Goal: Task Accomplishment & Management: Manage account settings

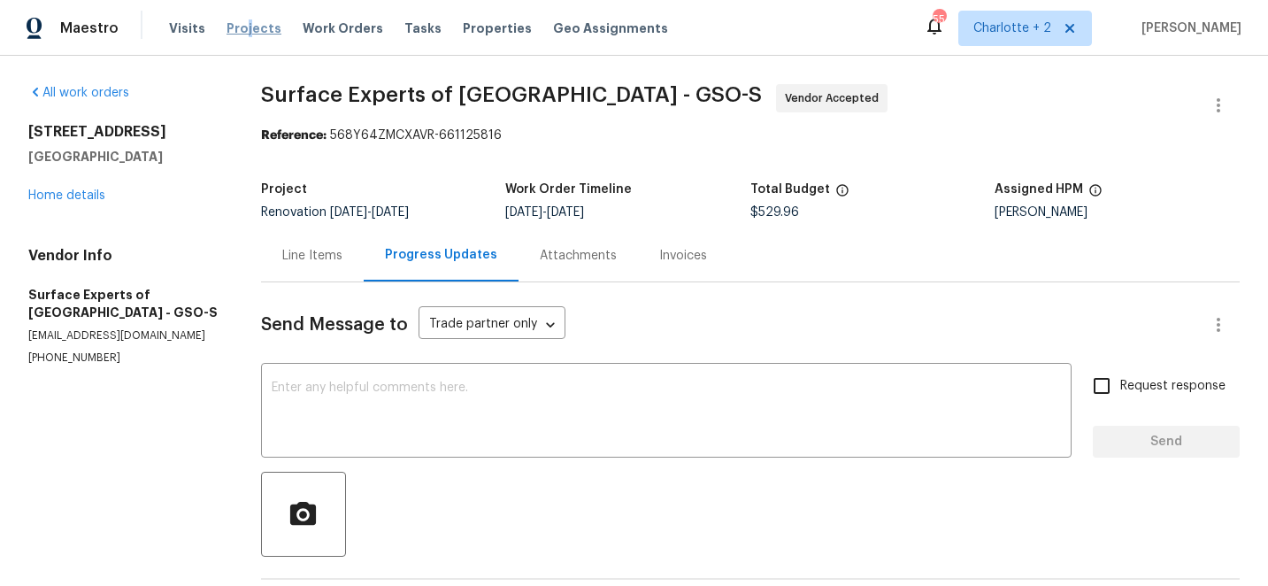
click at [242, 25] on span "Projects" at bounding box center [254, 28] width 55 height 18
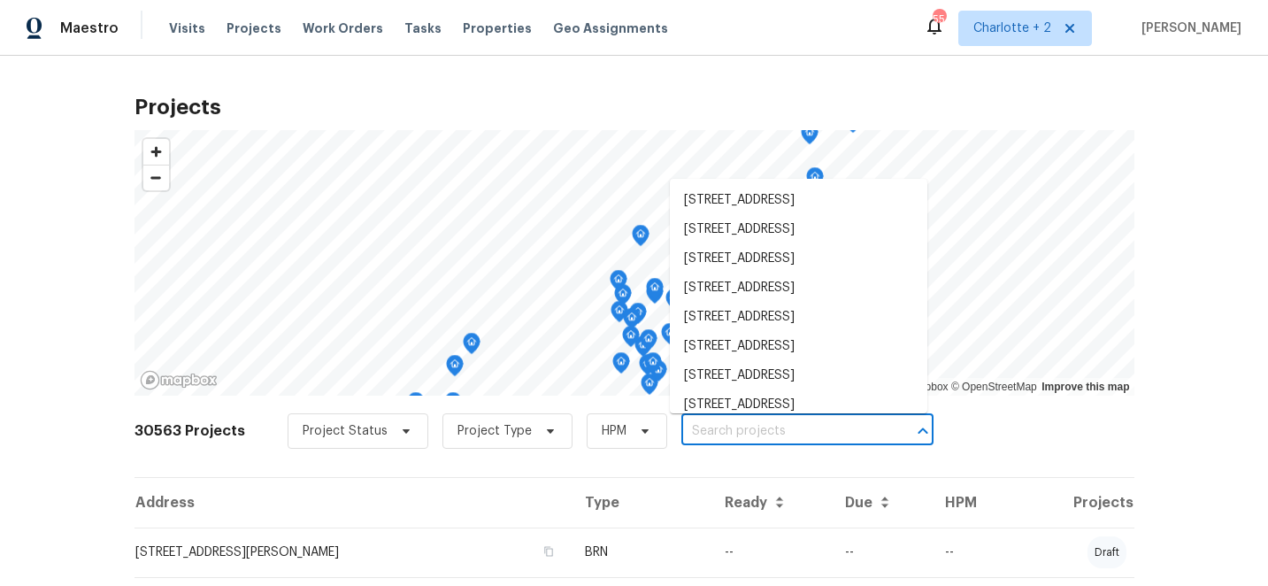
click at [695, 429] on input "text" at bounding box center [782, 431] width 203 height 27
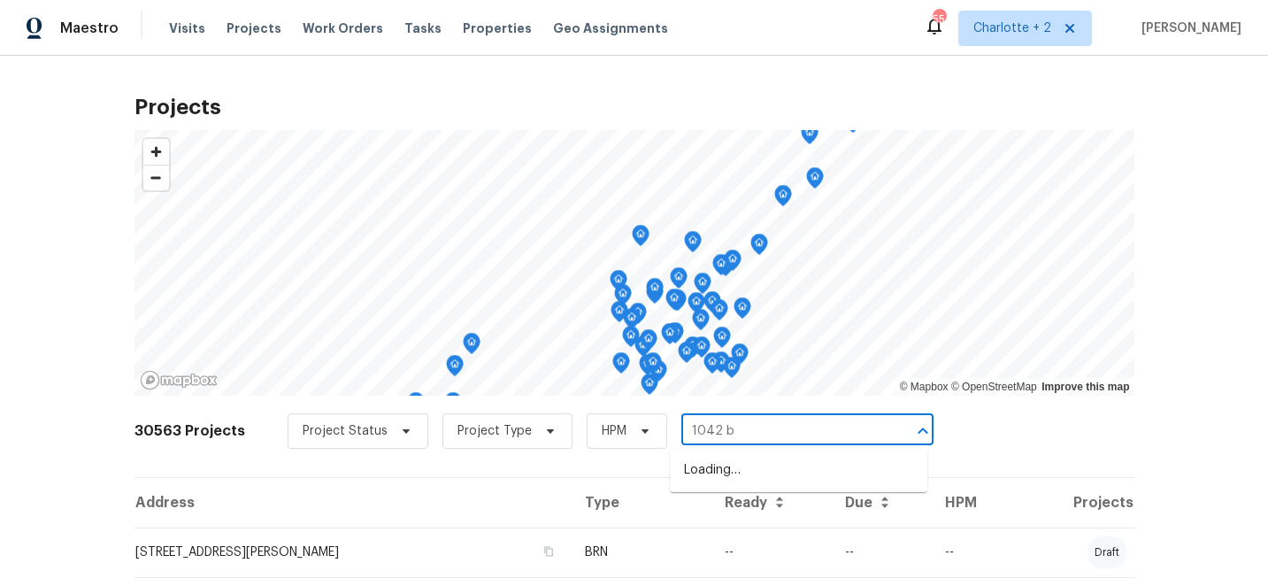
type input "1042 ba"
click at [733, 474] on li "[STREET_ADDRESS]" at bounding box center [798, 470] width 257 height 29
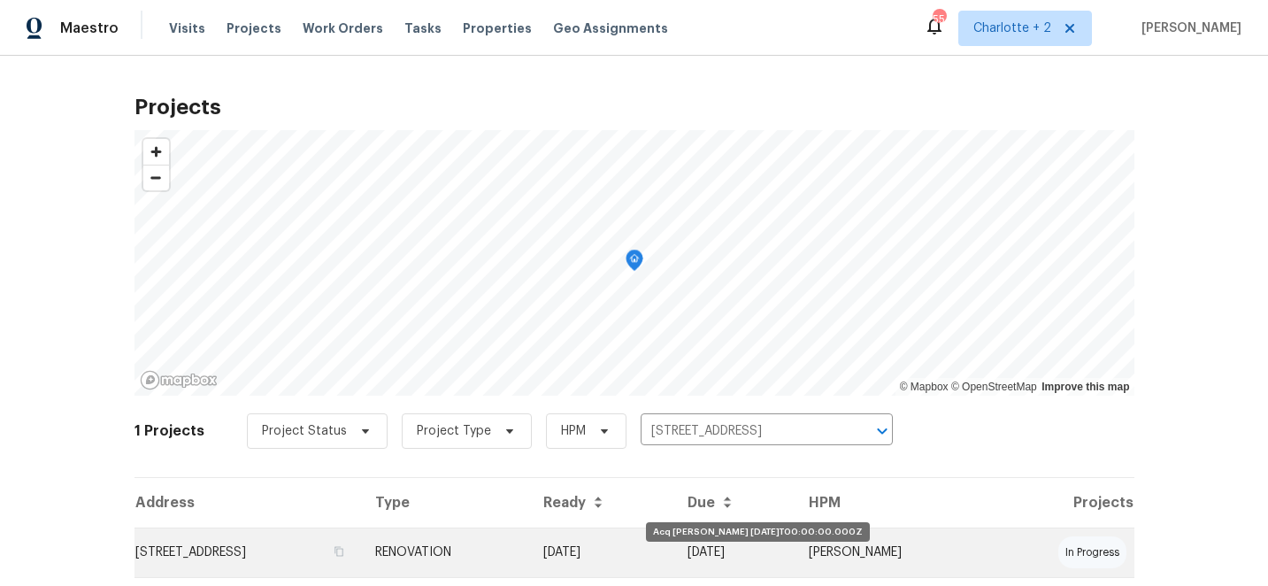
click at [674, 557] on td "[DATE]" at bounding box center [601, 552] width 145 height 50
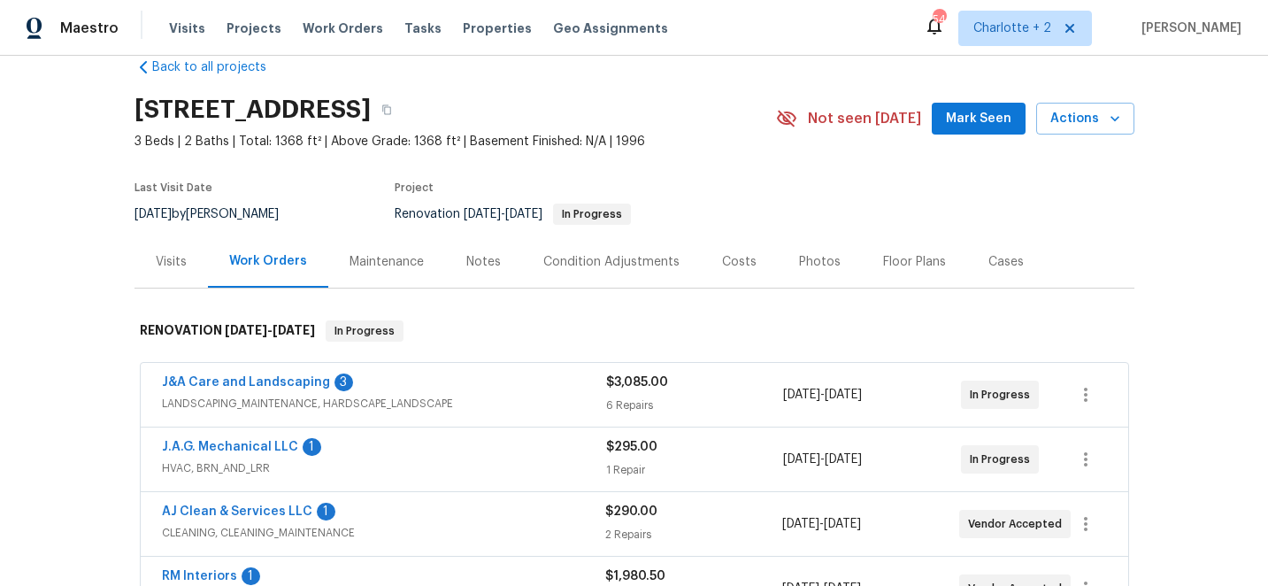
scroll to position [31, 0]
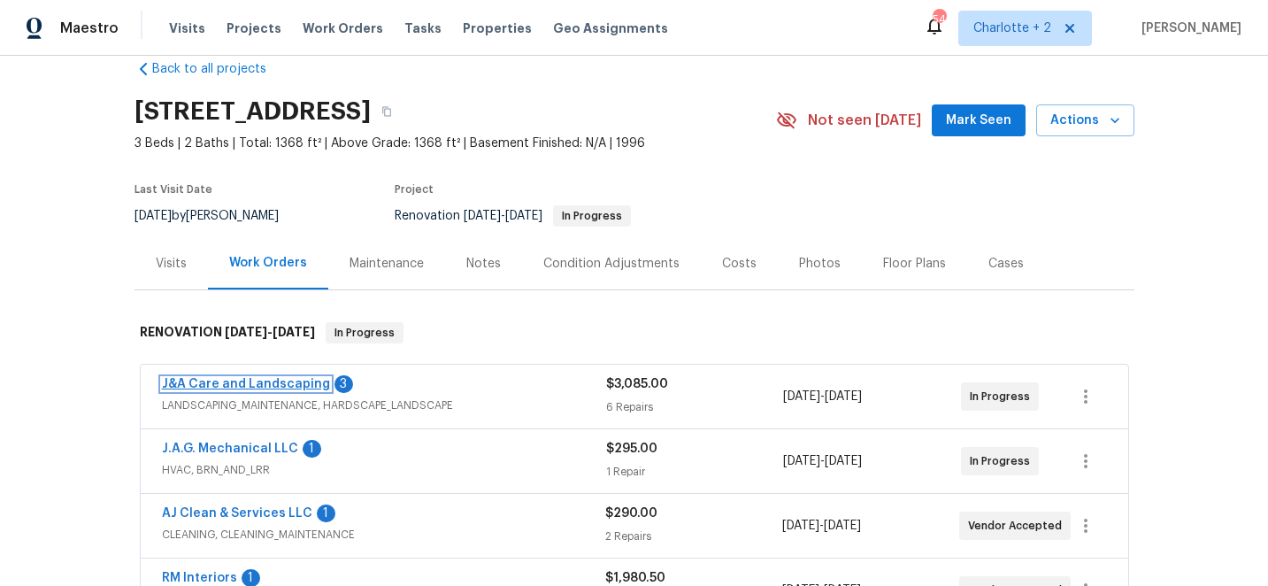
click at [191, 381] on link "J&A Care and Landscaping" at bounding box center [246, 384] width 168 height 12
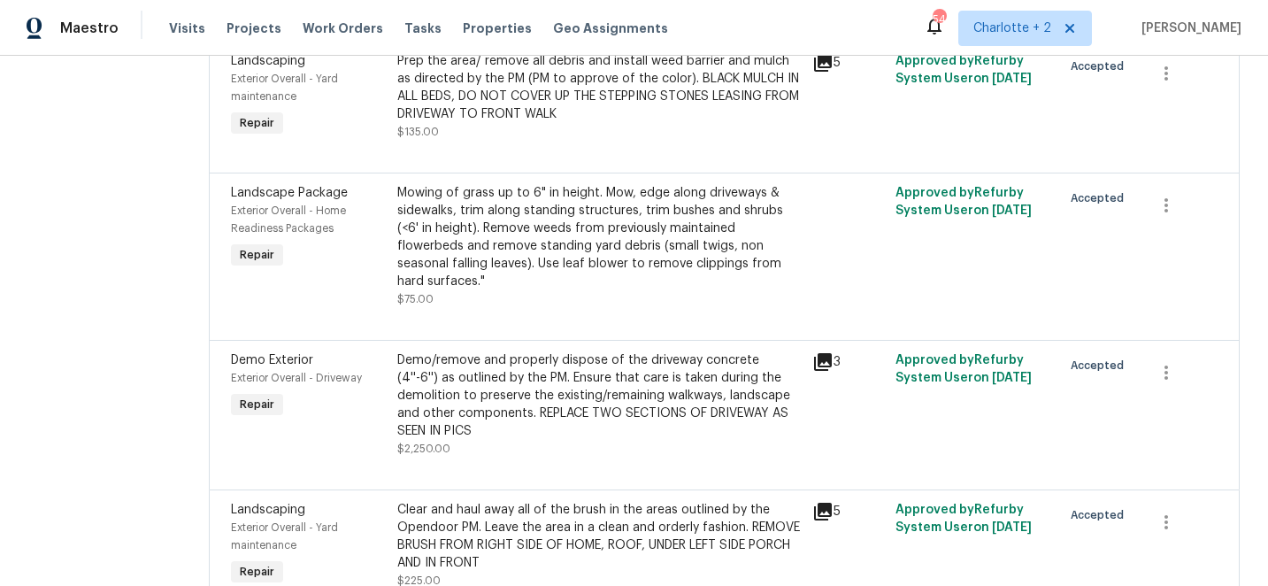
scroll to position [652, 0]
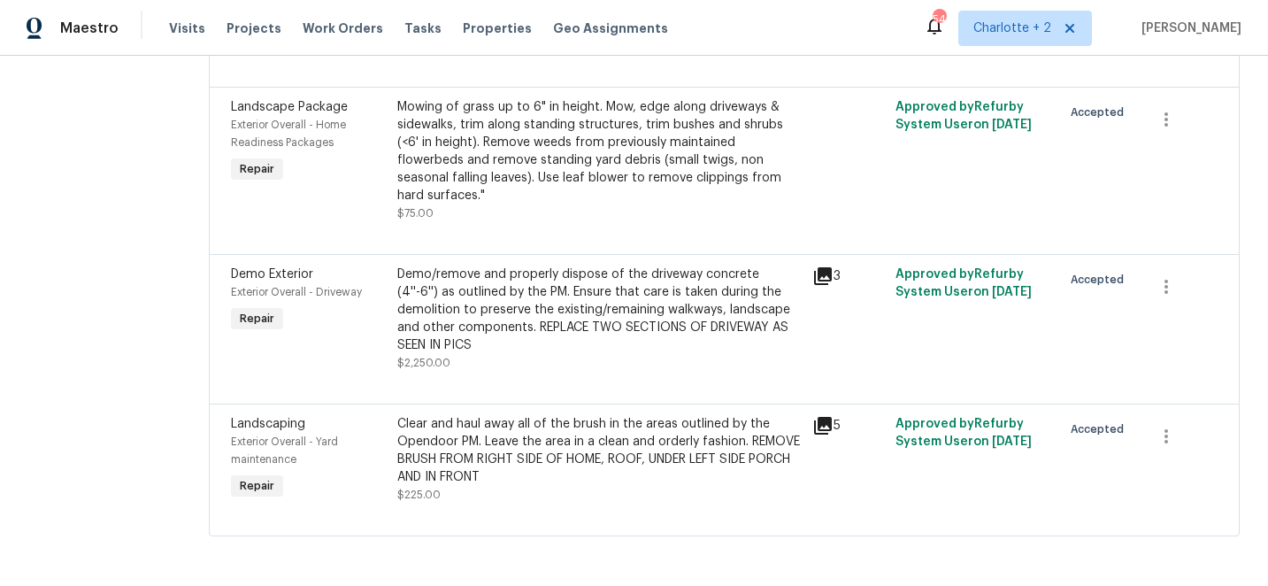
click at [585, 303] on div "Demo/remove and properly dispose of the driveway concrete (4''-6'') as outlined…" at bounding box center [599, 309] width 405 height 88
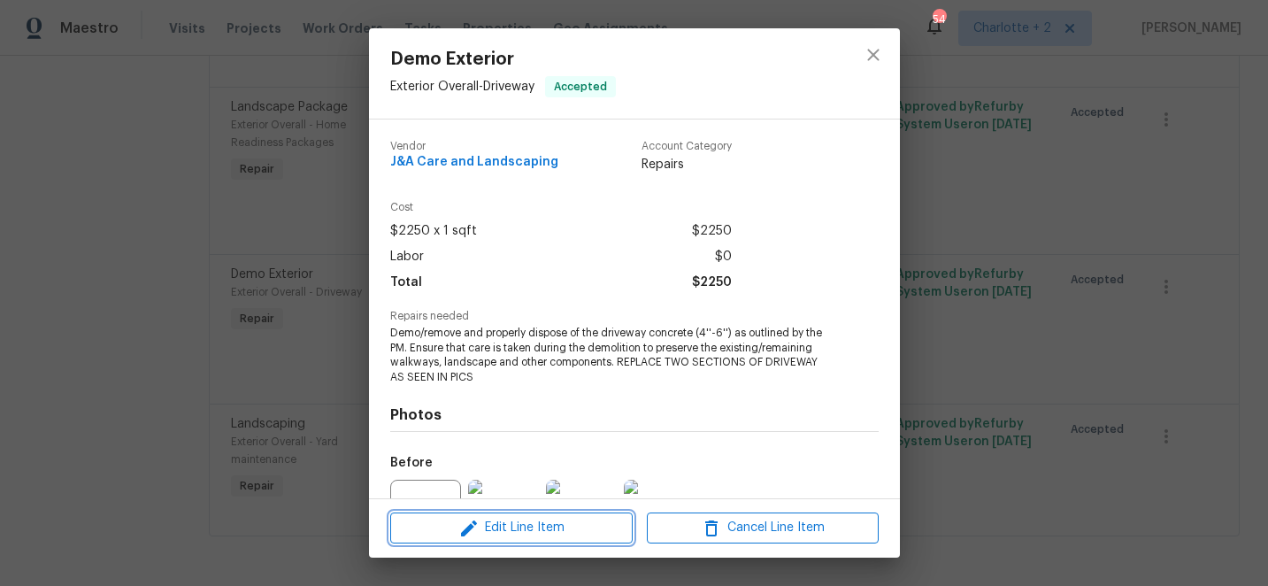
click at [526, 532] on span "Edit Line Item" at bounding box center [512, 528] width 232 height 22
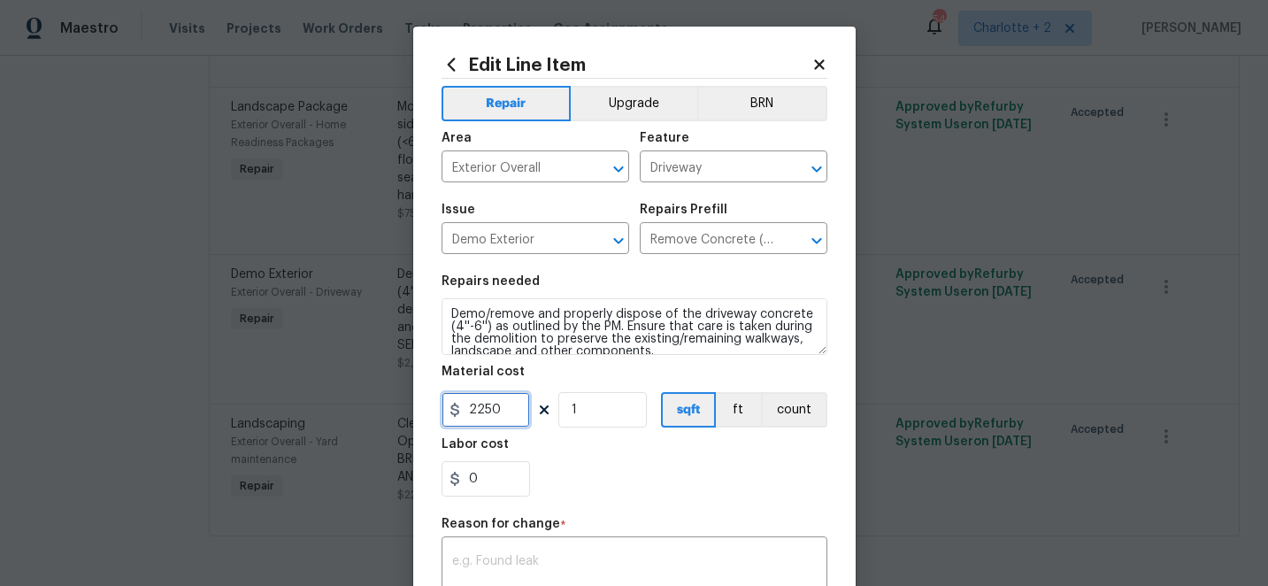
click at [511, 411] on input "2250" at bounding box center [486, 409] width 88 height 35
type input "7500"
click at [512, 555] on div "x ​" at bounding box center [635, 573] width 386 height 65
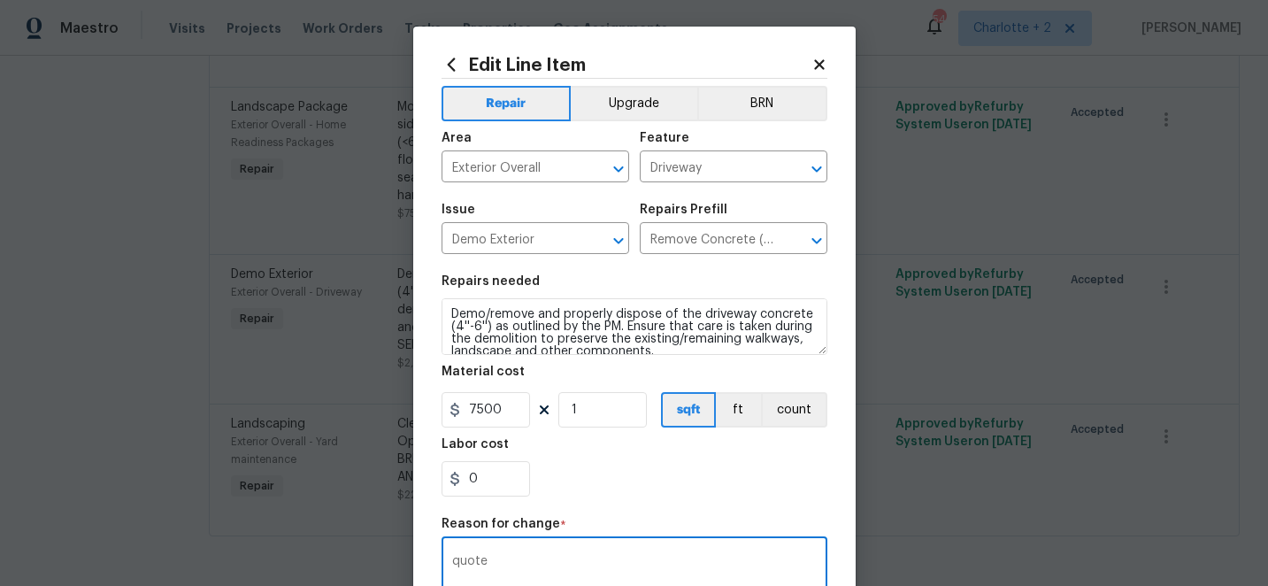
scroll to position [25, 0]
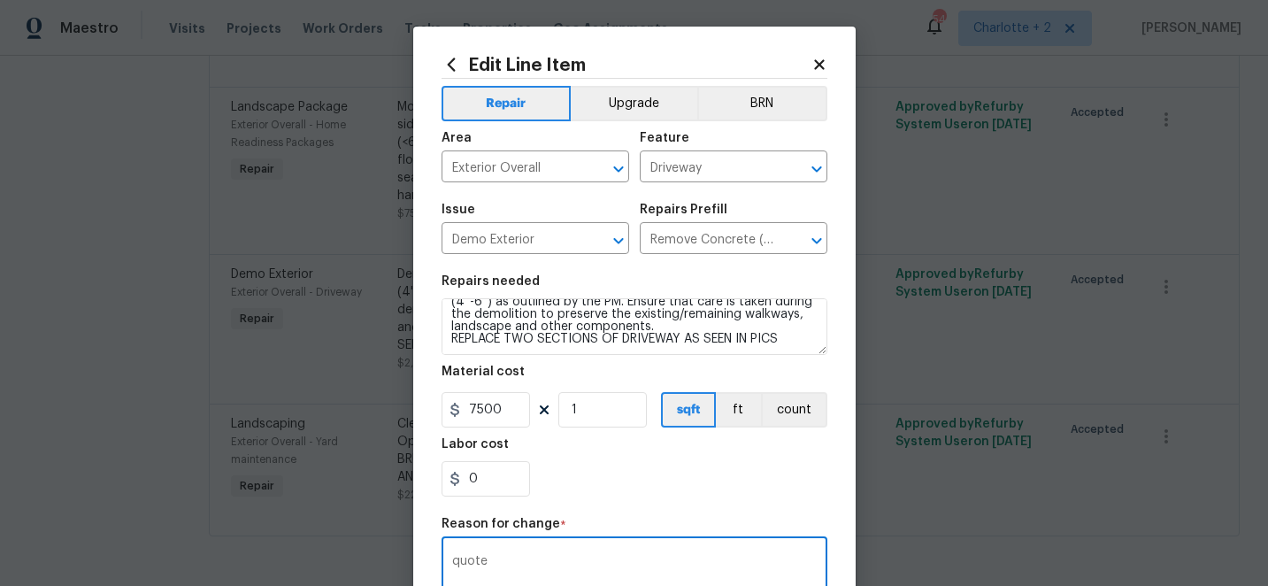
type textarea "quote"
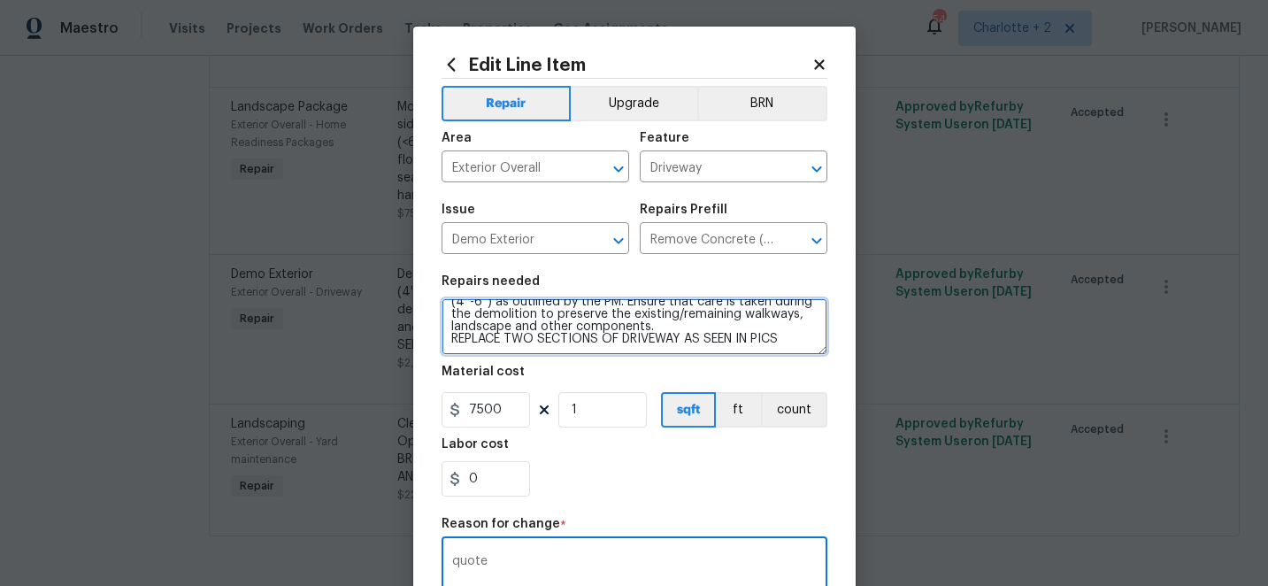
click at [782, 338] on textarea "Demo/remove and properly dispose of the driveway concrete (4''-6'') as outlined…" at bounding box center [635, 326] width 386 height 57
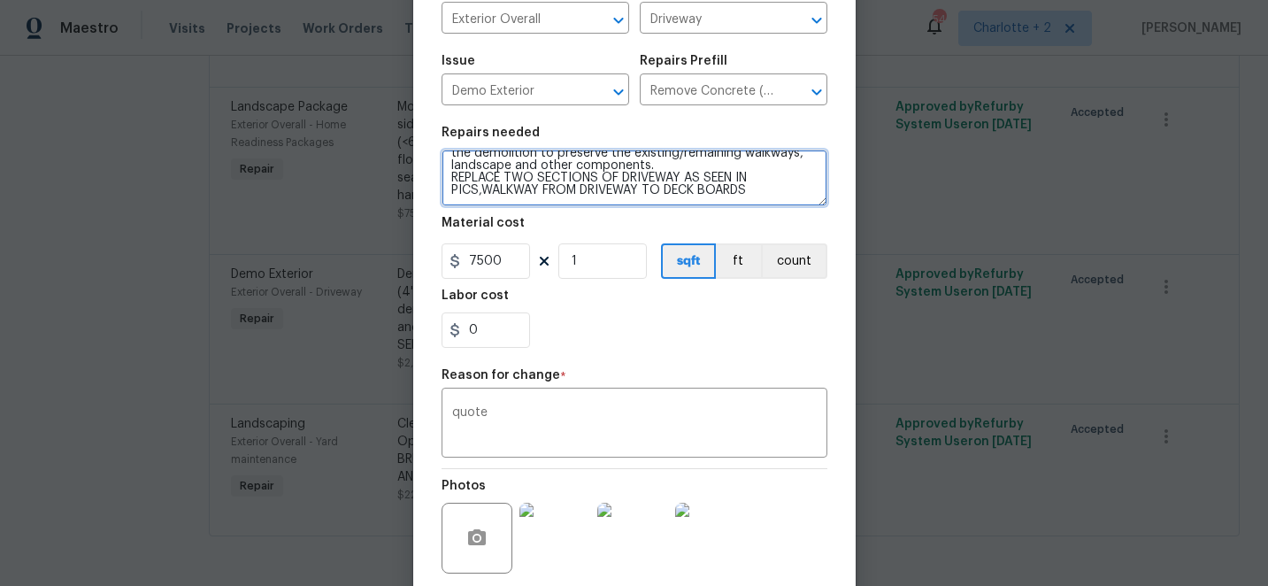
scroll to position [287, 0]
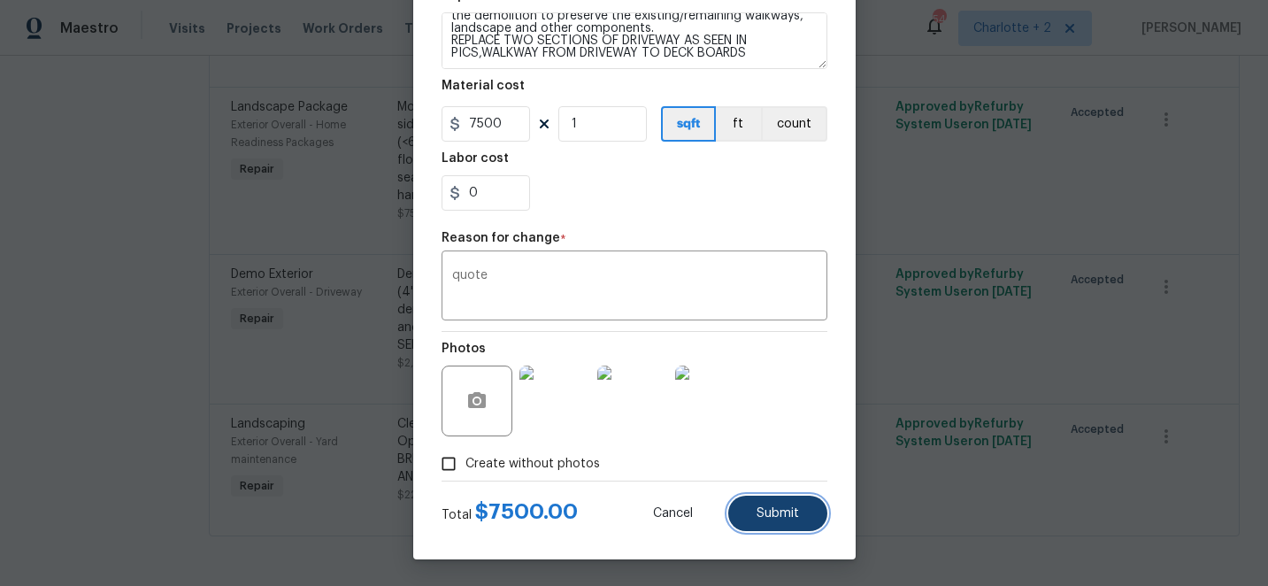
click at [773, 509] on span "Submit" at bounding box center [778, 513] width 42 height 13
type textarea "Demo/remove and properly dispose of the driveway concrete (4''-6'') as outlined…"
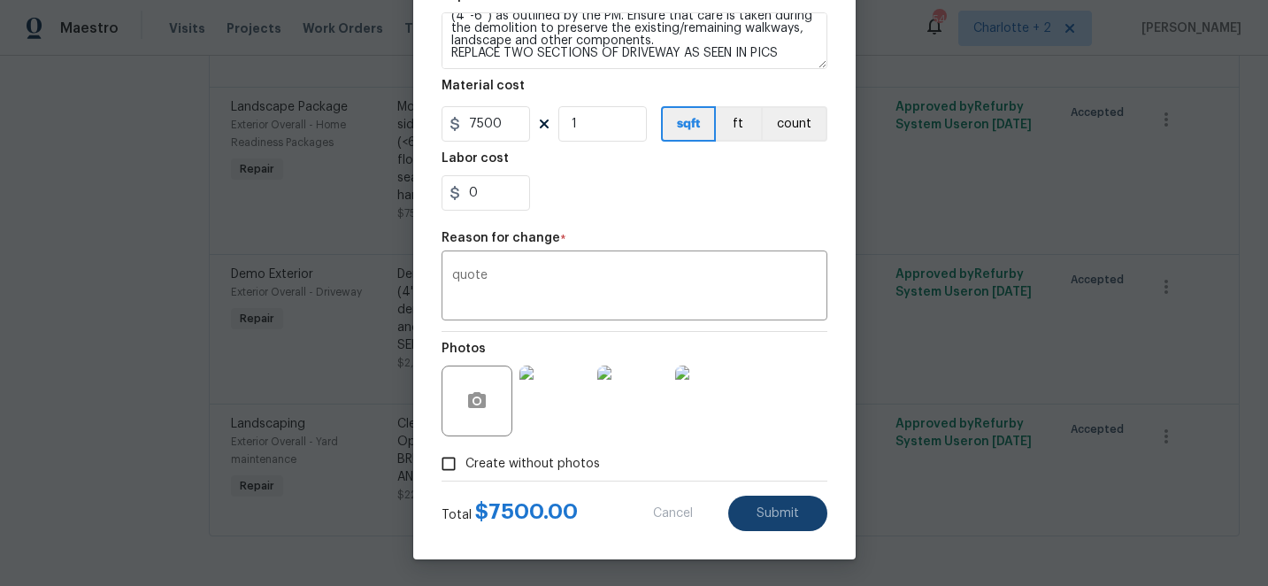
type input "2250"
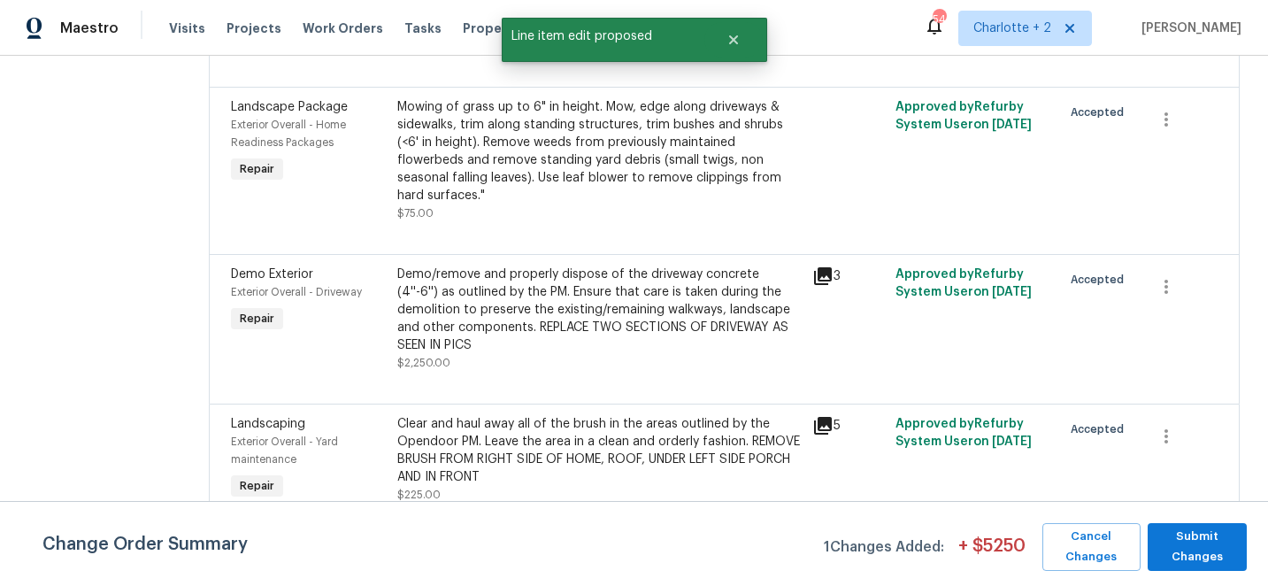
scroll to position [0, 0]
click at [1199, 549] on span "Submit Changes" at bounding box center [1196, 546] width 81 height 41
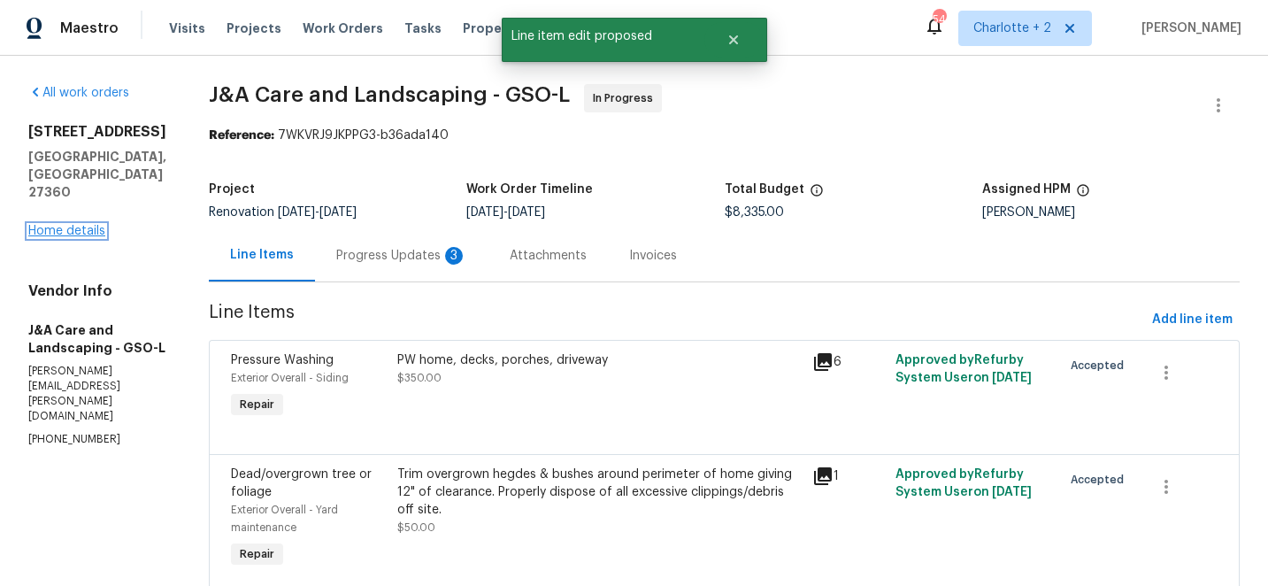
click at [48, 225] on link "Home details" at bounding box center [66, 231] width 77 height 12
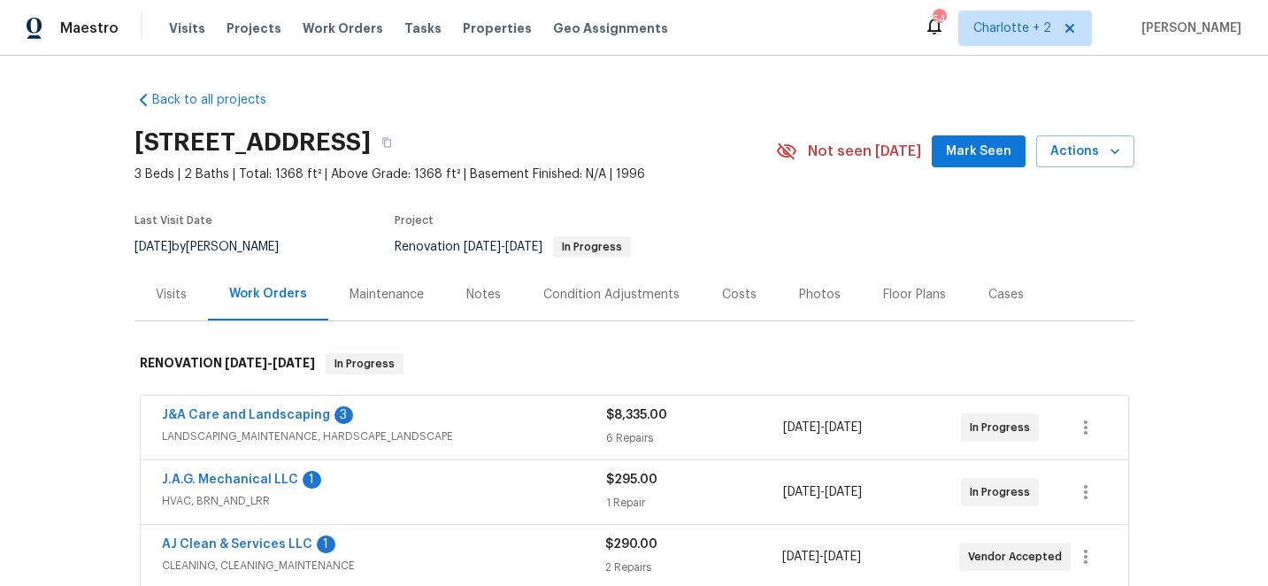
click at [731, 299] on div "Costs" at bounding box center [739, 295] width 35 height 18
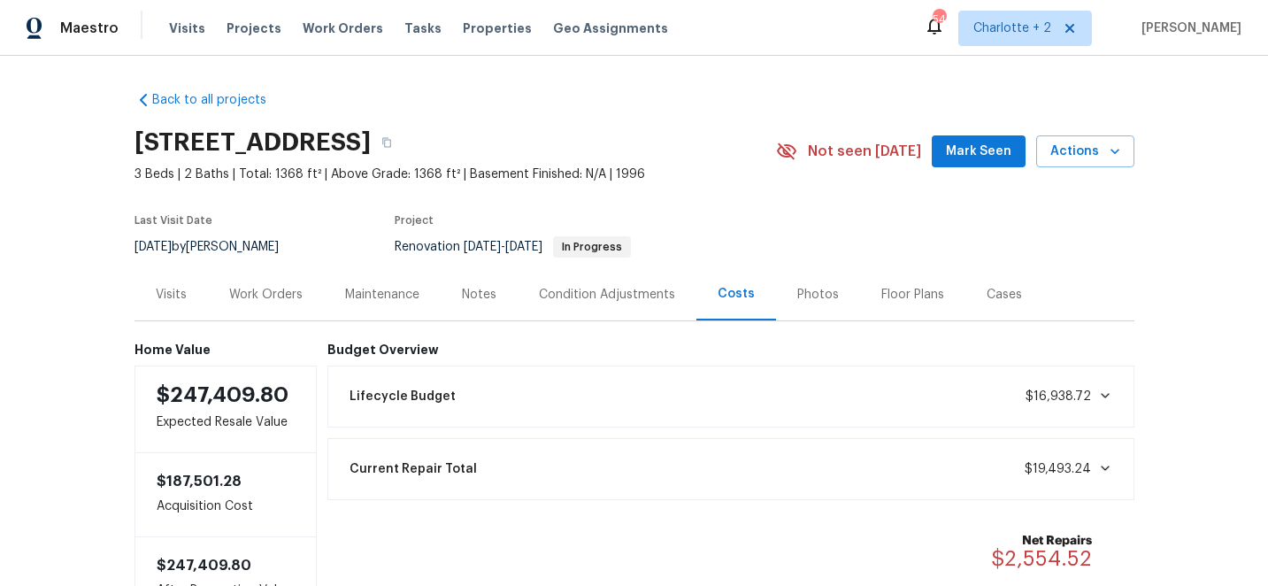
click at [286, 304] on div "Work Orders" at bounding box center [266, 294] width 116 height 52
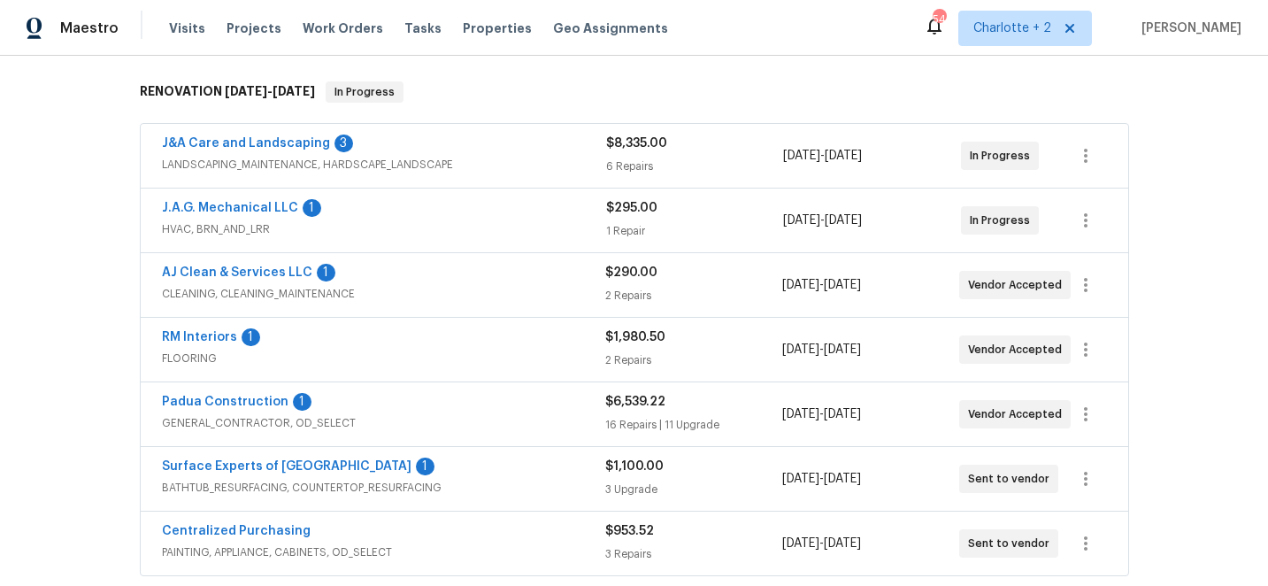
scroll to position [450, 0]
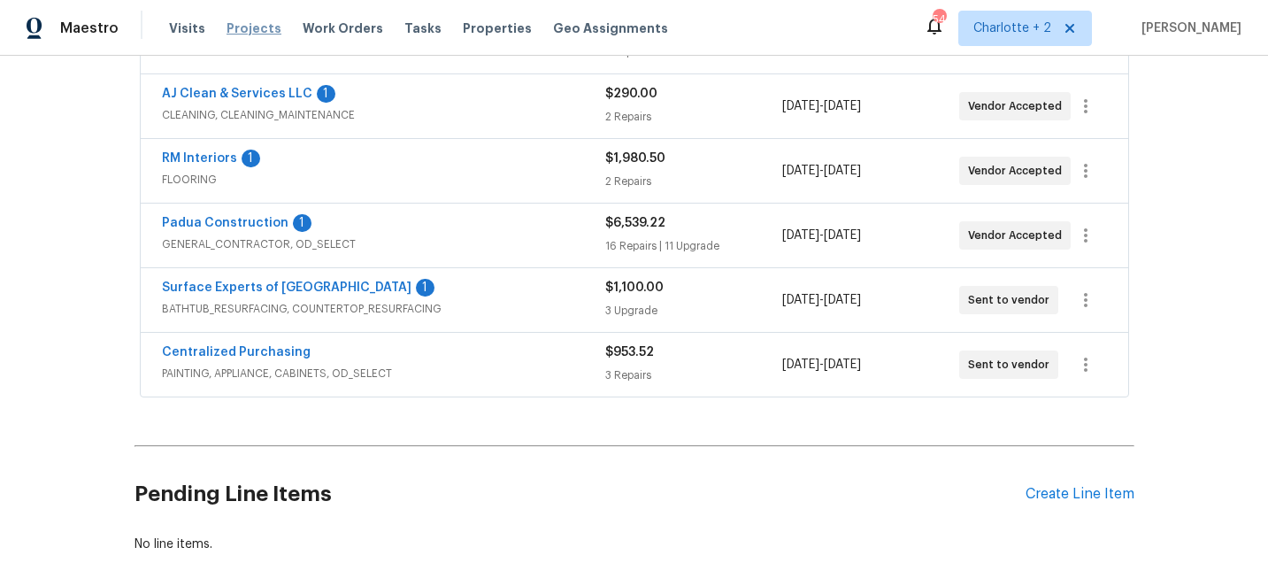
click at [248, 24] on span "Projects" at bounding box center [254, 28] width 55 height 18
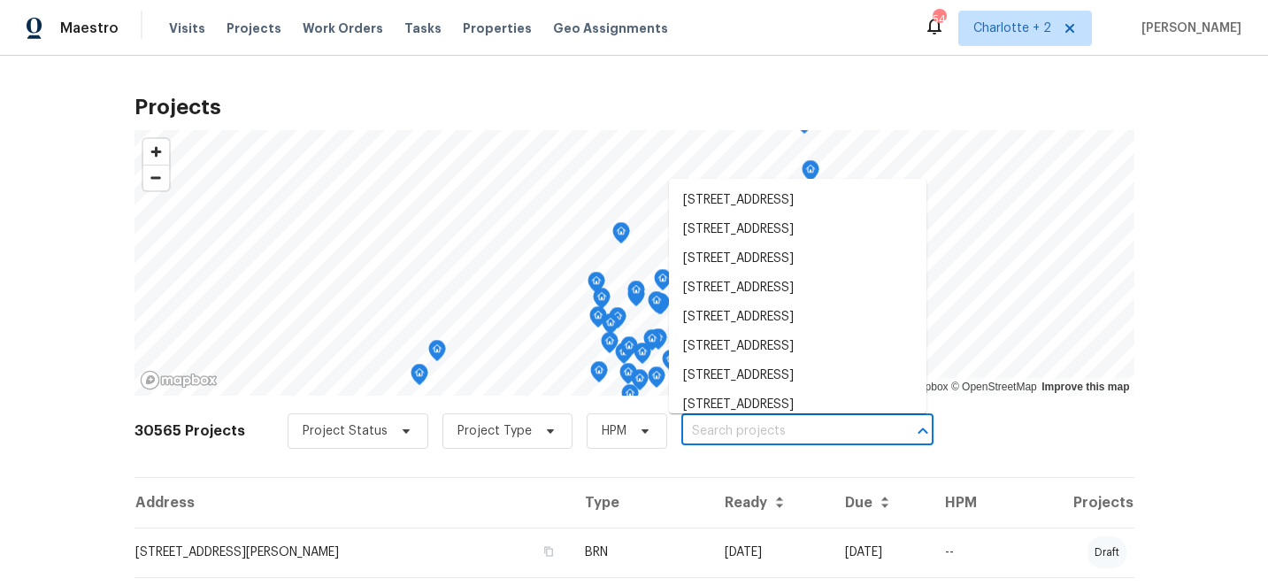
click at [735, 434] on input "text" at bounding box center [782, 431] width 203 height 27
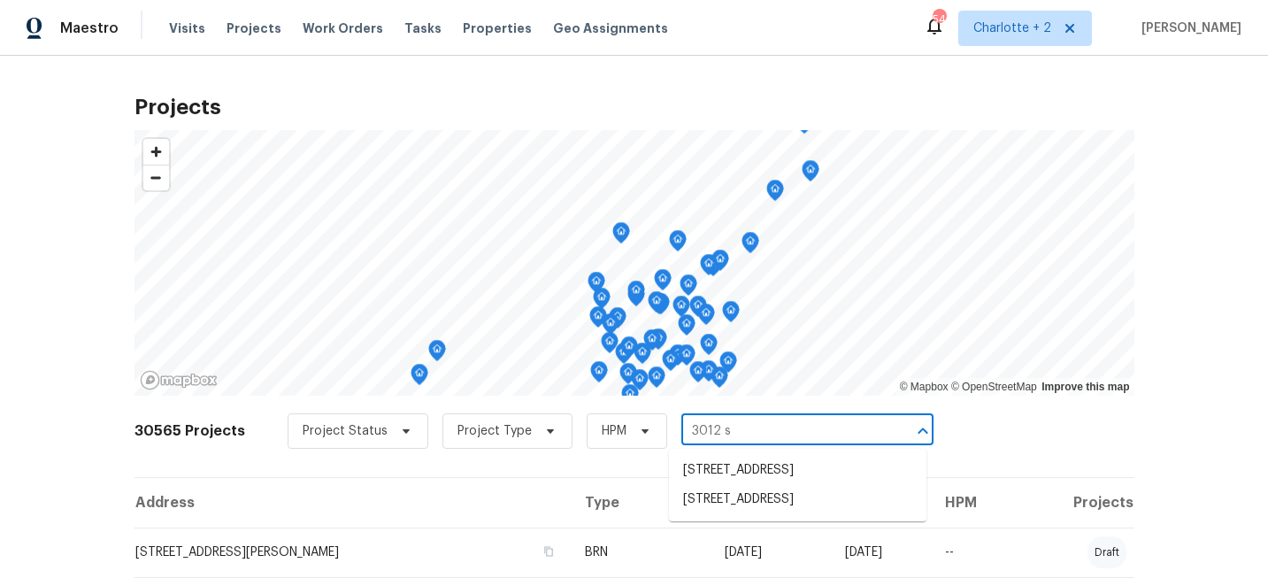
type input "3012 s m"
click at [751, 484] on li "[STREET_ADDRESS]" at bounding box center [797, 470] width 257 height 29
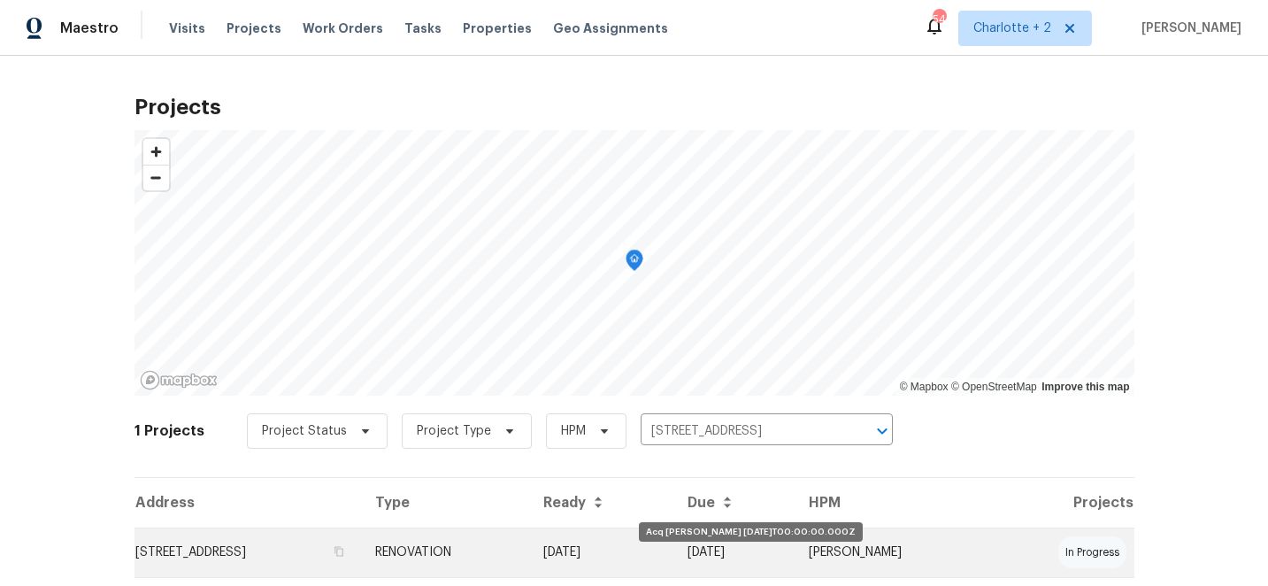
click at [674, 551] on td "[DATE]" at bounding box center [601, 552] width 145 height 50
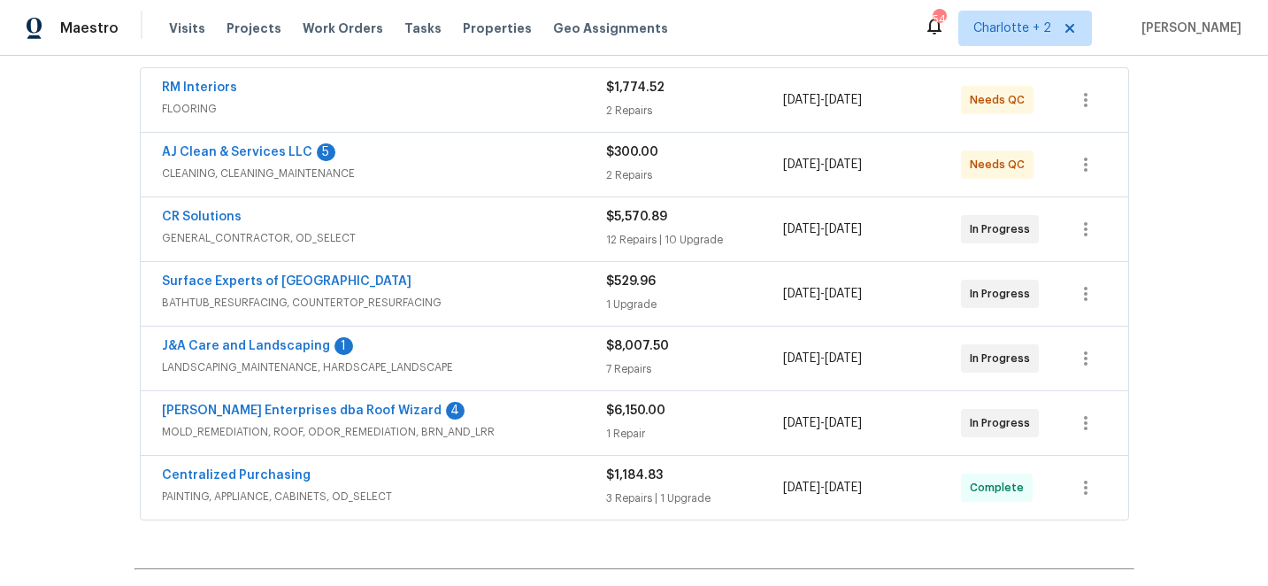
scroll to position [330, 0]
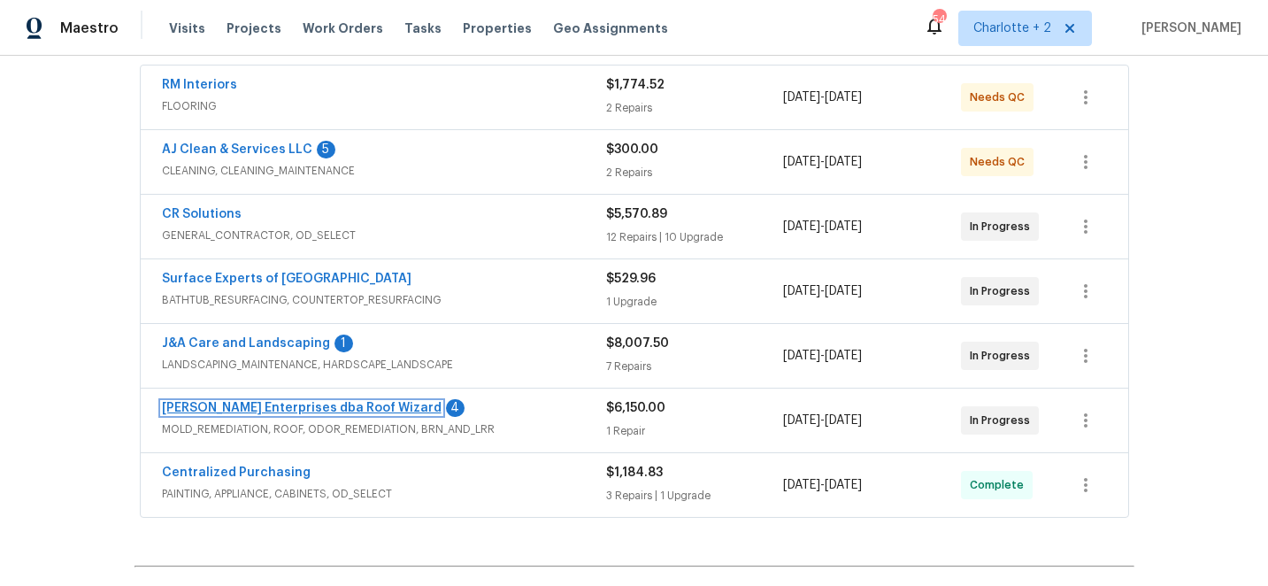
click at [319, 407] on link "[PERSON_NAME] Enterprises dba Roof Wizard" at bounding box center [302, 408] width 280 height 12
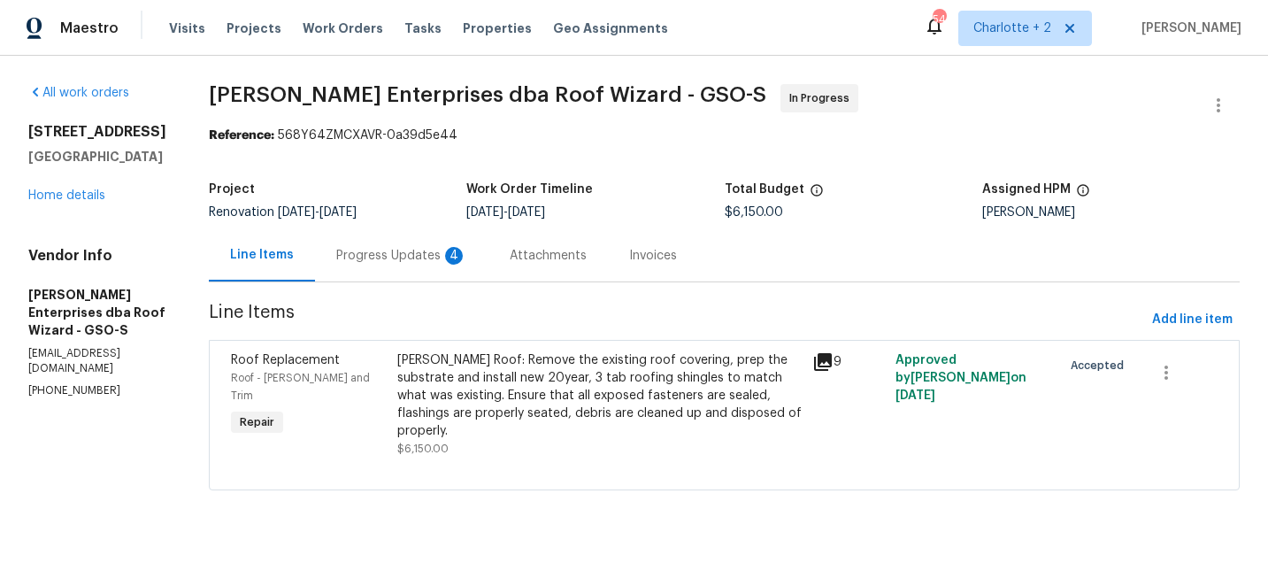
click at [472, 377] on div "[PERSON_NAME] Roof: Remove the existing roof covering, prep the substrate and i…" at bounding box center [599, 395] width 405 height 88
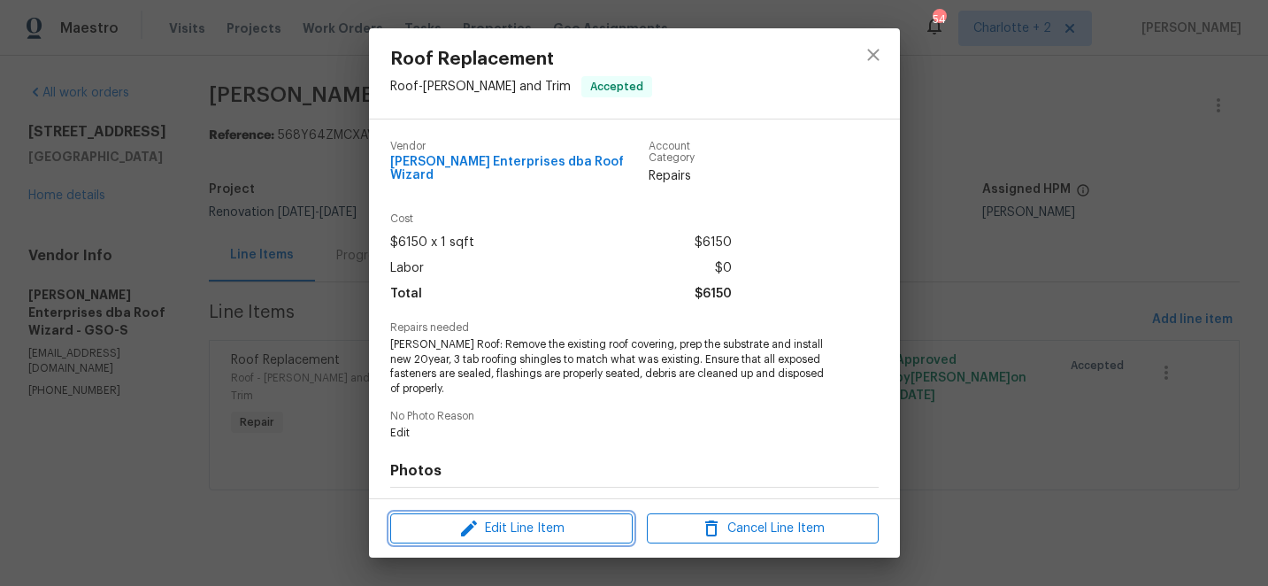
click at [521, 528] on span "Edit Line Item" at bounding box center [512, 529] width 232 height 22
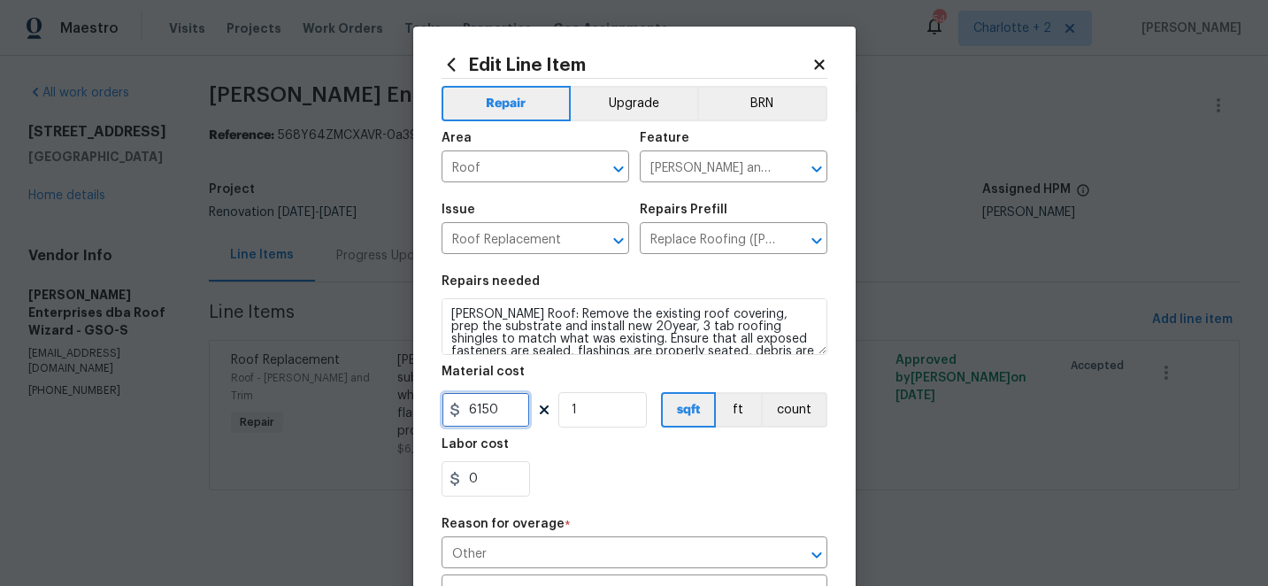
click at [504, 413] on input "6150" at bounding box center [486, 409] width 88 height 35
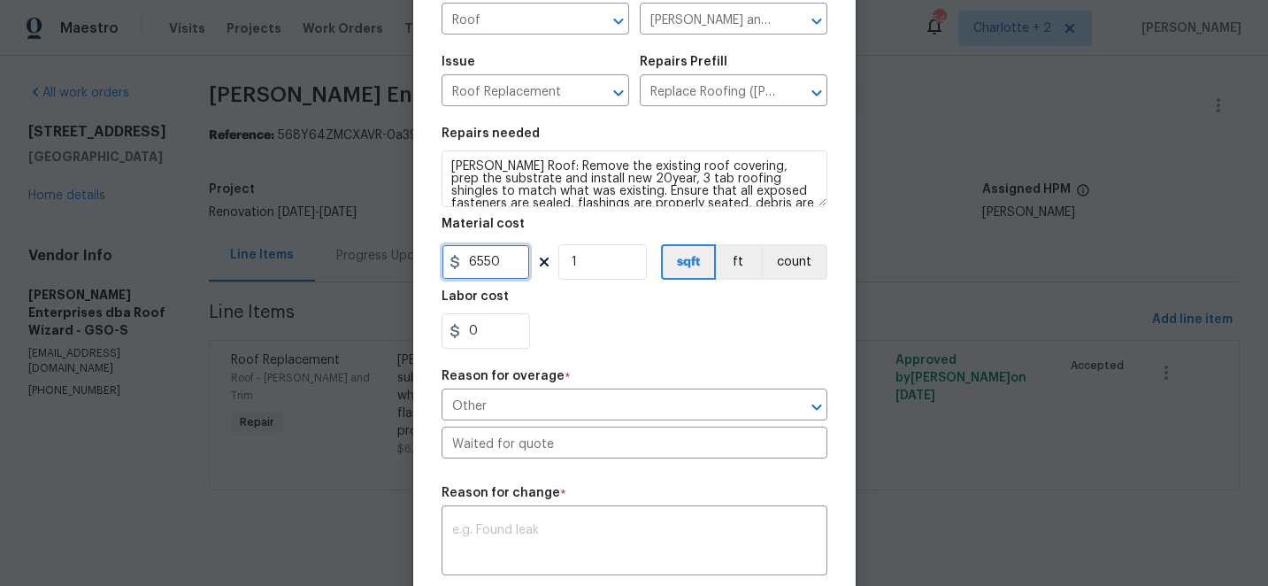
scroll to position [161, 0]
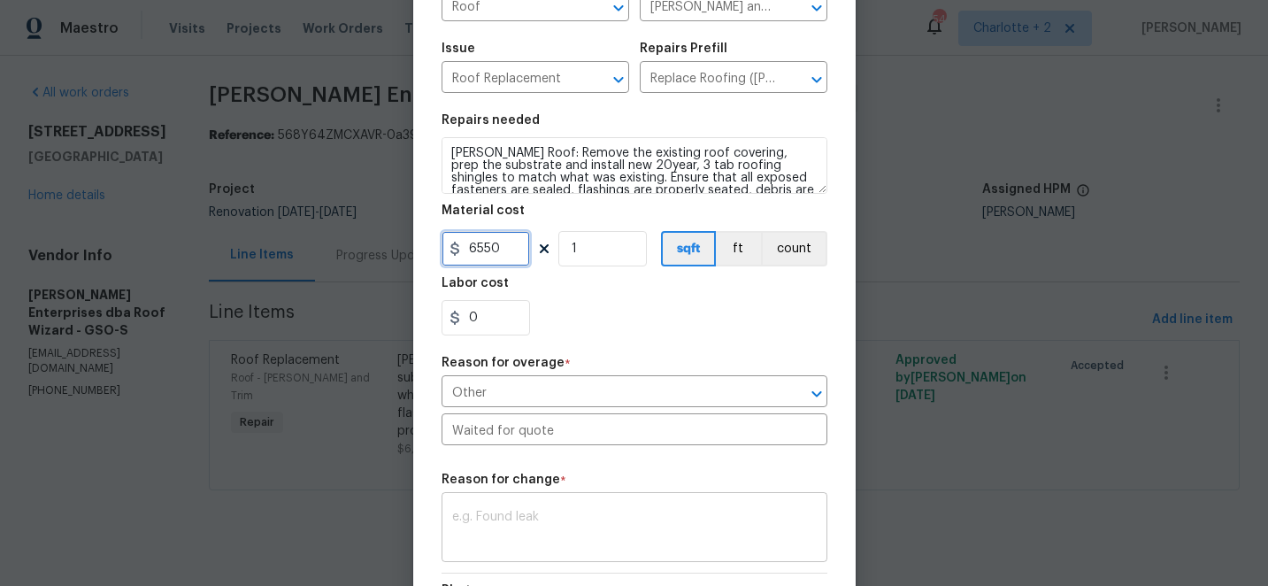
type input "6550"
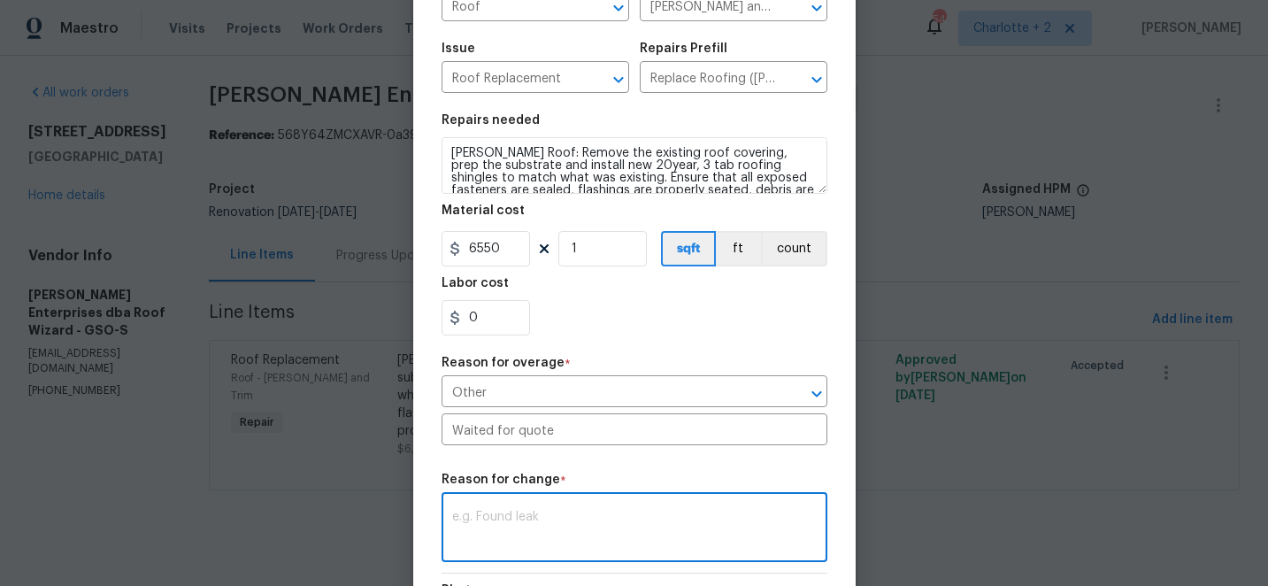
click at [517, 515] on textarea at bounding box center [634, 529] width 365 height 37
type textarea "6"
click at [703, 520] on textarea "5 pieces of plywood required rpelac3ement @ $80 each." at bounding box center [634, 529] width 365 height 37
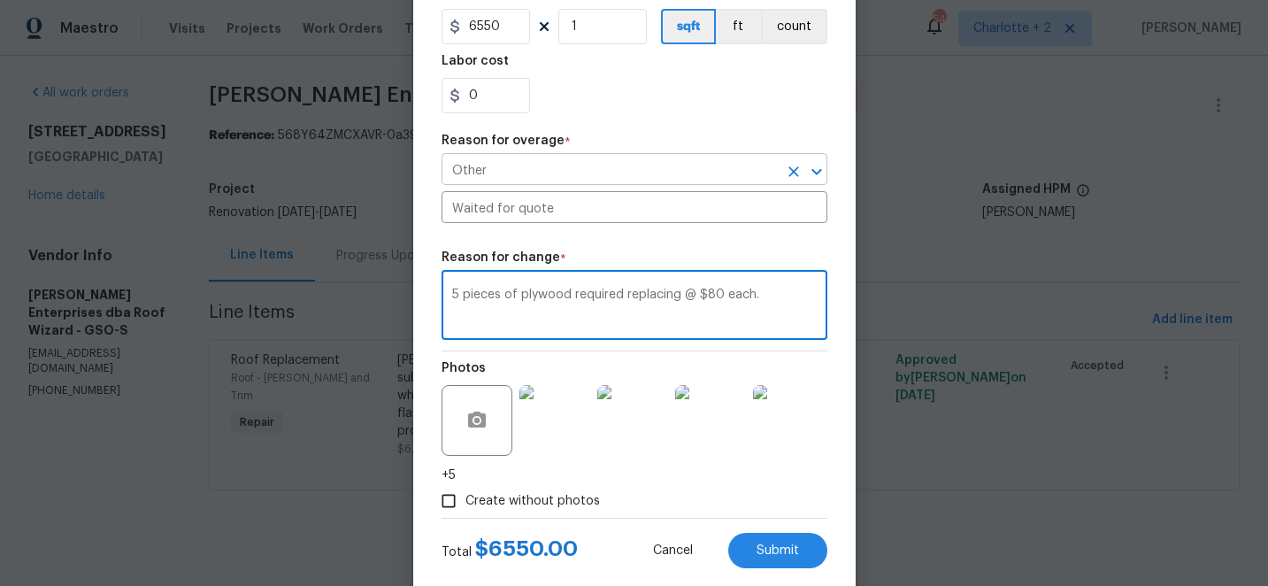
scroll to position [422, 0]
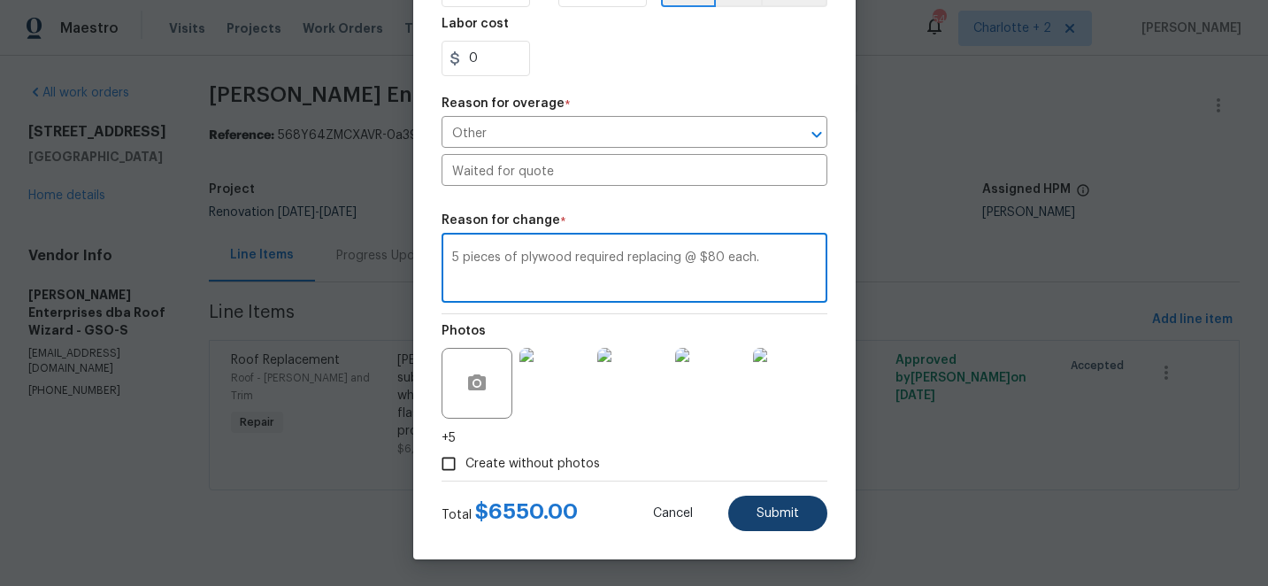
type textarea "5 pieces of plywood required replacing @ $80 each."
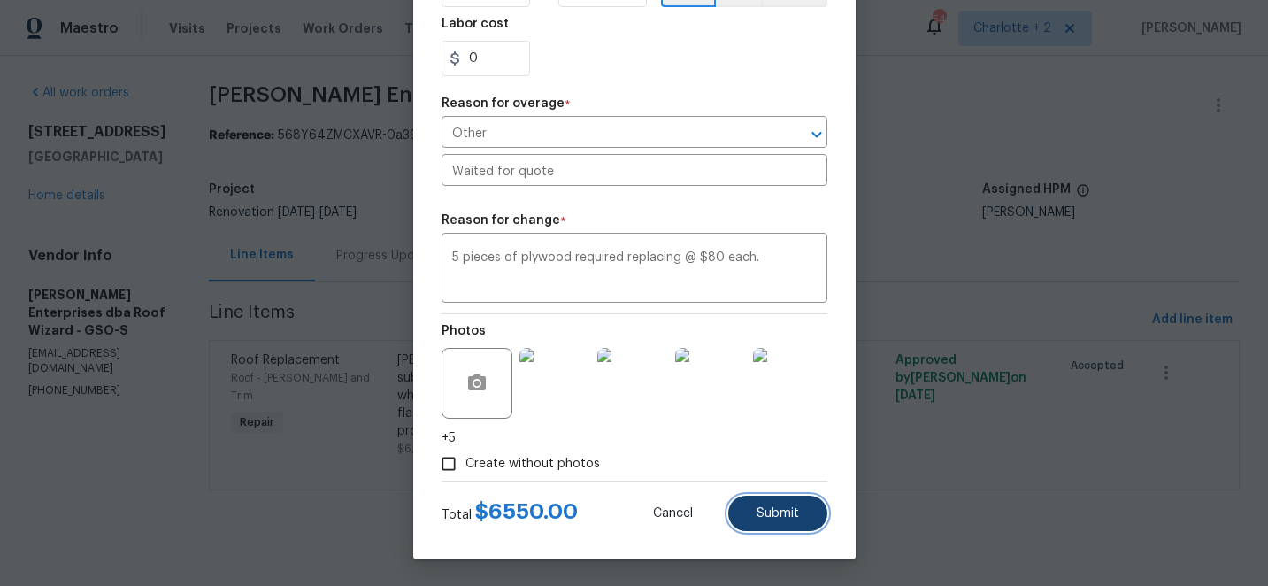
click at [770, 516] on span "Submit" at bounding box center [778, 513] width 42 height 13
type input "6150"
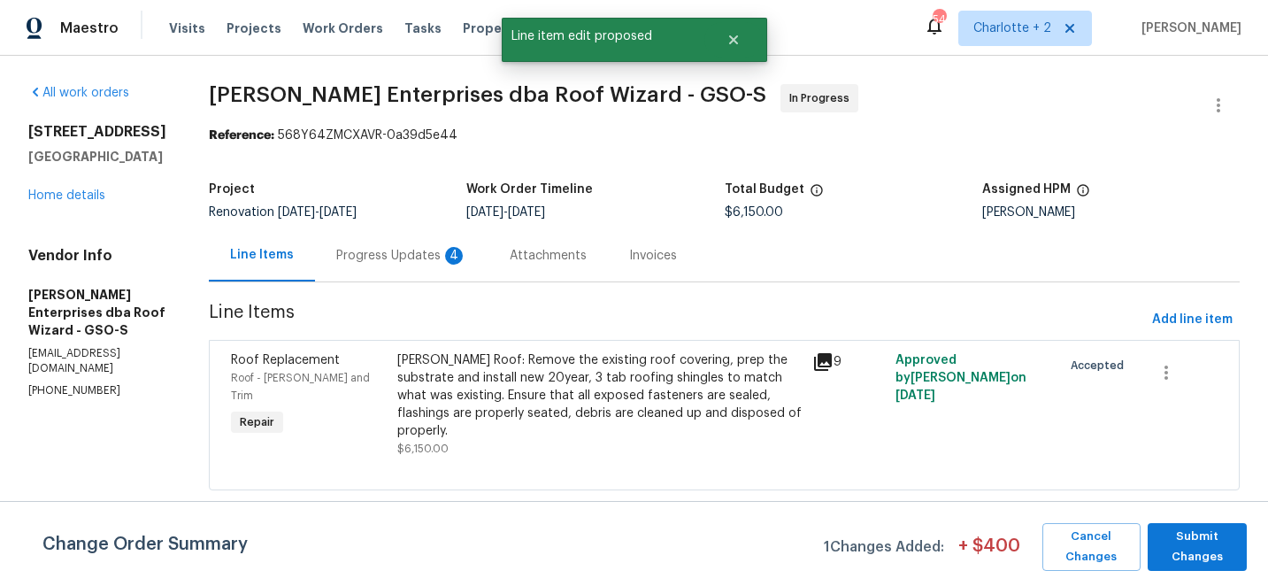
scroll to position [0, 0]
click at [1202, 547] on span "Submit Changes" at bounding box center [1196, 546] width 81 height 41
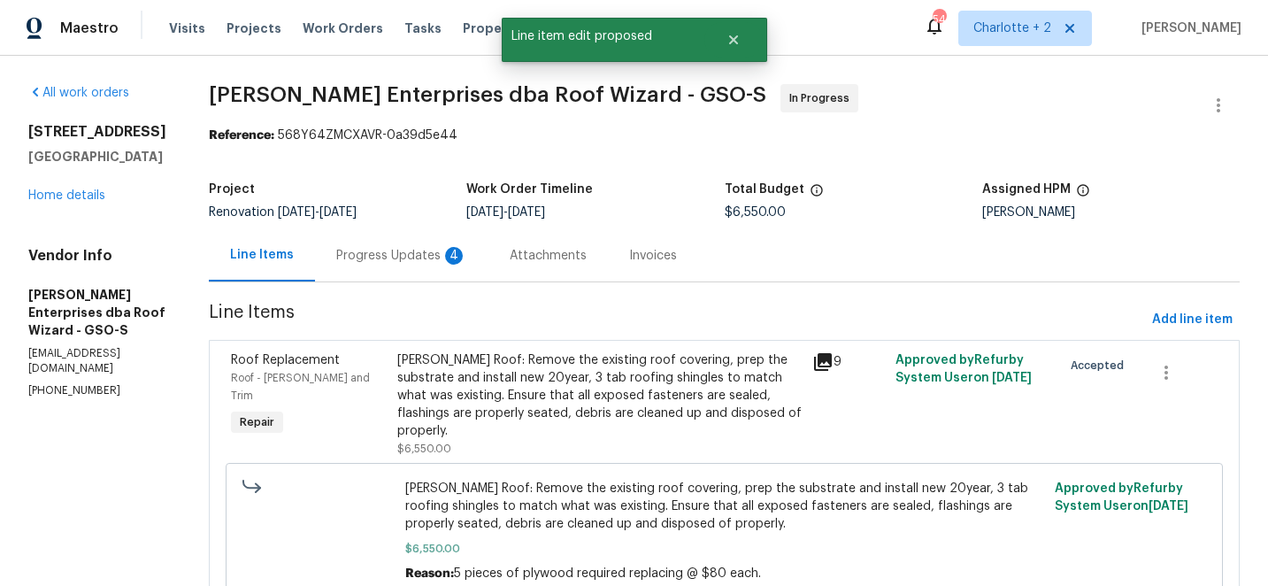
click at [380, 255] on div "Progress Updates 4" at bounding box center [401, 256] width 131 height 18
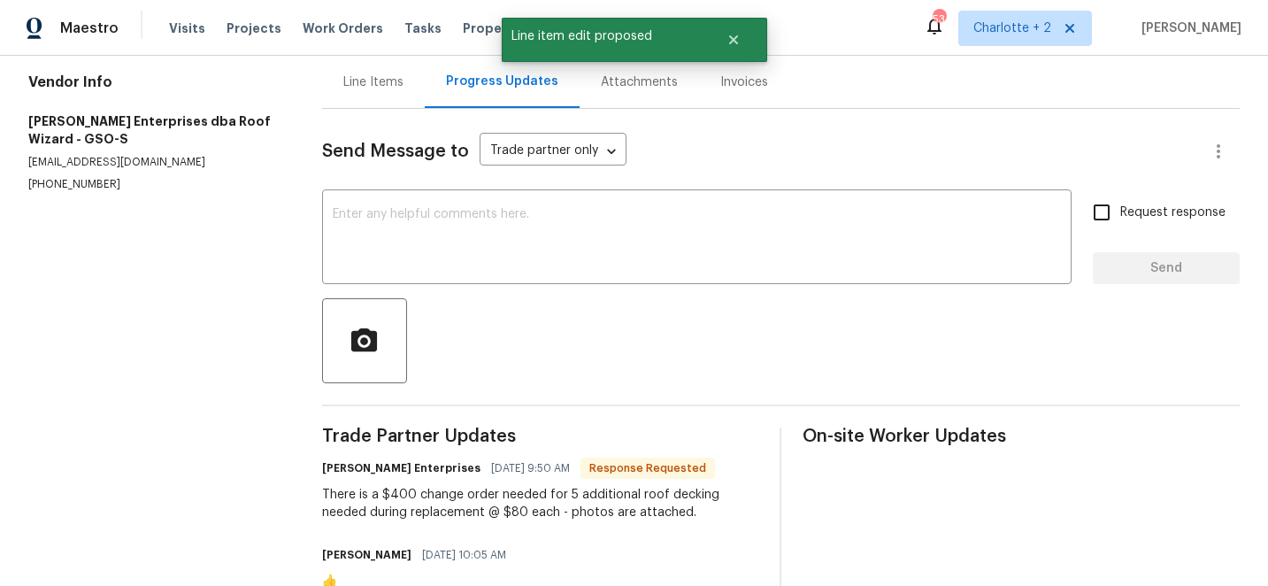
scroll to position [202, 0]
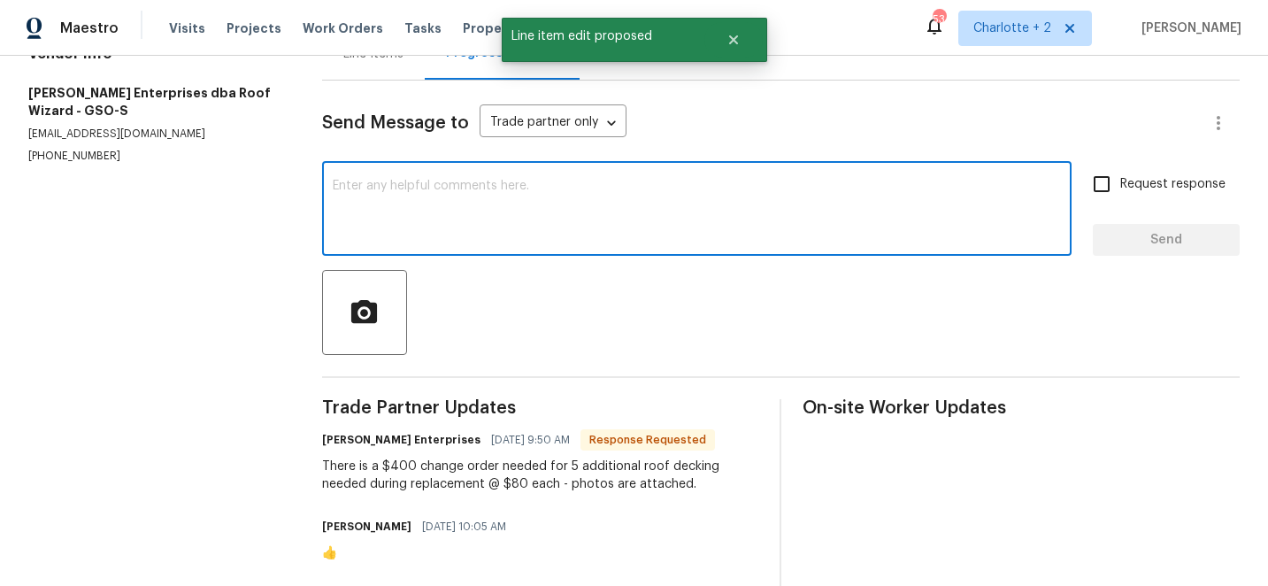
click at [511, 196] on textarea at bounding box center [697, 211] width 728 height 62
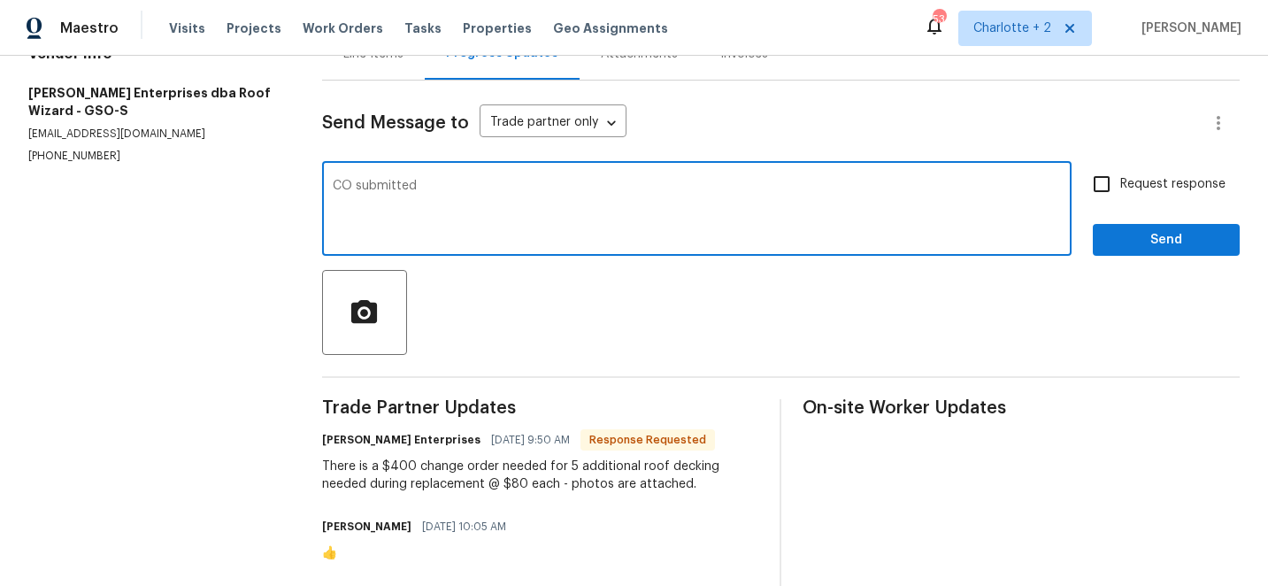
type textarea "CO submitted"
click at [1196, 251] on button "Send" at bounding box center [1166, 240] width 147 height 33
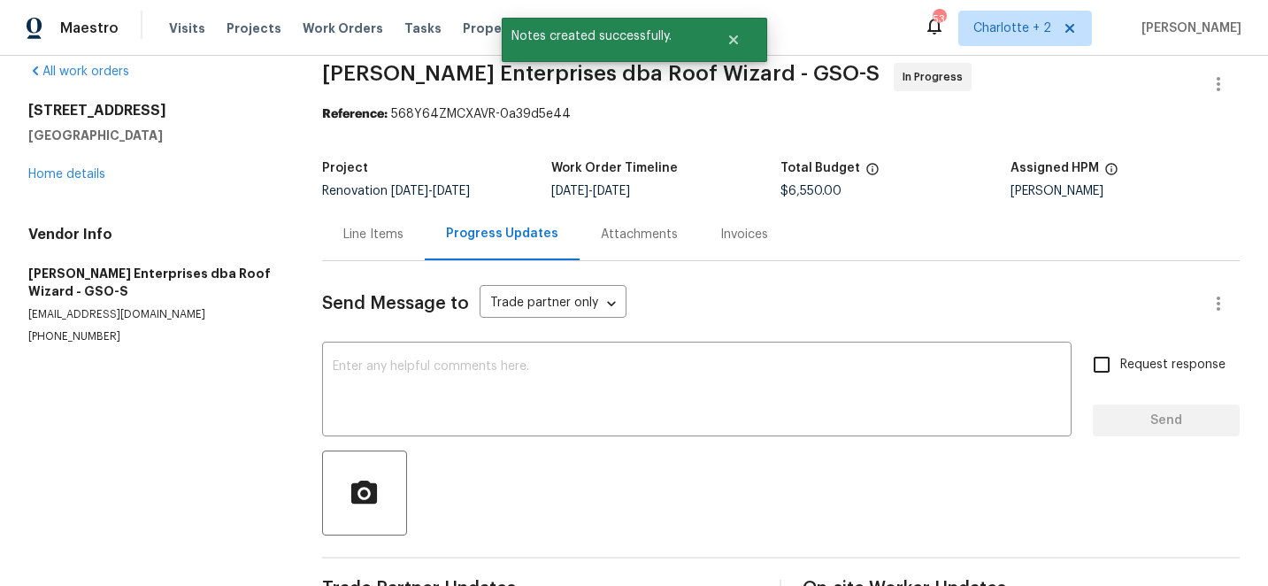
scroll to position [0, 0]
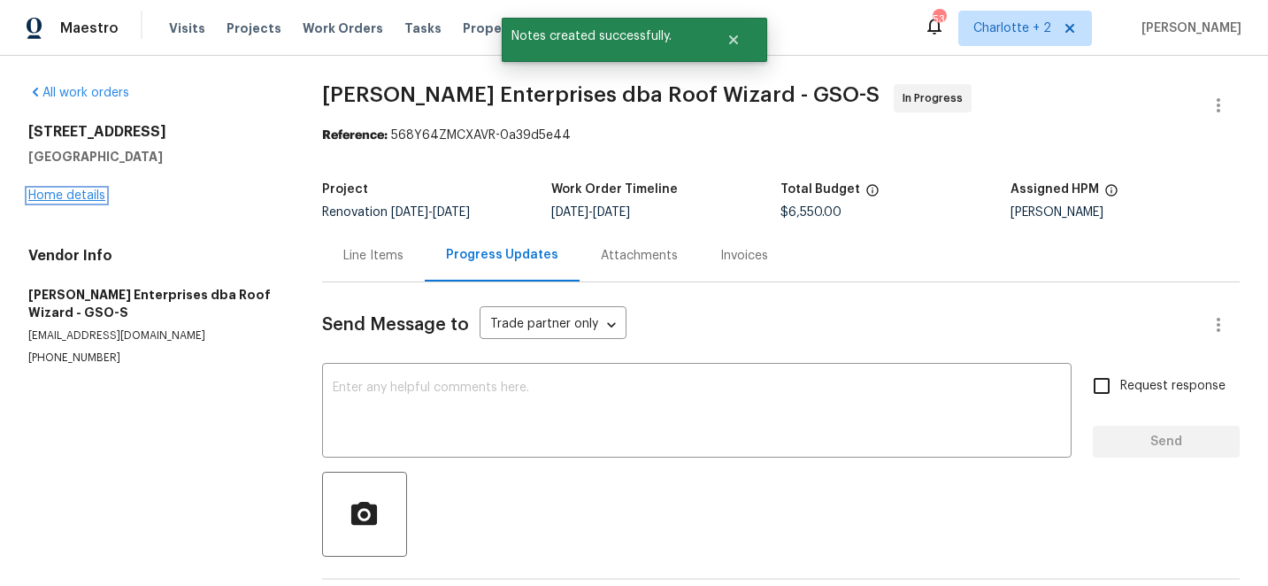
click at [79, 198] on link "Home details" at bounding box center [66, 195] width 77 height 12
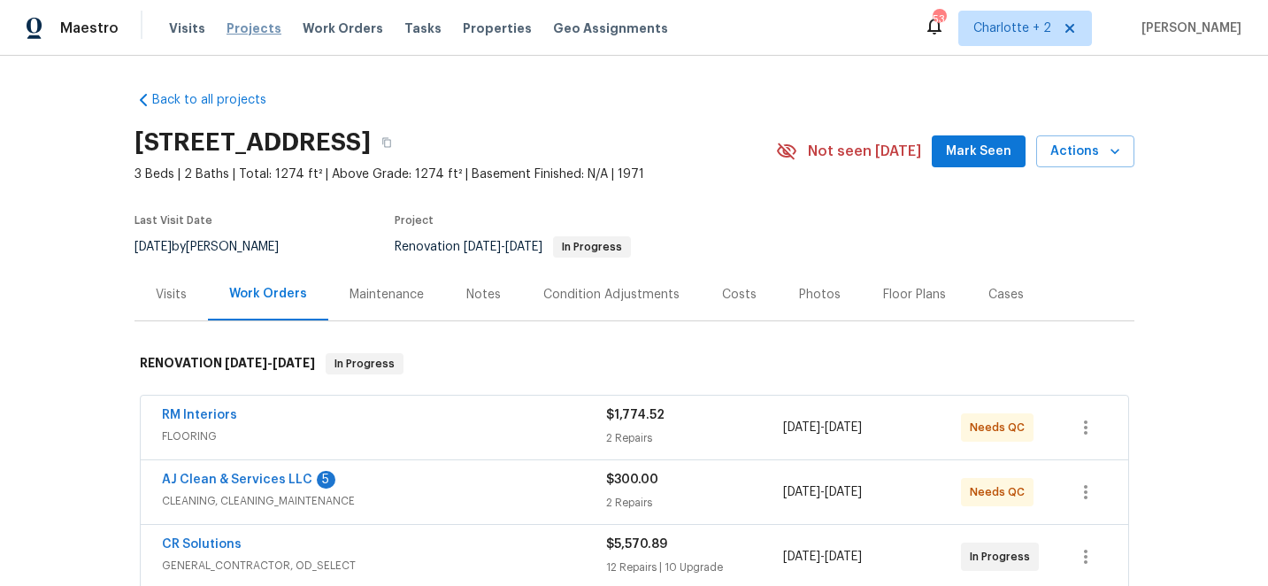
click at [253, 27] on span "Projects" at bounding box center [254, 28] width 55 height 18
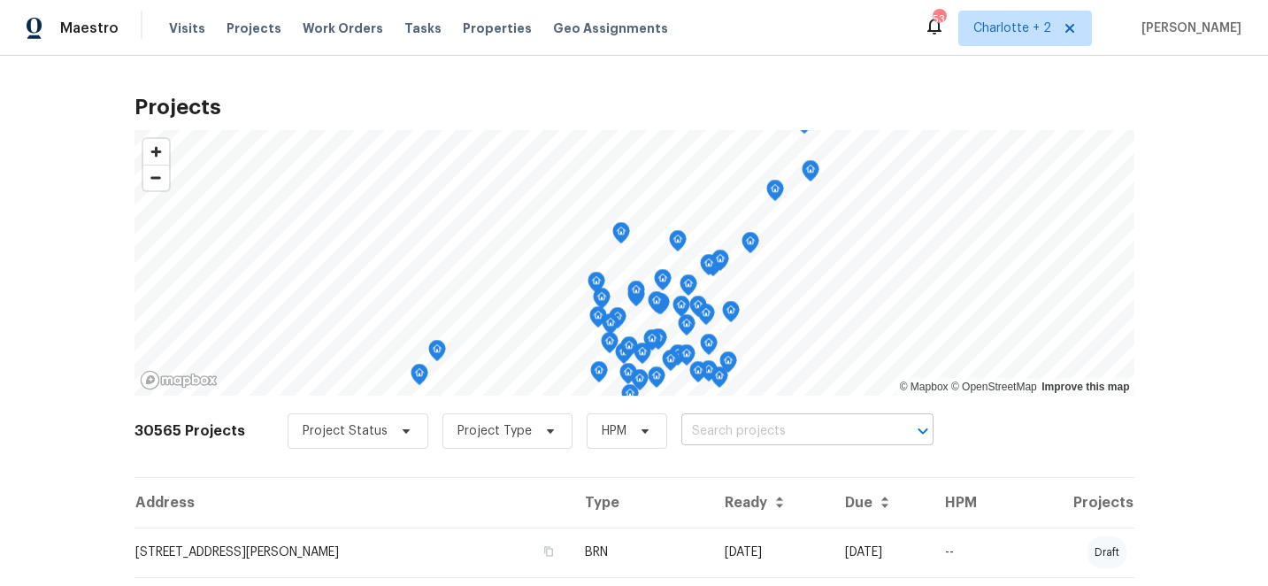
click at [757, 437] on input "text" at bounding box center [782, 431] width 203 height 27
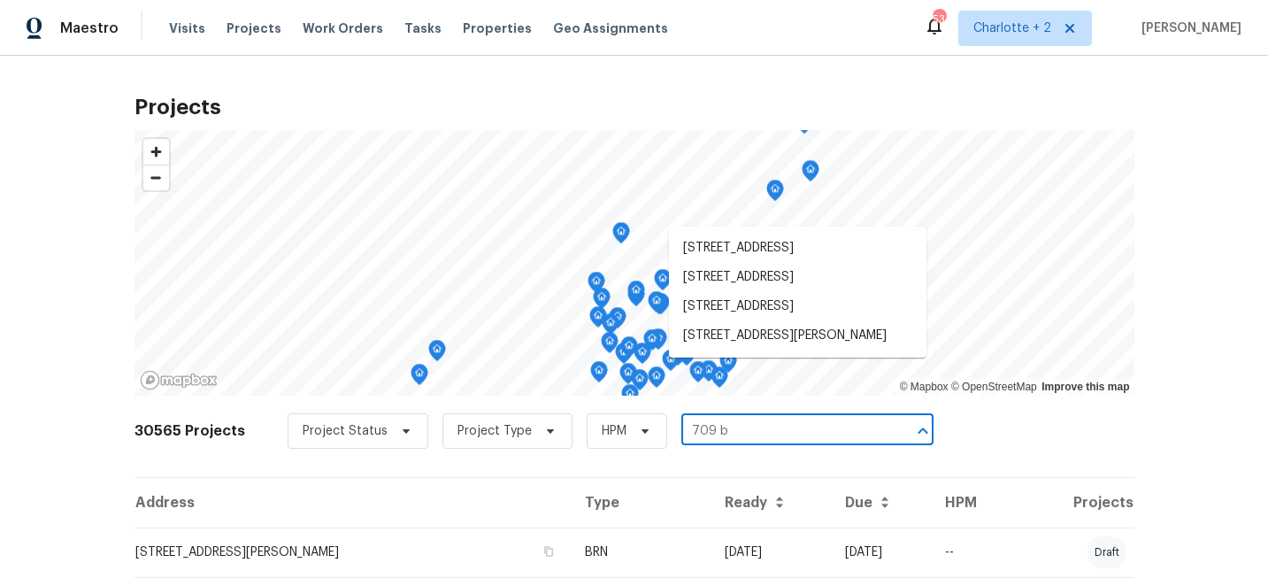
type input "709 br"
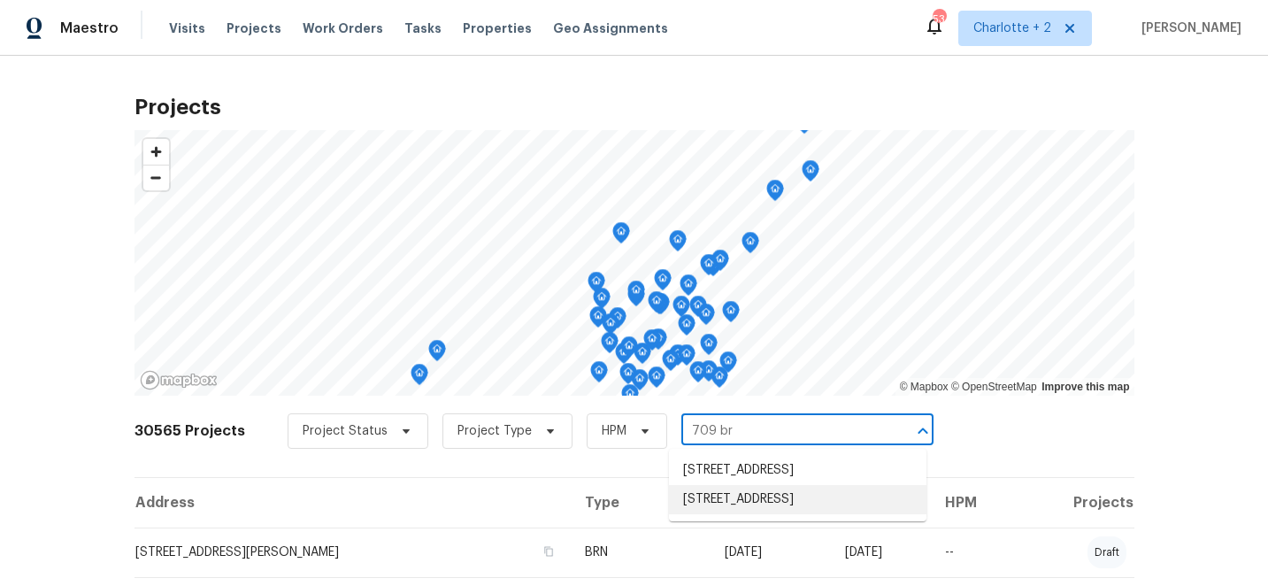
click at [780, 513] on li "[STREET_ADDRESS]" at bounding box center [797, 499] width 257 height 29
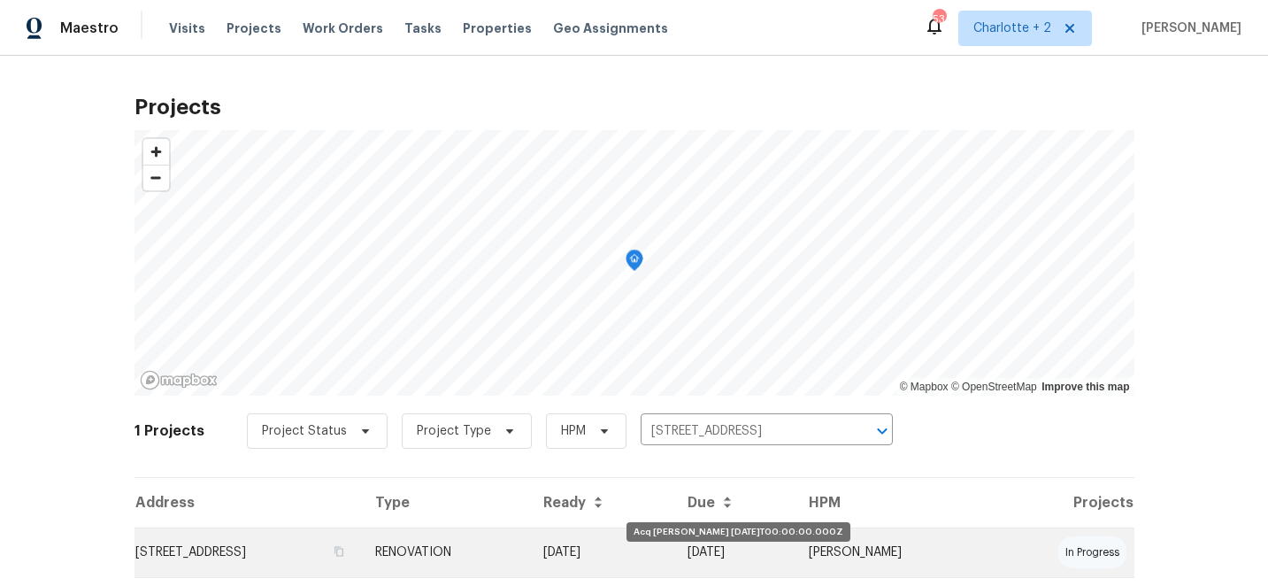
click at [674, 543] on td "[DATE]" at bounding box center [601, 552] width 145 height 50
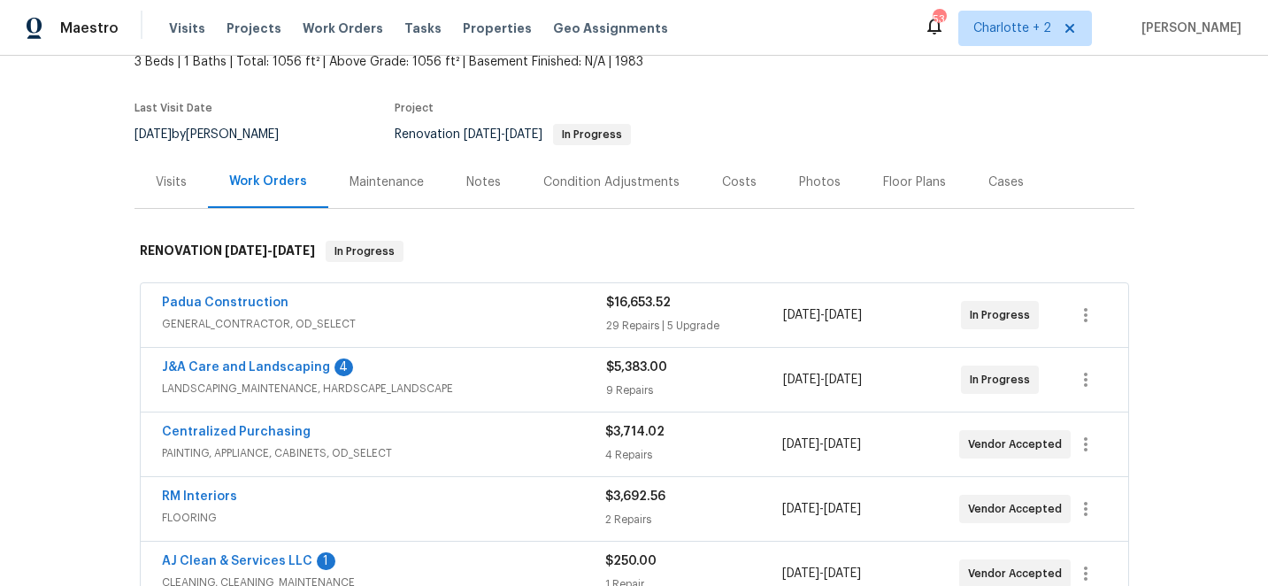
scroll to position [180, 0]
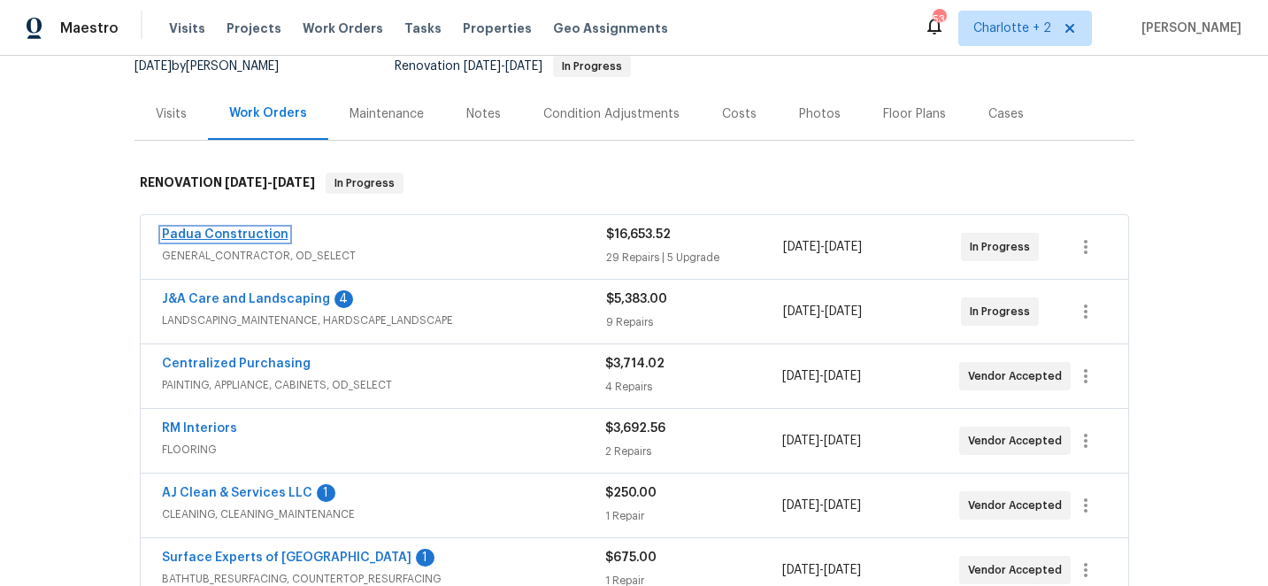
click at [233, 230] on link "Padua Construction" at bounding box center [225, 234] width 127 height 12
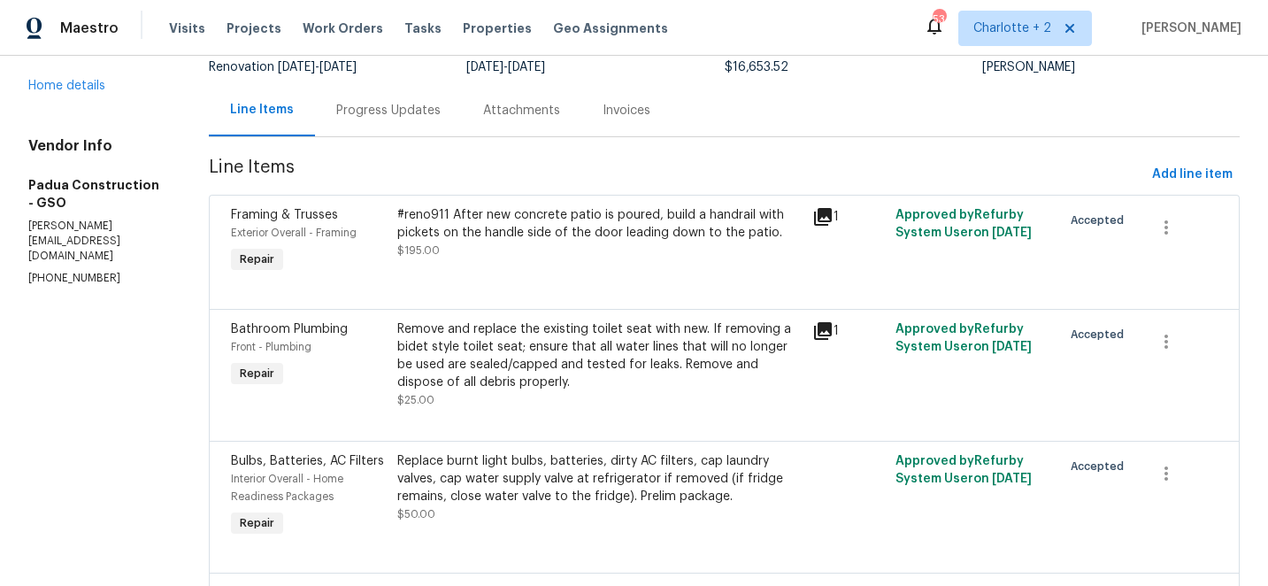
click at [365, 109] on div "Progress Updates" at bounding box center [388, 111] width 104 height 18
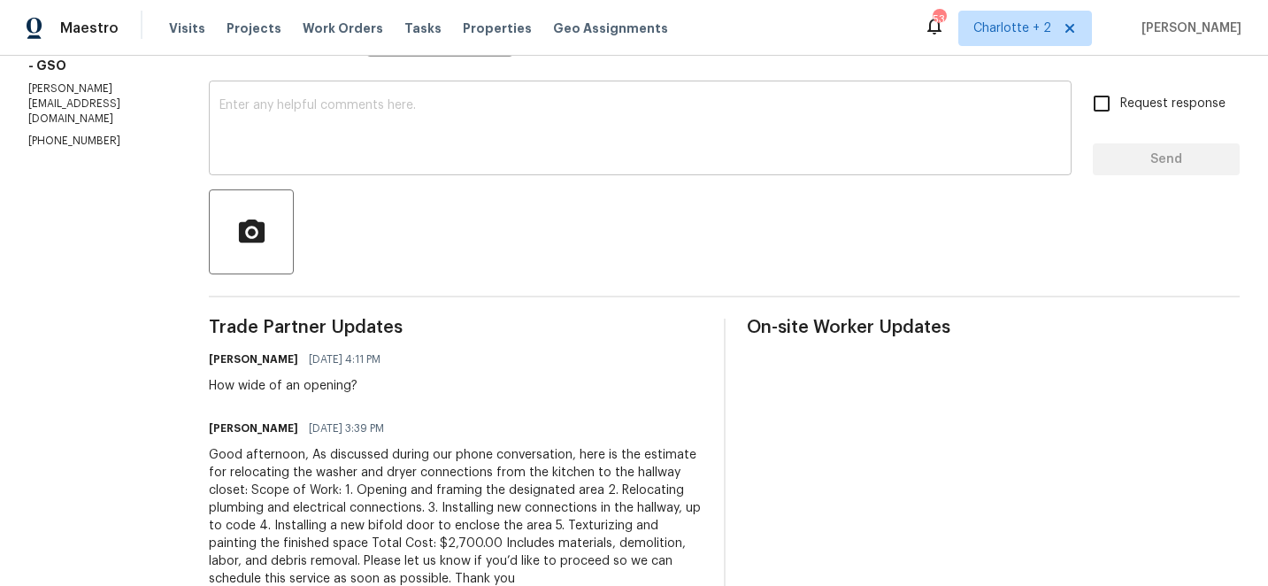
scroll to position [246, 0]
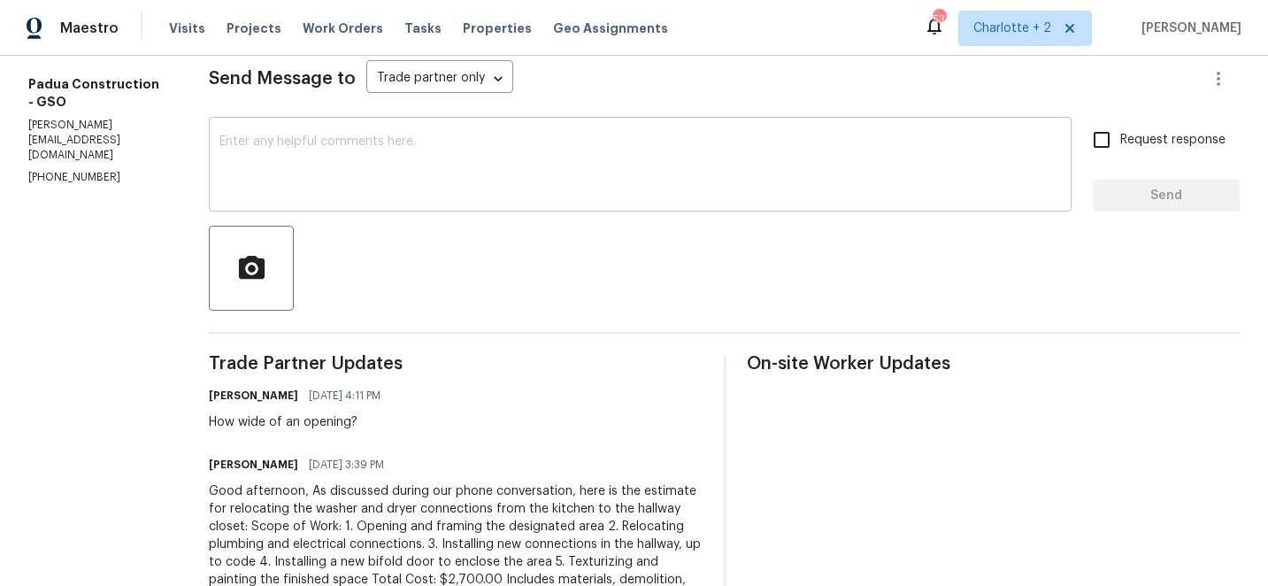
click at [341, 149] on textarea at bounding box center [639, 166] width 841 height 62
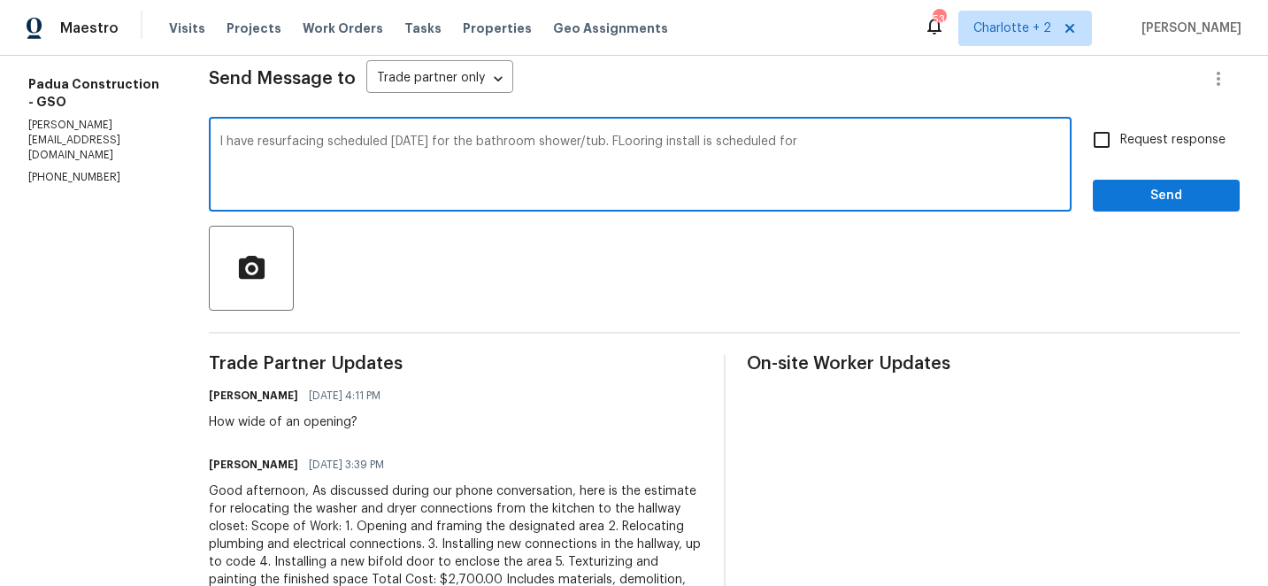
drag, startPoint x: 789, startPoint y: 144, endPoint x: 157, endPoint y: 144, distance: 631.7
click at [157, 144] on div "All work orders [STREET_ADDRESS] Home details Vendor Info Padua Construction - …" at bounding box center [634, 564] width 1268 height 1508
click at [795, 138] on textarea "I have resurfacing scheduled [DATE] for the bathroom shower/tub. FLooring insta…" at bounding box center [639, 166] width 841 height 62
type textarea "I have resurfacing scheduled [DATE] for the bathroom shower/tub. Flooring is sc…"
drag, startPoint x: 693, startPoint y: 142, endPoint x: 168, endPoint y: 141, distance: 524.7
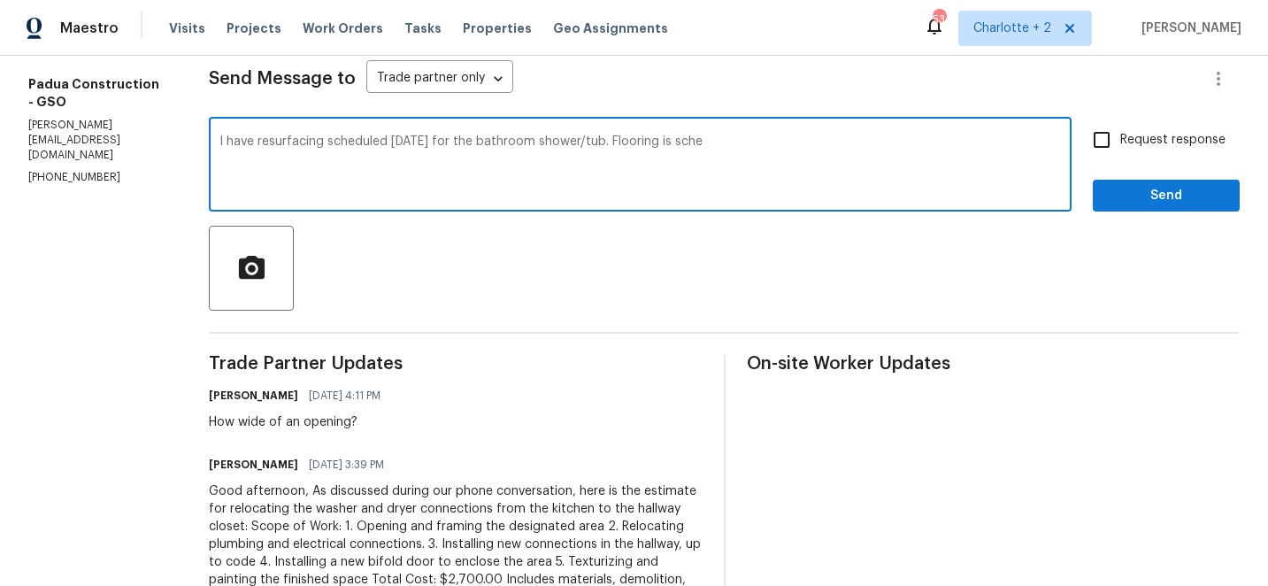
click at [168, 141] on div "All work orders [STREET_ADDRESS] Home details Vendor Info Padua Construction - …" at bounding box center [634, 564] width 1268 height 1508
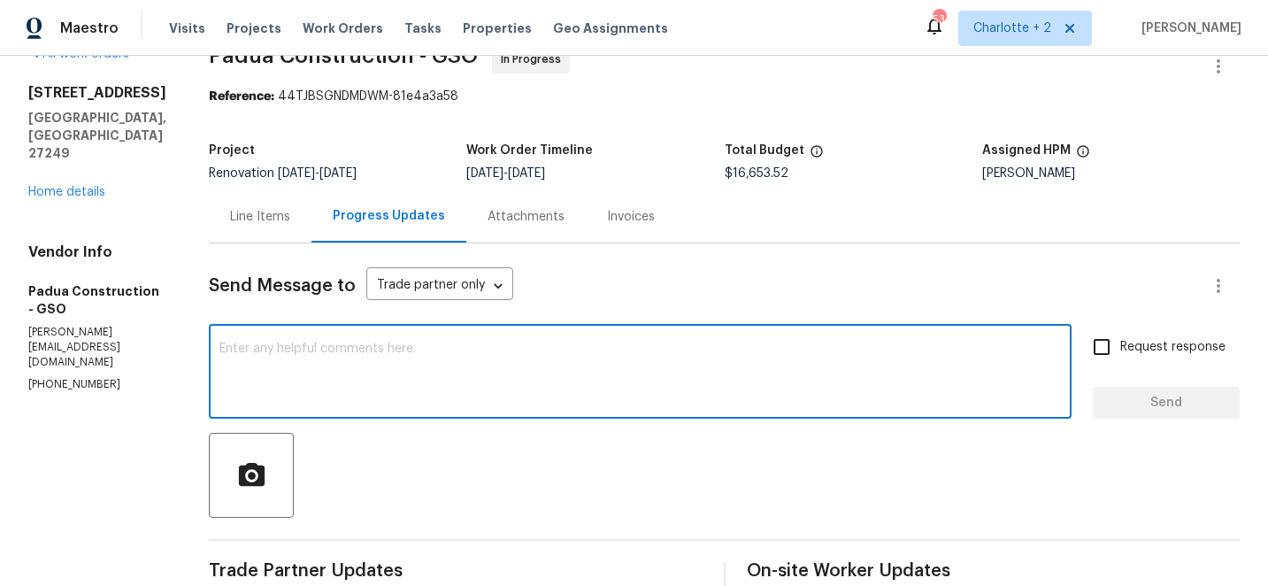
scroll to position [0, 0]
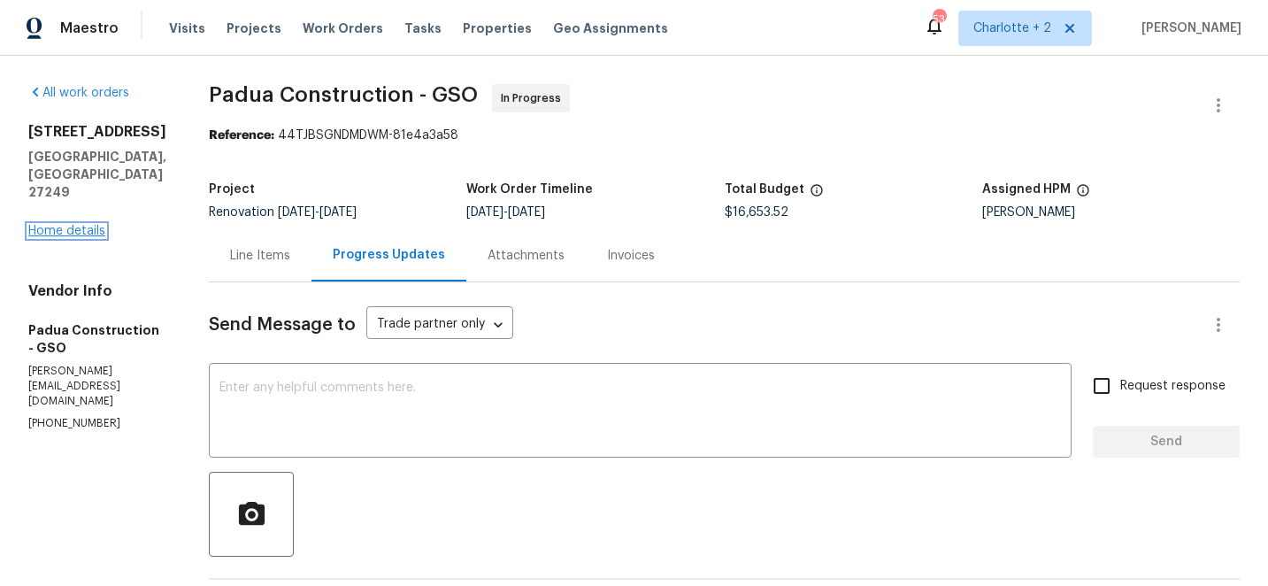
click at [83, 234] on link "Home details" at bounding box center [66, 231] width 77 height 12
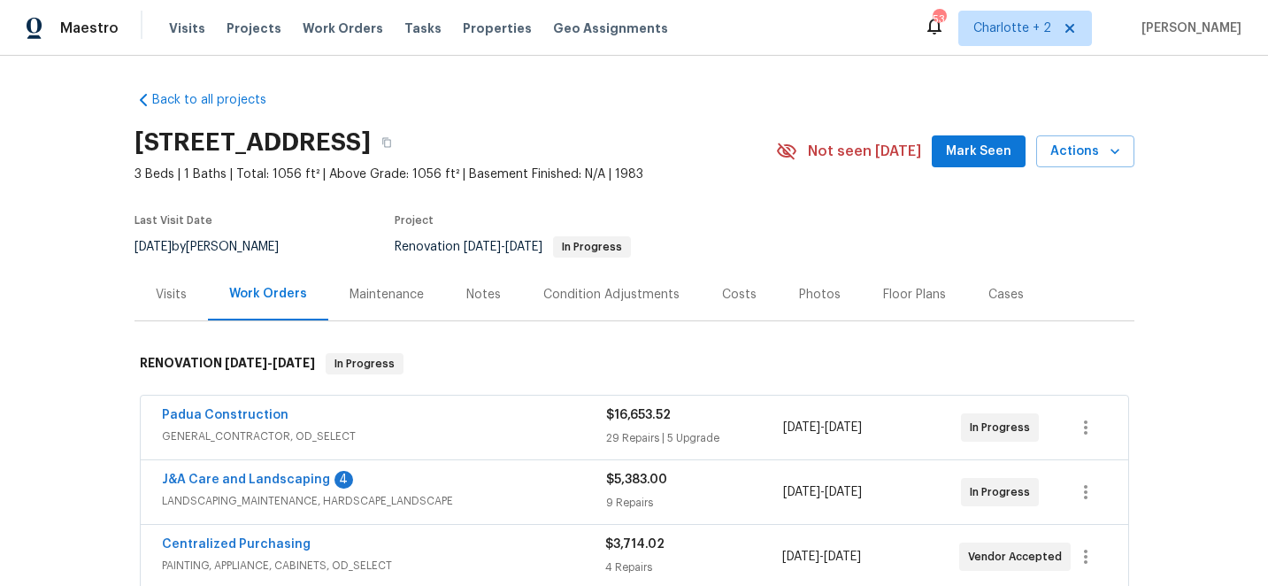
click at [734, 294] on div "Costs" at bounding box center [739, 295] width 35 height 18
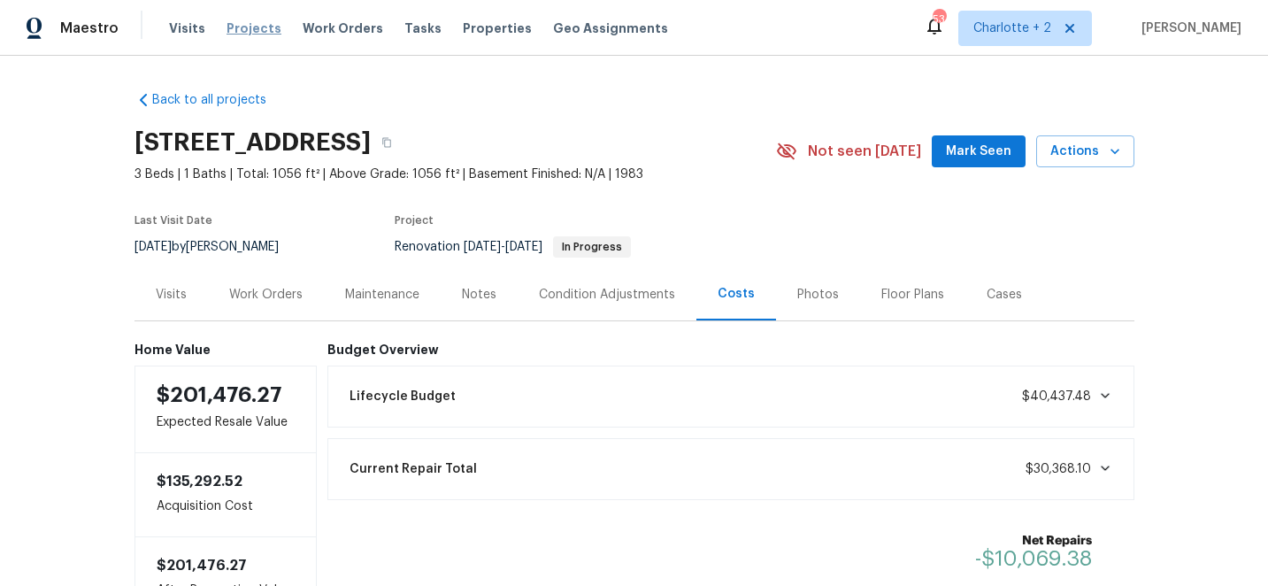
click at [249, 27] on span "Projects" at bounding box center [254, 28] width 55 height 18
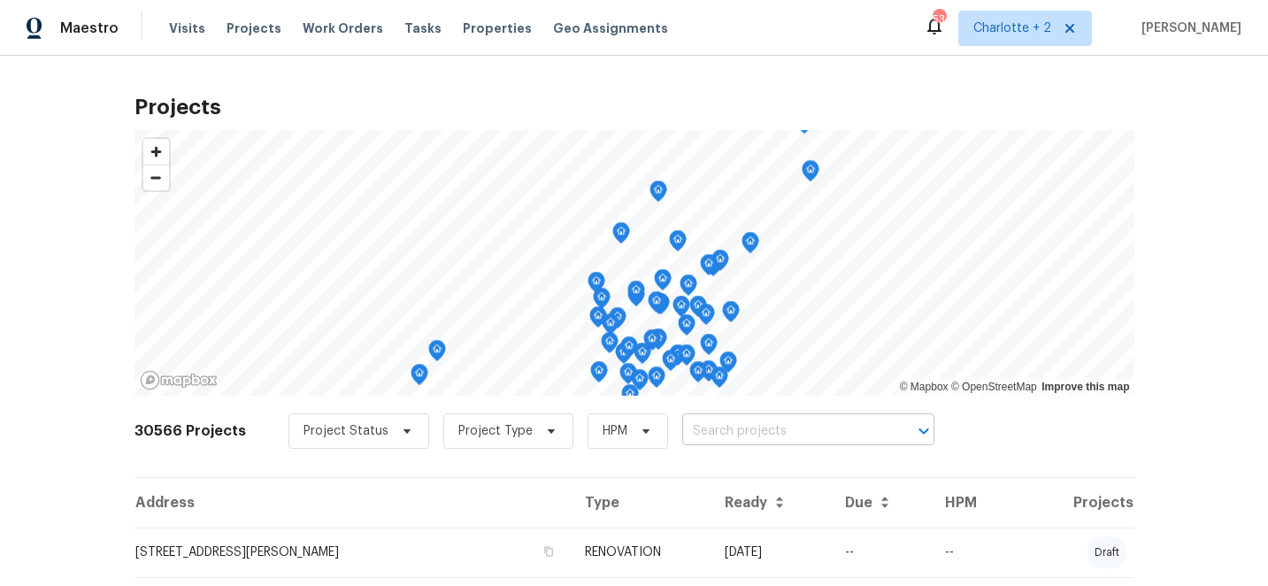
click at [697, 435] on input "text" at bounding box center [783, 431] width 203 height 27
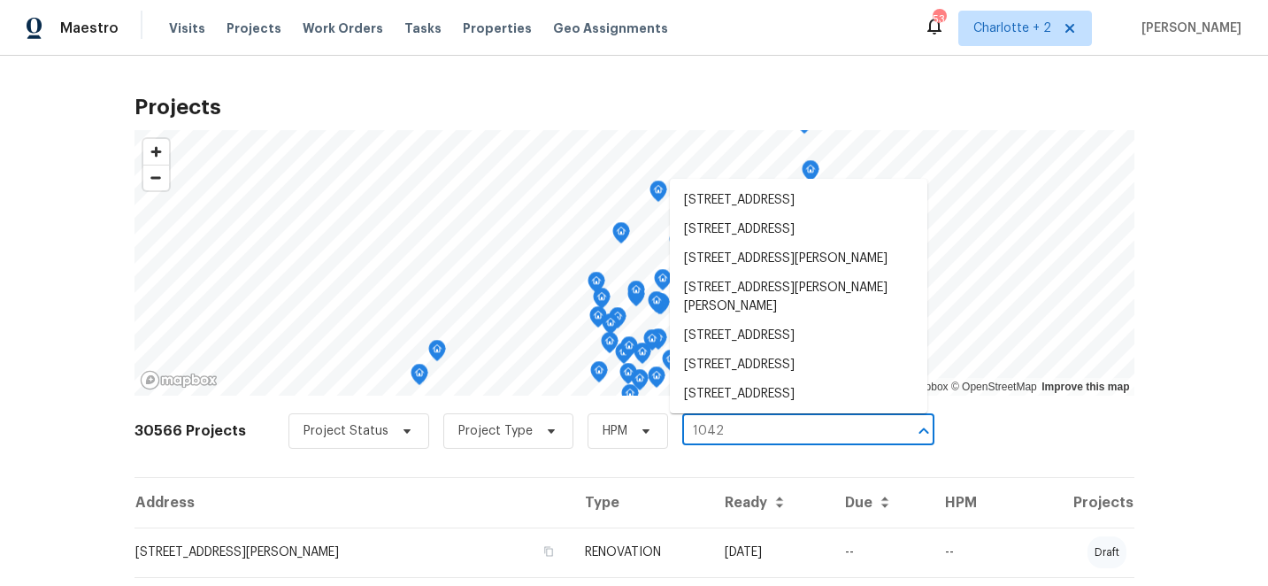
type input "1042 b"
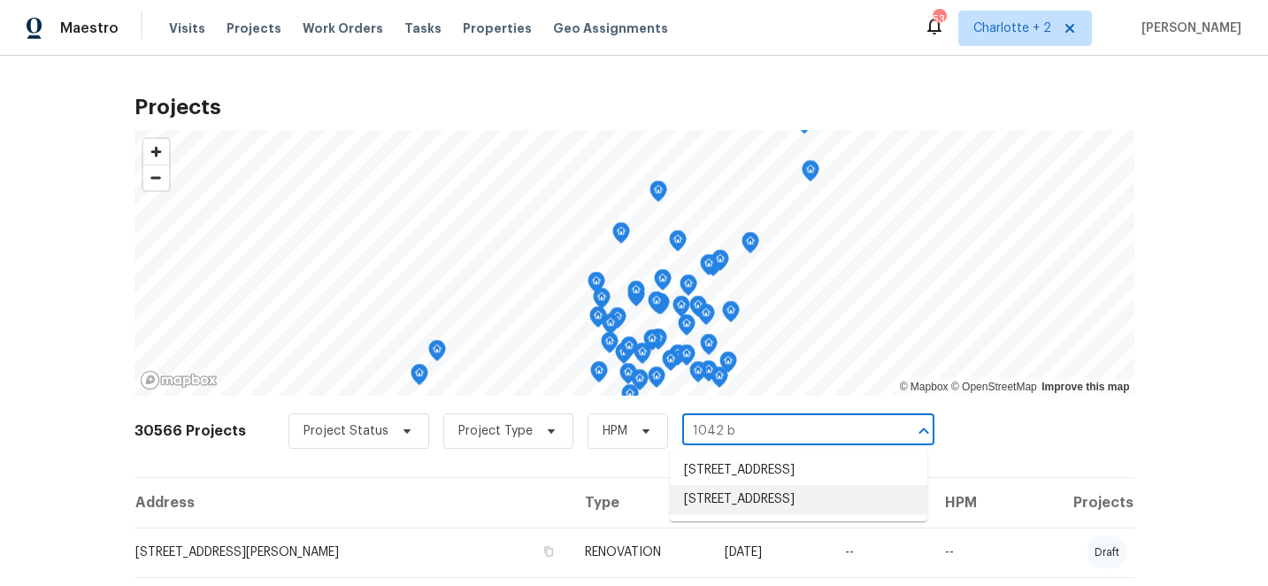
click at [764, 514] on li "[STREET_ADDRESS]" at bounding box center [798, 499] width 257 height 29
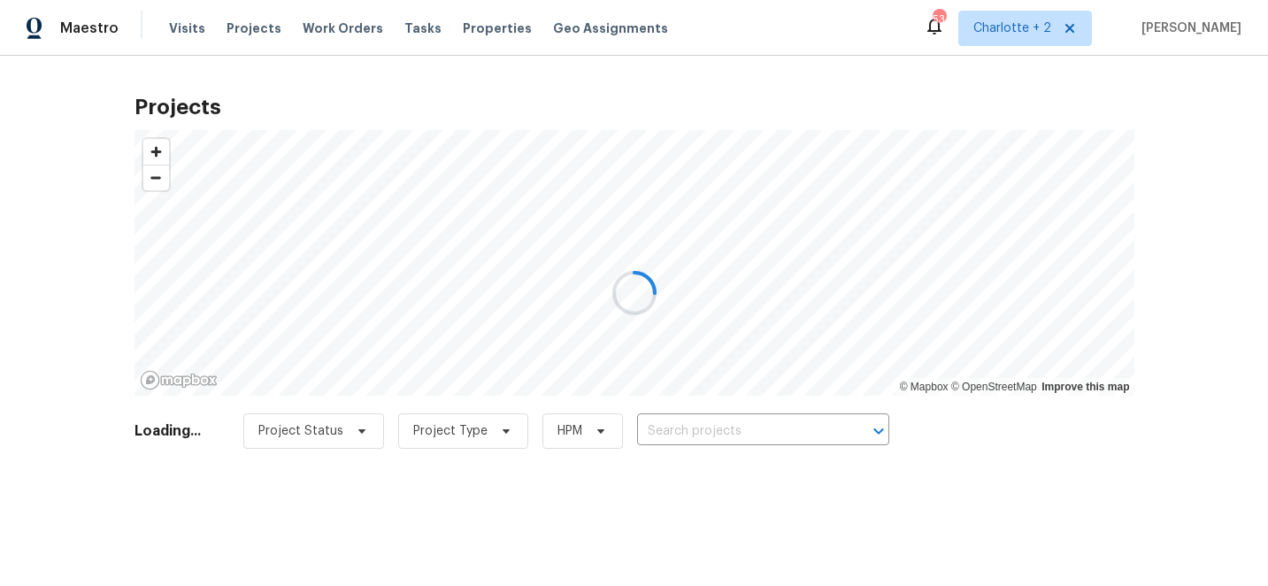
type input "[STREET_ADDRESS]"
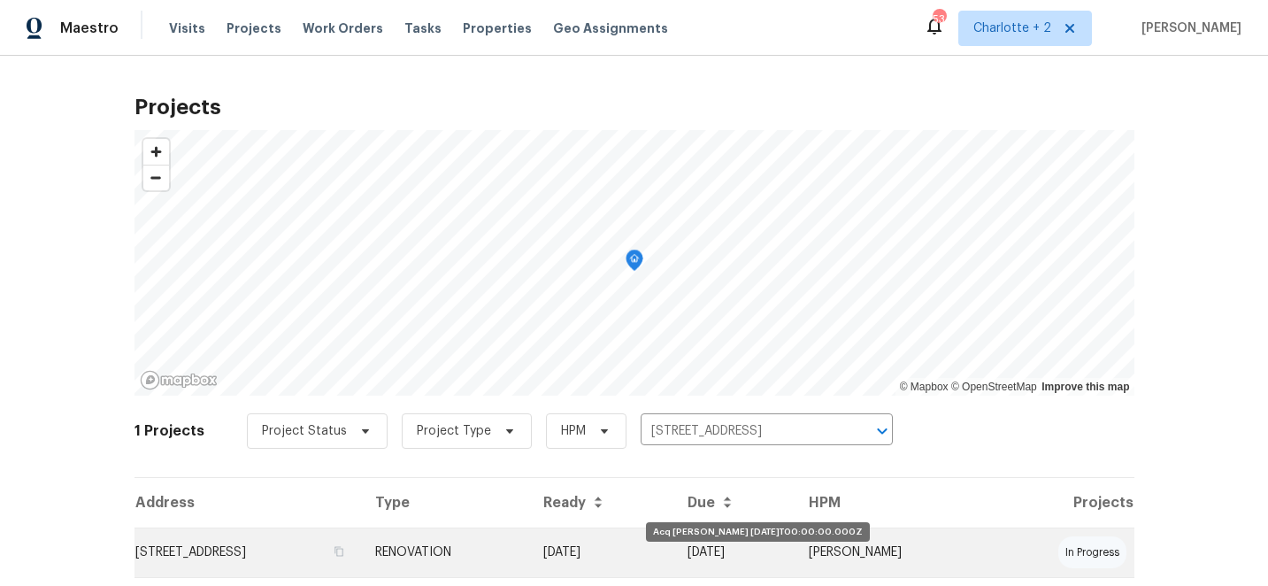
click at [674, 550] on td "[DATE]" at bounding box center [601, 552] width 145 height 50
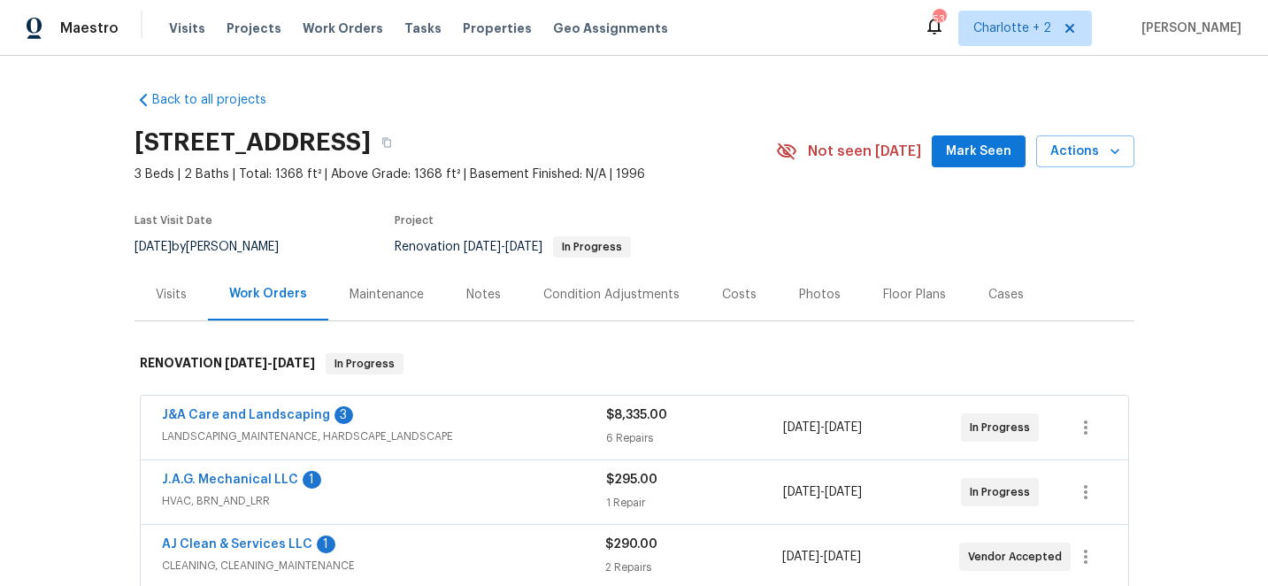
click at [732, 296] on div "Costs" at bounding box center [739, 295] width 35 height 18
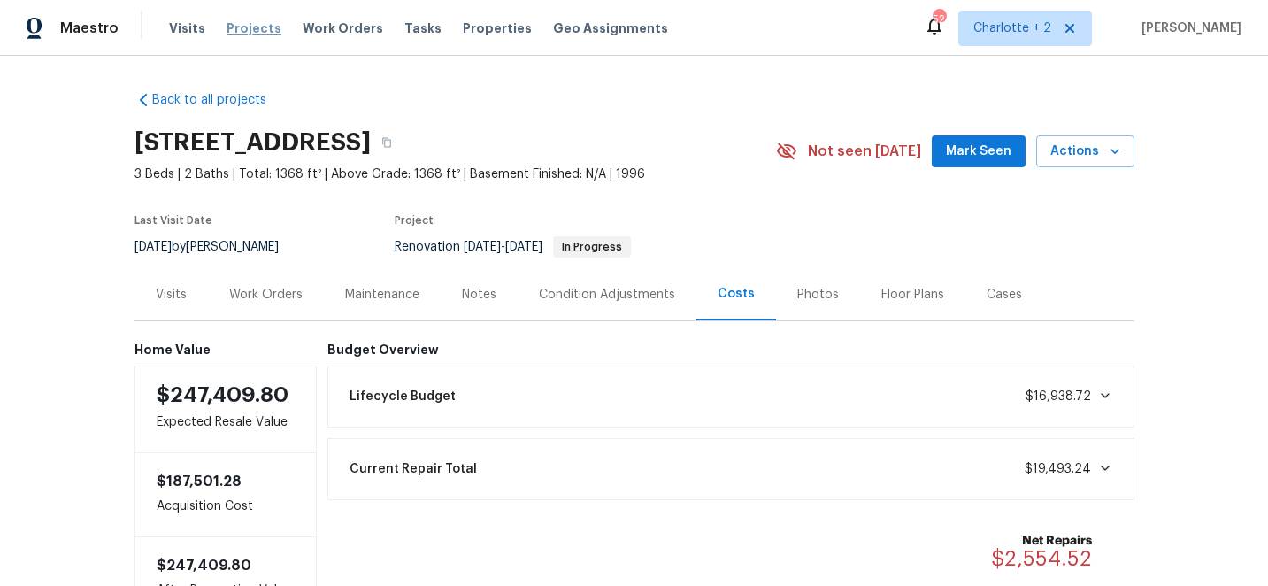
click at [239, 27] on span "Projects" at bounding box center [254, 28] width 55 height 18
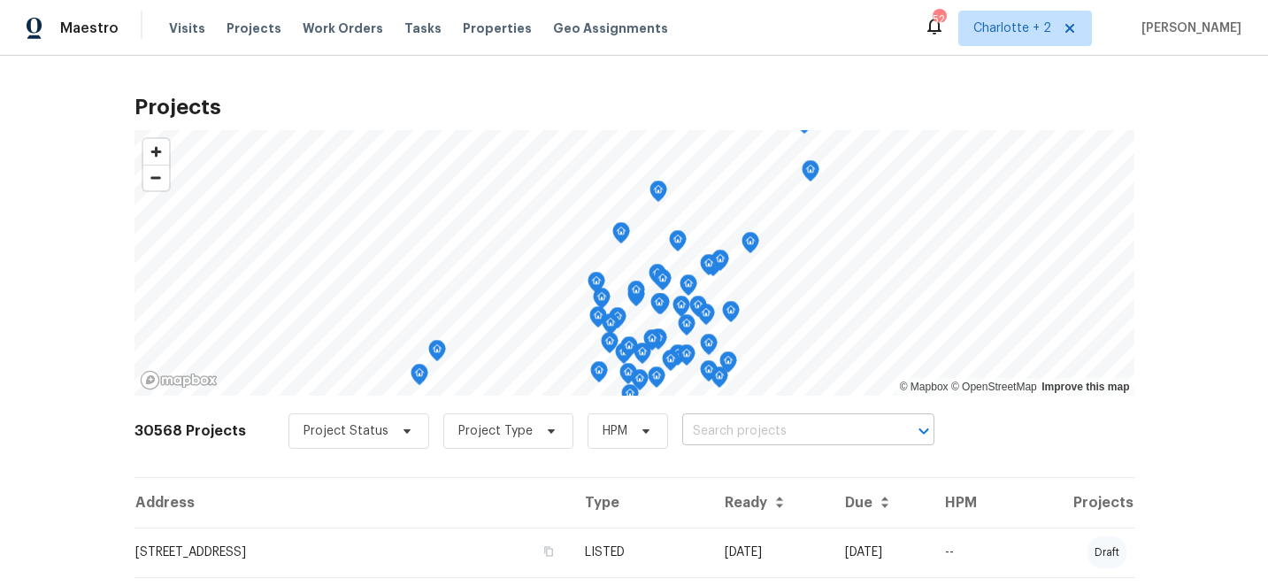
click at [704, 434] on input "text" at bounding box center [783, 431] width 203 height 27
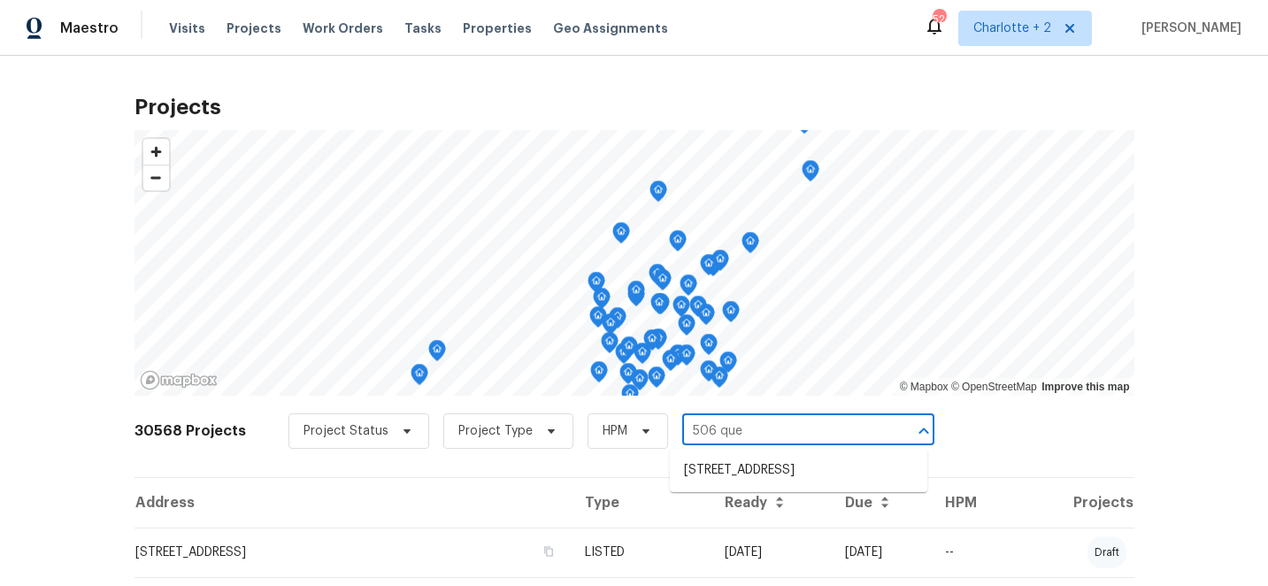
type input "506 quee"
click at [740, 477] on li "[STREET_ADDRESS]" at bounding box center [798, 470] width 257 height 29
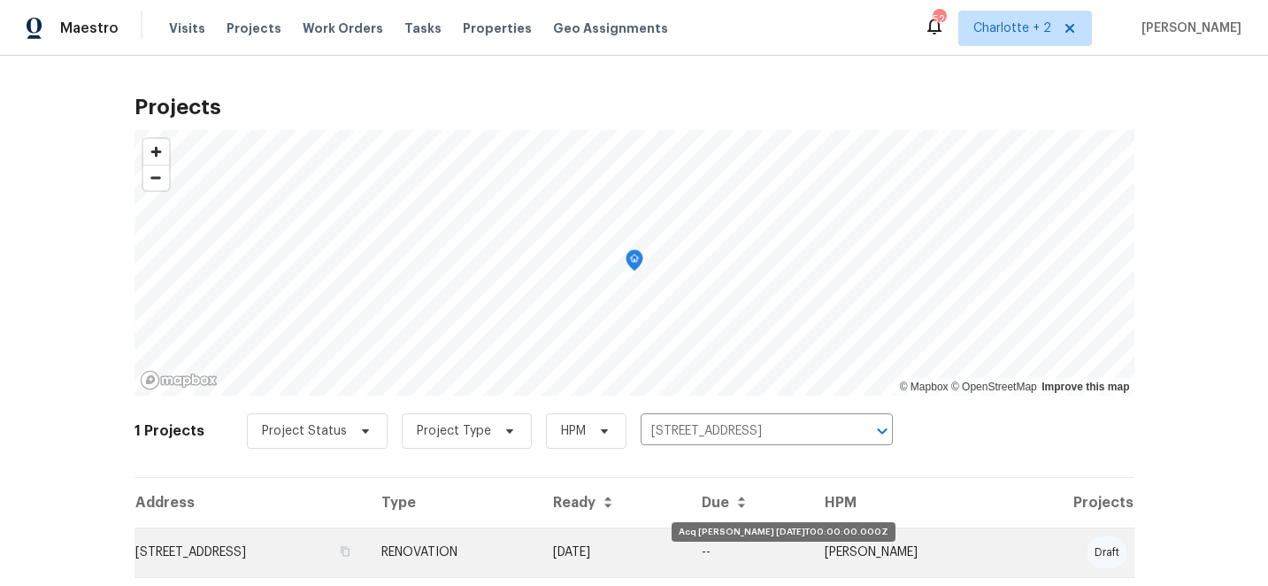
click at [687, 545] on td "[DATE]" at bounding box center [613, 552] width 149 height 50
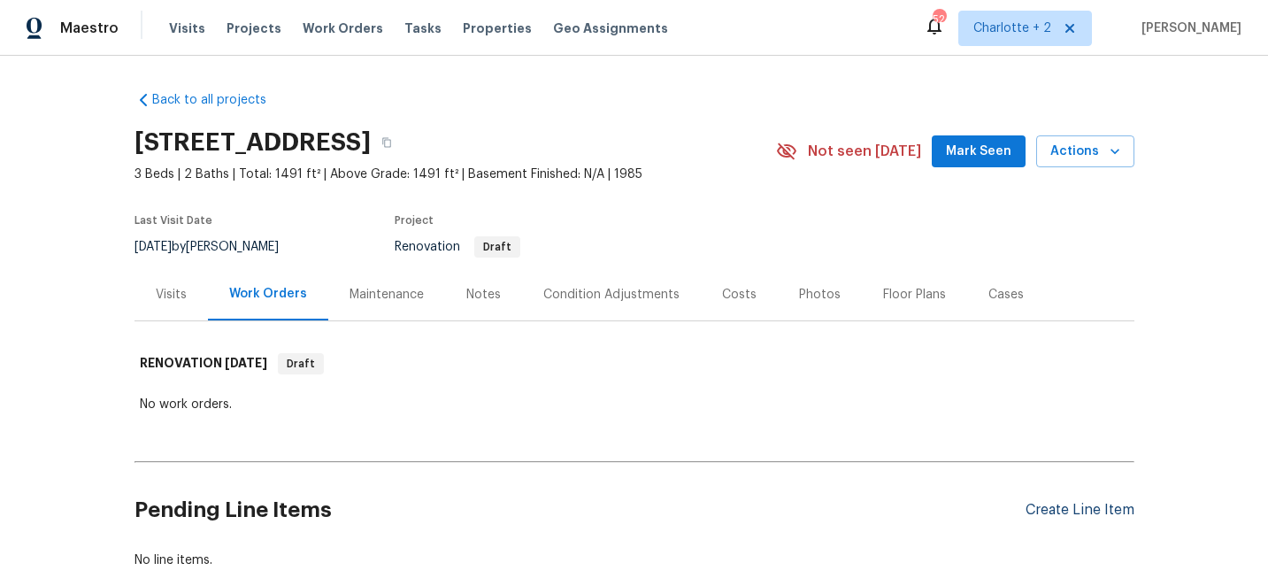
click at [1073, 510] on div "Create Line Item" at bounding box center [1079, 510] width 109 height 17
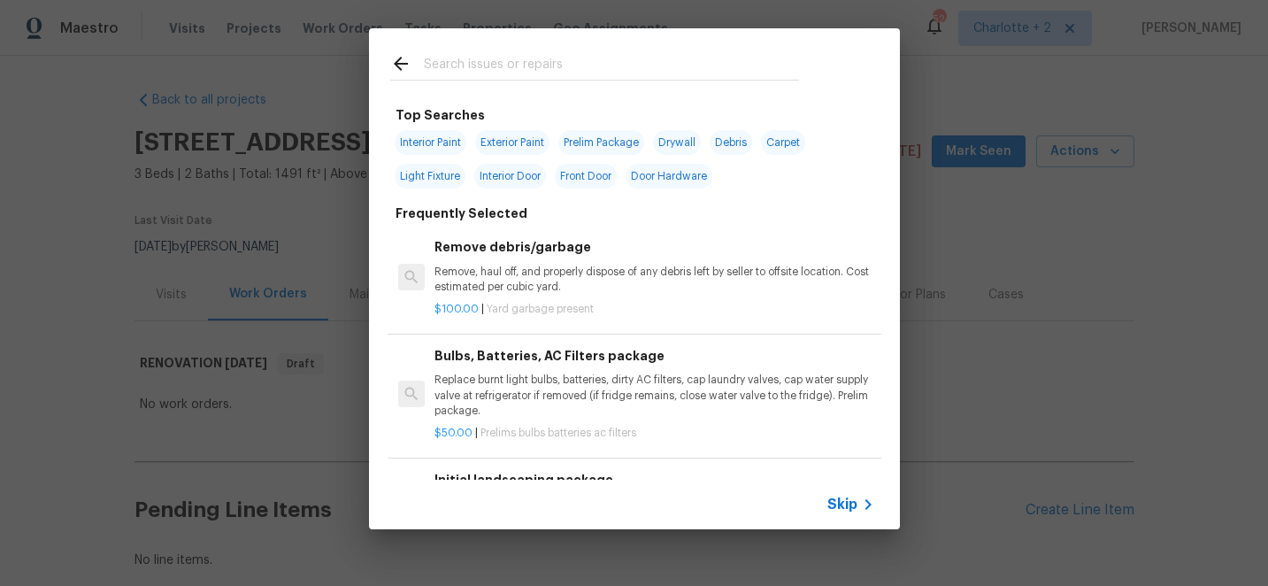
click at [477, 68] on input "text" at bounding box center [611, 66] width 375 height 27
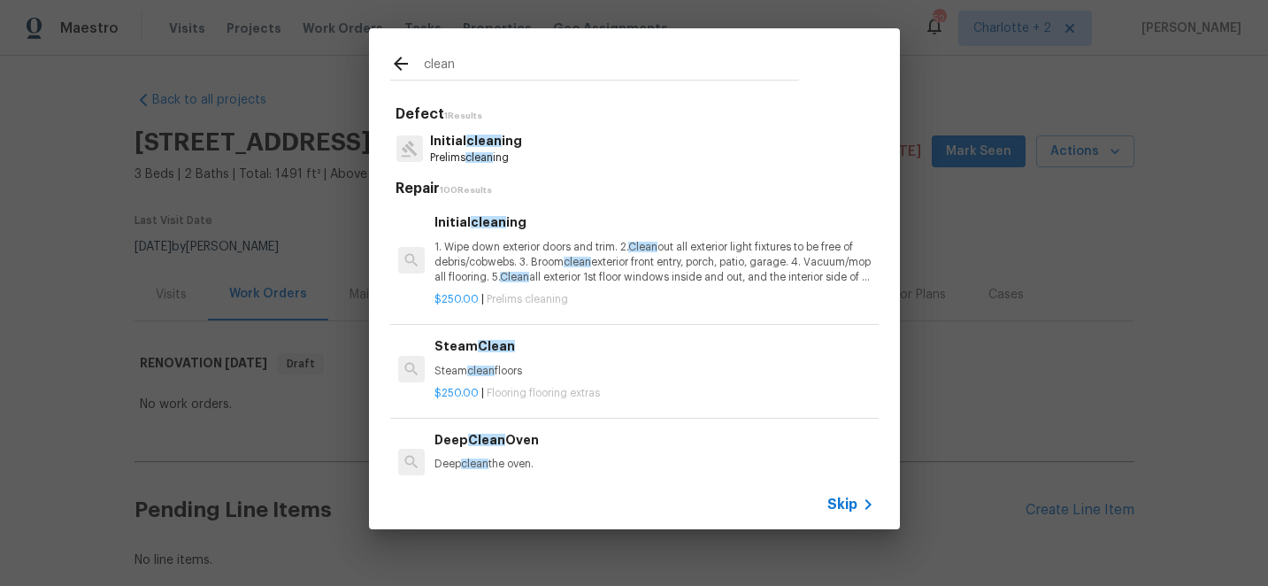
type input "clean"
click at [555, 252] on p "1. Wipe down exterior doors and trim. 2. Clean out all exterior light fixtures …" at bounding box center [653, 262] width 439 height 45
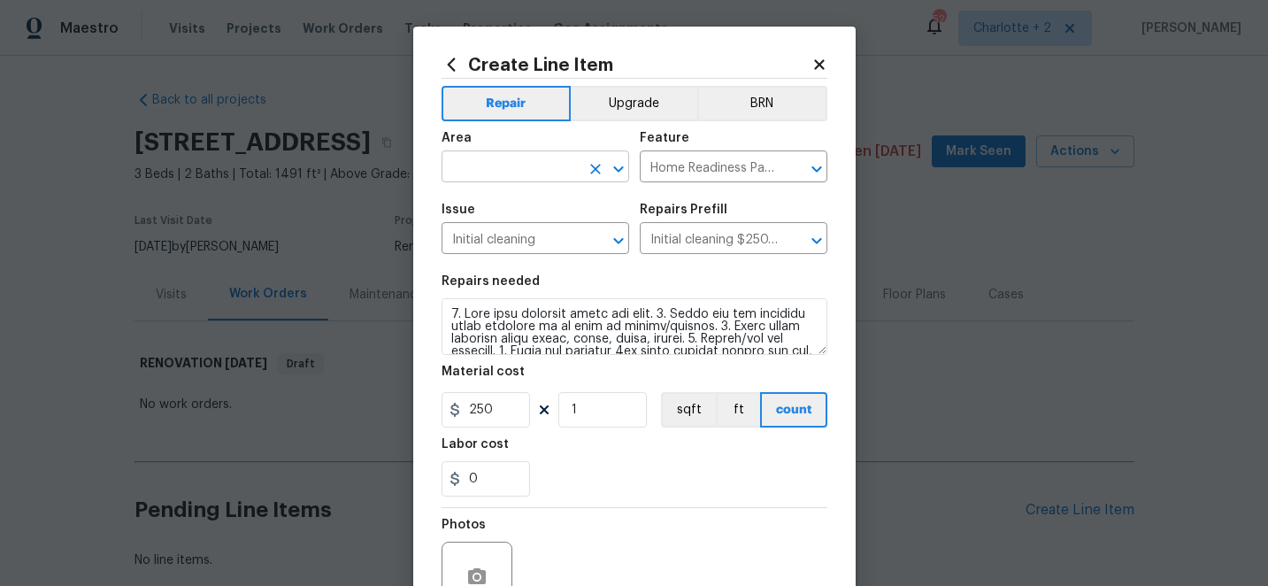
click at [517, 163] on input "text" at bounding box center [511, 168] width 138 height 27
click at [517, 242] on li "Interior Overall" at bounding box center [536, 237] width 188 height 29
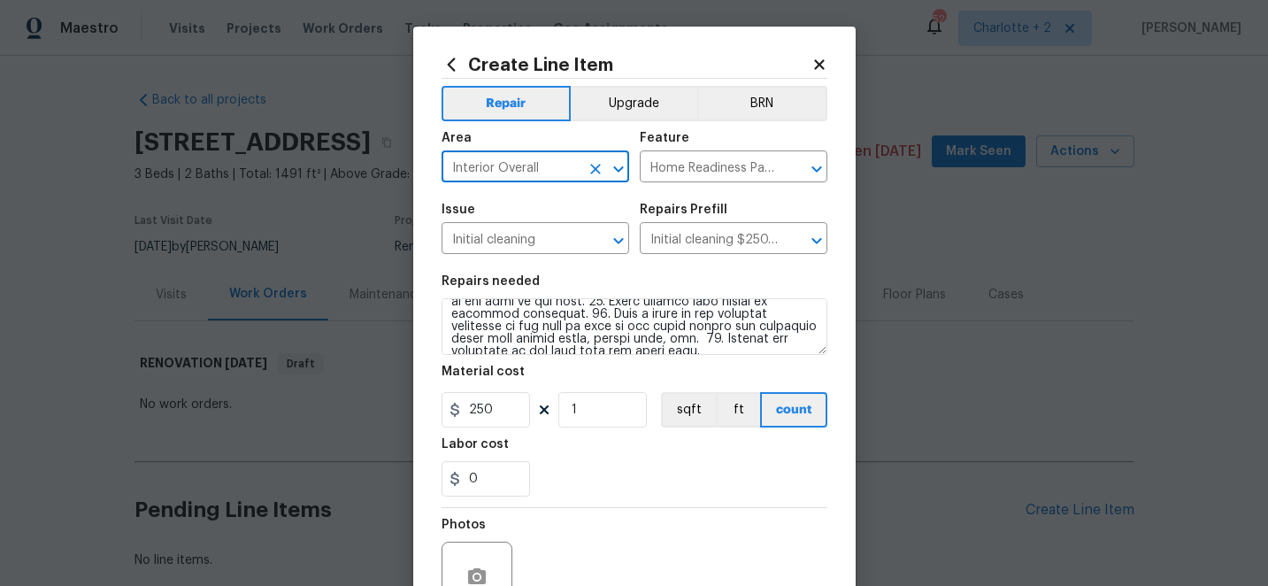
scroll to position [177, 0]
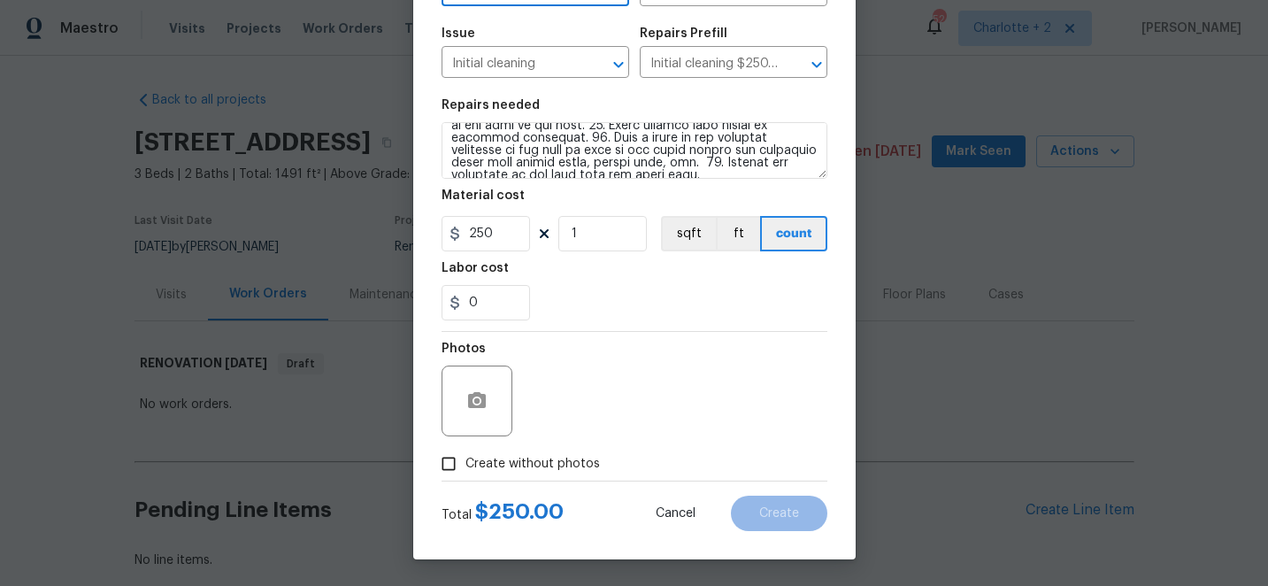
type input "Interior Overall"
click at [446, 462] on input "Create without photos" at bounding box center [449, 464] width 34 height 34
checkbox input "true"
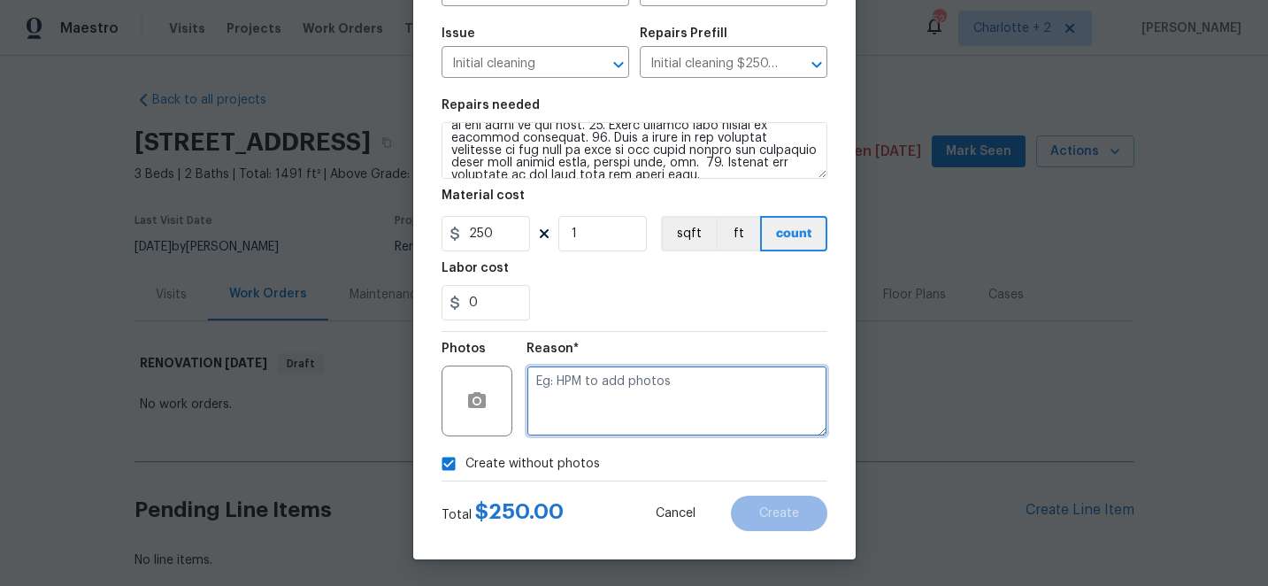
click at [664, 409] on textarea at bounding box center [676, 400] width 301 height 71
type textarea "edit"
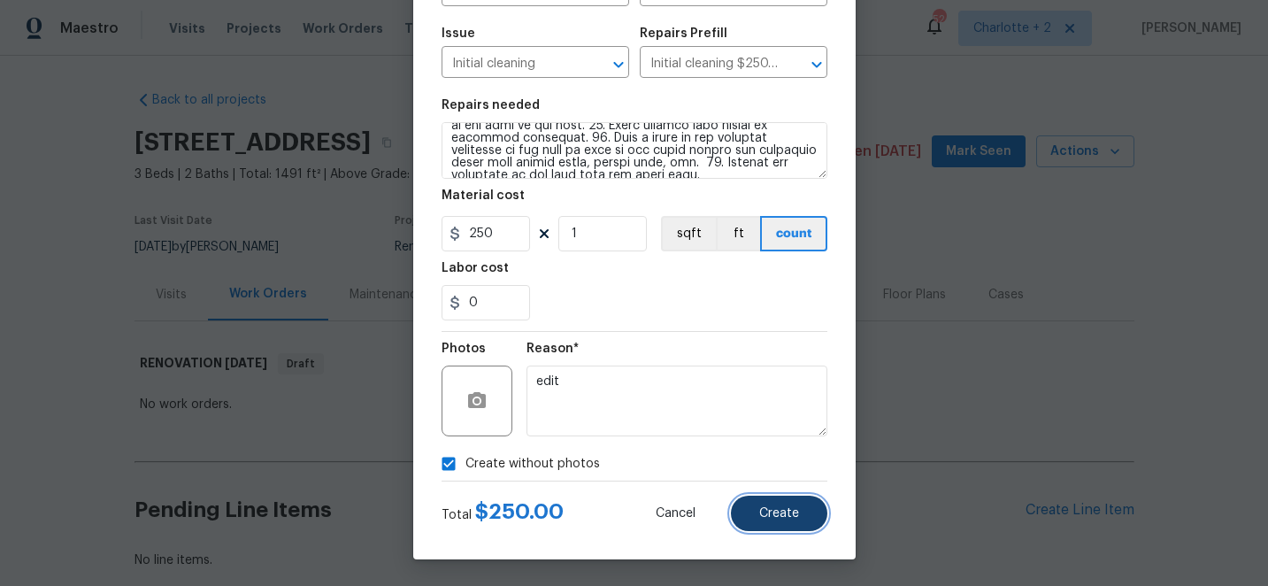
click at [796, 525] on button "Create" at bounding box center [779, 512] width 96 height 35
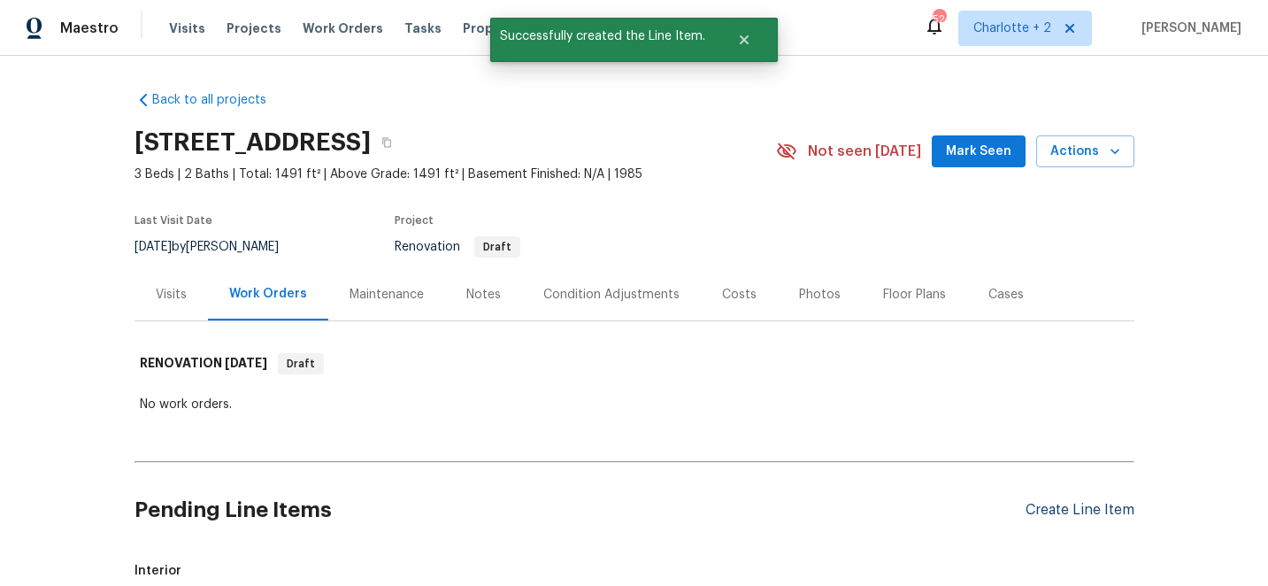
click at [1099, 515] on div "Create Line Item" at bounding box center [1079, 510] width 109 height 17
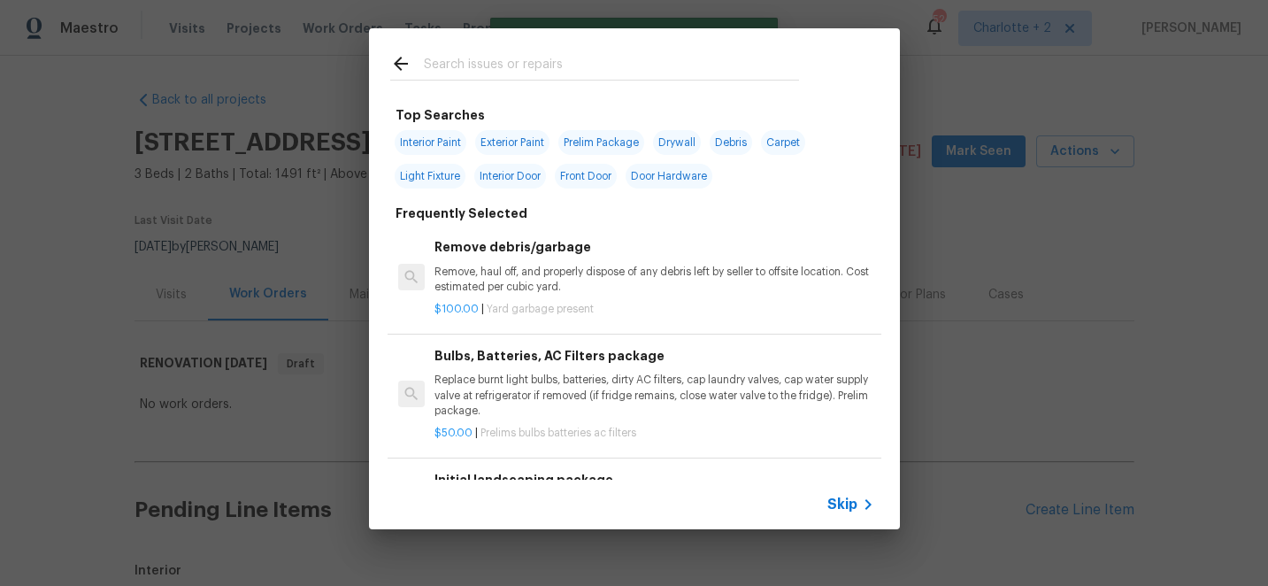
click at [504, 65] on input "text" at bounding box center [611, 66] width 375 height 27
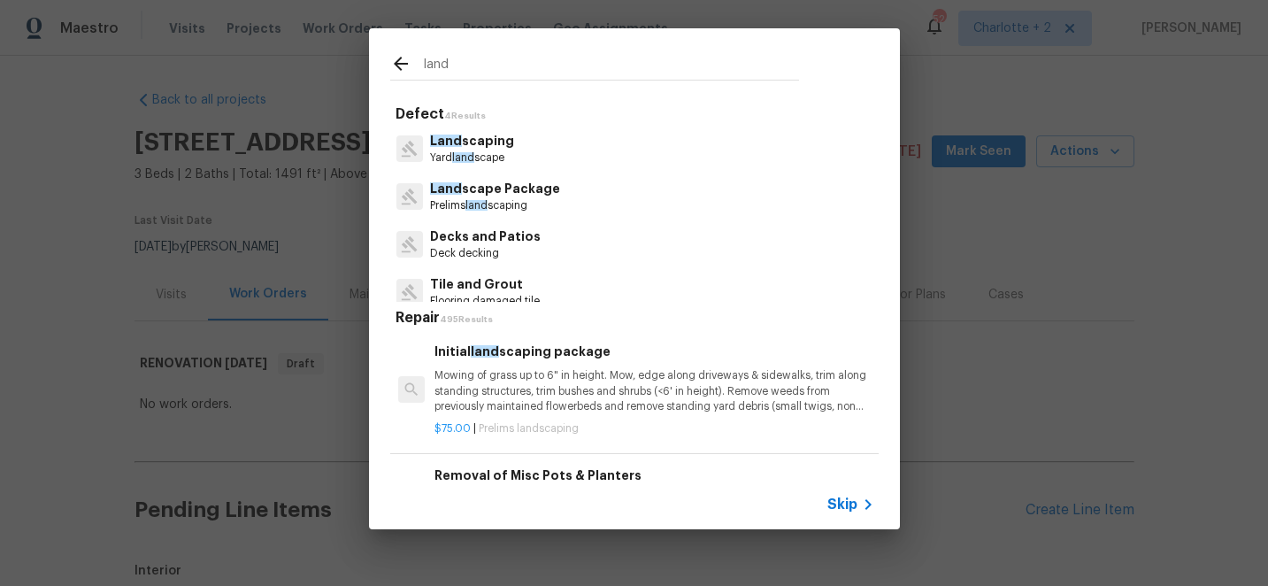
type input "land"
click at [568, 383] on p "Mowing of grass up to 6" in height. Mow, edge along driveways & sidewalks, trim…" at bounding box center [653, 390] width 439 height 45
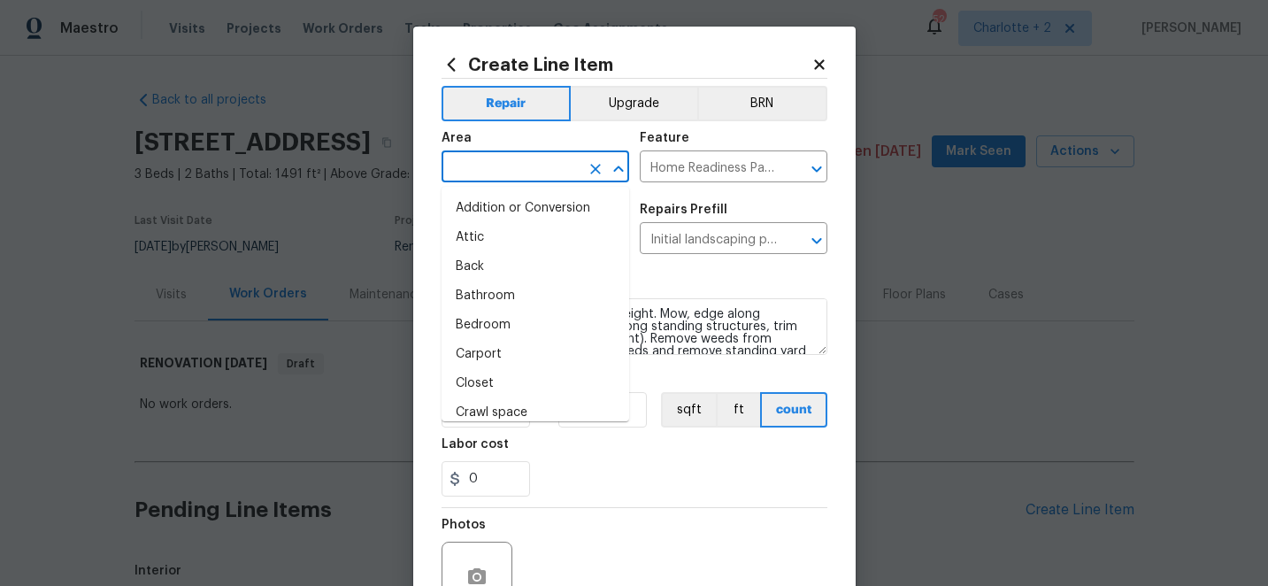
click at [488, 163] on input "text" at bounding box center [511, 168] width 138 height 27
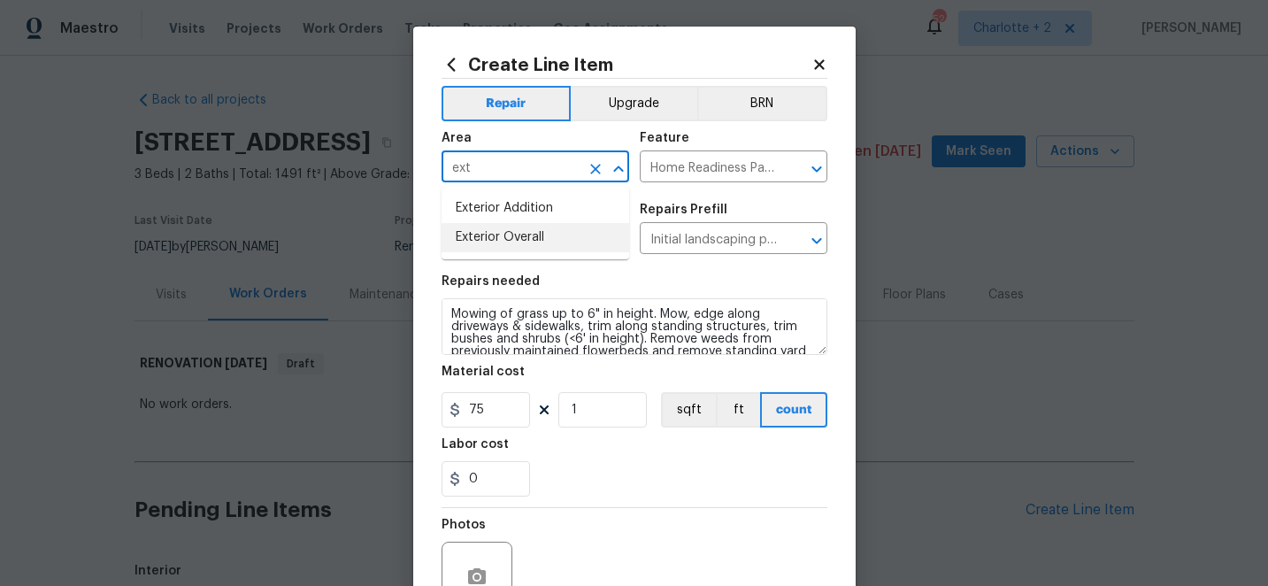
click at [506, 234] on li "Exterior Overall" at bounding box center [536, 237] width 188 height 29
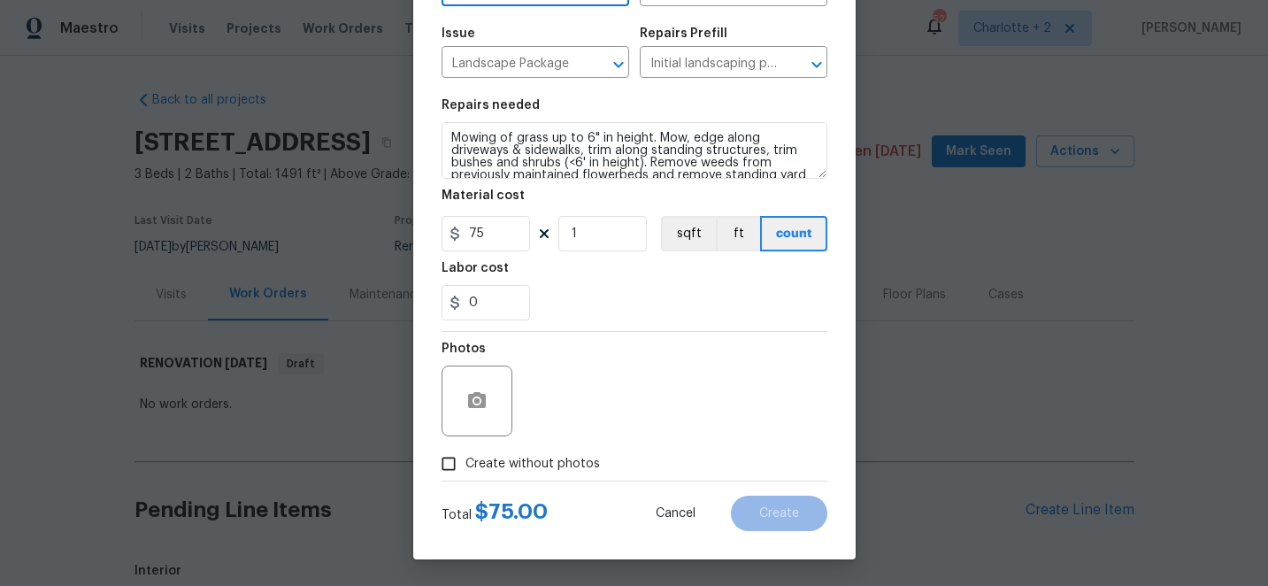
type input "Exterior Overall"
click at [452, 466] on input "Create without photos" at bounding box center [449, 464] width 34 height 34
checkbox input "true"
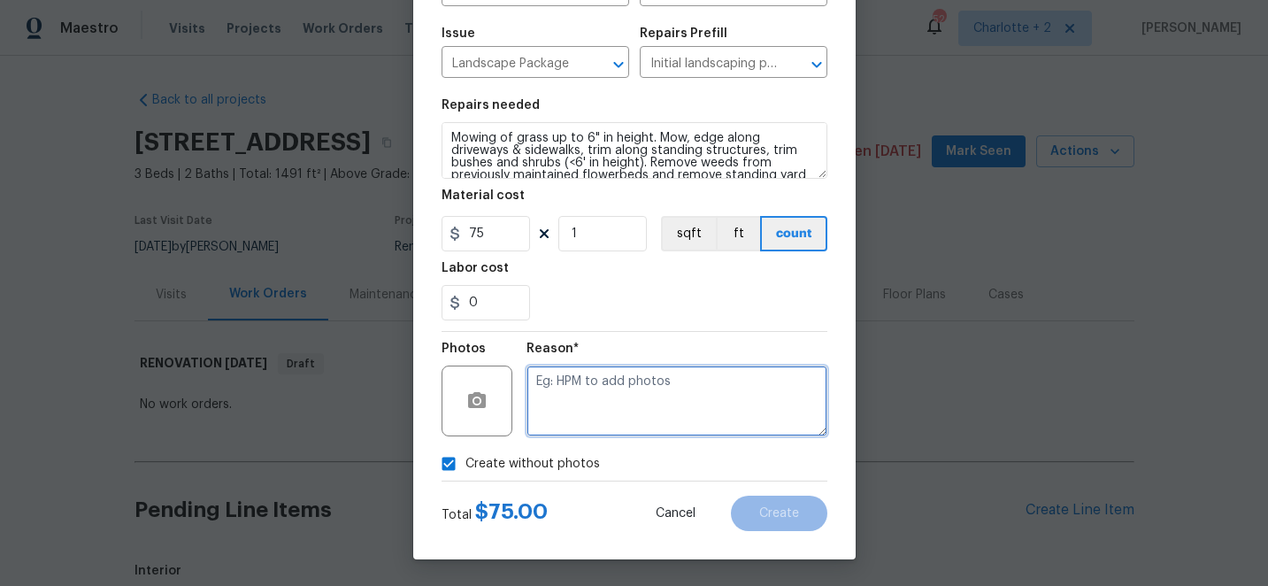
click at [645, 403] on textarea at bounding box center [676, 400] width 301 height 71
type textarea "edit"
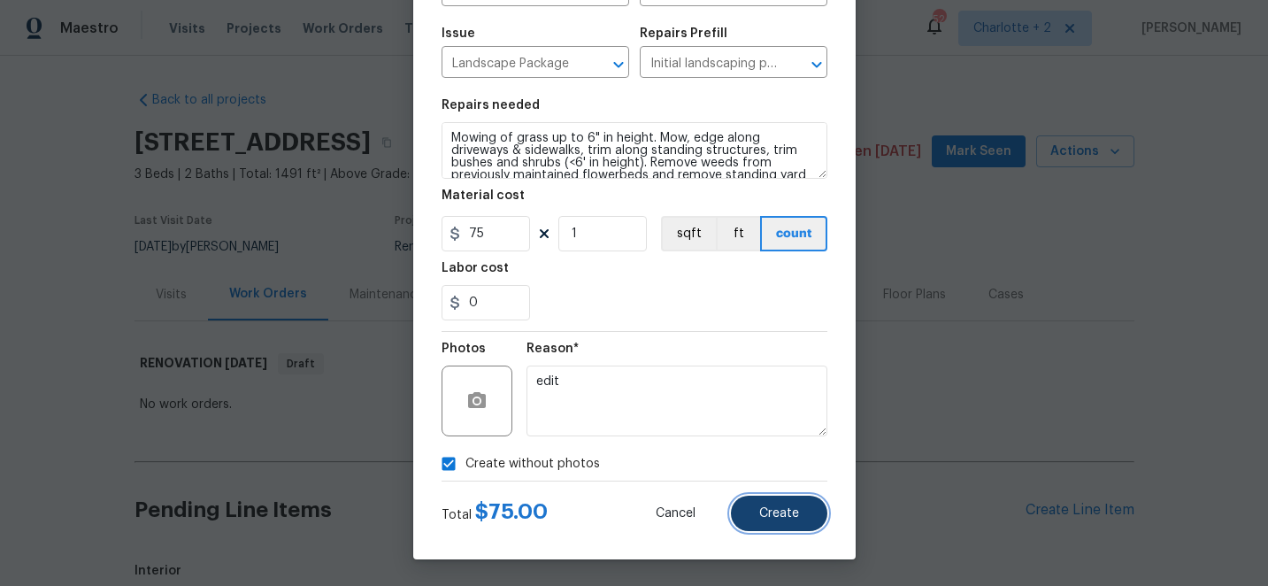
click at [803, 517] on button "Create" at bounding box center [779, 512] width 96 height 35
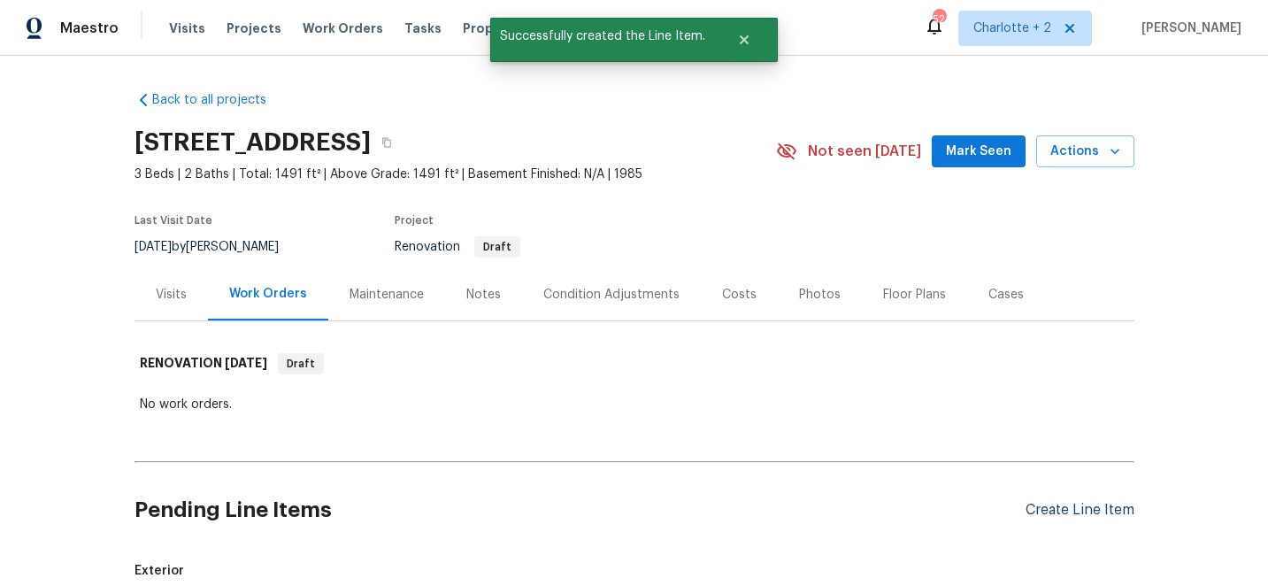
click at [1115, 510] on div "Create Line Item" at bounding box center [1079, 510] width 109 height 17
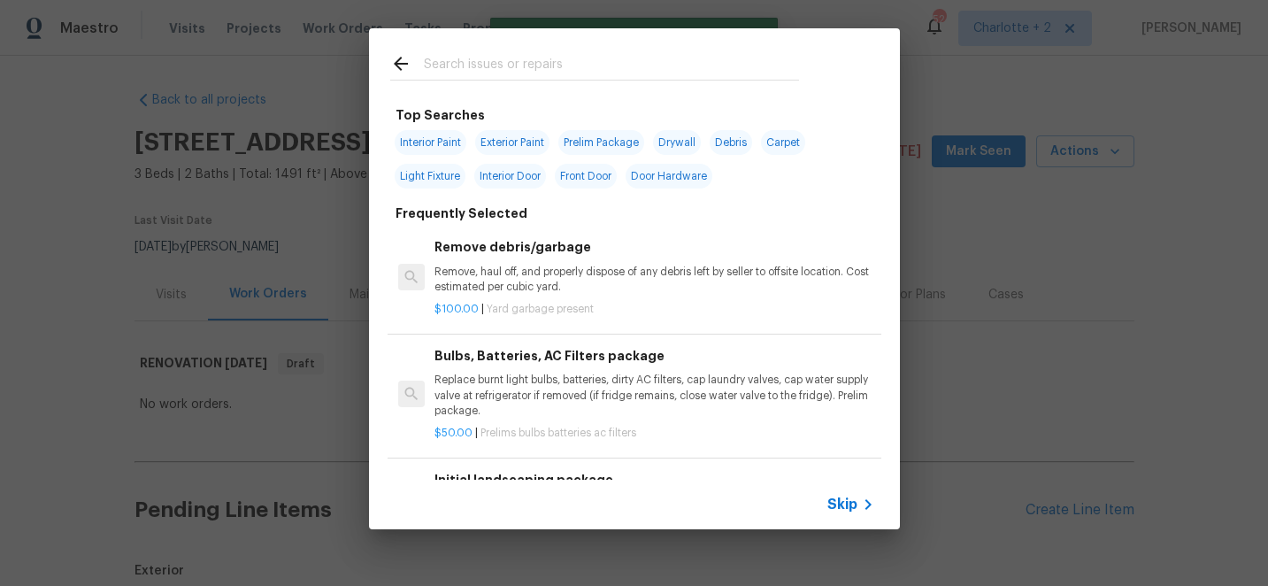
click at [483, 78] on input "text" at bounding box center [611, 66] width 375 height 27
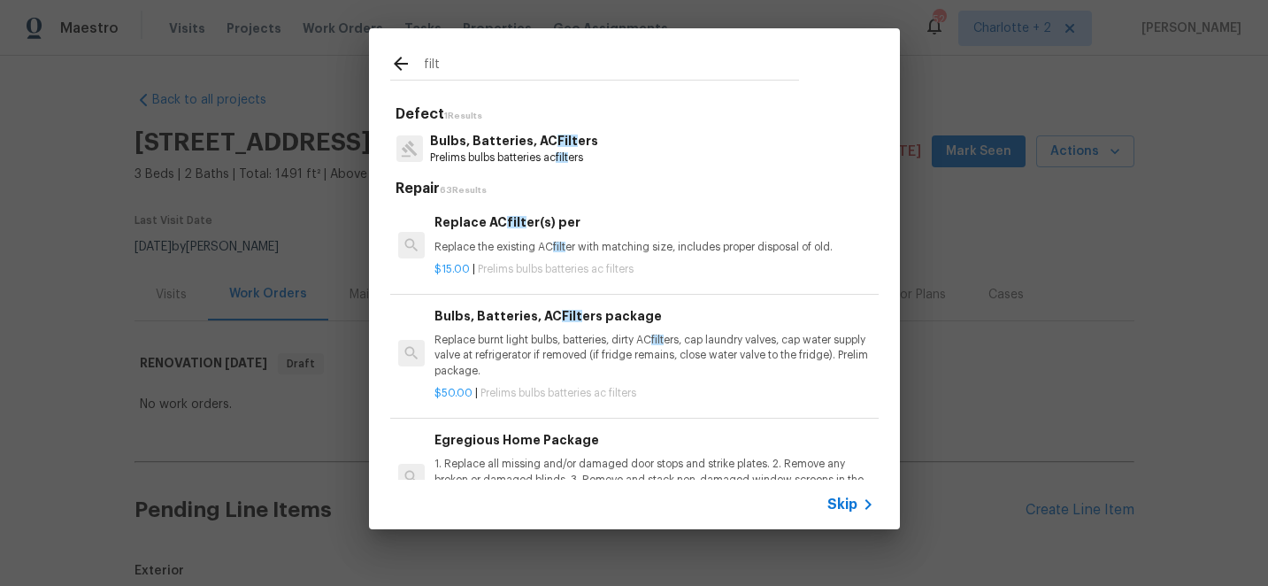
type input "filt"
click at [560, 334] on p "Replace burnt light bulbs, batteries, dirty AC filt ers, cap laundry valves, ca…" at bounding box center [653, 355] width 439 height 45
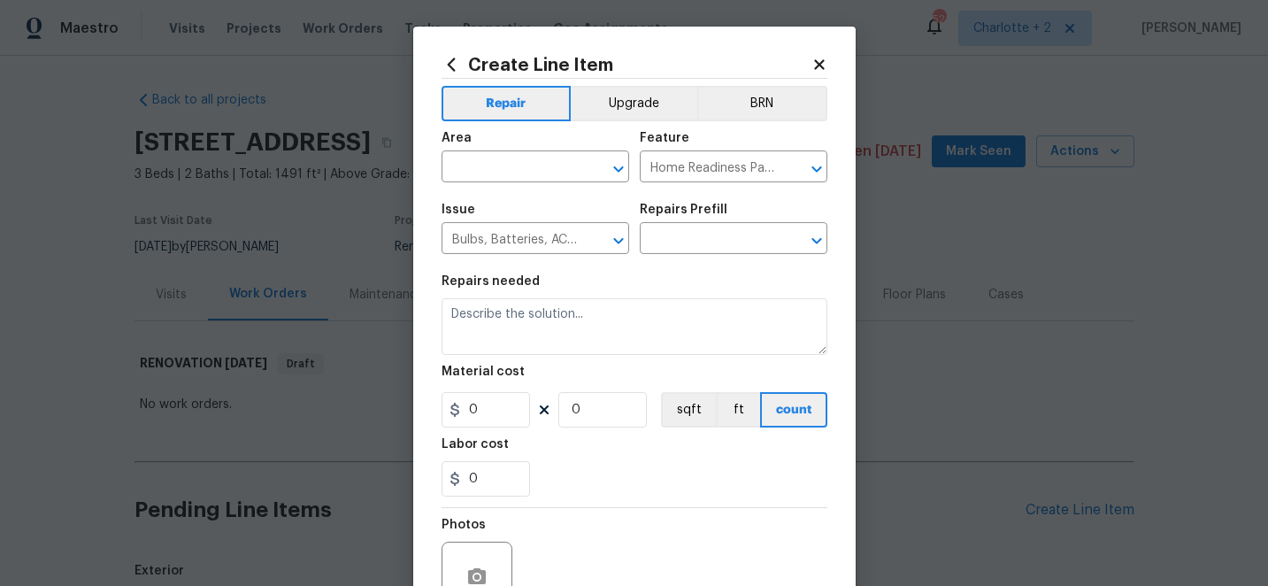
type input "Bulbs, Batteries, AC Filters package $50.00"
type textarea "Replace burnt light bulbs, batteries, dirty AC filters, cap laundry valves, cap…"
type input "50"
type input "1"
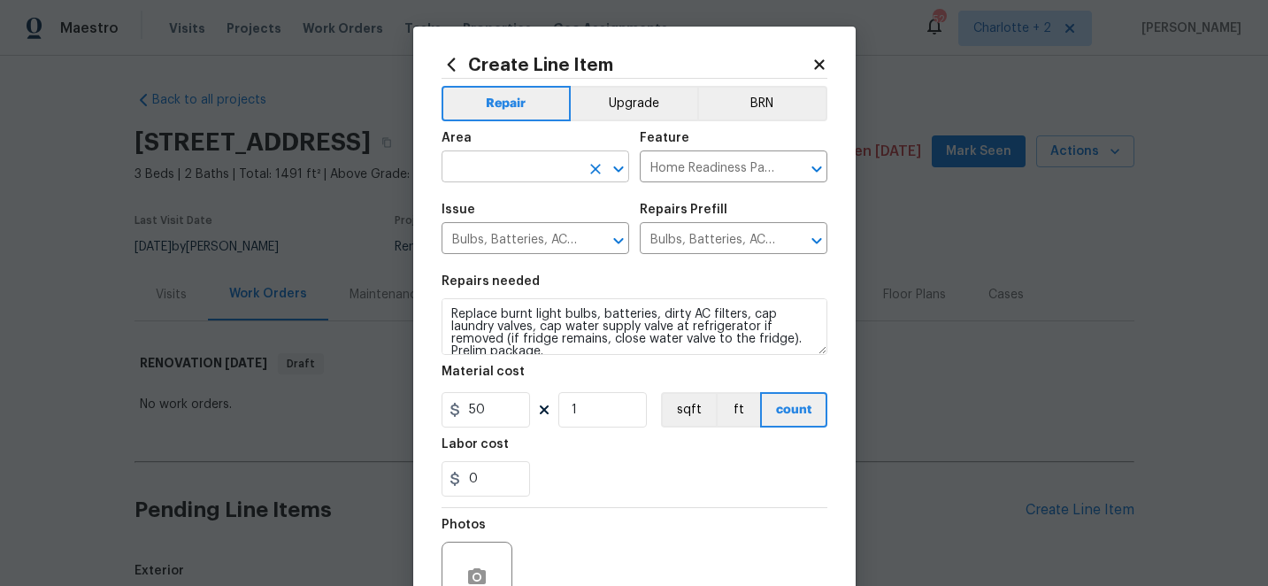
click at [541, 172] on input "text" at bounding box center [511, 168] width 138 height 27
click at [539, 252] on ul "Interior Addition Interior Overall" at bounding box center [536, 223] width 188 height 73
click at [531, 243] on li "Interior Overall" at bounding box center [536, 237] width 188 height 29
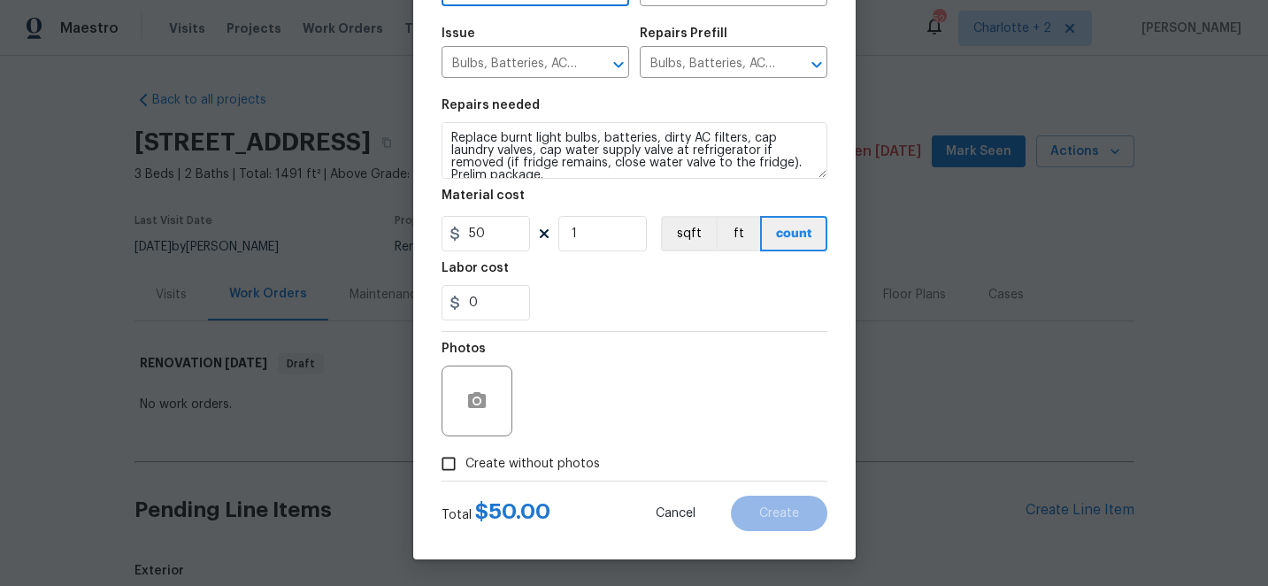
type input "Interior Overall"
click at [449, 466] on input "Create without photos" at bounding box center [449, 464] width 34 height 34
checkbox input "true"
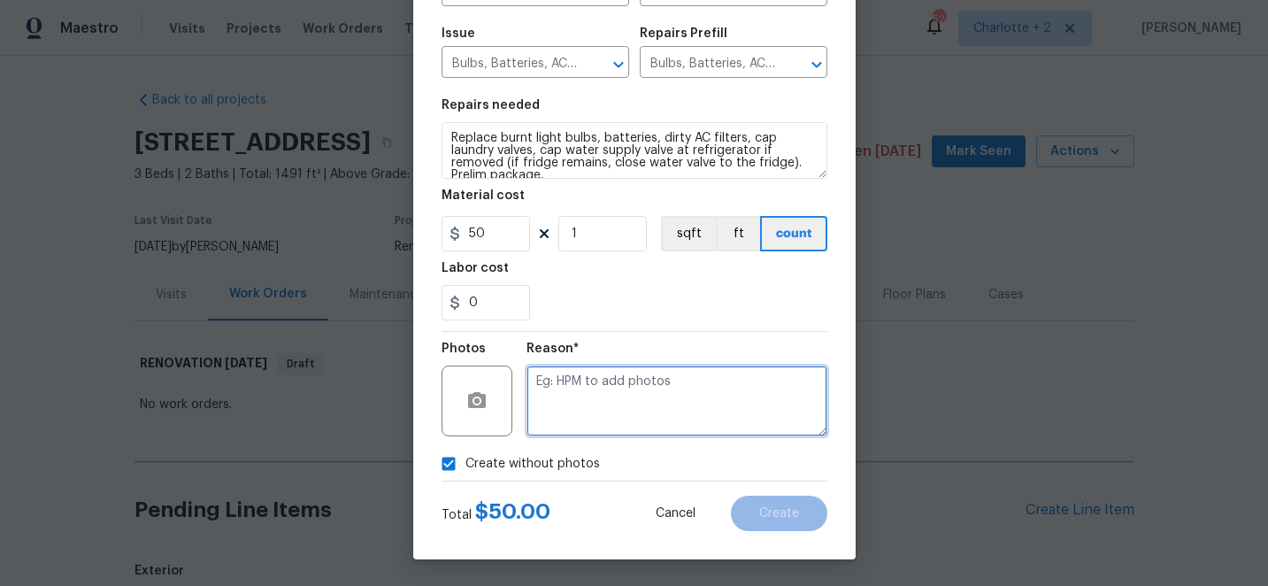
click at [690, 380] on textarea at bounding box center [676, 400] width 301 height 71
type textarea "edit"
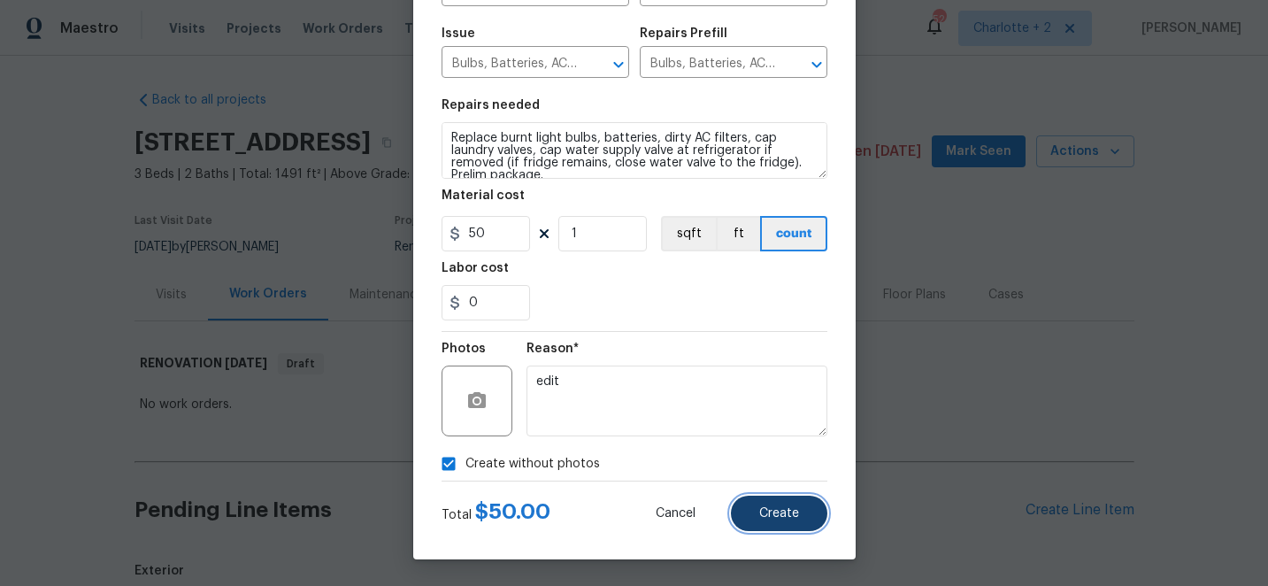
click at [804, 525] on button "Create" at bounding box center [779, 512] width 96 height 35
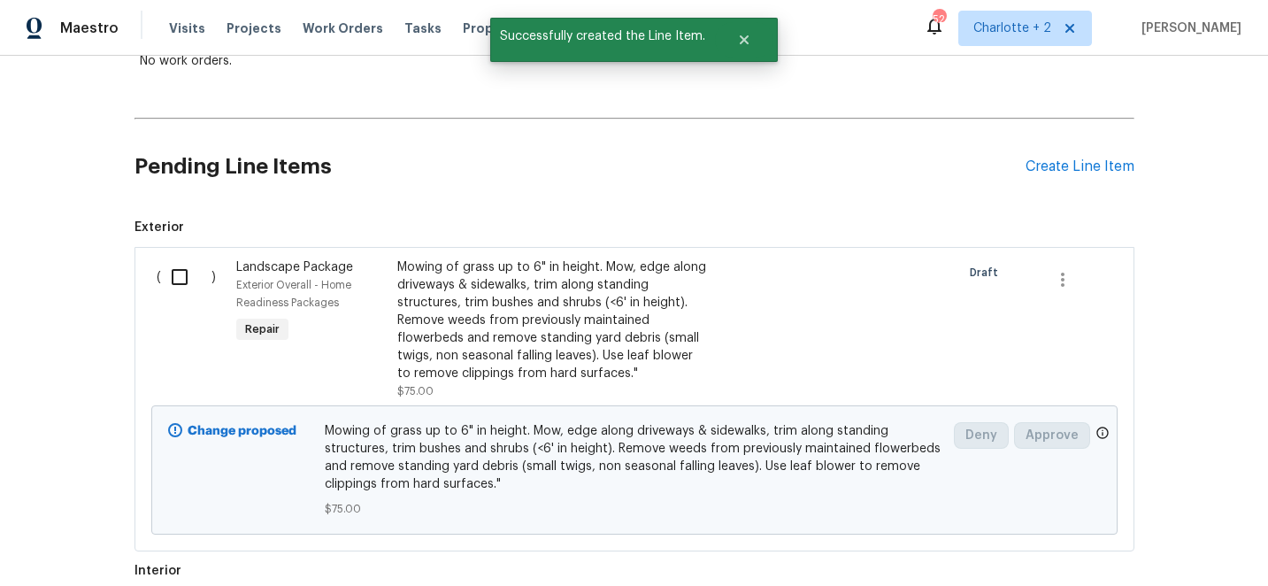
scroll to position [351, 0]
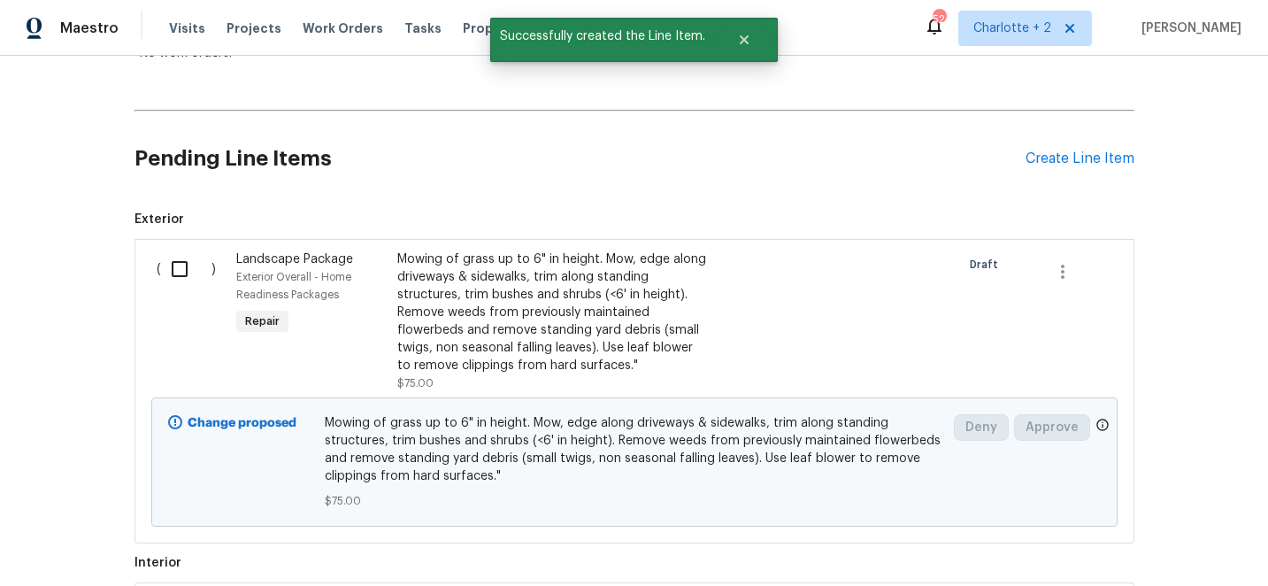
click at [183, 267] on input "checkbox" at bounding box center [186, 268] width 50 height 37
checkbox input "true"
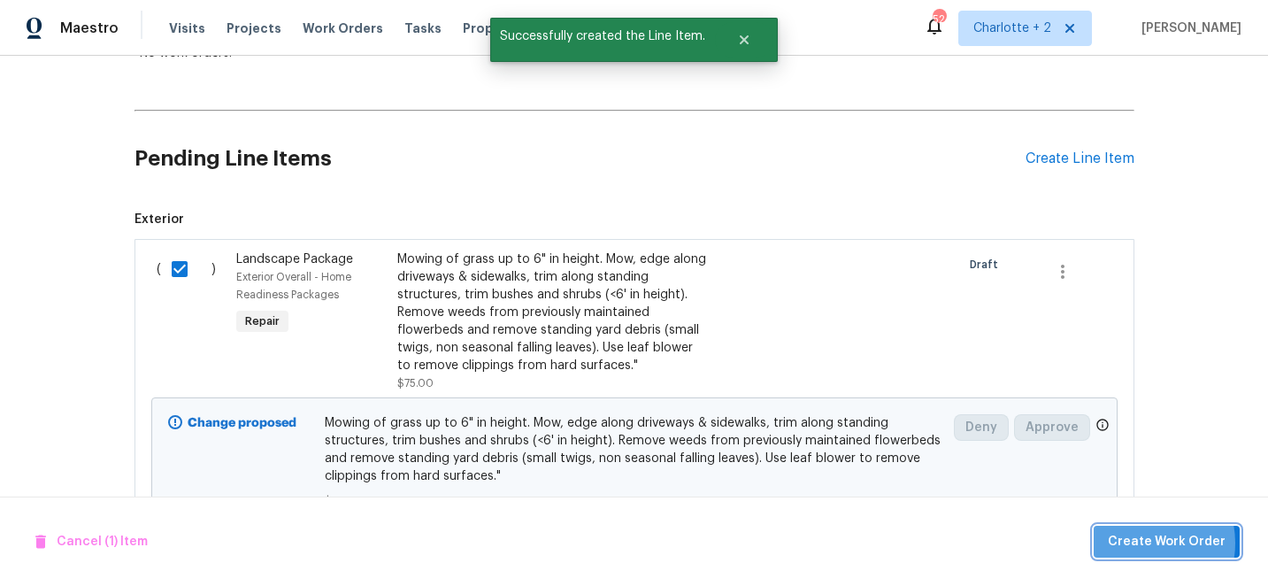
click at [1148, 542] on span "Create Work Order" at bounding box center [1167, 542] width 118 height 22
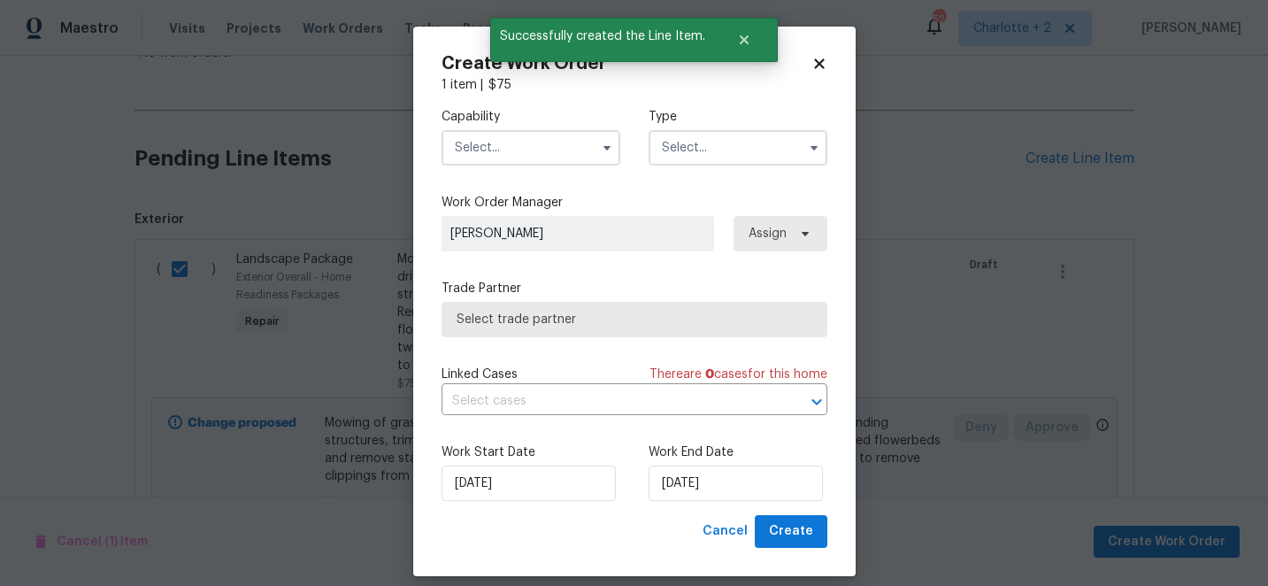
click at [534, 150] on input "text" at bounding box center [531, 147] width 179 height 35
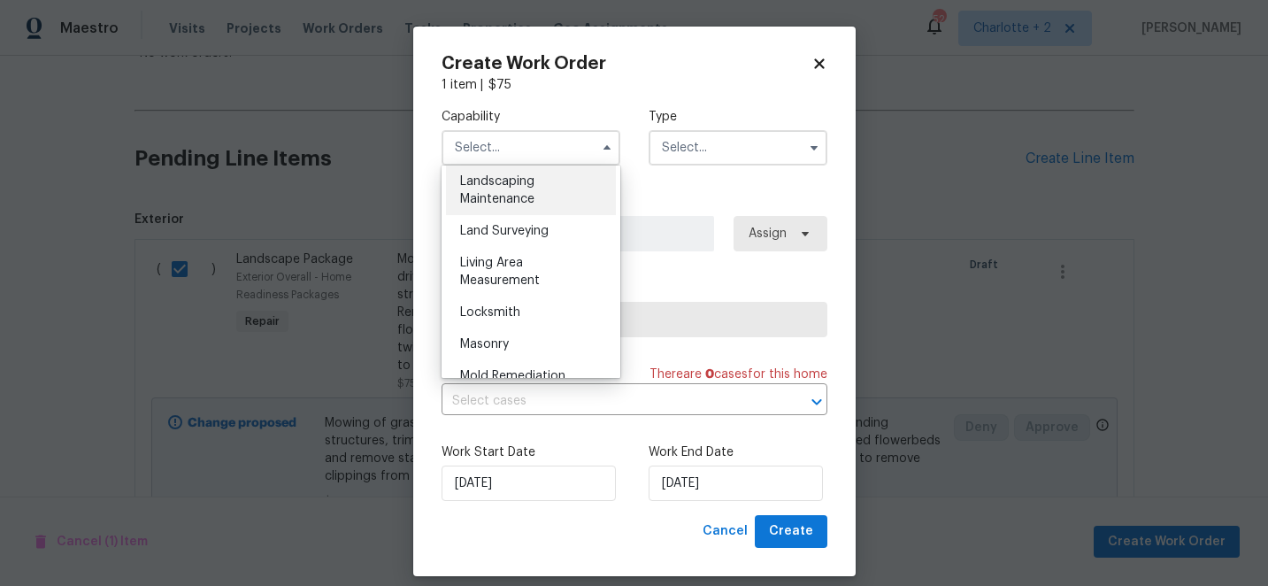
click at [513, 190] on div "Landscaping Maintenance" at bounding box center [531, 190] width 170 height 50
type input "Landscaping Maintenance"
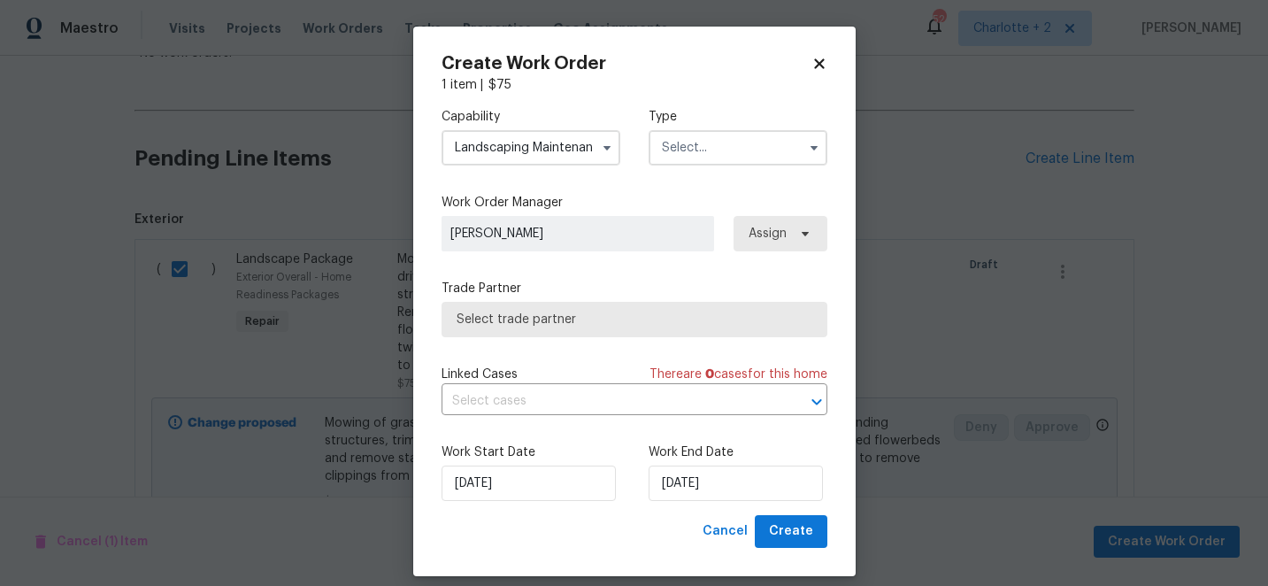
click at [680, 150] on input "text" at bounding box center [738, 147] width 179 height 35
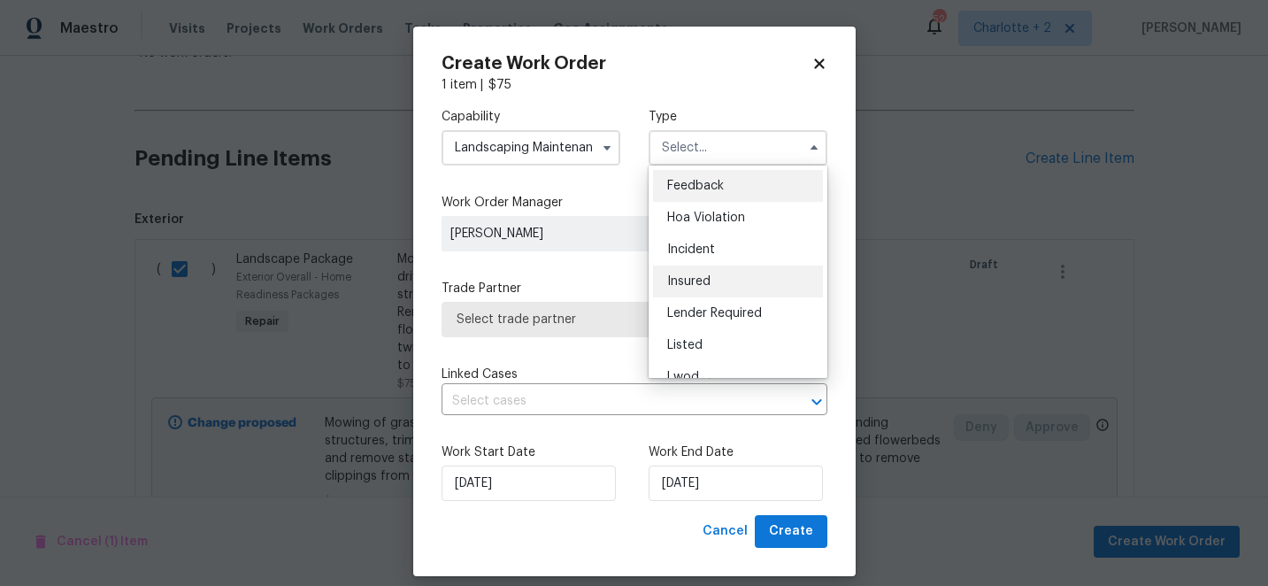
scroll to position [211, 0]
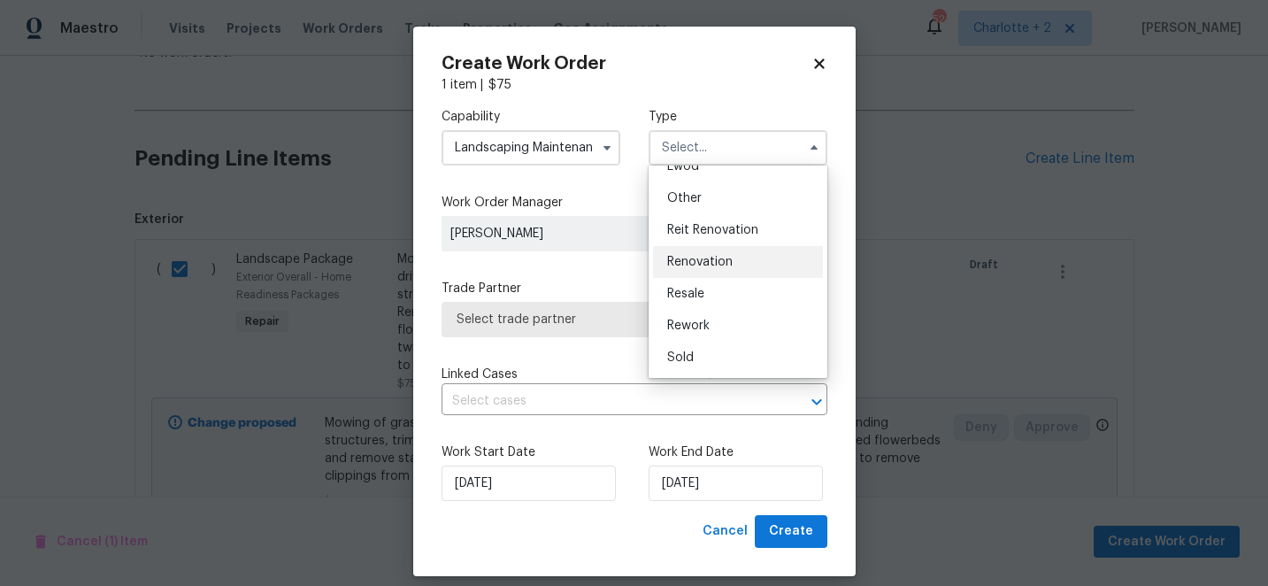
click at [701, 265] on span "Renovation" at bounding box center [699, 262] width 65 height 12
type input "Renovation"
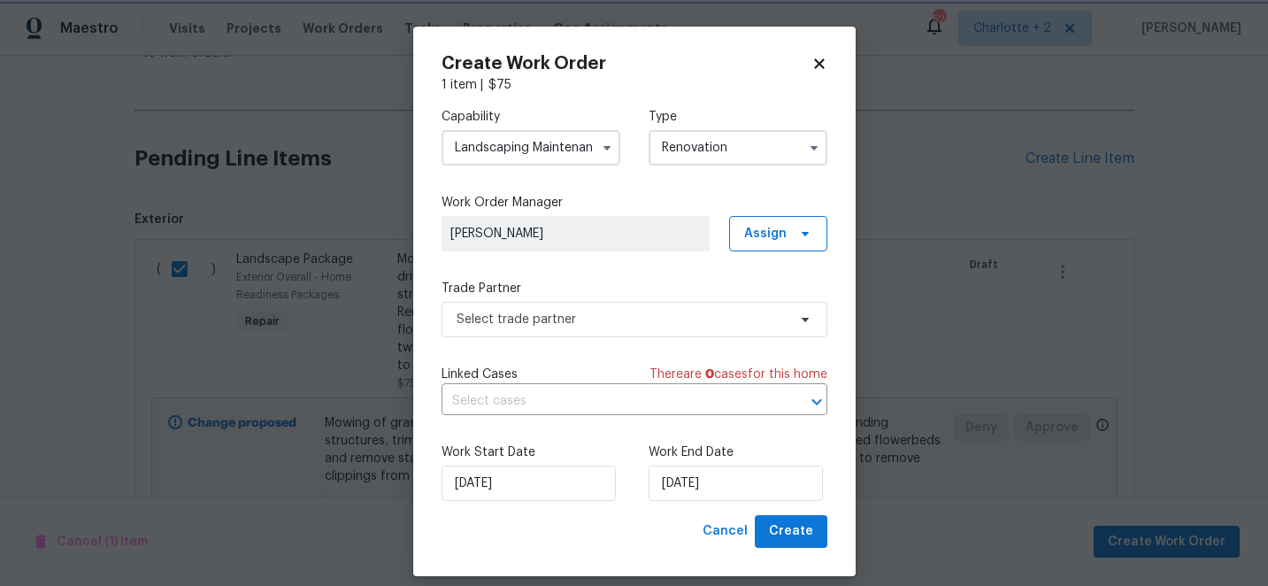
scroll to position [0, 0]
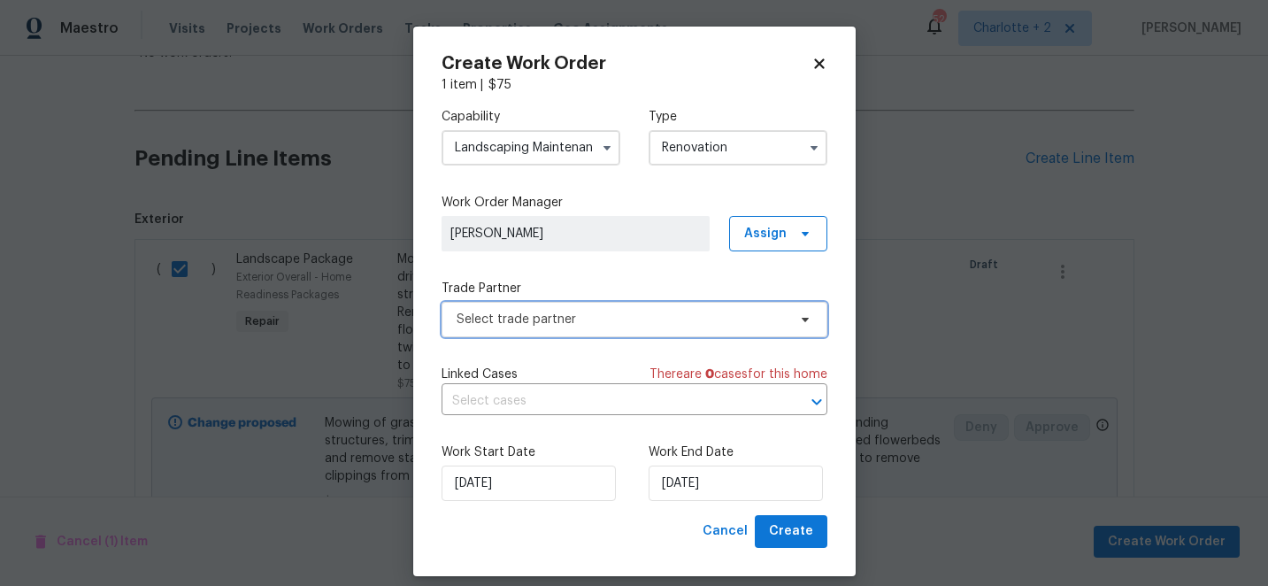
click at [618, 320] on span "Select trade partner" at bounding box center [622, 320] width 330 height 18
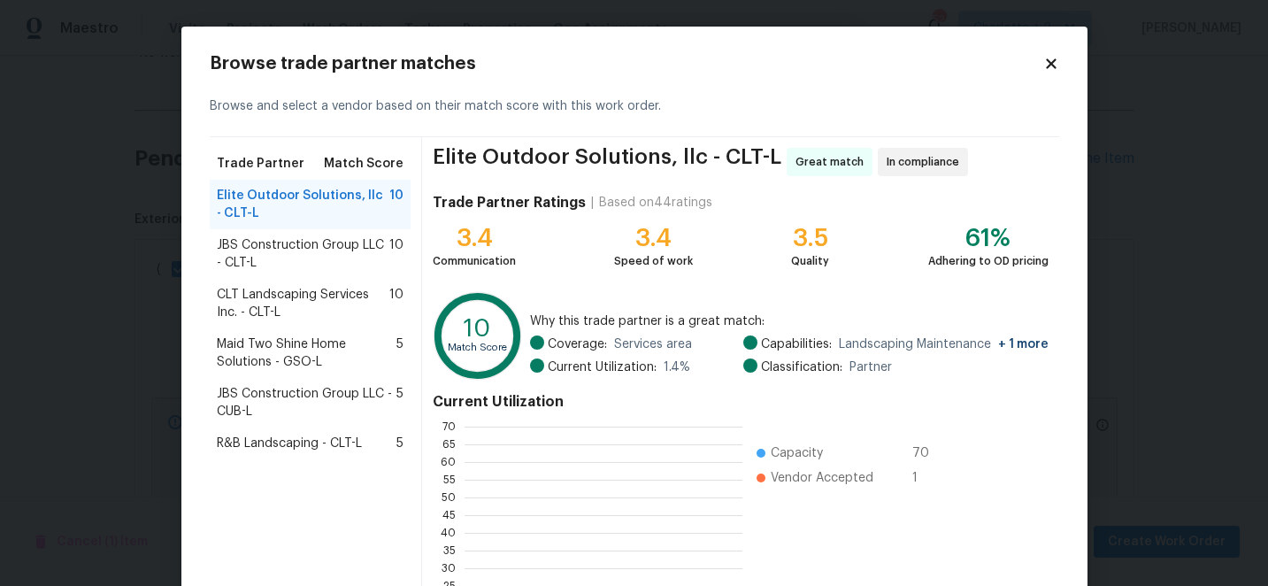
scroll to position [248, 278]
click at [1055, 61] on icon at bounding box center [1051, 63] width 10 height 10
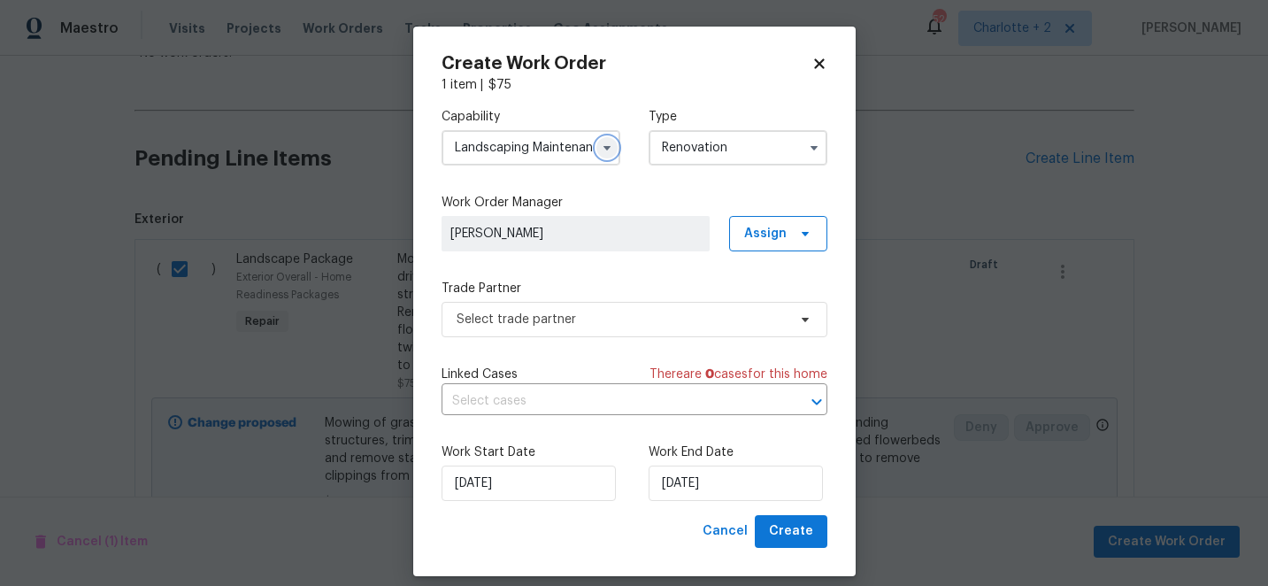
click at [598, 154] on button "button" at bounding box center [606, 147] width 21 height 21
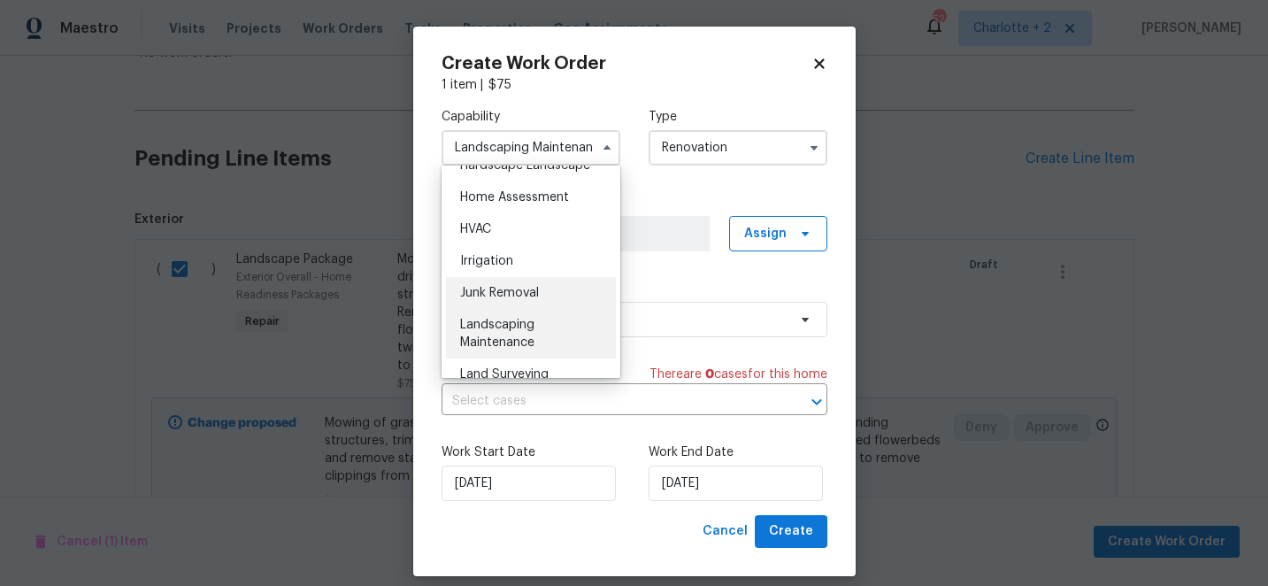
scroll to position [1006, 0]
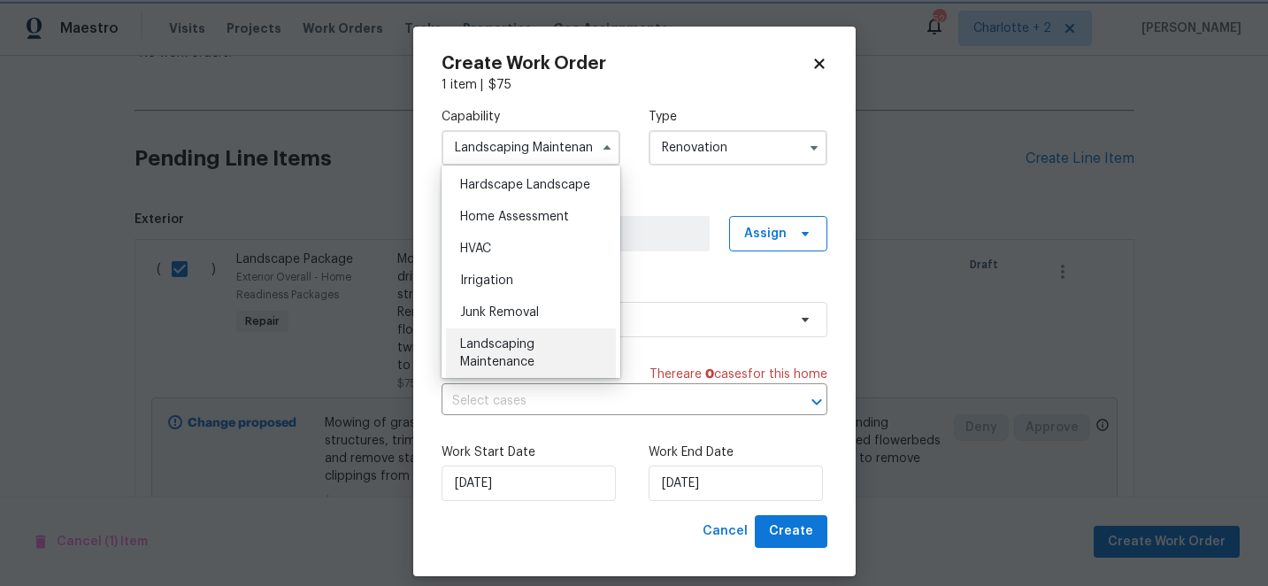
click at [813, 64] on icon at bounding box center [819, 64] width 16 height 16
checkbox input "false"
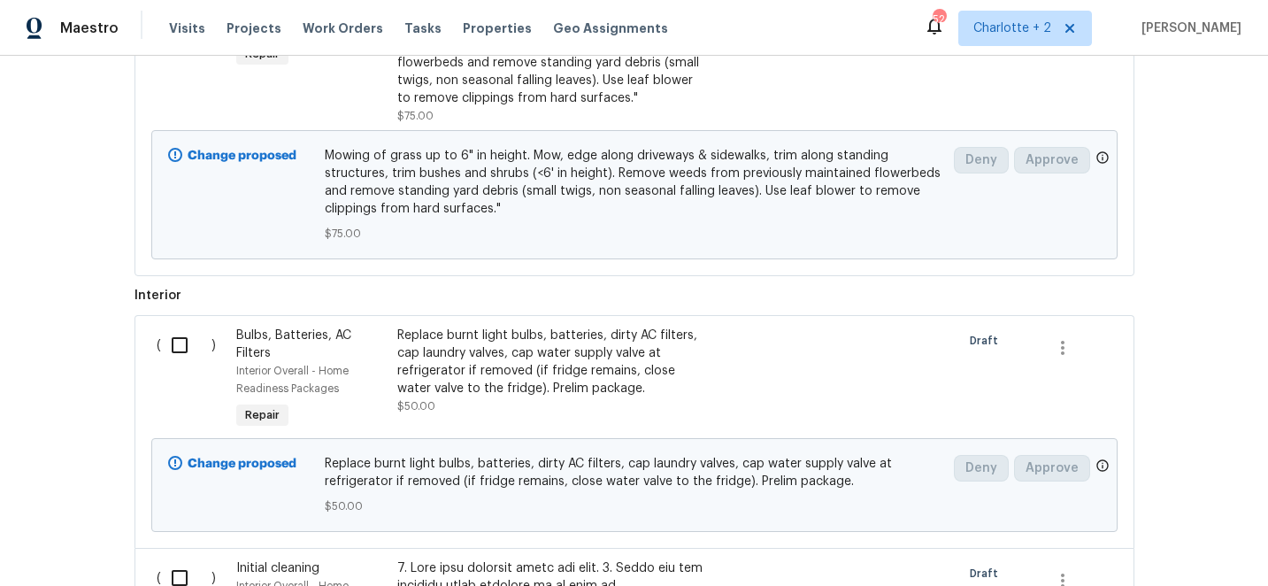
scroll to position [623, 0]
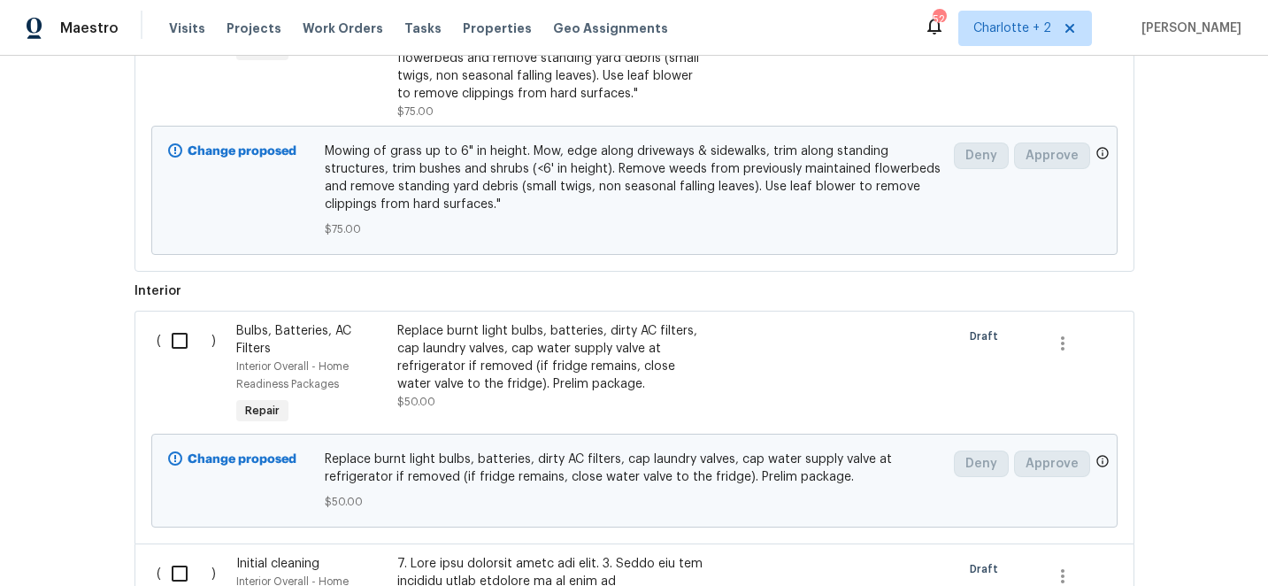
click at [186, 342] on input "checkbox" at bounding box center [186, 340] width 50 height 37
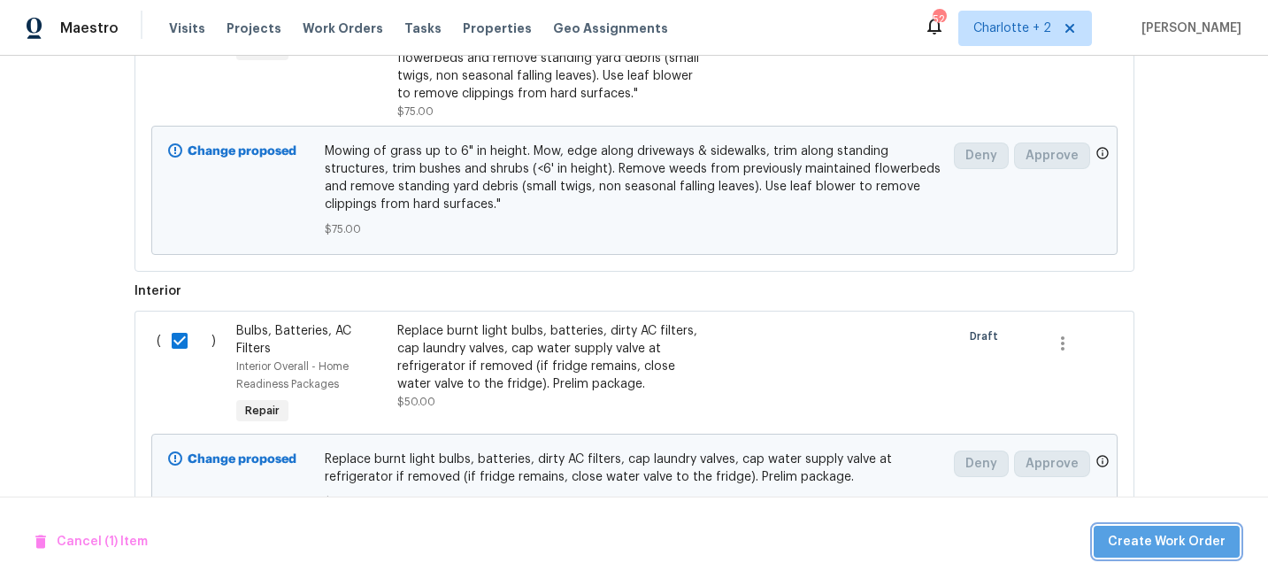
click at [1198, 547] on span "Create Work Order" at bounding box center [1167, 542] width 118 height 22
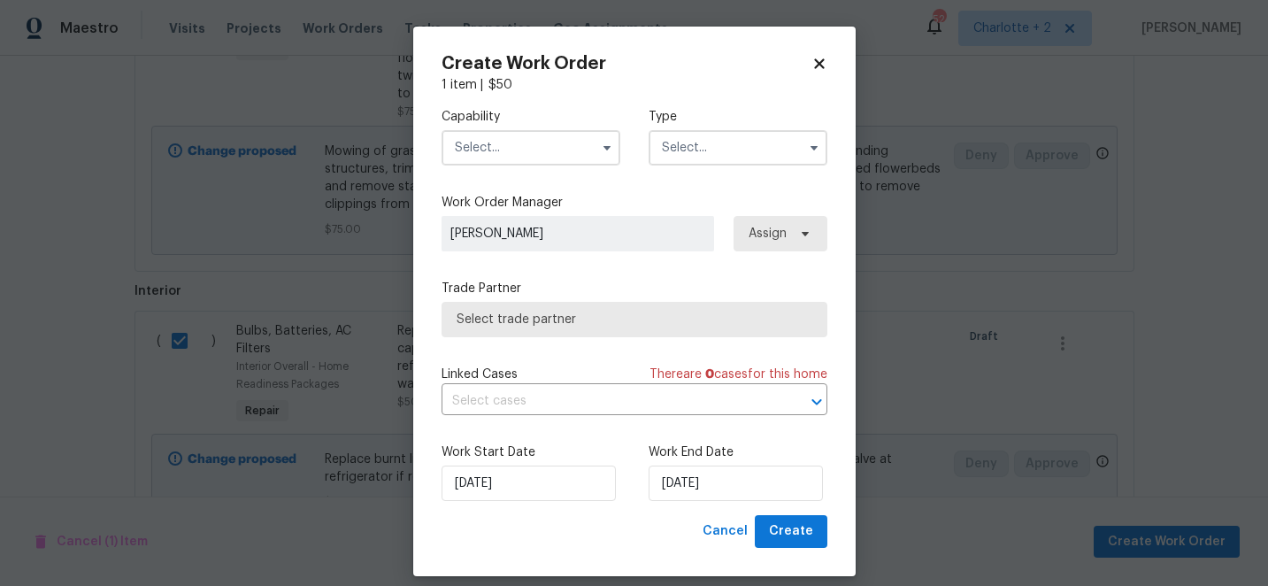
checkbox input "false"
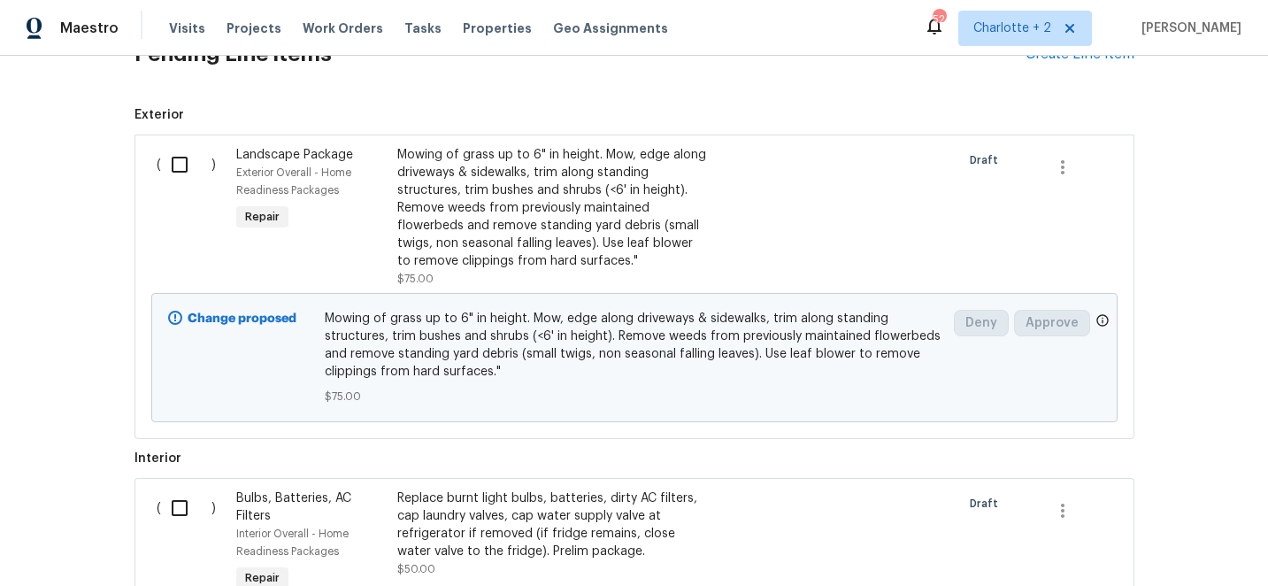
scroll to position [395, 0]
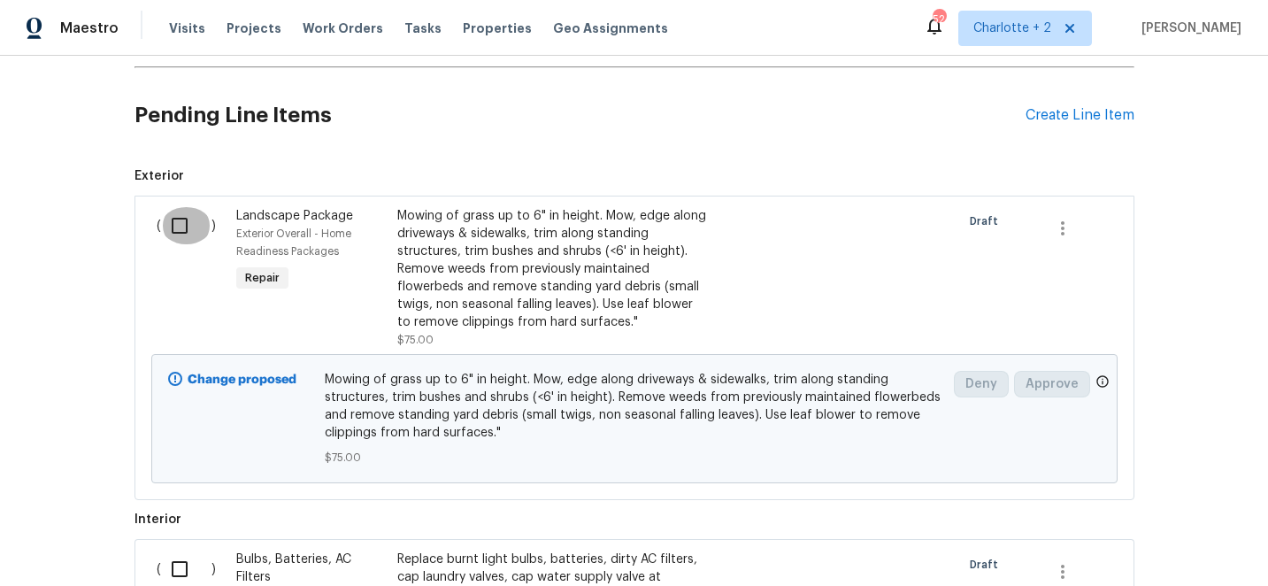
click at [183, 227] on input "checkbox" at bounding box center [186, 225] width 50 height 37
checkbox input "true"
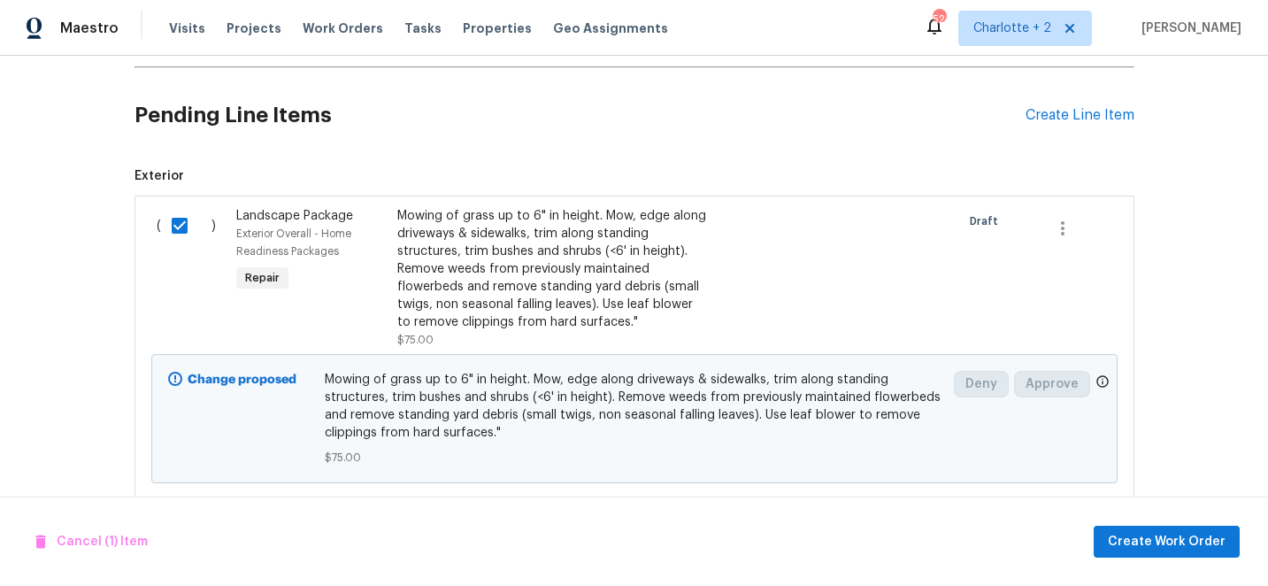
click at [1184, 517] on div "Cancel (1) Item Create Work Order" at bounding box center [634, 541] width 1268 height 90
click at [1201, 542] on span "Create Work Order" at bounding box center [1167, 542] width 118 height 22
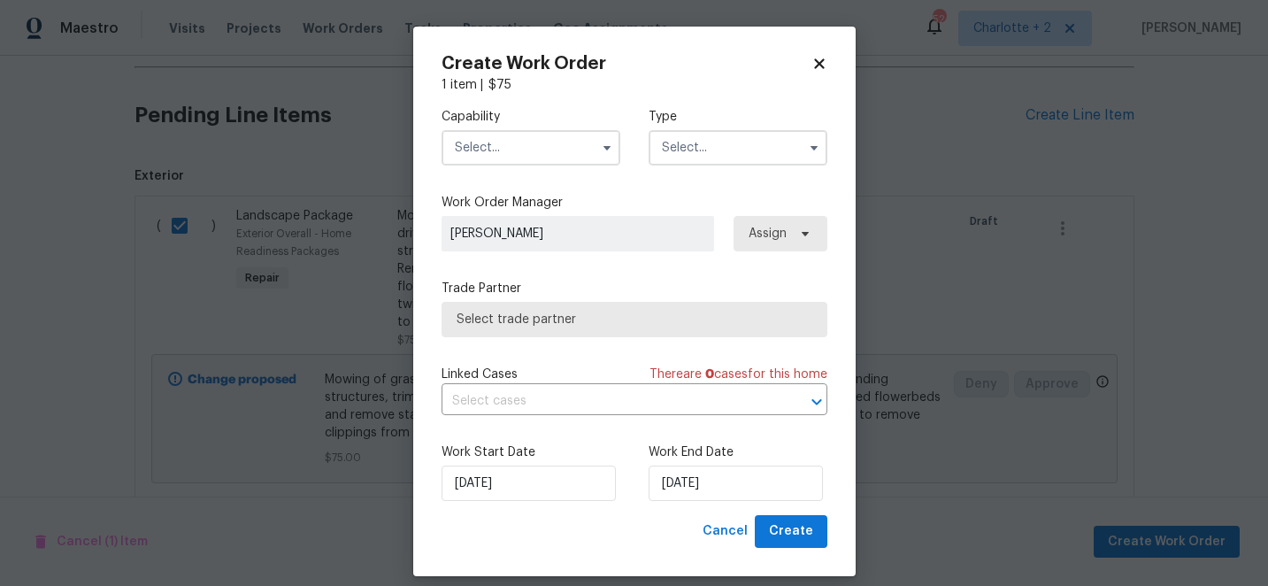
click at [494, 133] on input "text" at bounding box center [531, 147] width 179 height 35
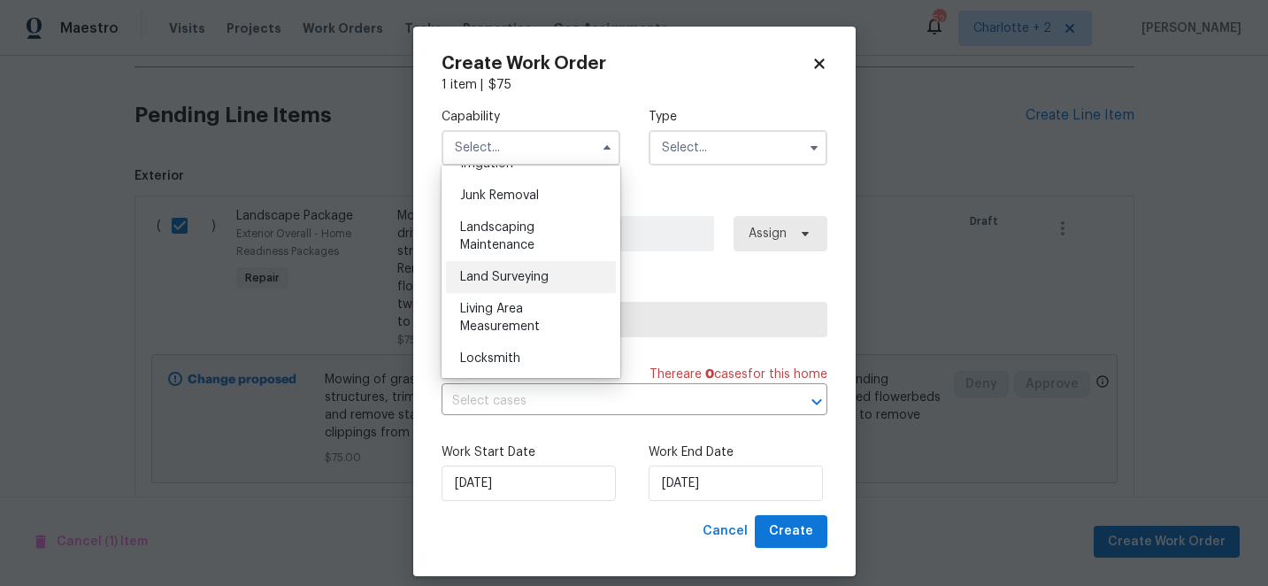
scroll to position [1125, 0]
click at [511, 231] on div "Landscaping Maintenance" at bounding box center [531, 234] width 170 height 50
type input "Landscaping Maintenance"
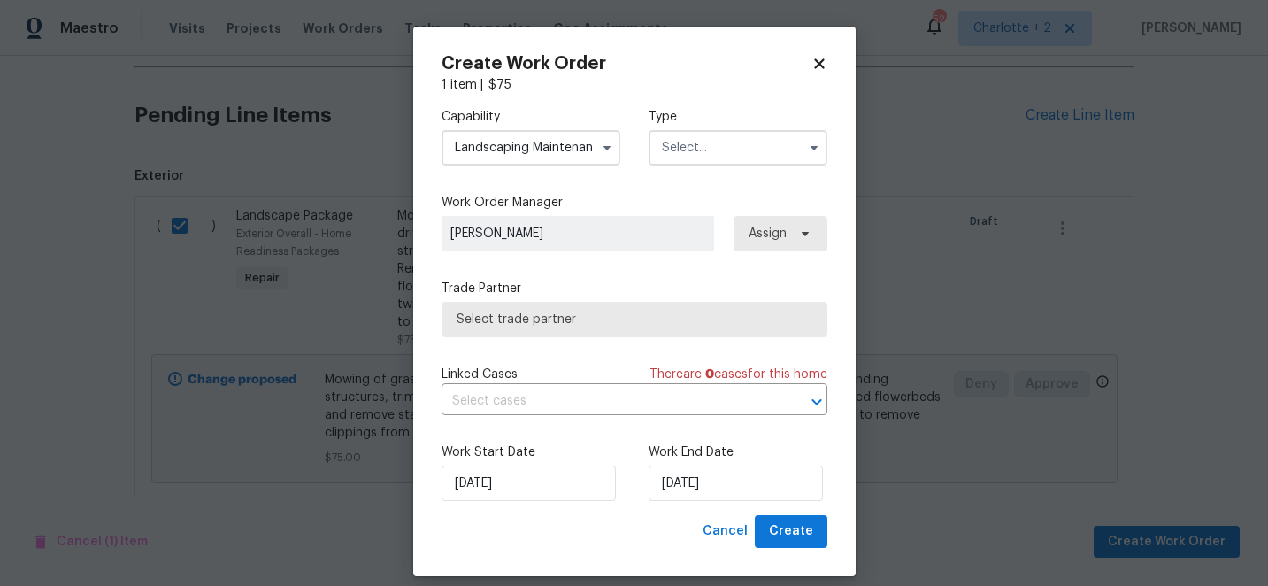
click at [806, 237] on icon at bounding box center [805, 234] width 14 height 14
click at [754, 280] on label "Trade Partner" at bounding box center [635, 289] width 386 height 18
click at [712, 157] on input "text" at bounding box center [738, 147] width 179 height 35
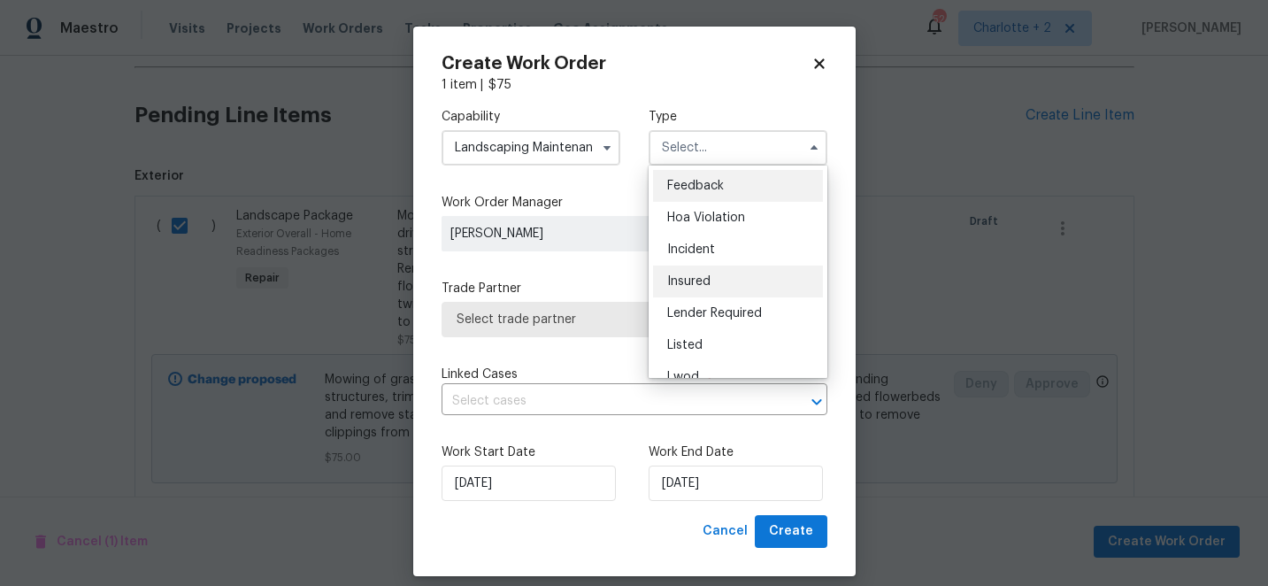
scroll to position [211, 0]
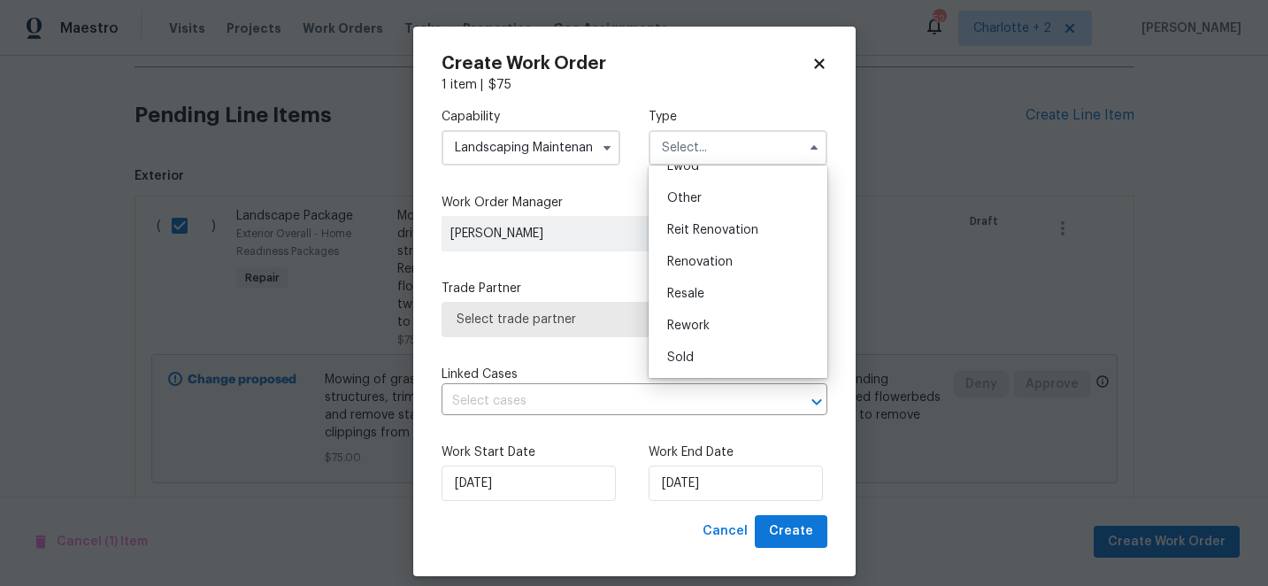
click at [698, 268] on div "Renovation" at bounding box center [738, 262] width 170 height 32
type input "Renovation"
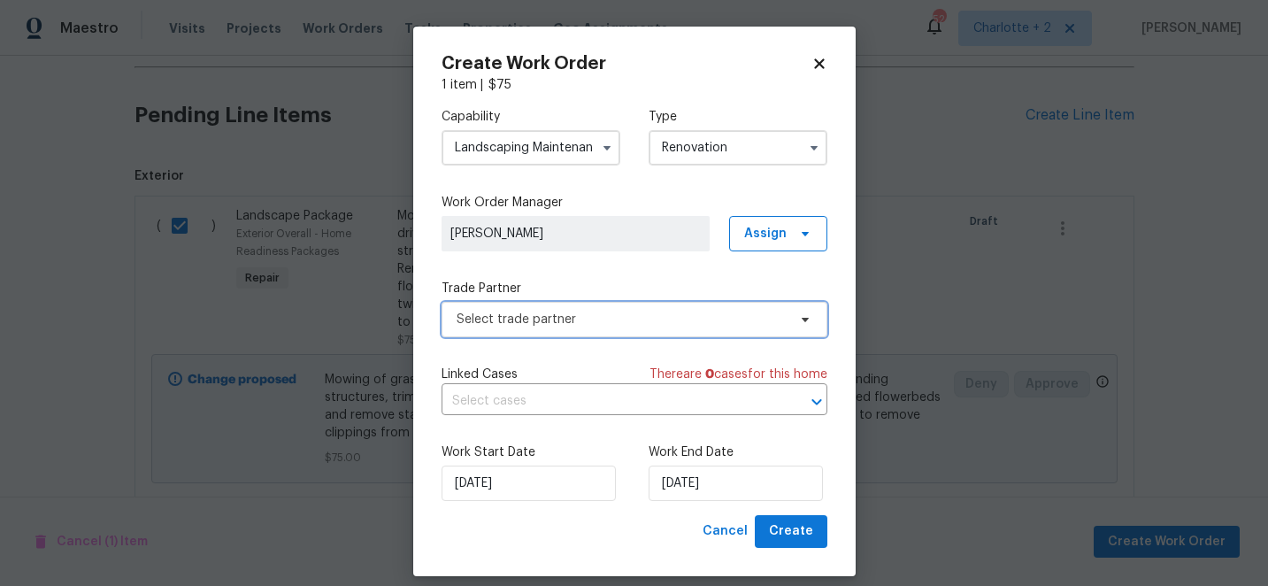
click at [598, 318] on span "Select trade partner" at bounding box center [622, 320] width 330 height 18
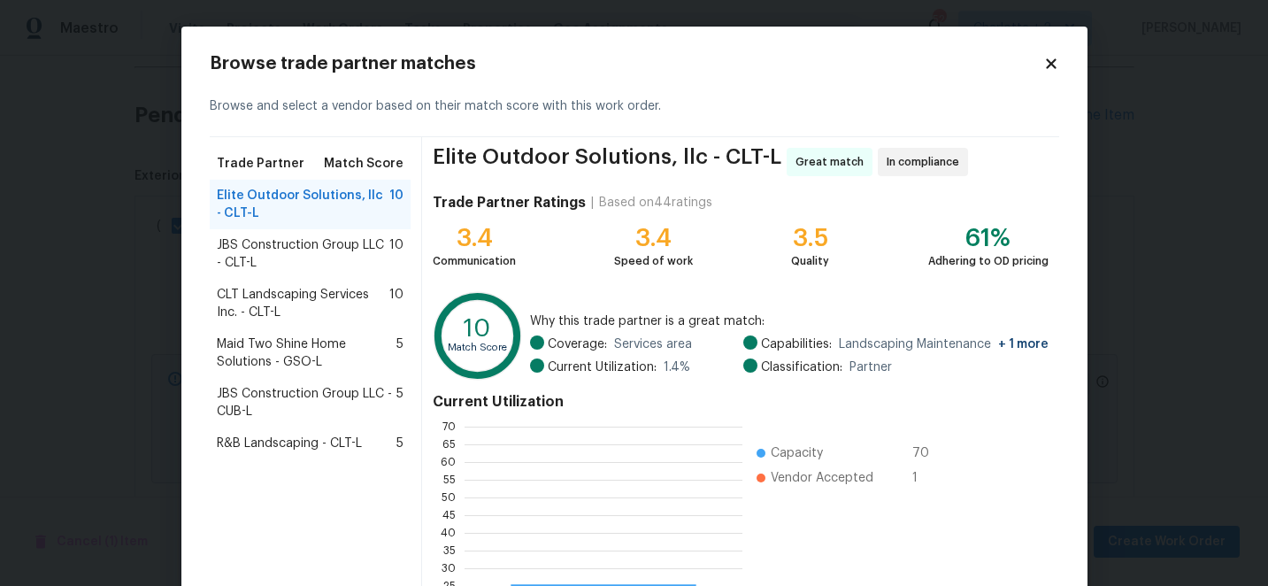
scroll to position [248, 278]
click at [1050, 63] on icon at bounding box center [1051, 63] width 10 height 10
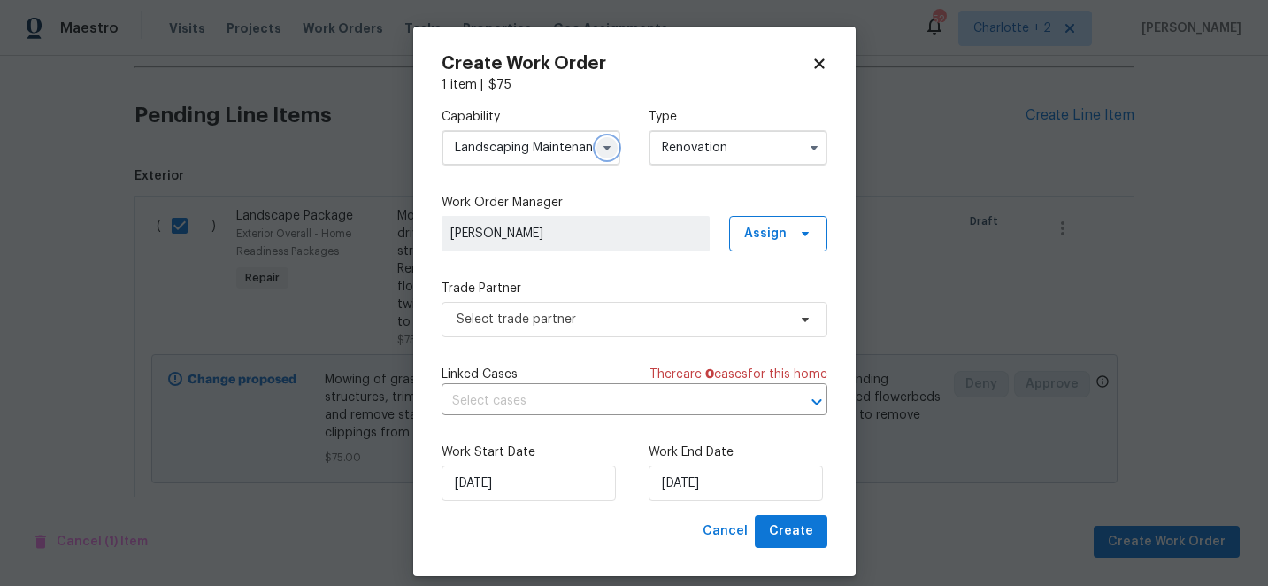
click at [608, 149] on icon "button" at bounding box center [606, 148] width 7 height 4
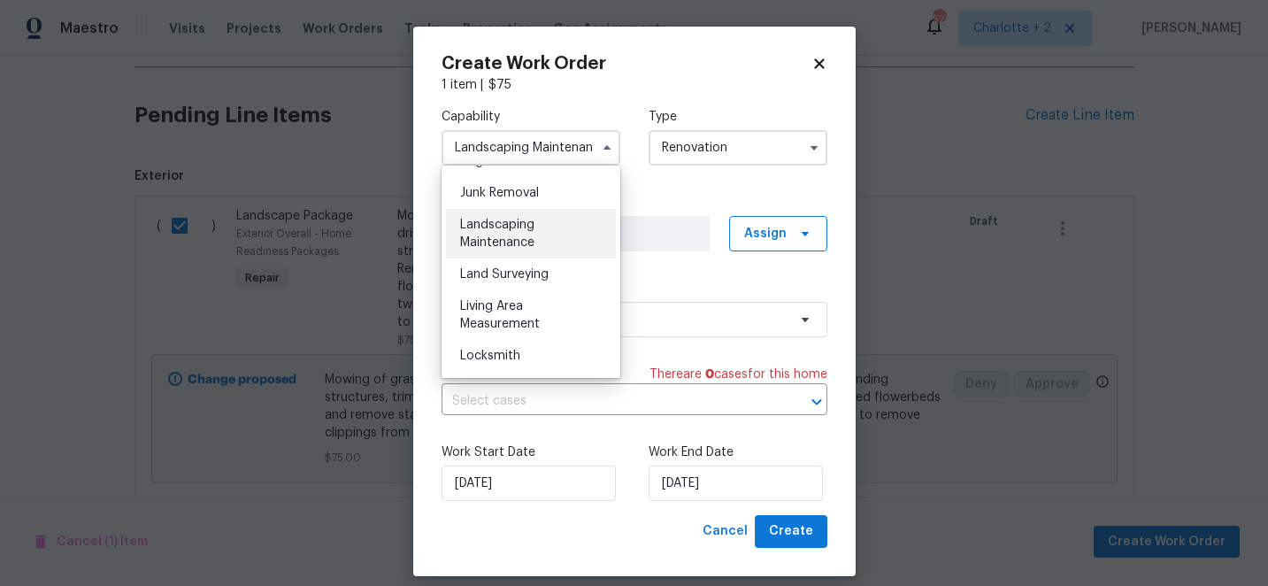
scroll to position [1136, 0]
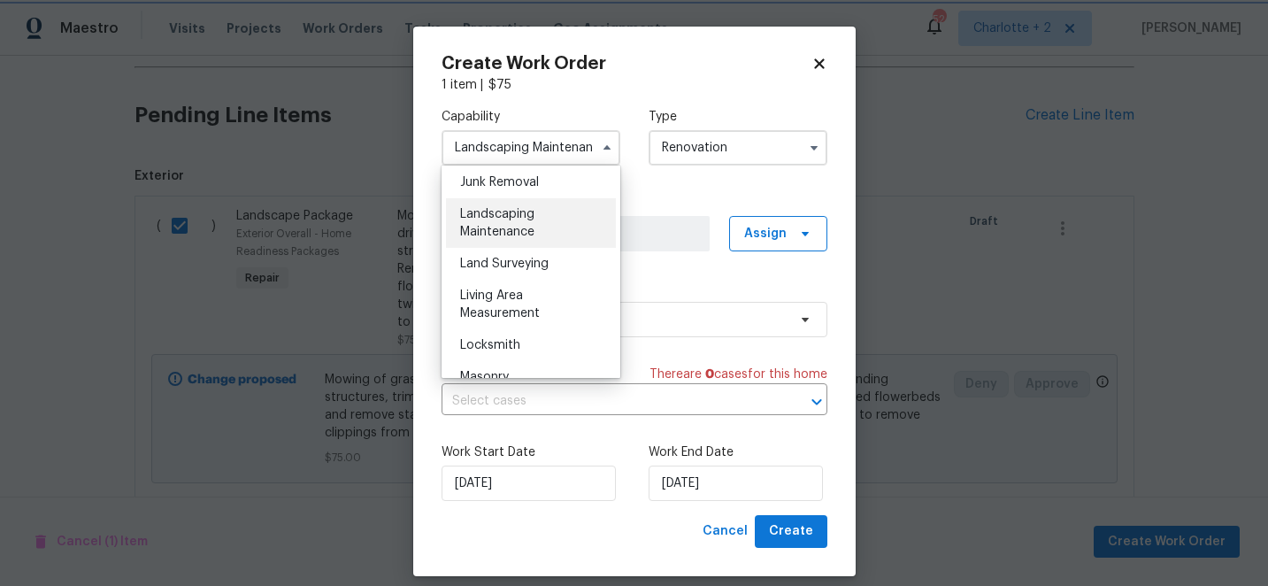
click at [822, 66] on icon at bounding box center [819, 63] width 10 height 10
checkbox input "false"
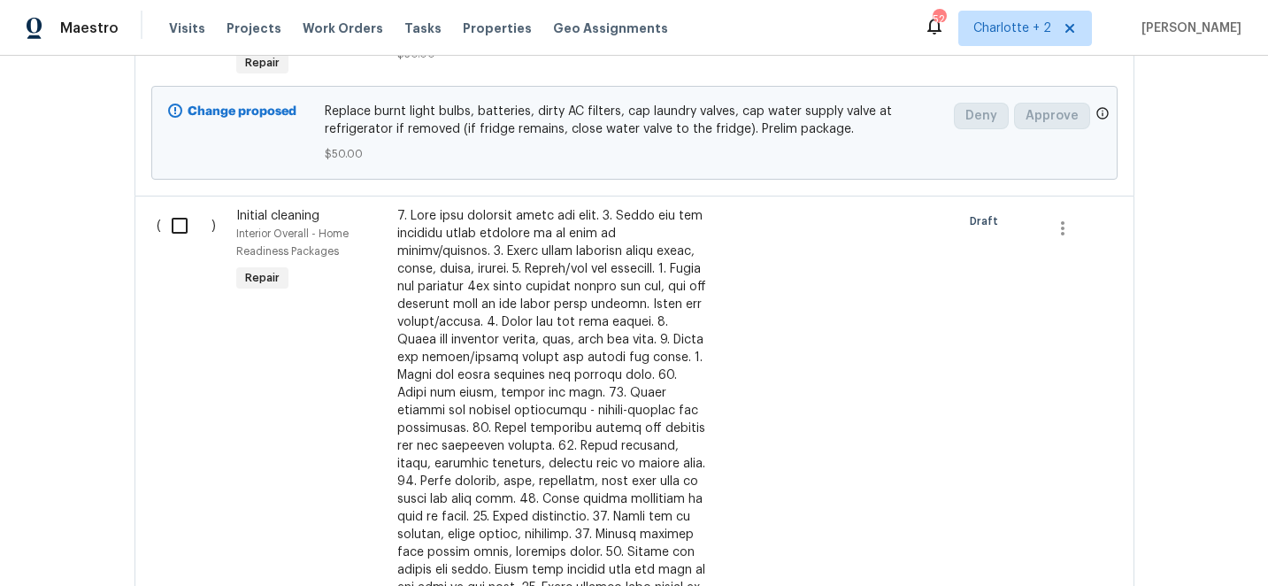
scroll to position [997, 0]
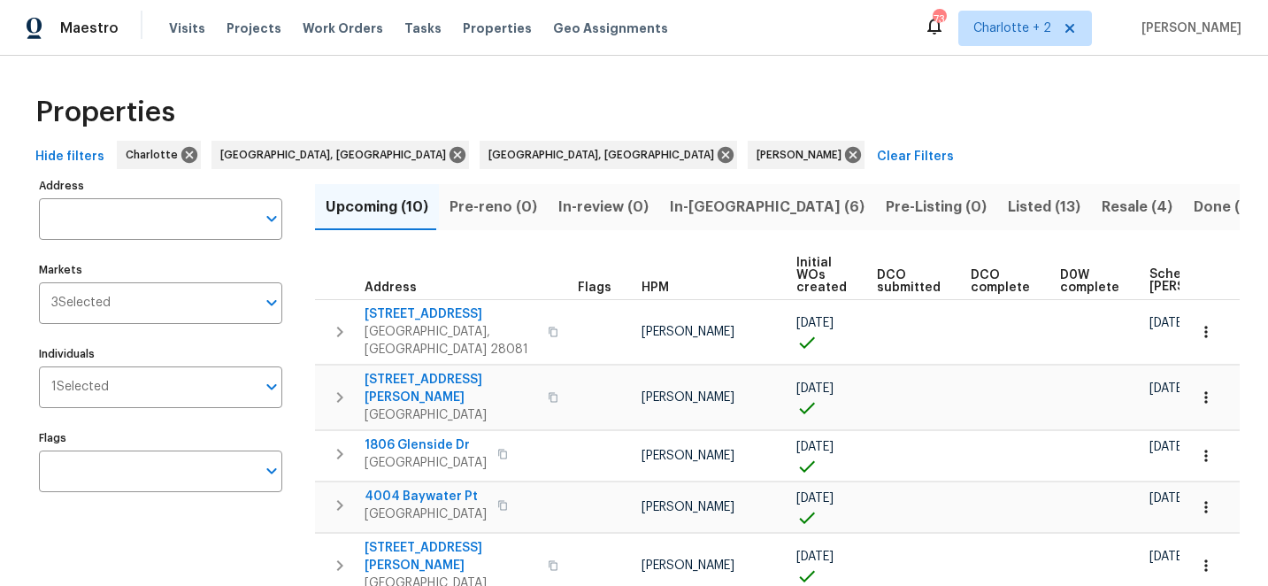
scroll to position [0, 171]
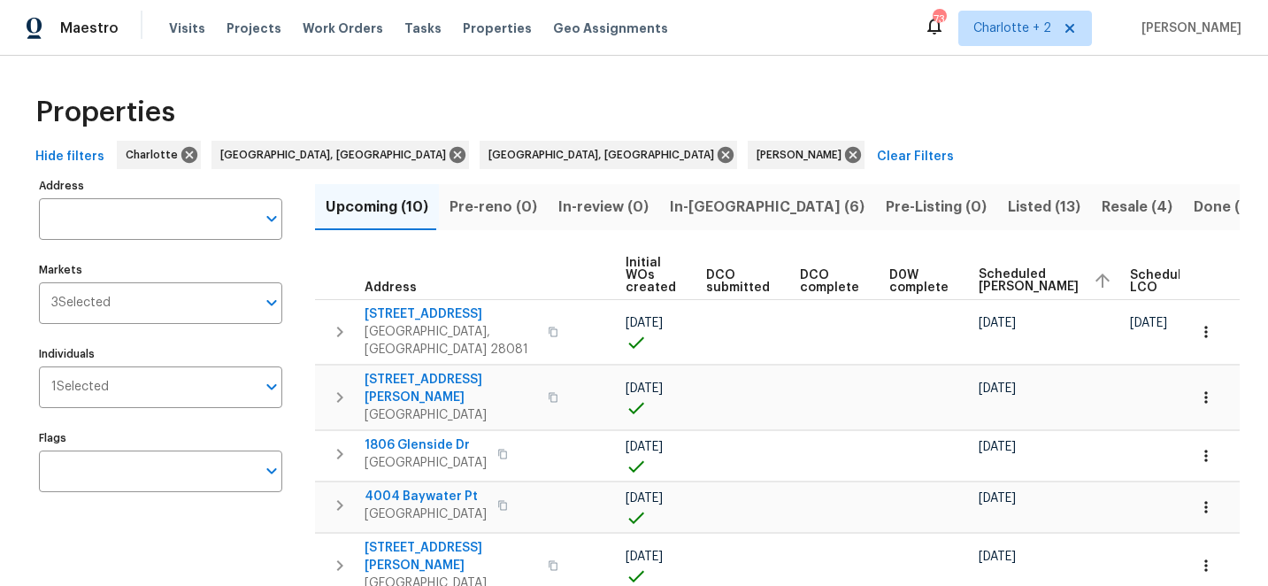
click at [691, 198] on span "In-reno (6)" at bounding box center [767, 207] width 195 height 25
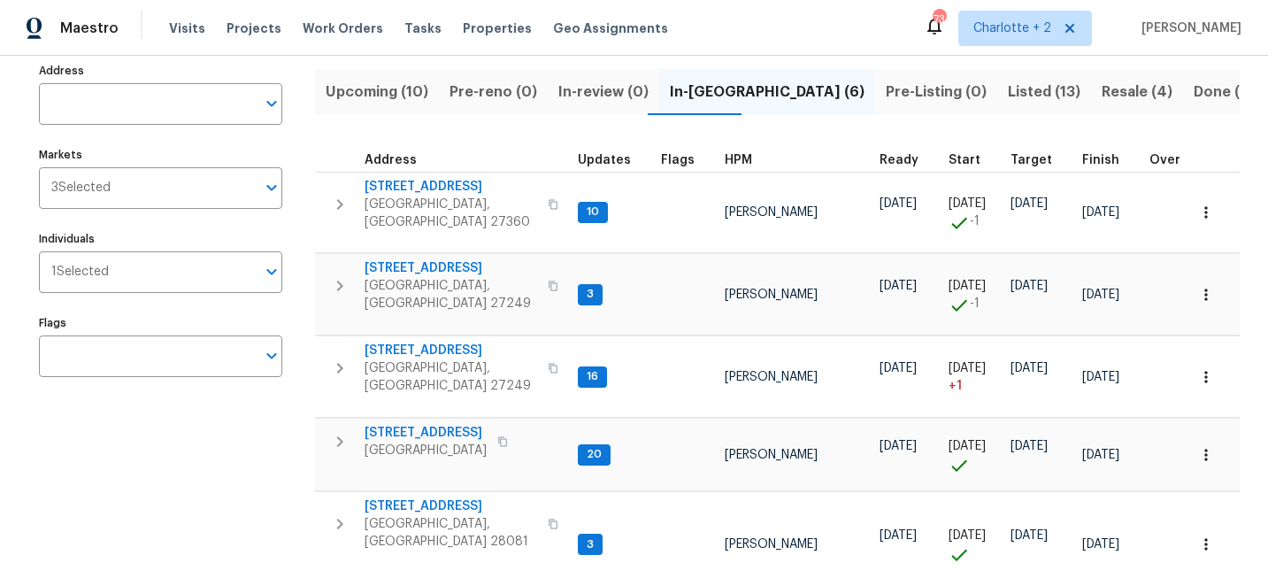
scroll to position [118, 0]
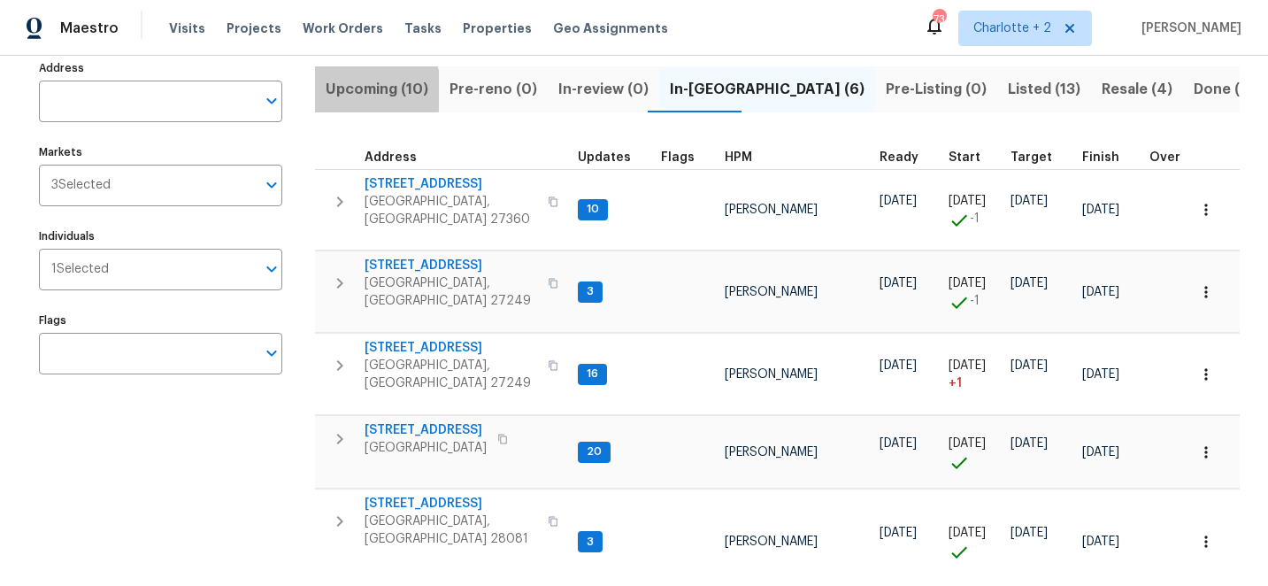
click at [367, 90] on span "Upcoming (10)" at bounding box center [377, 89] width 103 height 25
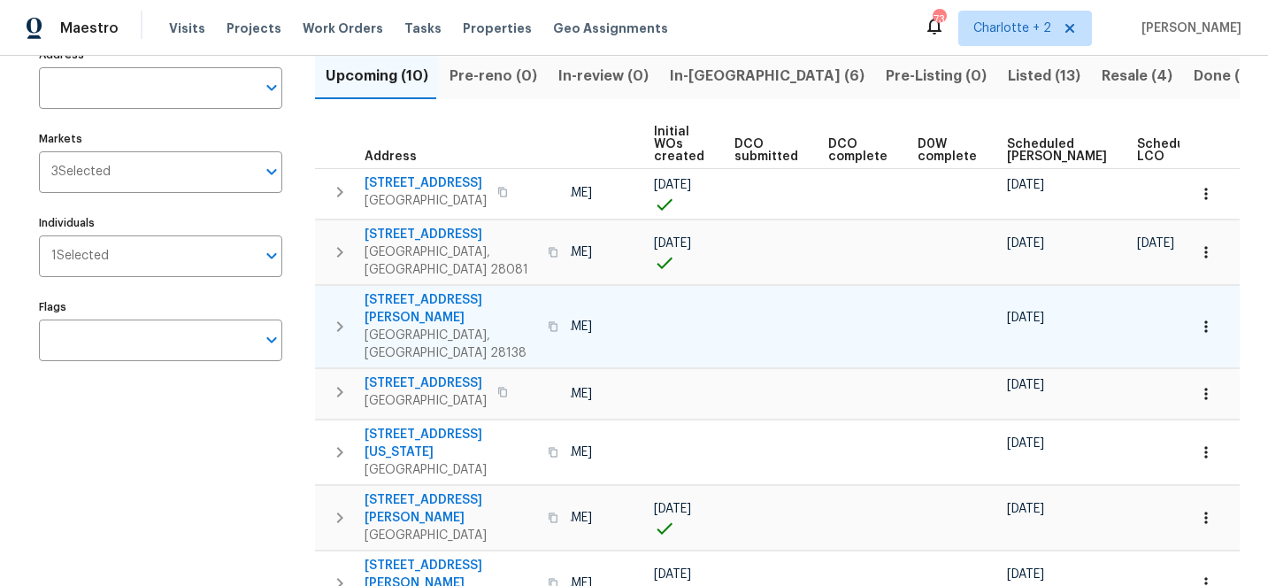
scroll to position [0, 143]
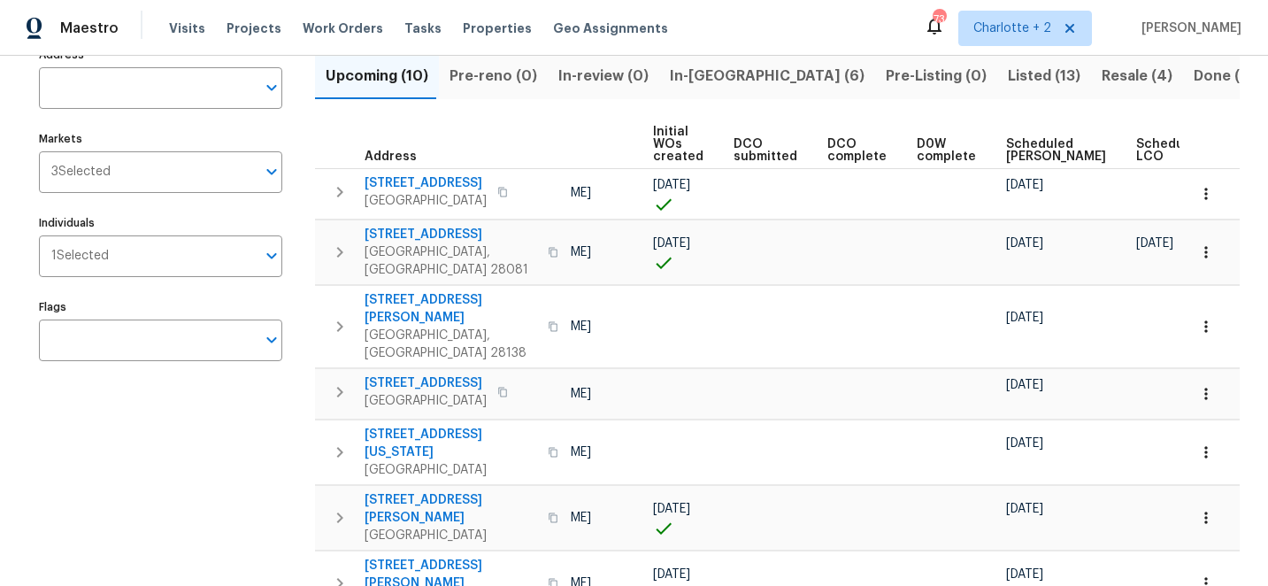
click at [1033, 140] on span "Scheduled COE" at bounding box center [1056, 150] width 100 height 25
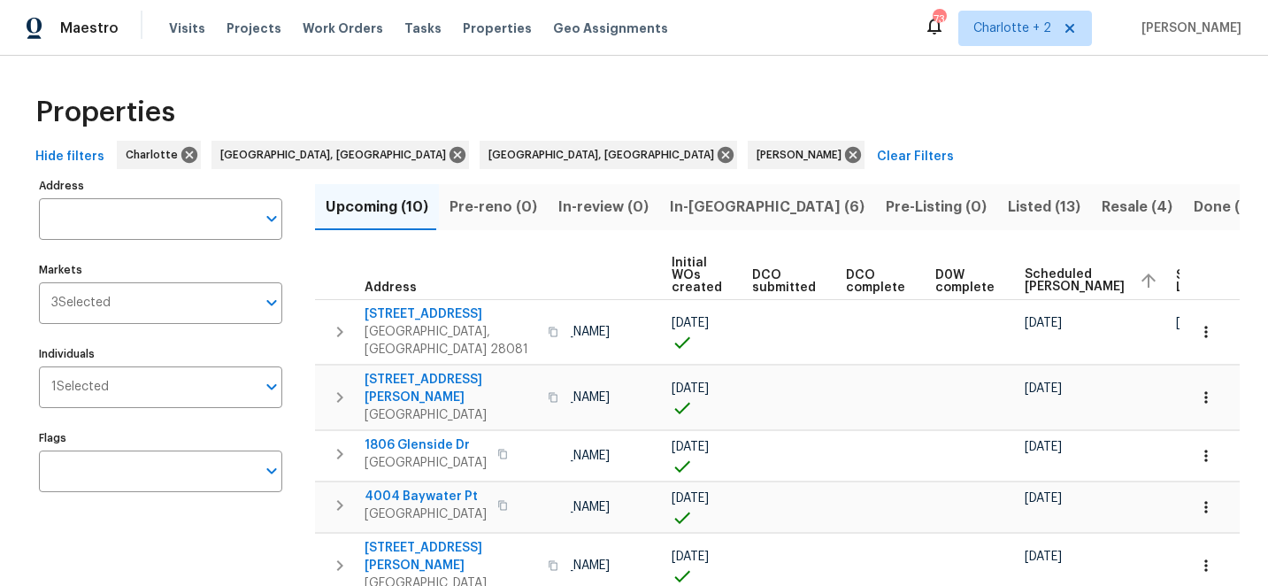
click at [677, 202] on span "In-reno (6)" at bounding box center [767, 207] width 195 height 25
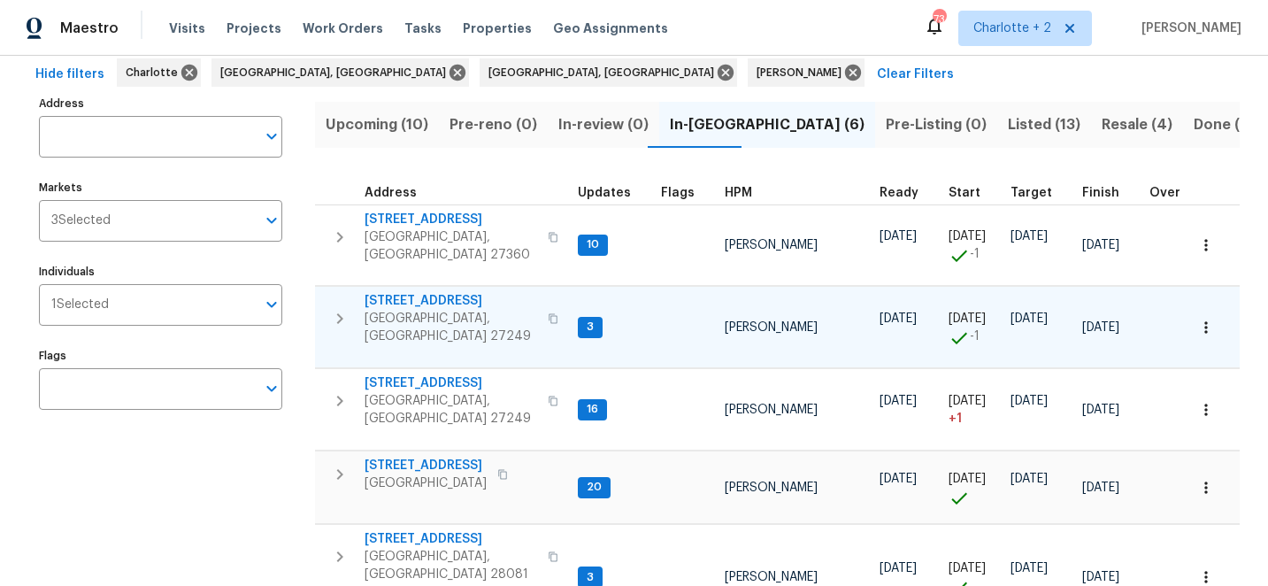
scroll to position [35, 0]
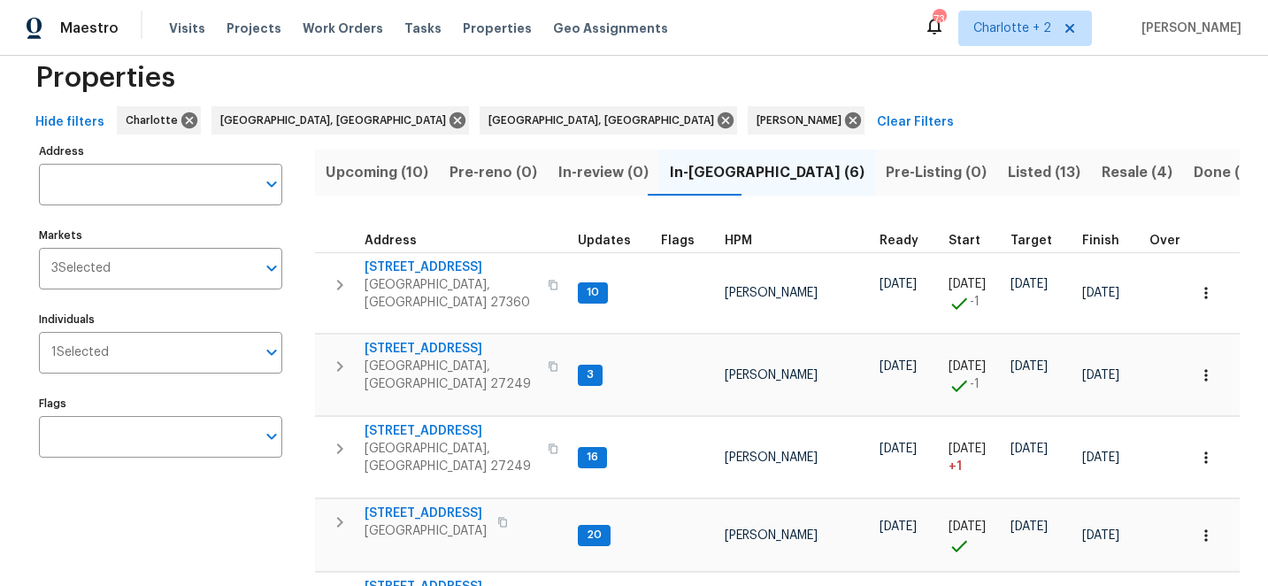
click at [378, 171] on span "Upcoming (10)" at bounding box center [377, 172] width 103 height 25
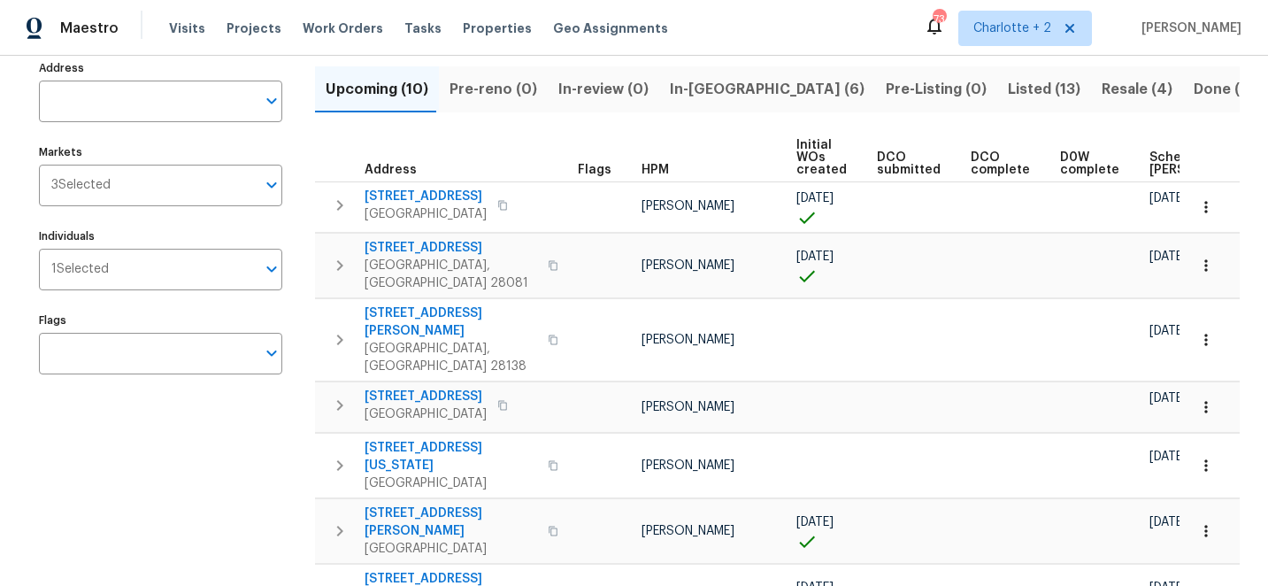
scroll to position [126, 0]
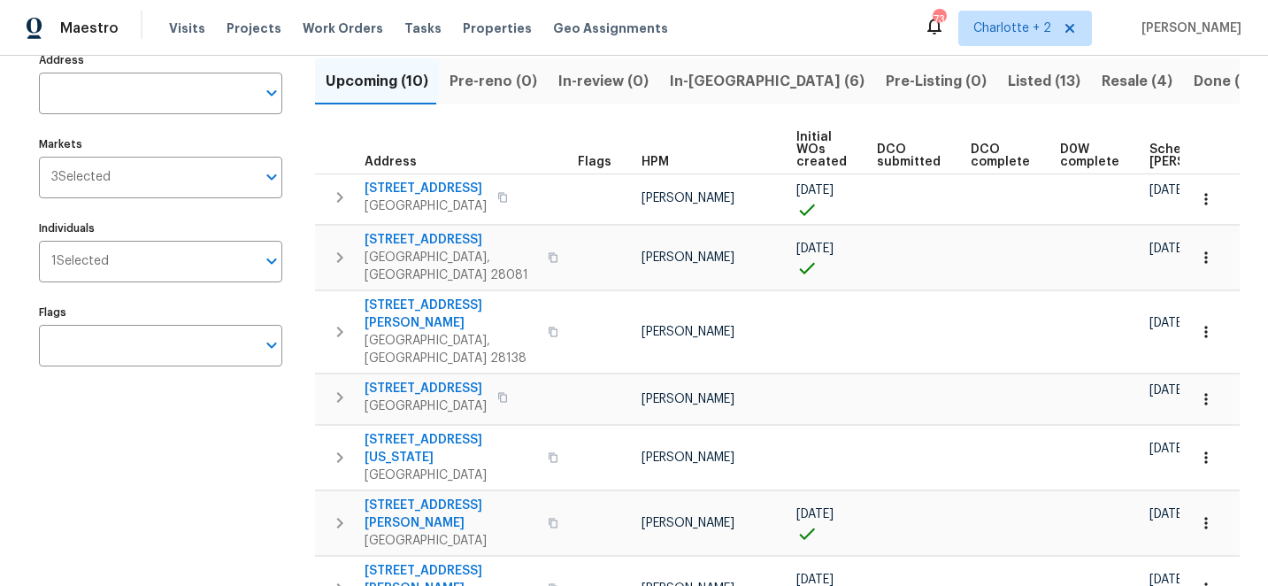
click at [1149, 150] on span "Scheduled COE" at bounding box center [1199, 155] width 100 height 25
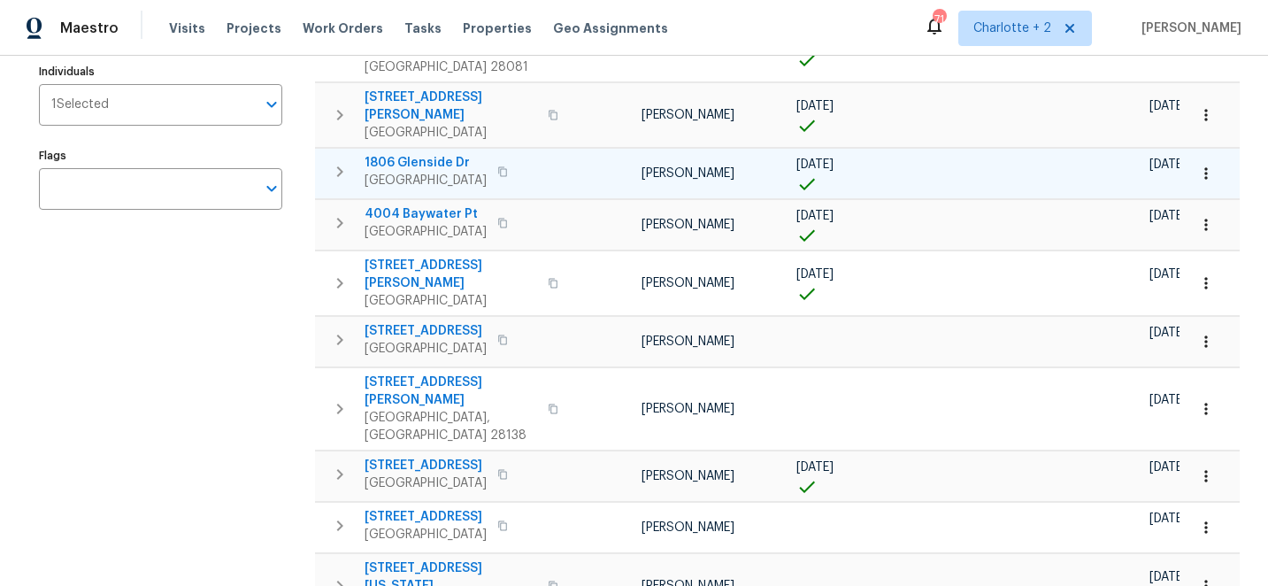
scroll to position [288, 0]
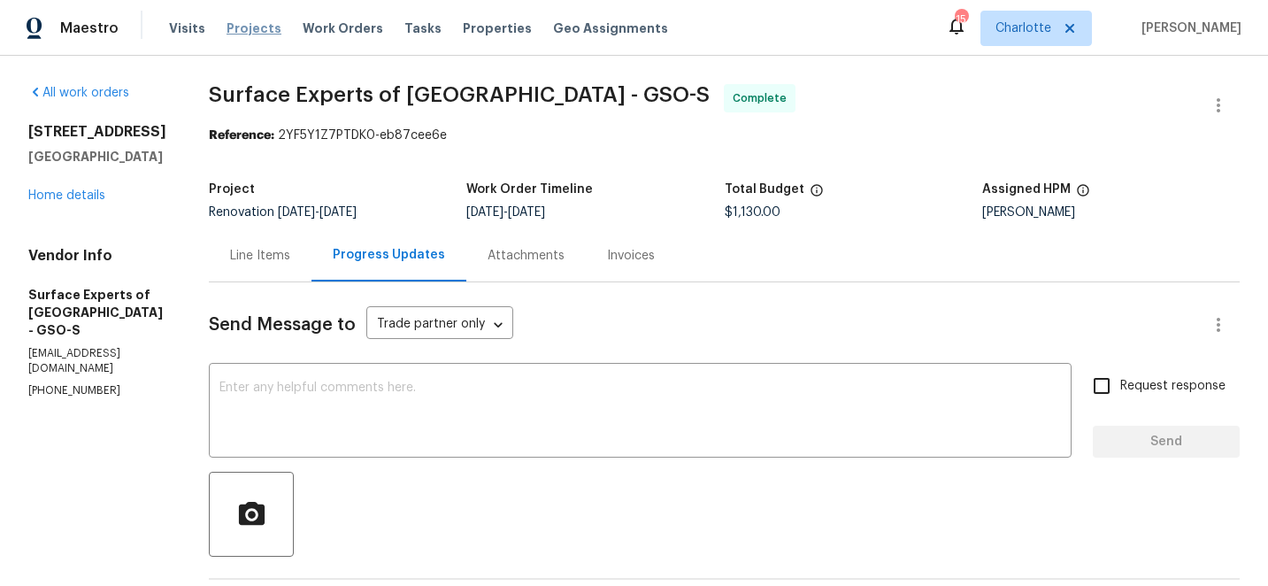
click at [251, 27] on span "Projects" at bounding box center [254, 28] width 55 height 18
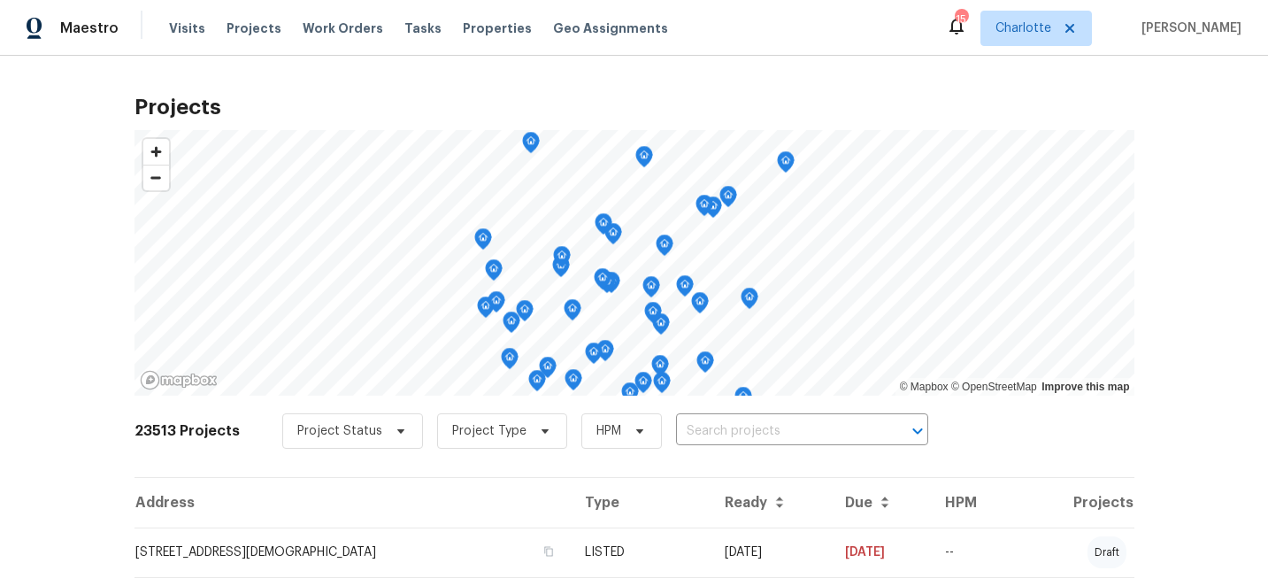
click at [684, 427] on input "text" at bounding box center [777, 431] width 203 height 27
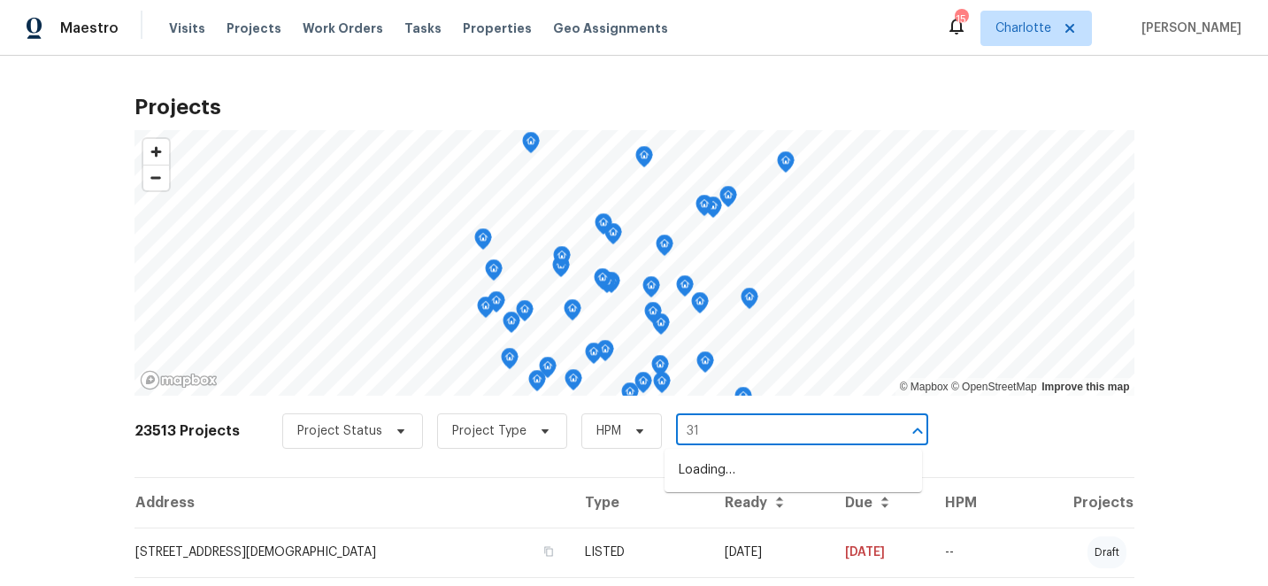
type input "3"
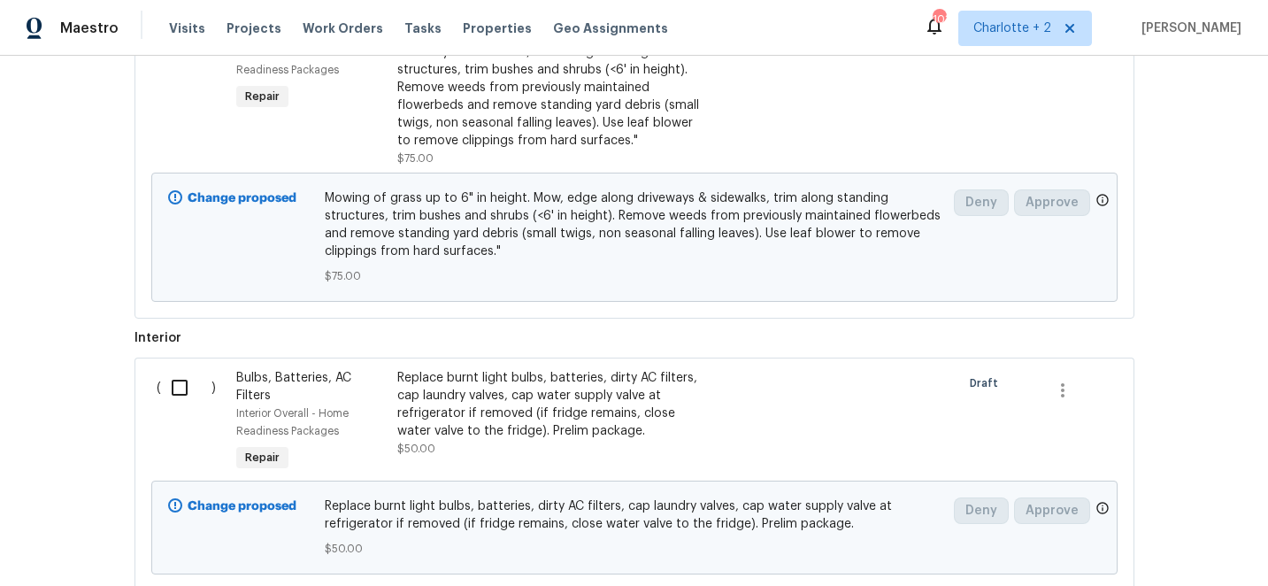
scroll to position [606, 0]
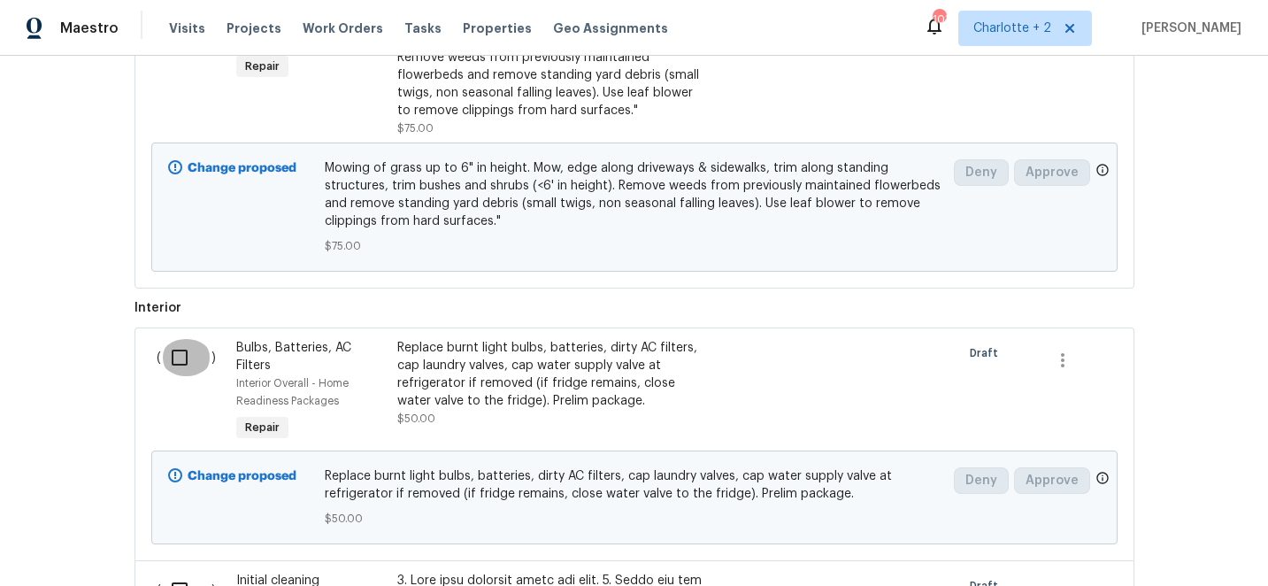
click at [182, 359] on input "checkbox" at bounding box center [186, 357] width 50 height 37
checkbox input "true"
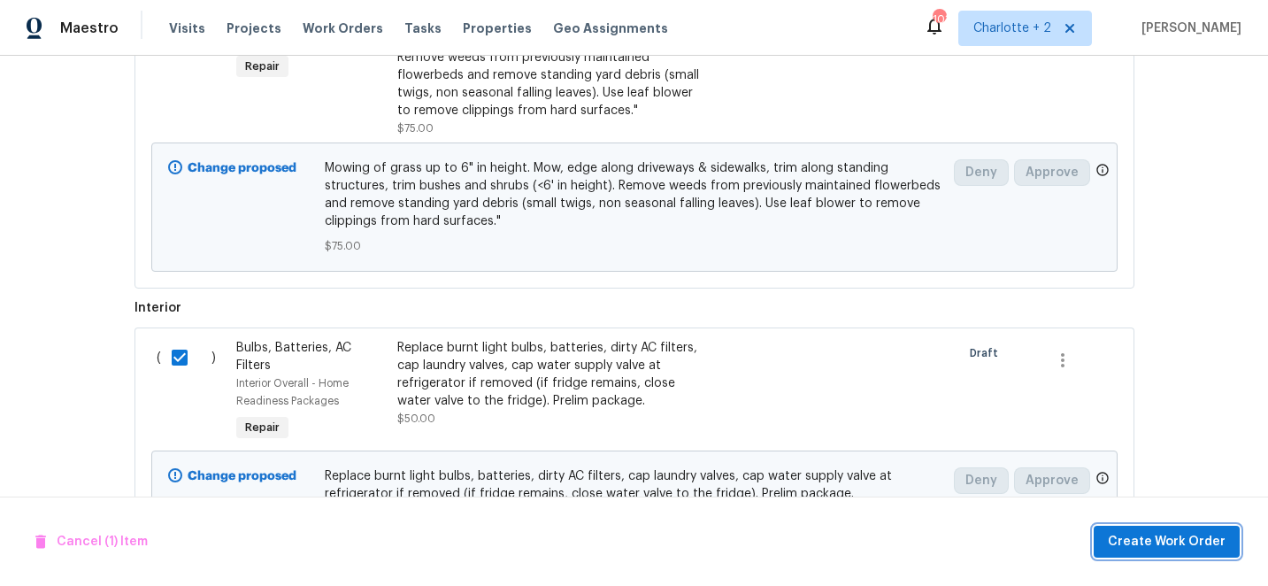
click at [1171, 528] on button "Create Work Order" at bounding box center [1167, 542] width 146 height 33
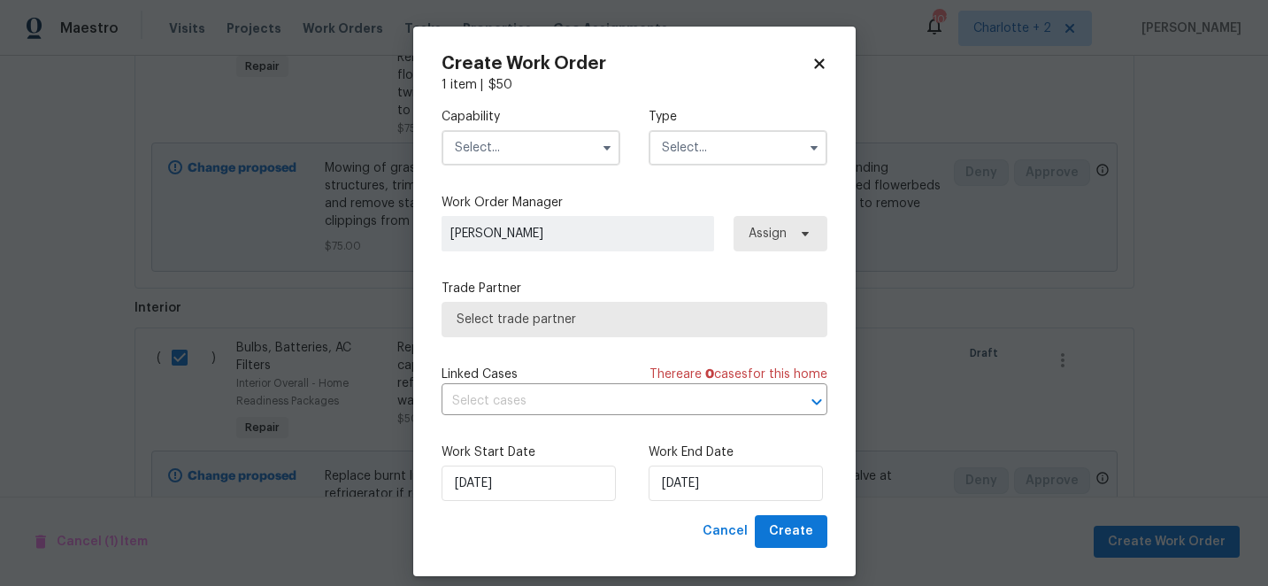
click at [534, 153] on input "text" at bounding box center [531, 147] width 179 height 35
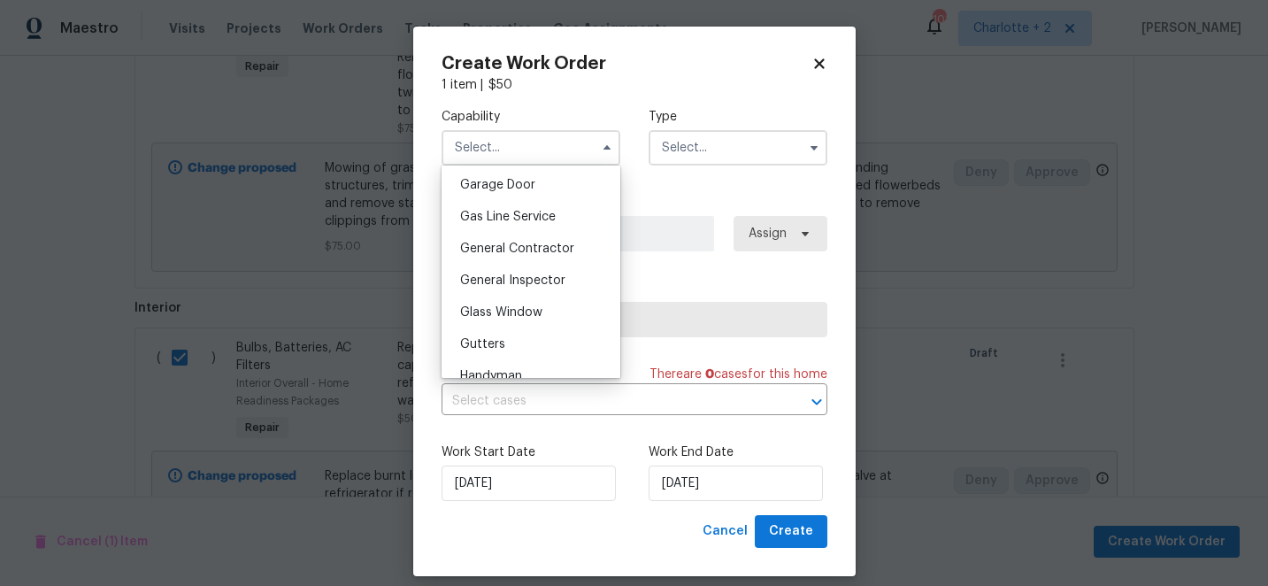
scroll to position [791, 0]
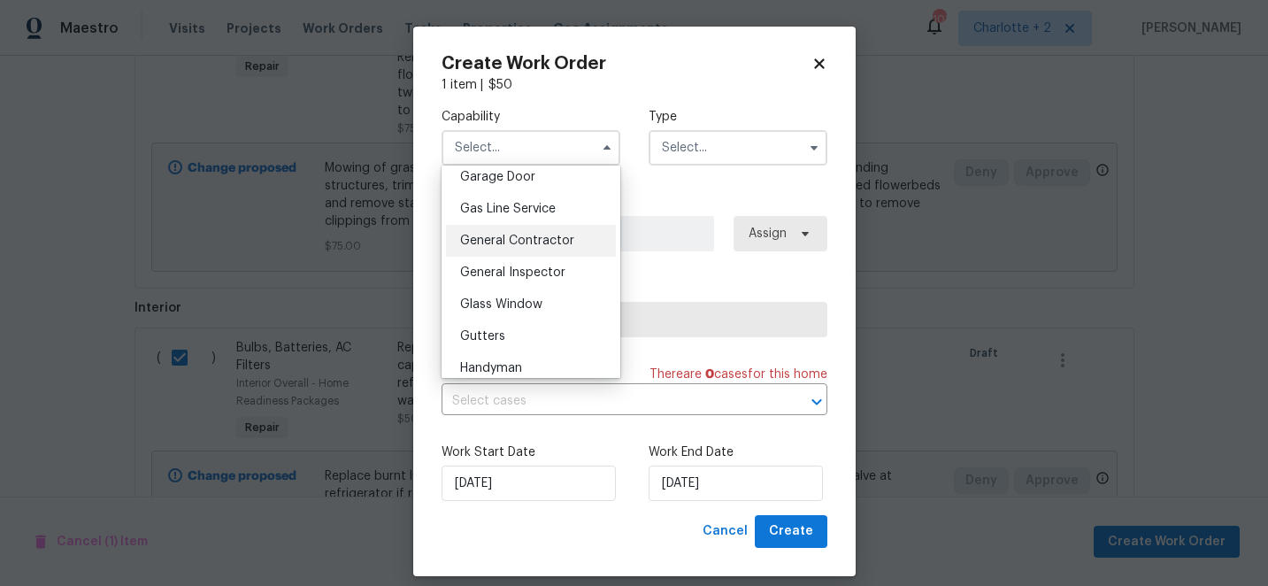
click at [553, 242] on span "General Contractor" at bounding box center [517, 240] width 114 height 12
type input "General Contractor"
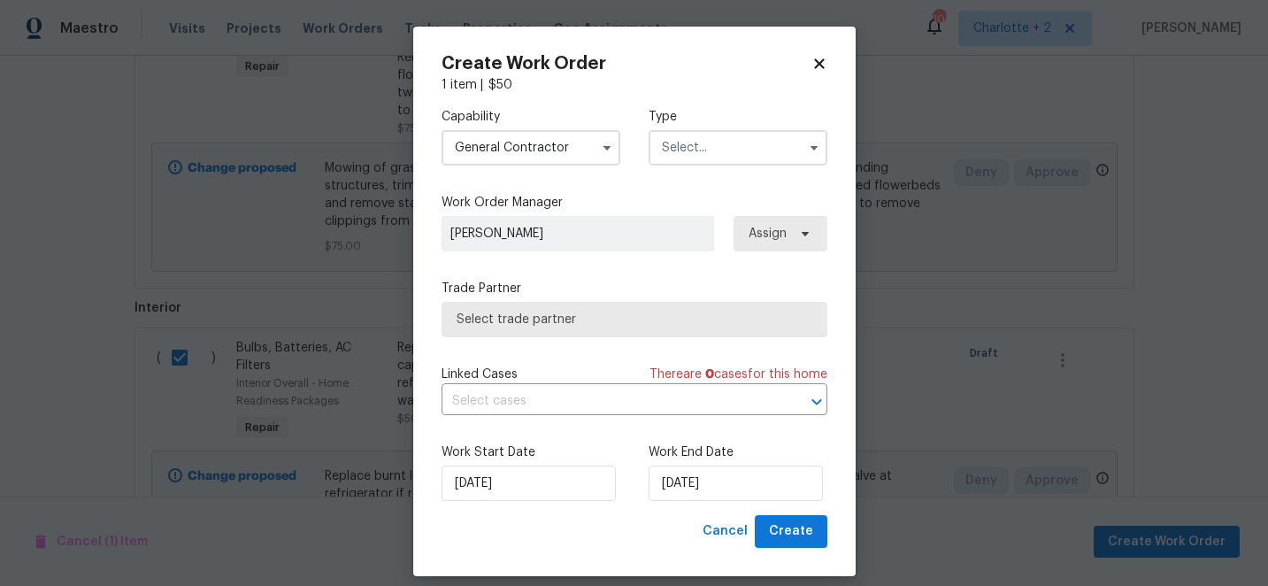
click at [691, 144] on input "text" at bounding box center [738, 147] width 179 height 35
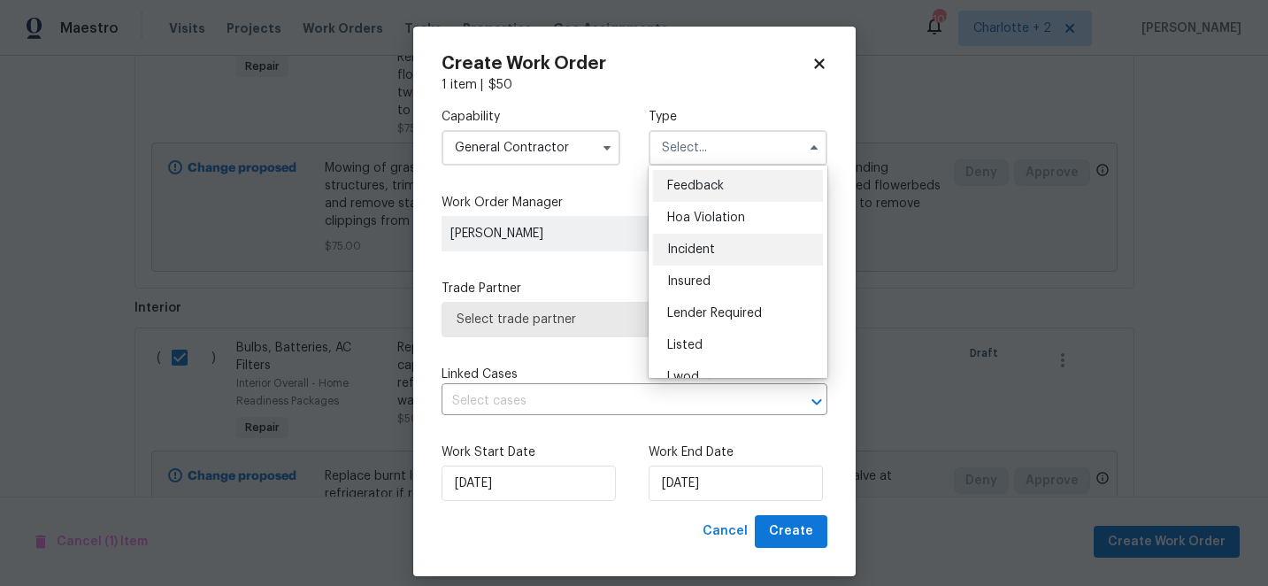
scroll to position [211, 0]
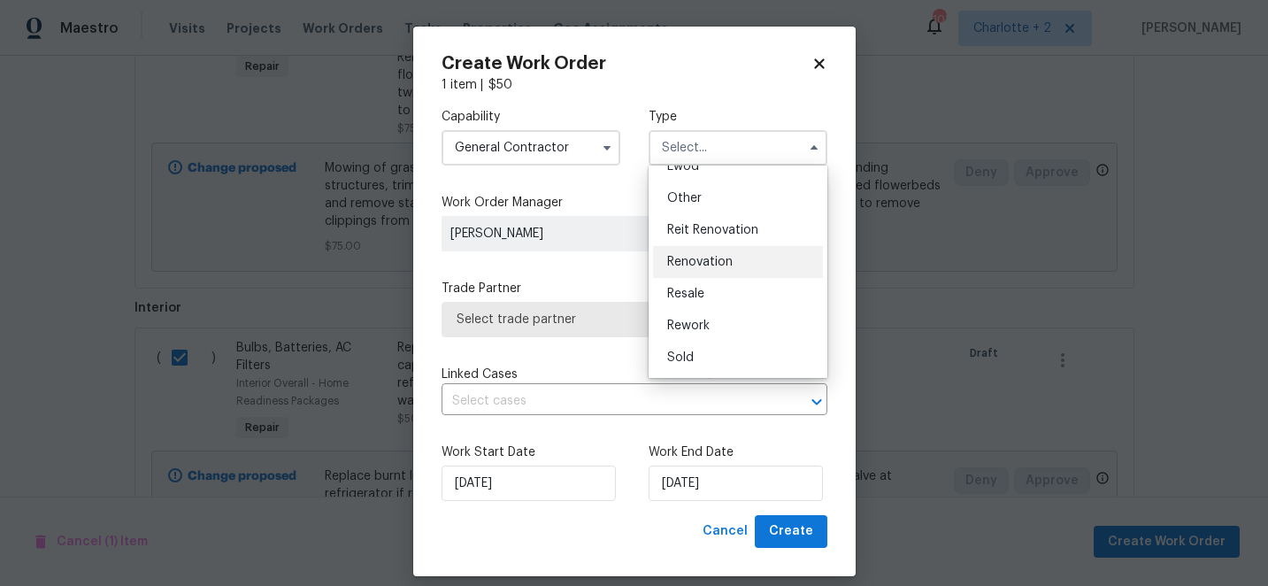
click at [706, 264] on span "Renovation" at bounding box center [699, 262] width 65 height 12
type input "Renovation"
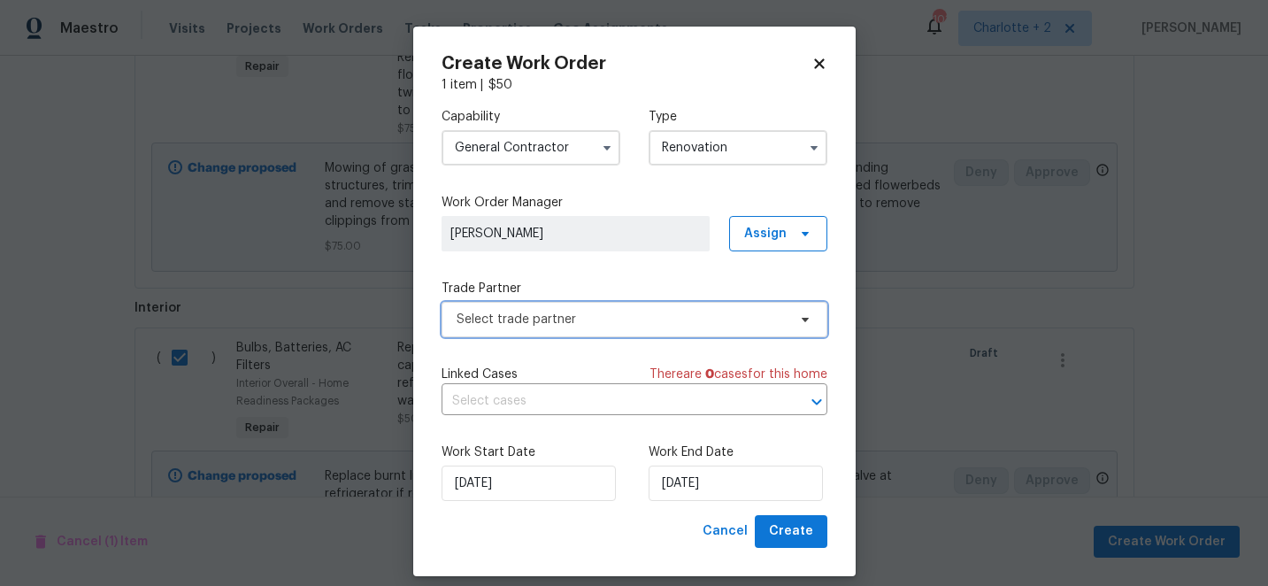
click at [608, 314] on span "Select trade partner" at bounding box center [622, 320] width 330 height 18
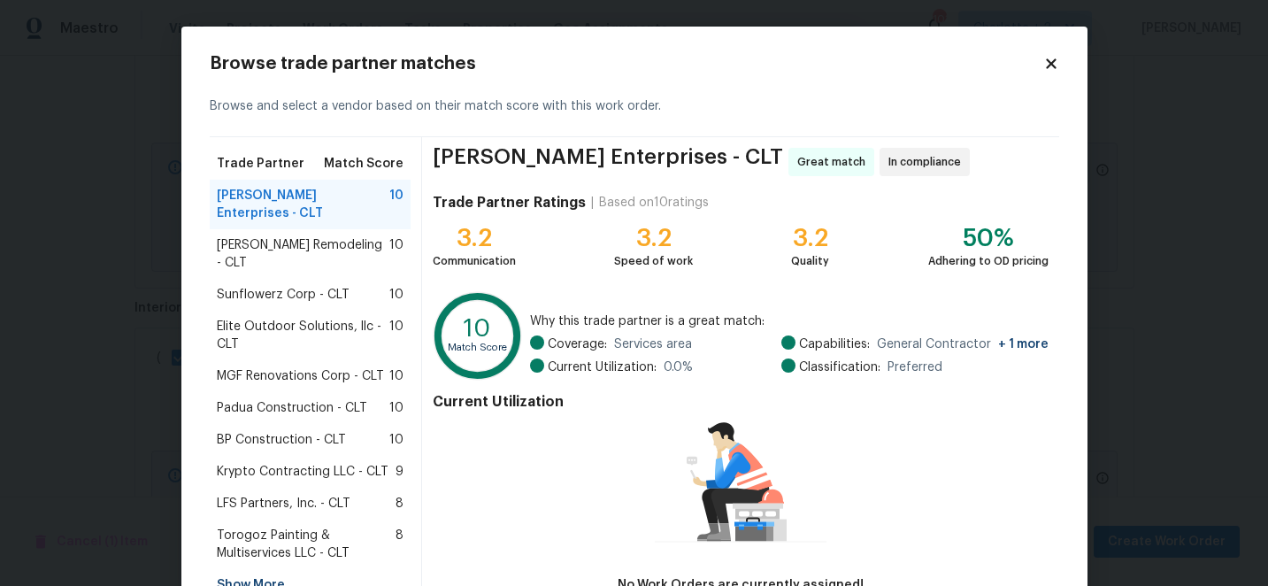
click at [329, 431] on span "BP Construction - CLT" at bounding box center [281, 440] width 129 height 18
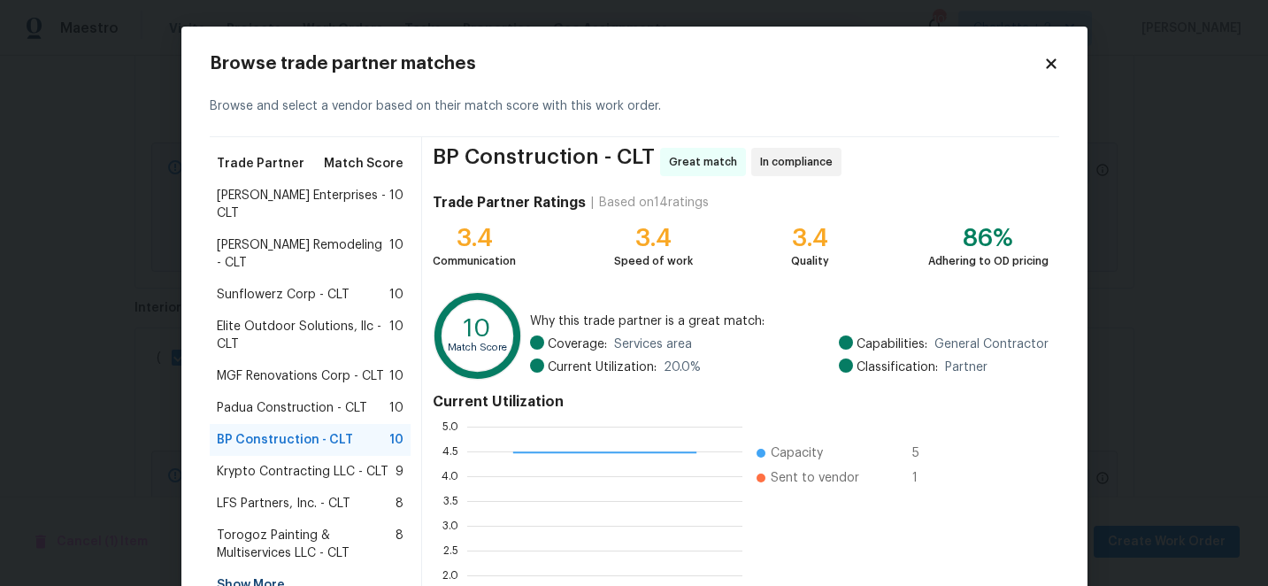
scroll to position [195, 0]
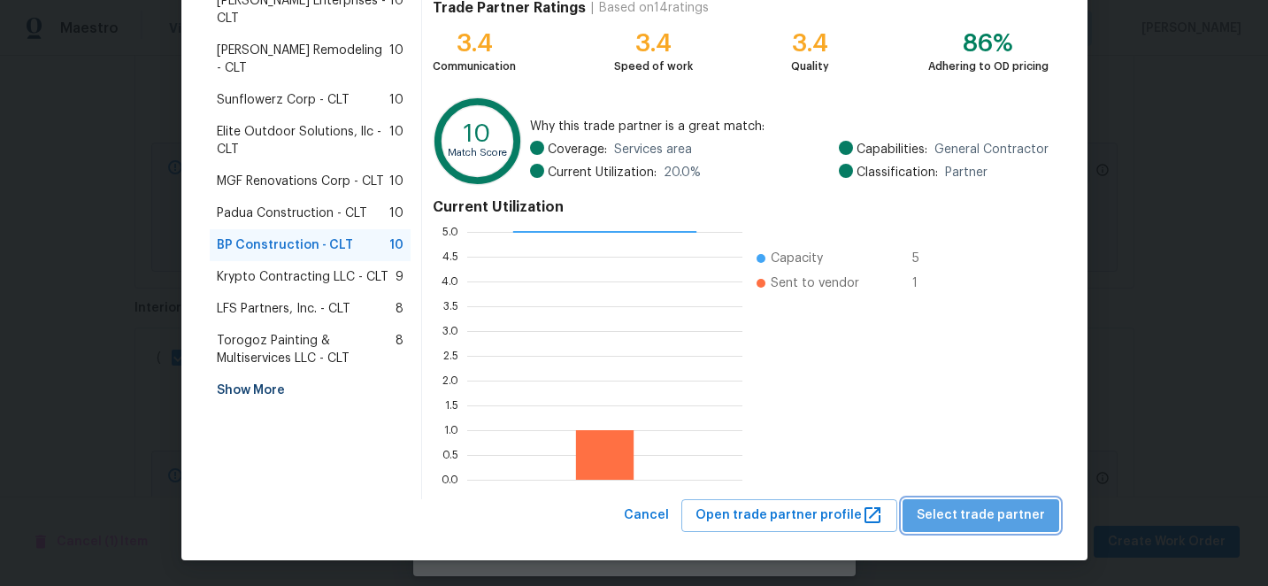
click at [1003, 517] on span "Select trade partner" at bounding box center [981, 515] width 128 height 22
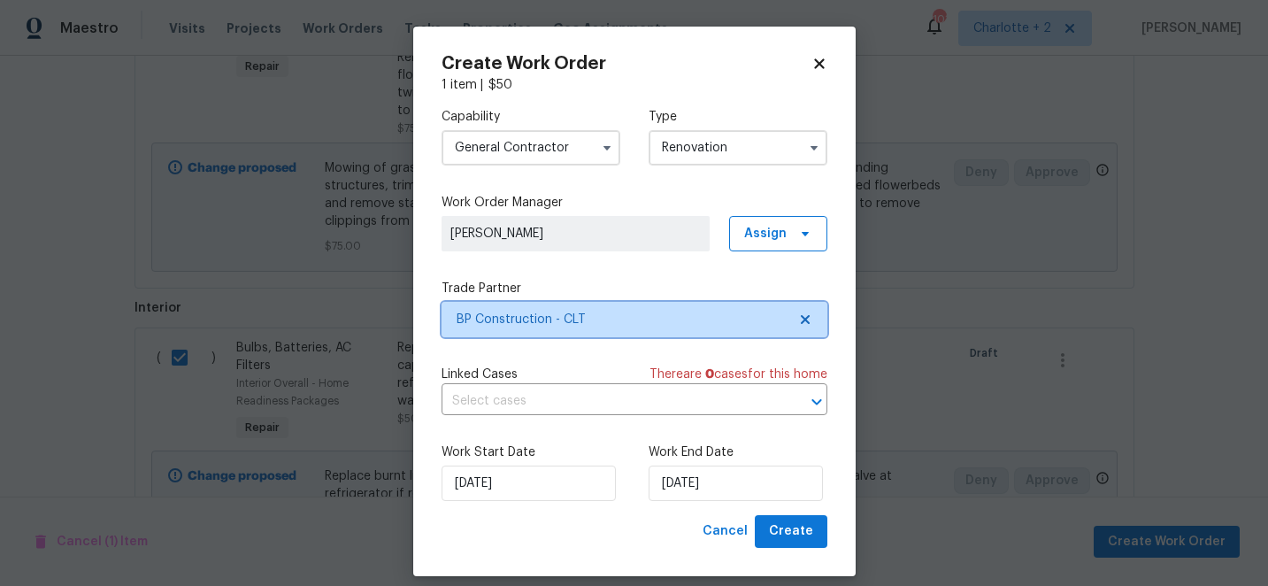
scroll to position [0, 0]
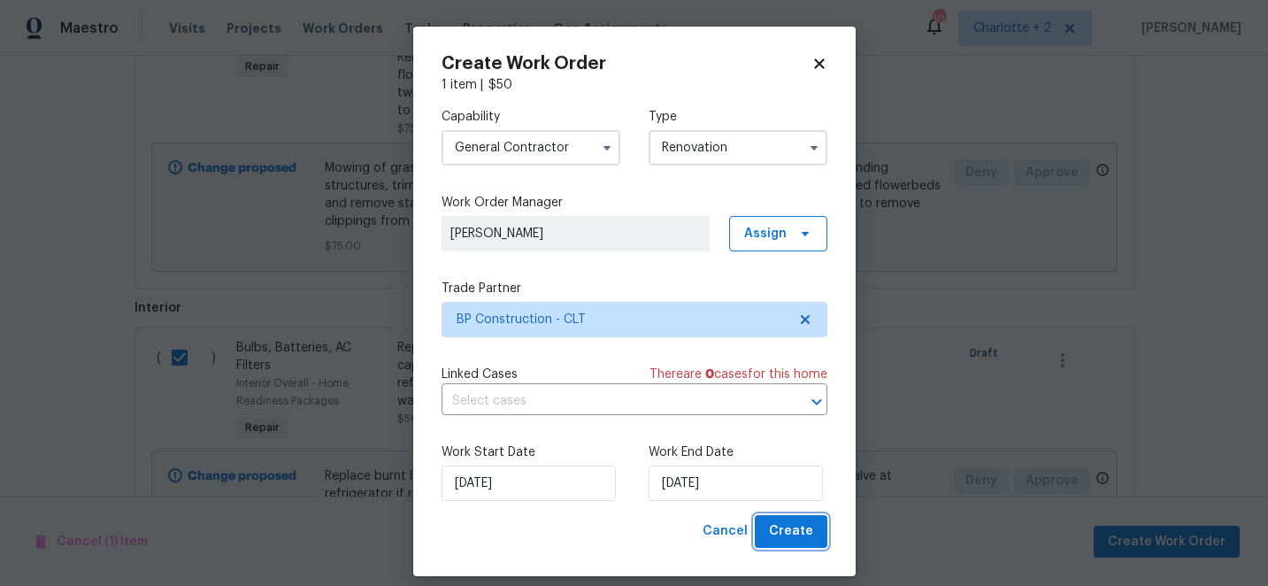
click at [782, 527] on span "Create" at bounding box center [791, 531] width 44 height 22
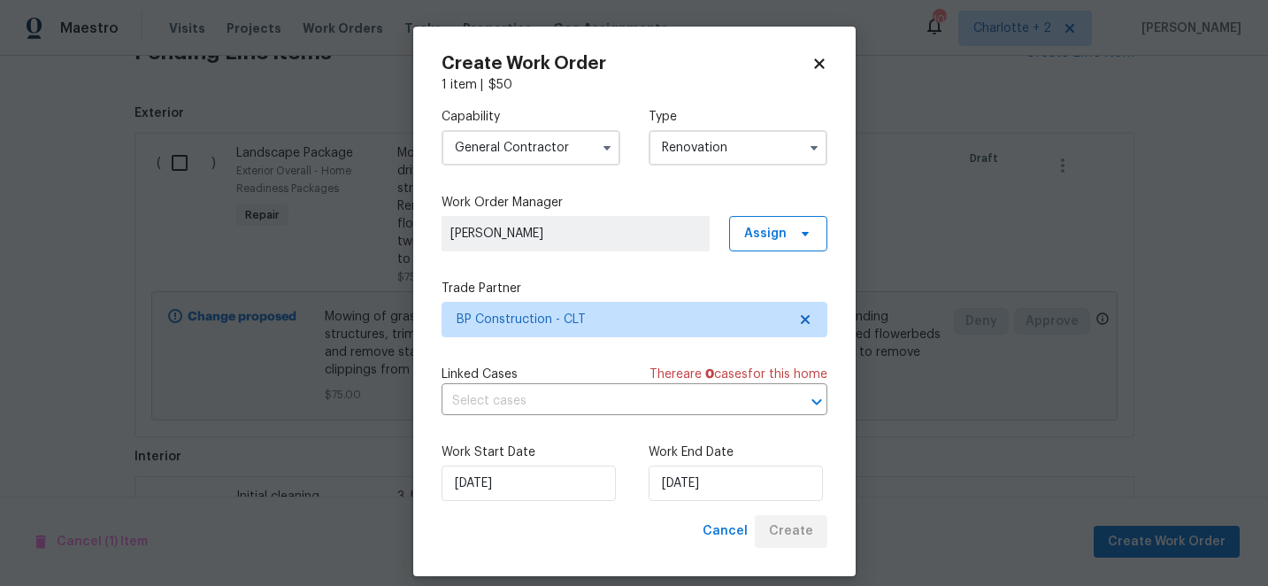
scroll to position [653, 0]
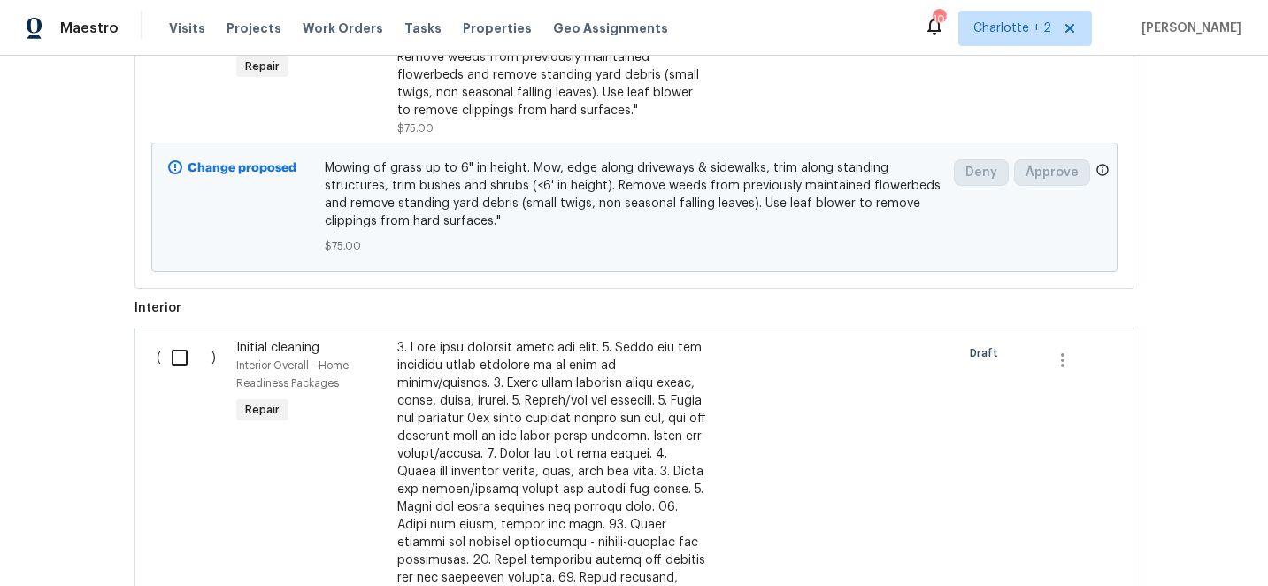
click at [176, 360] on input "checkbox" at bounding box center [186, 357] width 50 height 37
checkbox input "true"
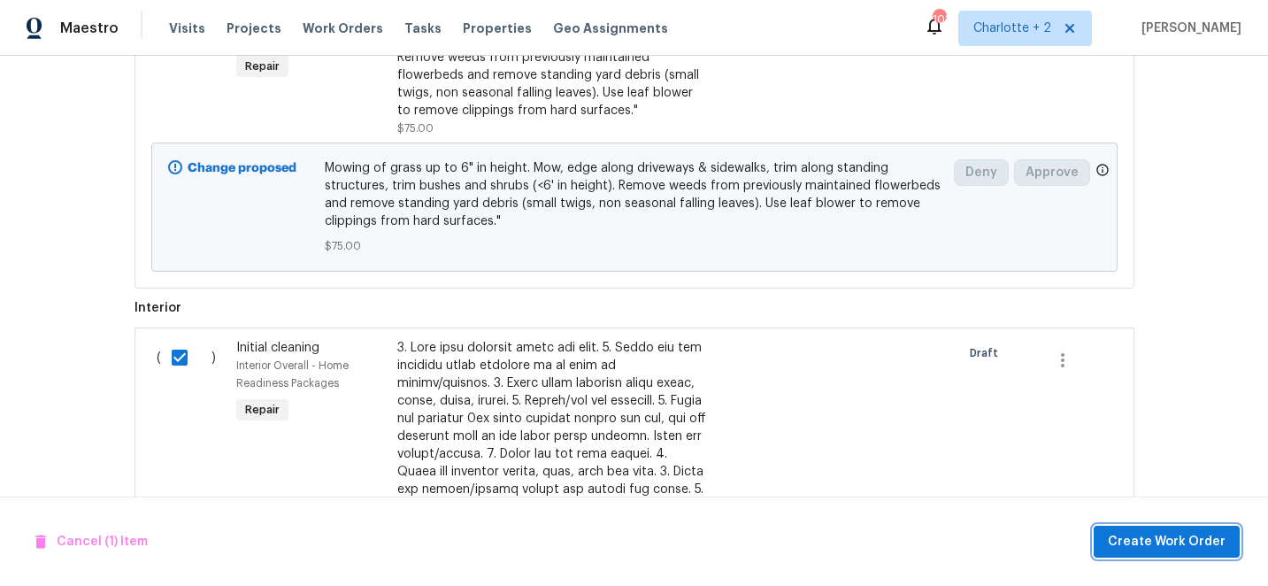
click at [1176, 548] on span "Create Work Order" at bounding box center [1167, 542] width 118 height 22
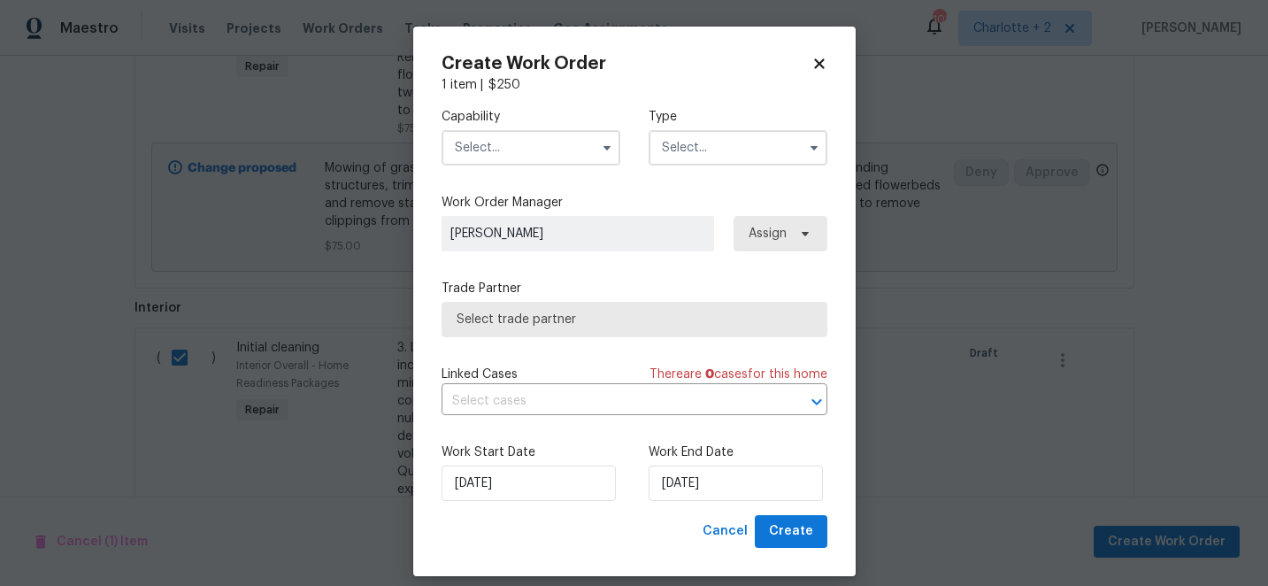
click at [503, 160] on input "text" at bounding box center [531, 147] width 179 height 35
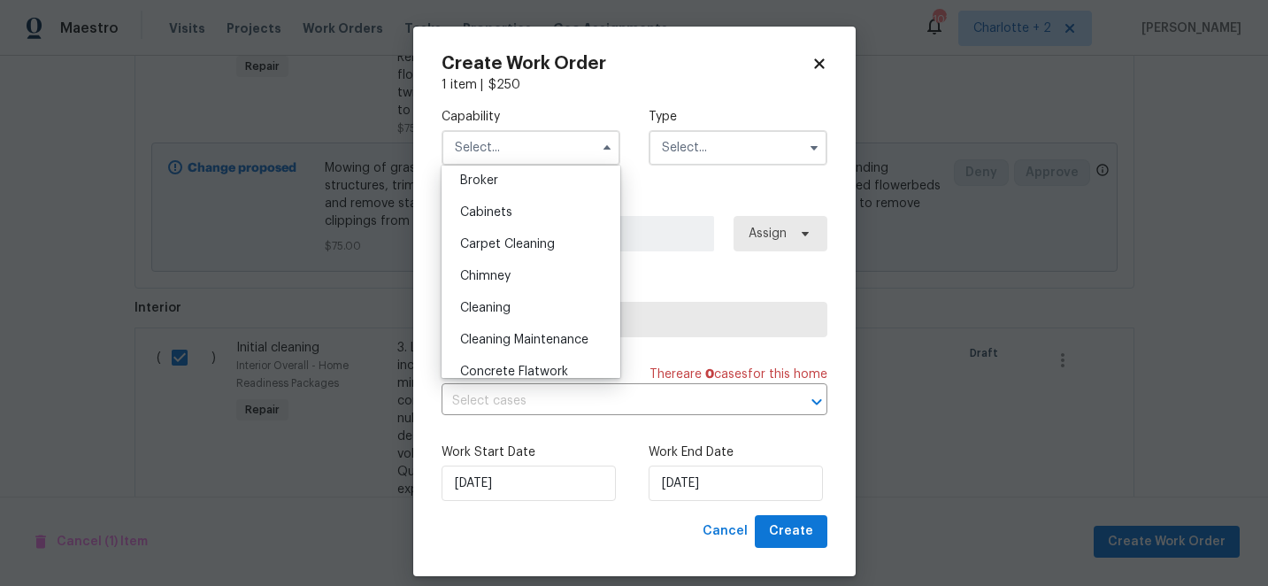
scroll to position [134, 0]
click at [502, 304] on span "Cleaning" at bounding box center [485, 307] width 50 height 12
type input "Cleaning"
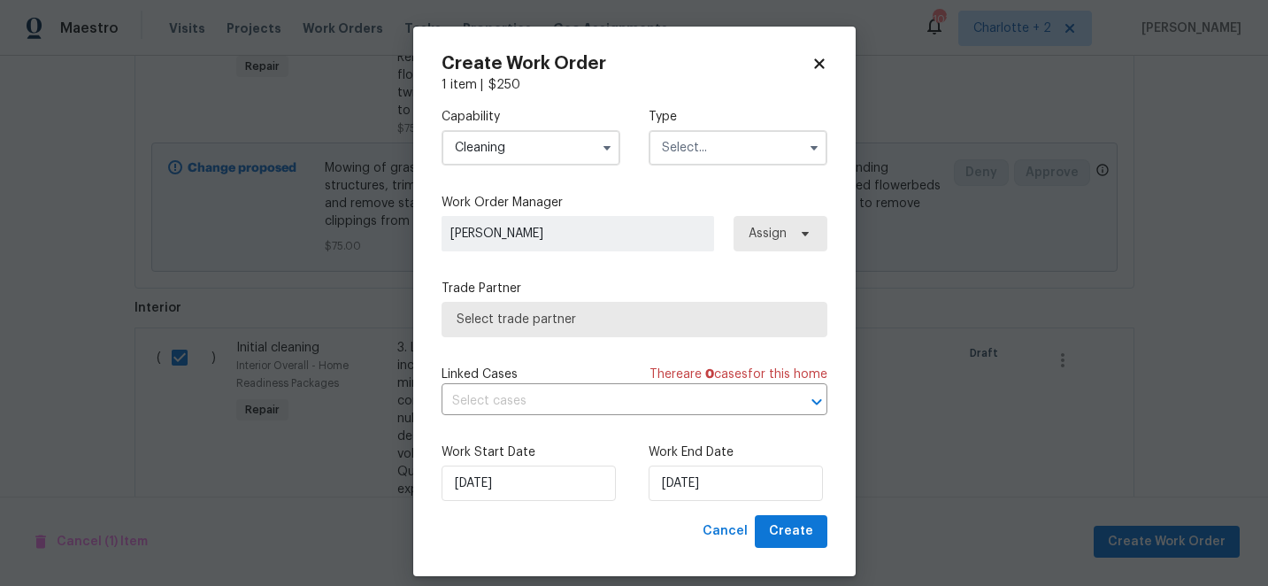
click at [699, 149] on input "text" at bounding box center [738, 147] width 179 height 35
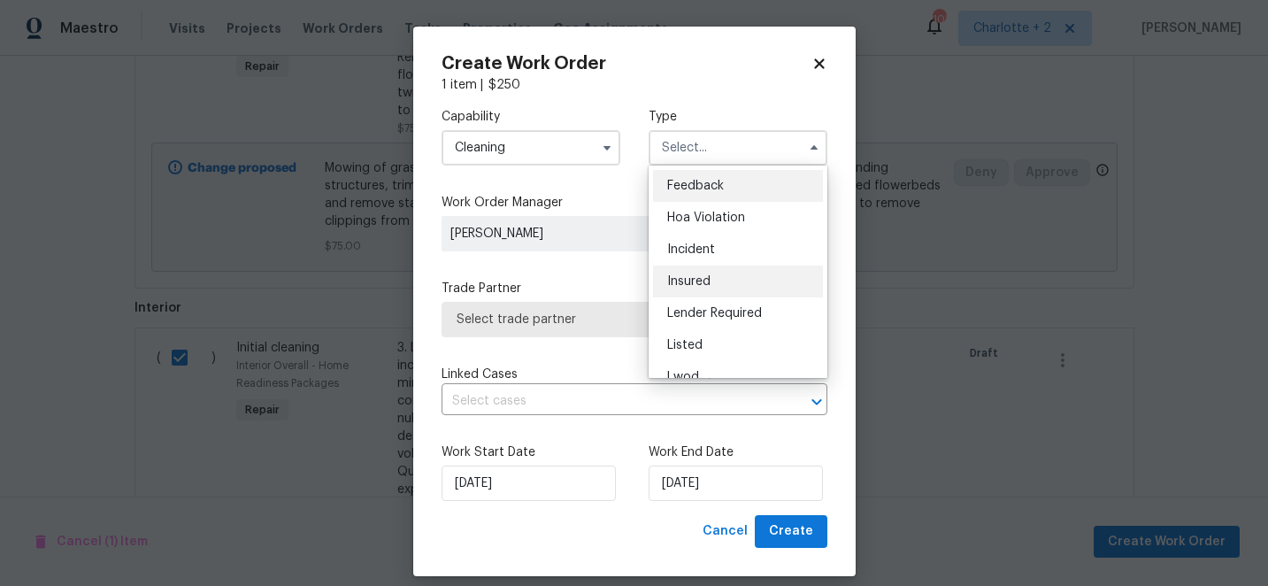
scroll to position [211, 0]
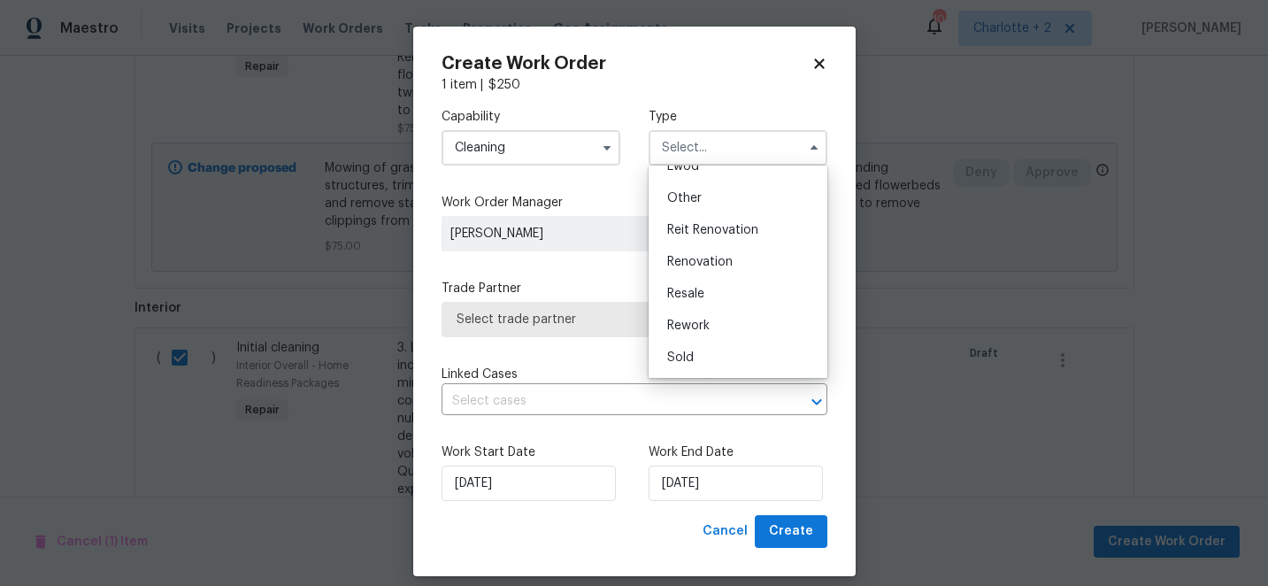
click at [710, 267] on span "Renovation" at bounding box center [699, 262] width 65 height 12
type input "Renovation"
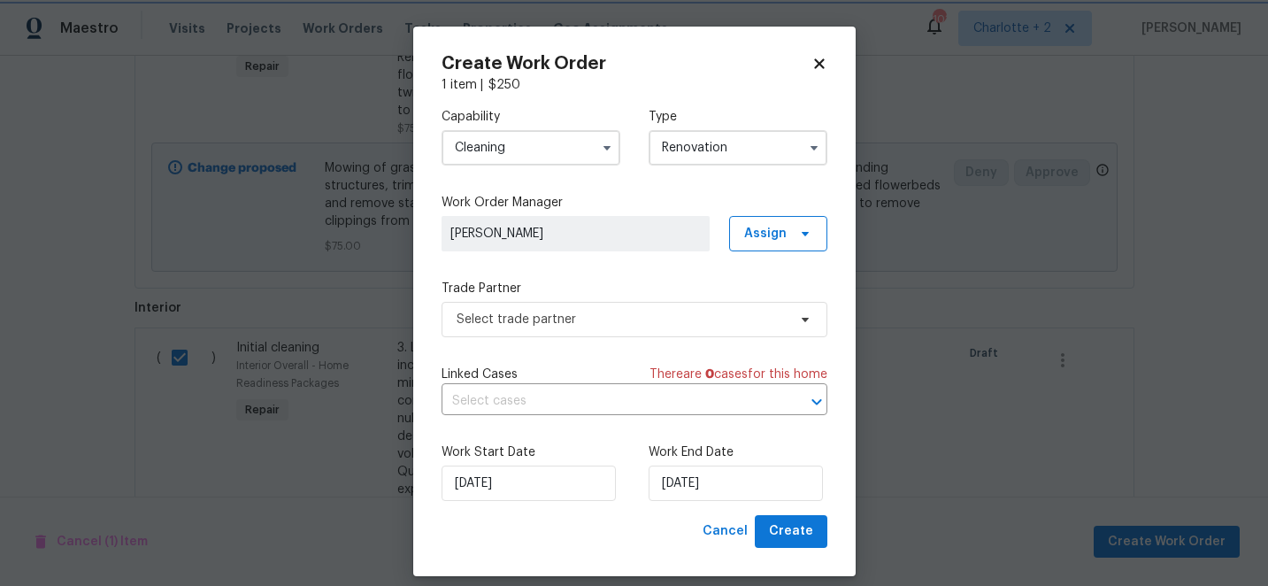
scroll to position [0, 0]
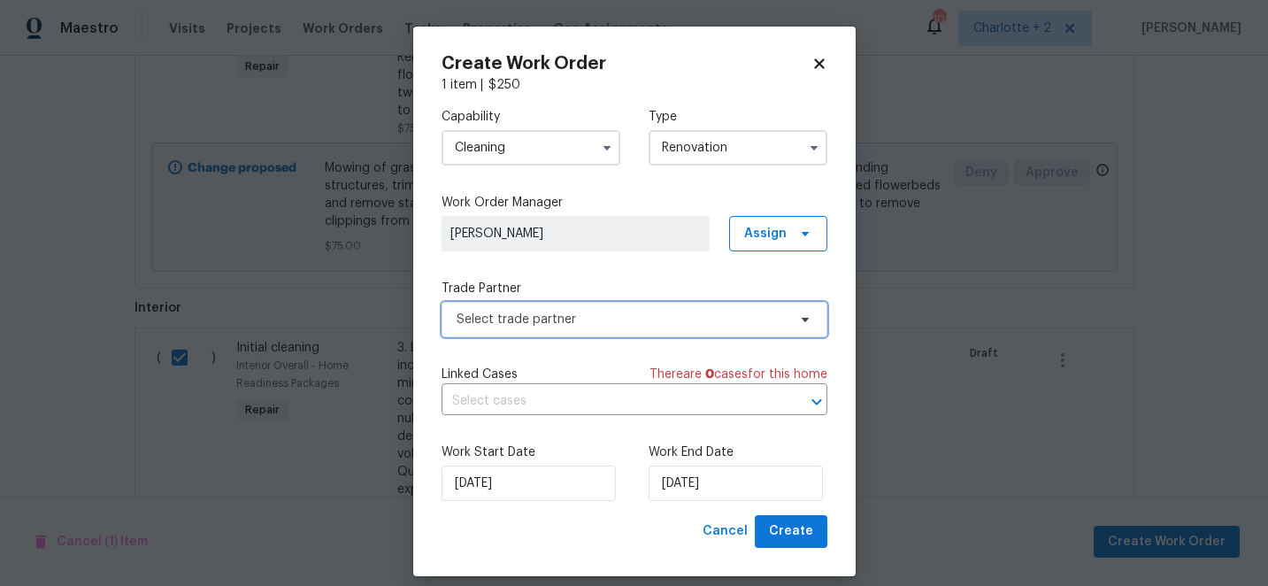
click at [613, 325] on span "Select trade partner" at bounding box center [622, 320] width 330 height 18
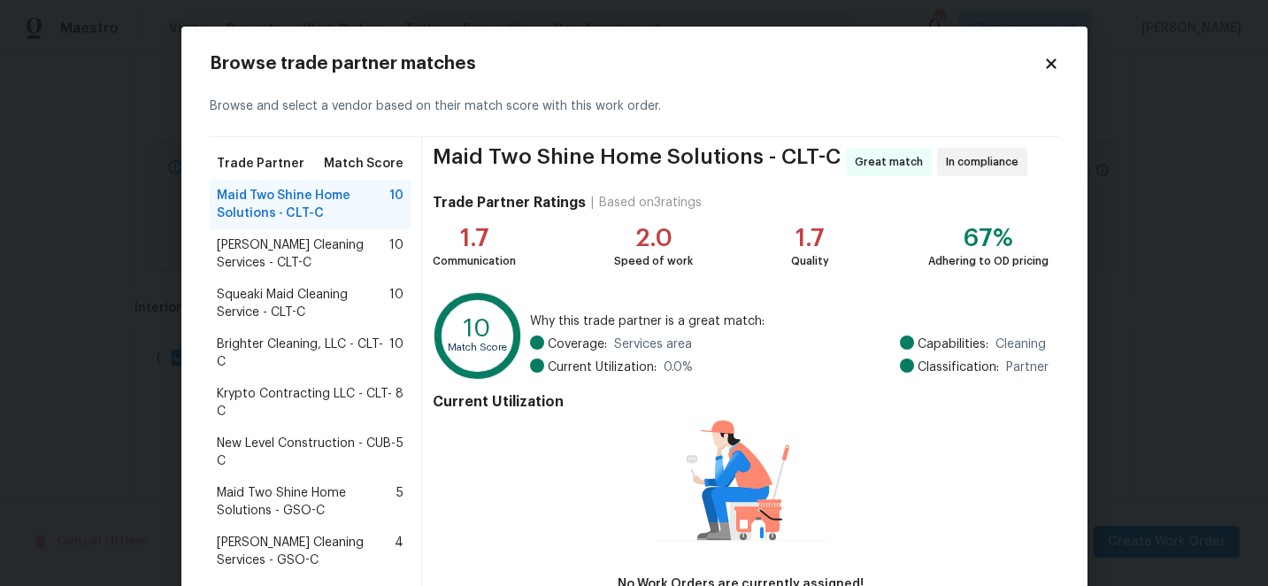
click at [325, 394] on span "Krypto Contracting LLC - CLT-C" at bounding box center [307, 402] width 180 height 35
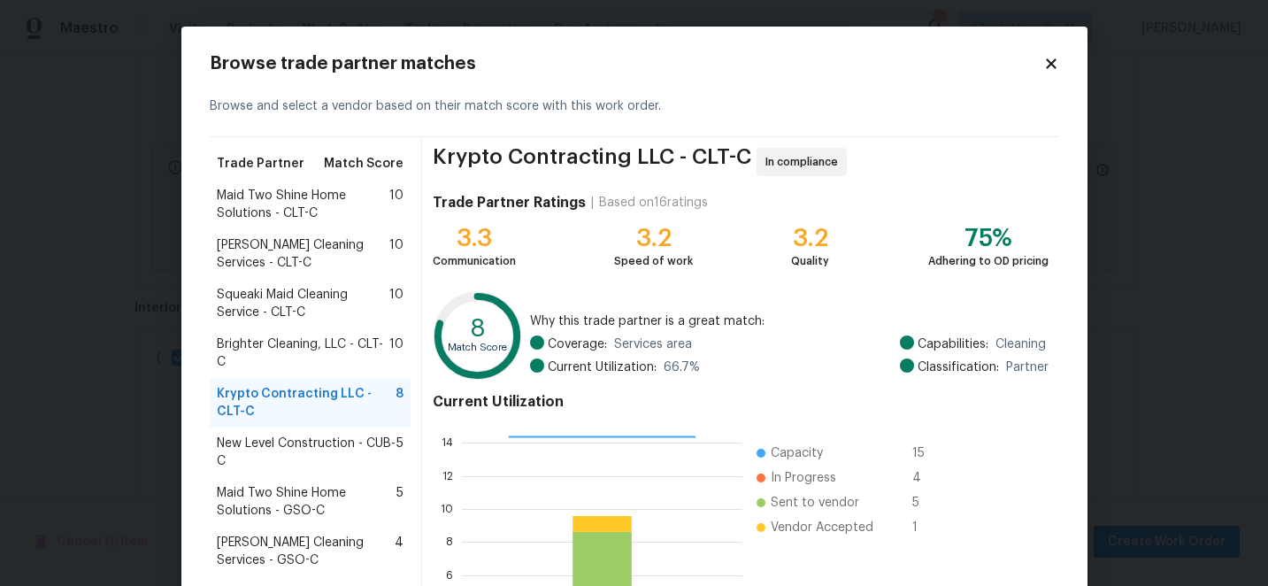
scroll to position [201, 0]
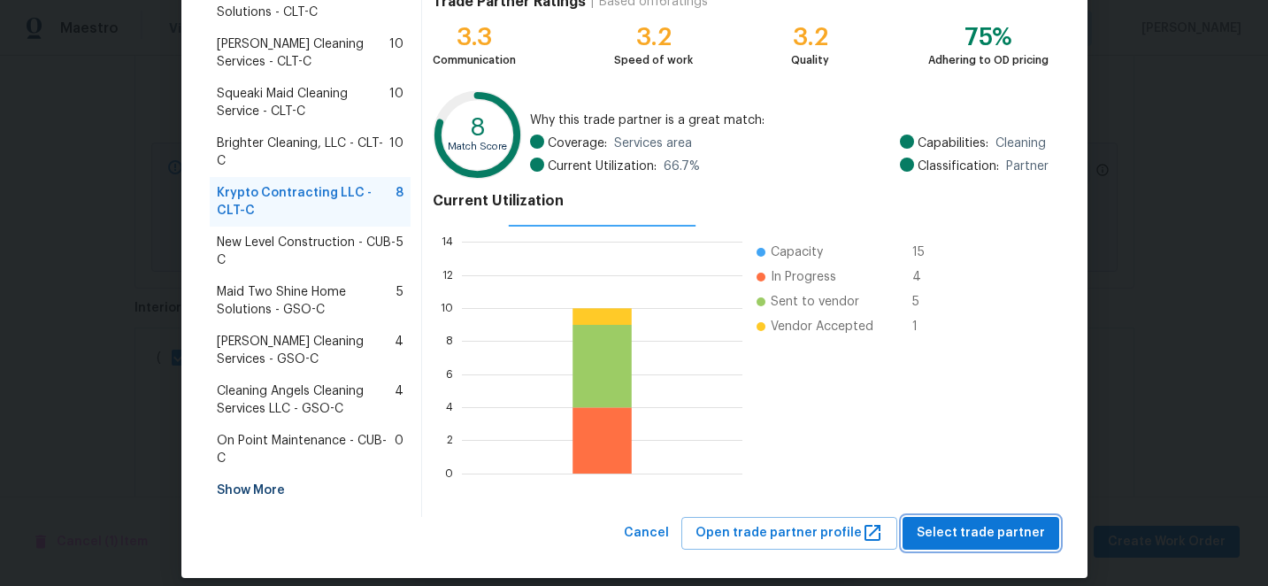
click at [978, 522] on span "Select trade partner" at bounding box center [981, 533] width 128 height 22
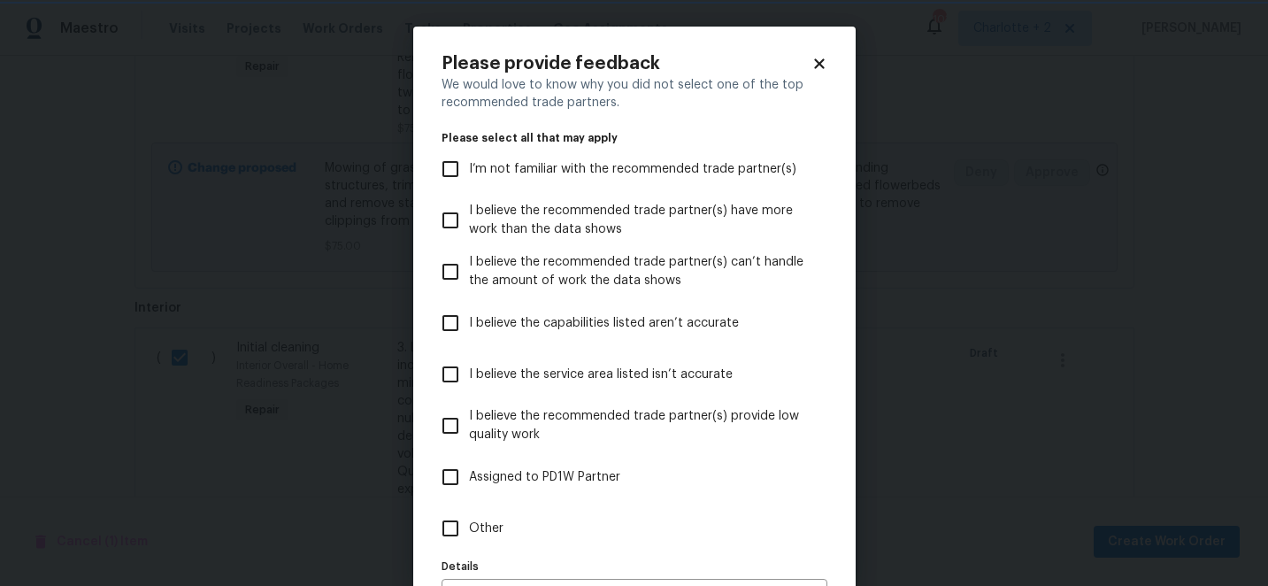
scroll to position [0, 0]
click at [460, 318] on input "I believe the capabilities listed aren’t accurate" at bounding box center [450, 322] width 37 height 37
checkbox input "true"
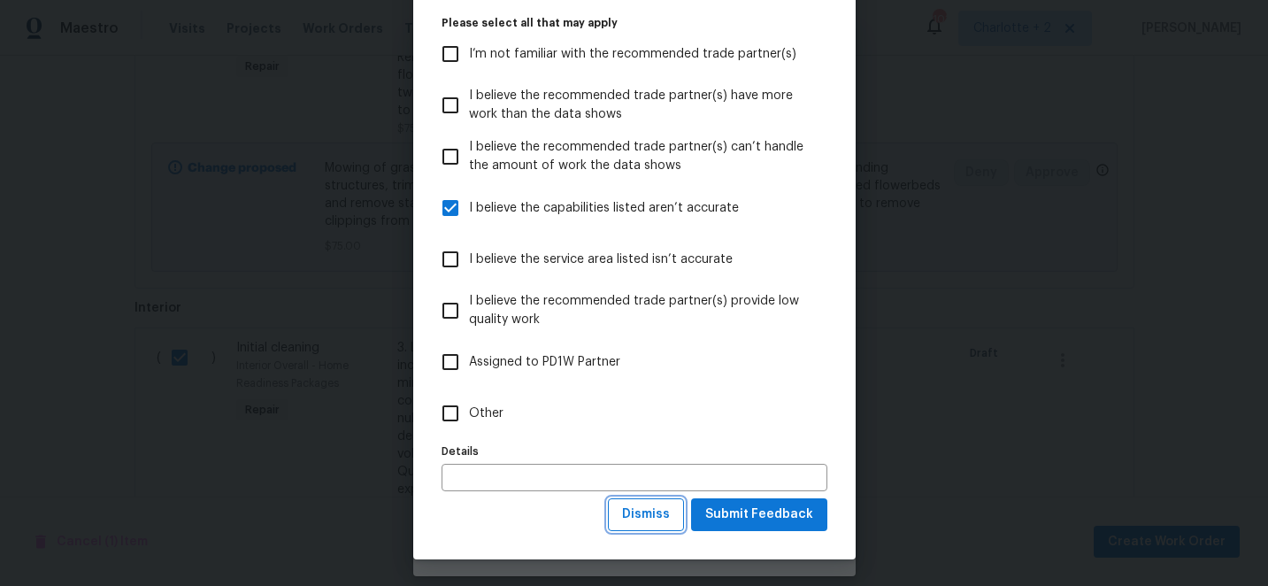
click at [661, 512] on span "Dismiss" at bounding box center [646, 514] width 48 height 22
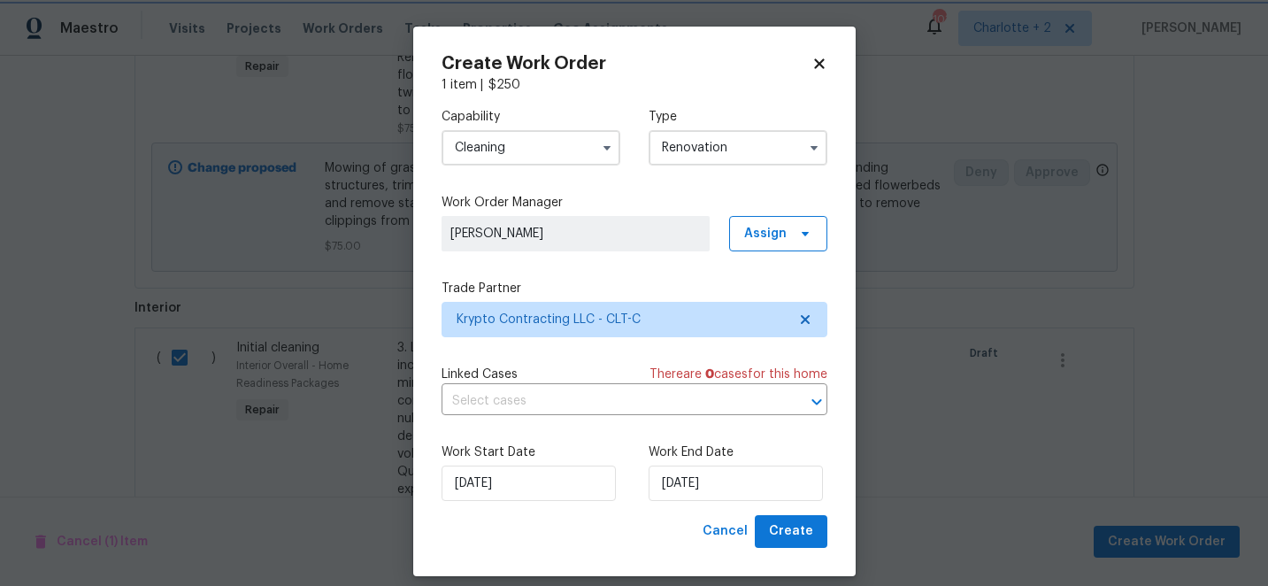
scroll to position [0, 0]
click at [780, 528] on span "Create" at bounding box center [791, 531] width 44 height 22
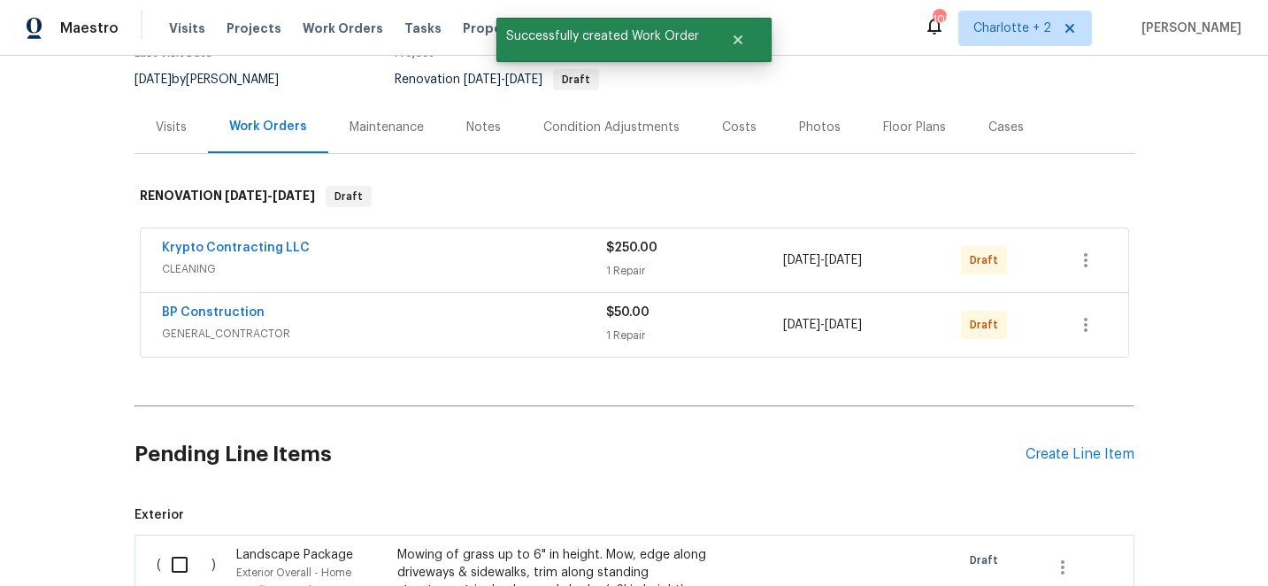
scroll to position [158, 0]
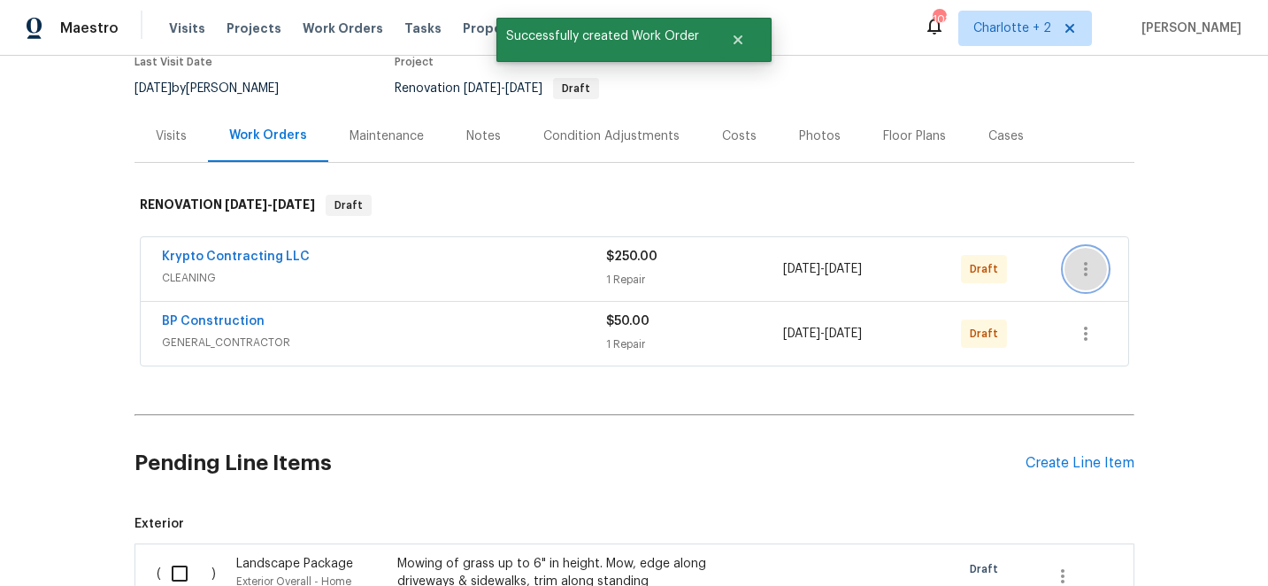
click at [1084, 278] on icon "button" at bounding box center [1085, 268] width 21 height 21
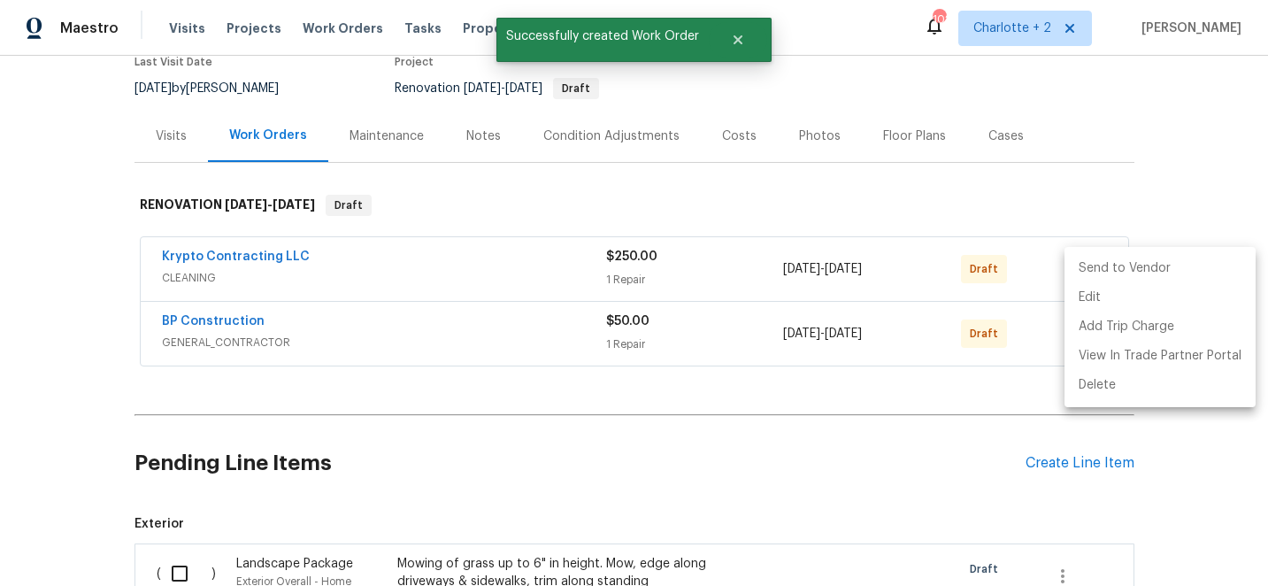
click at [1097, 268] on li "Send to Vendor" at bounding box center [1159, 268] width 191 height 29
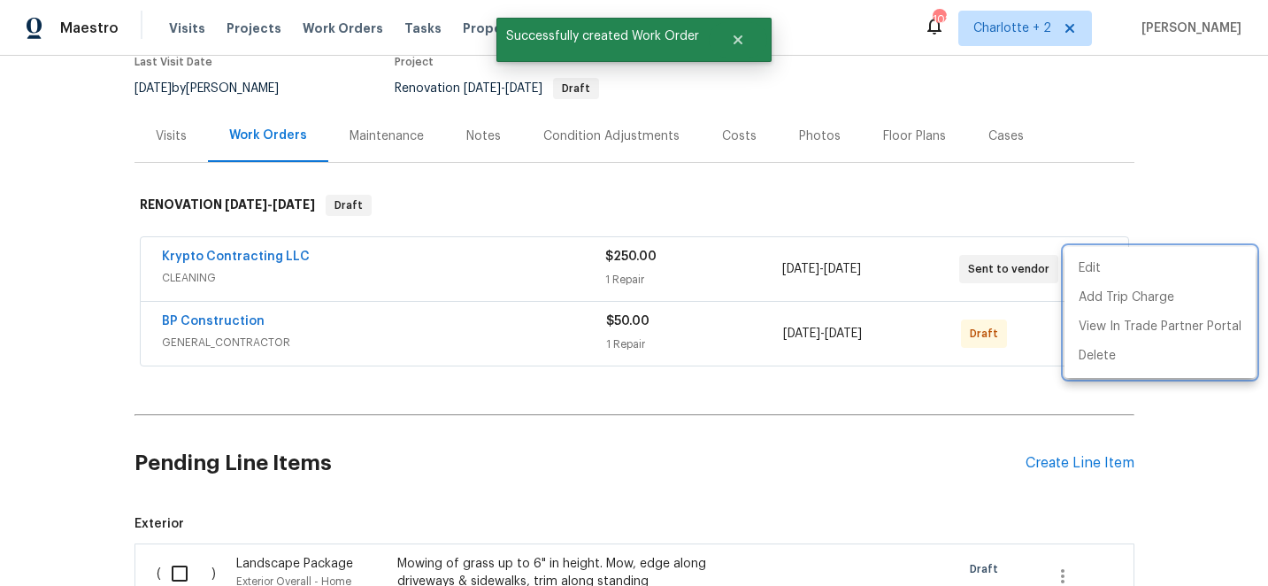
click at [1148, 149] on div at bounding box center [634, 293] width 1268 height 586
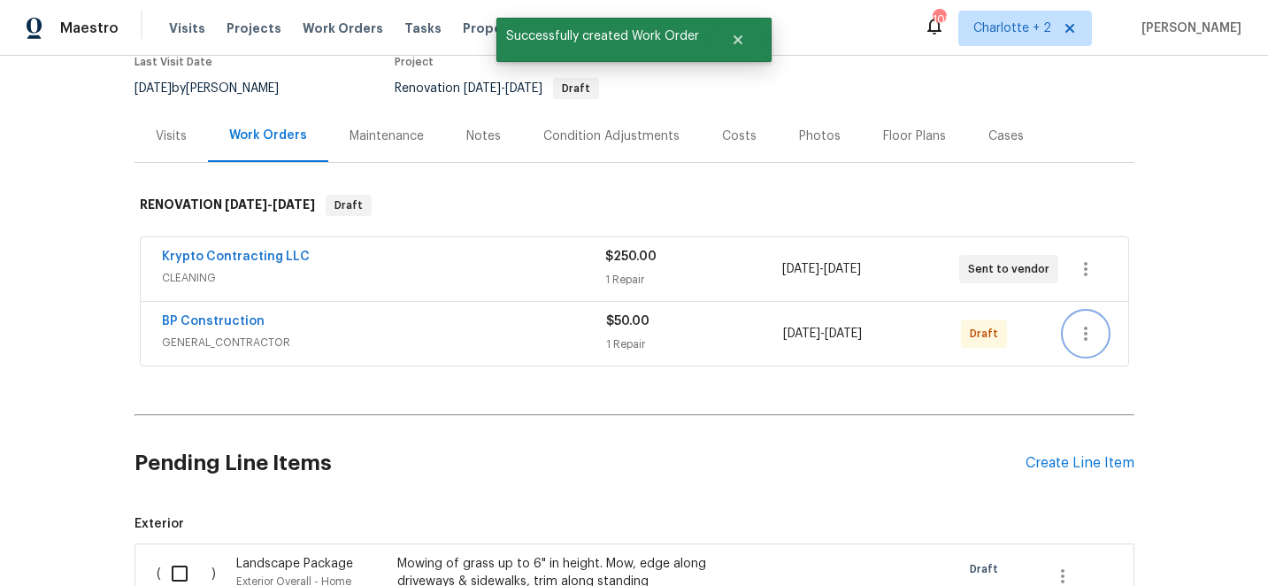
click at [1087, 332] on icon "button" at bounding box center [1085, 333] width 21 height 21
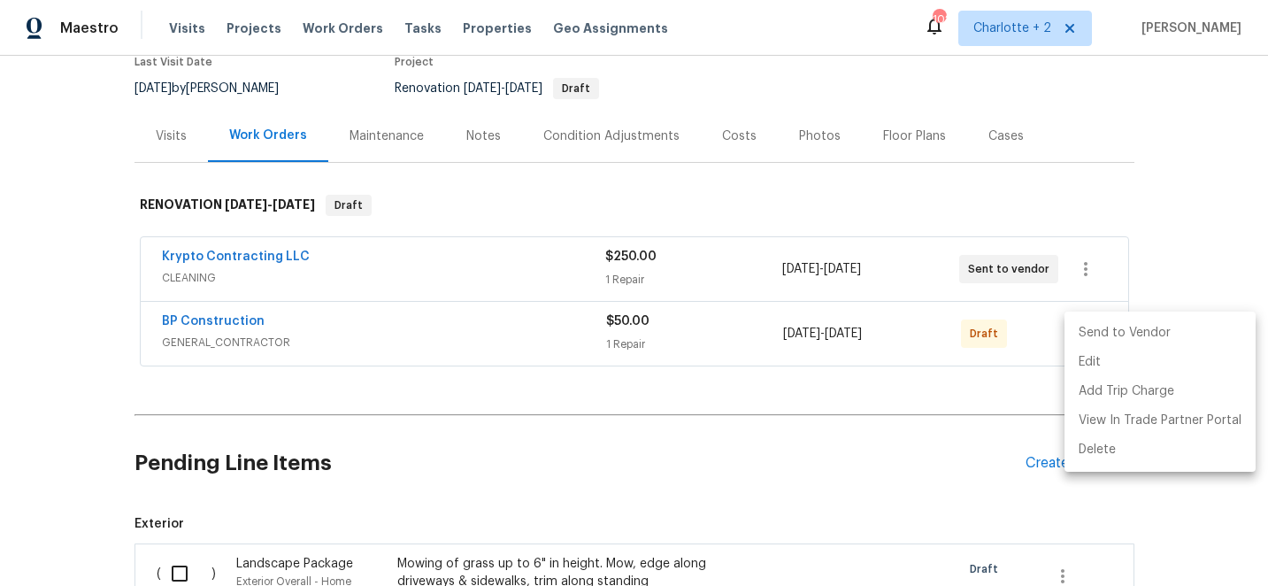
click at [1098, 325] on li "Send to Vendor" at bounding box center [1159, 333] width 191 height 29
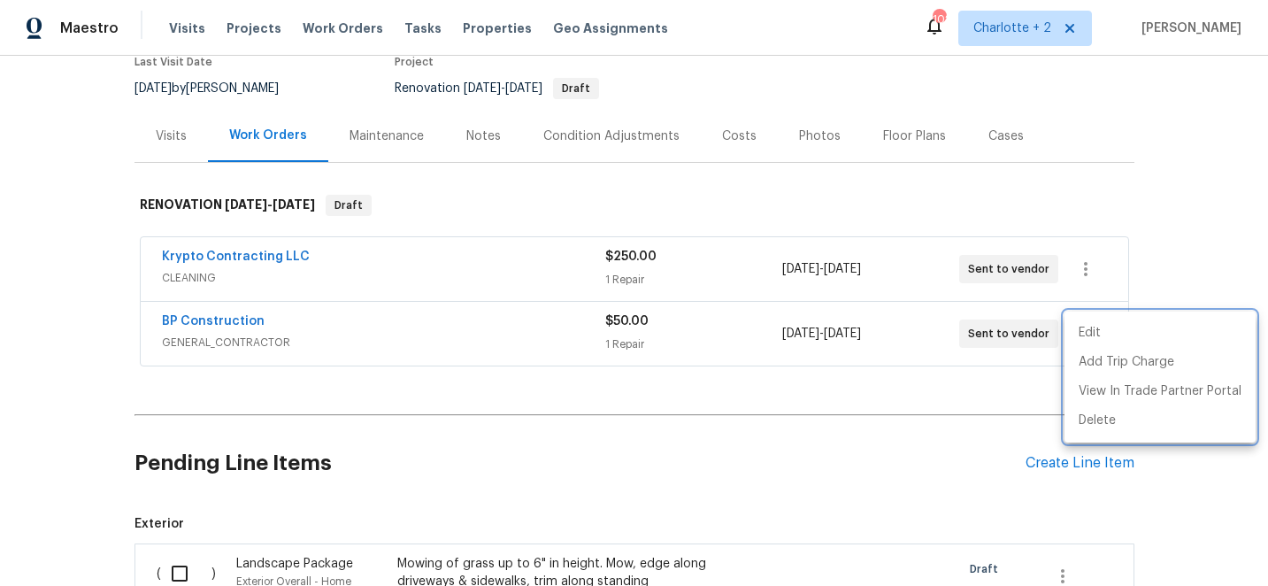
click at [1176, 124] on div at bounding box center [634, 293] width 1268 height 586
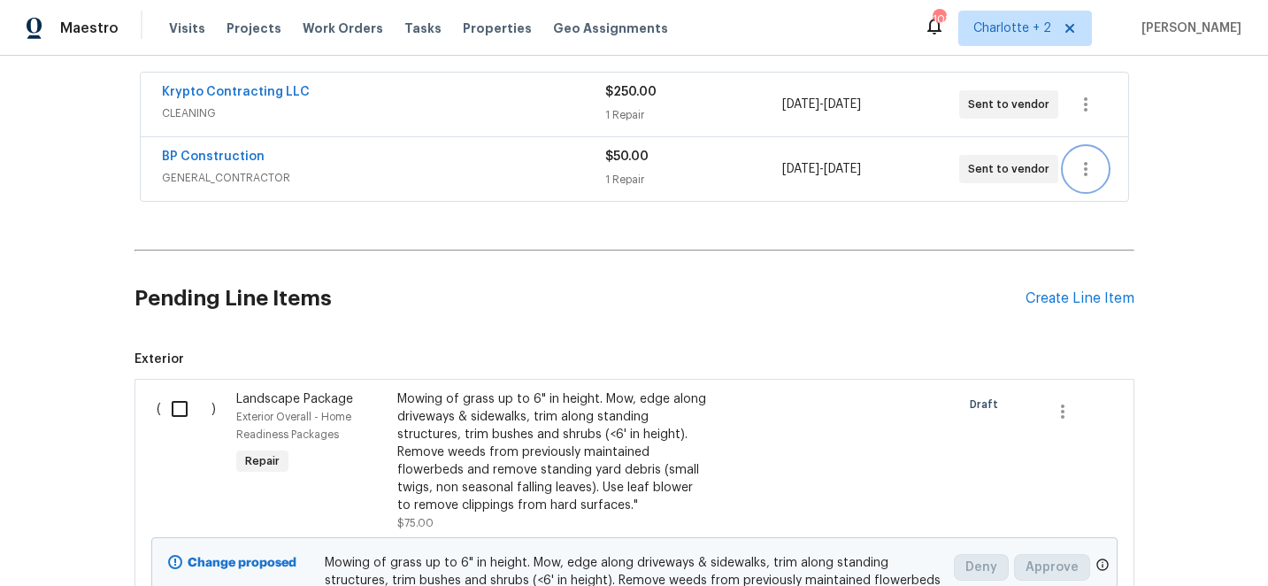
scroll to position [388, 0]
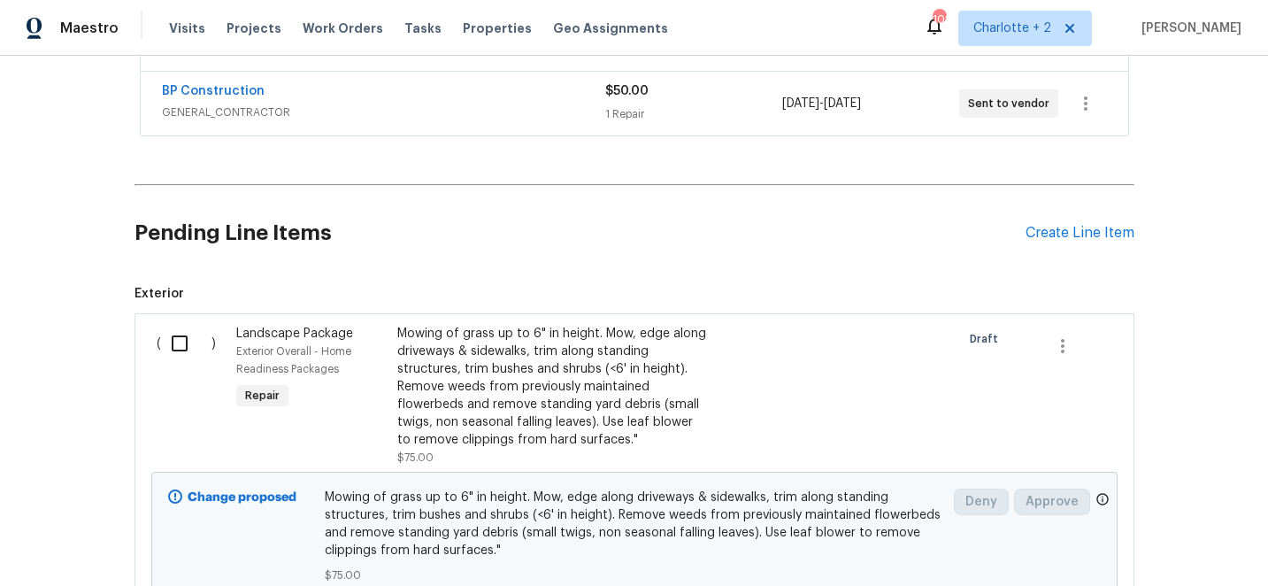
click at [184, 347] on input "checkbox" at bounding box center [186, 343] width 50 height 37
checkbox input "true"
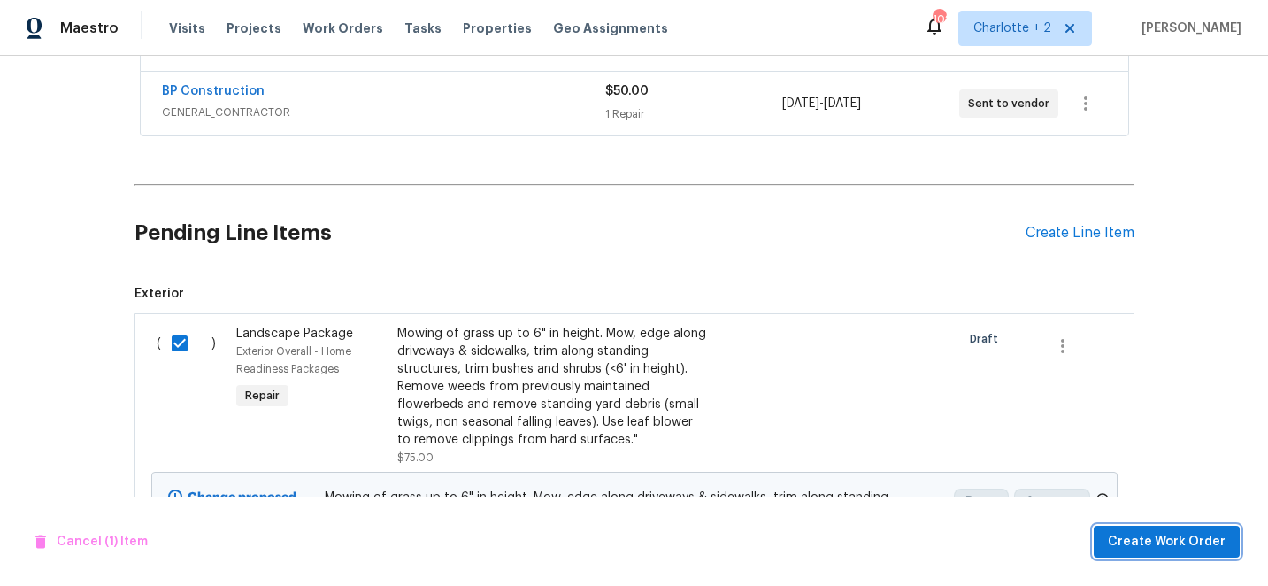
click at [1160, 553] on button "Create Work Order" at bounding box center [1167, 542] width 146 height 33
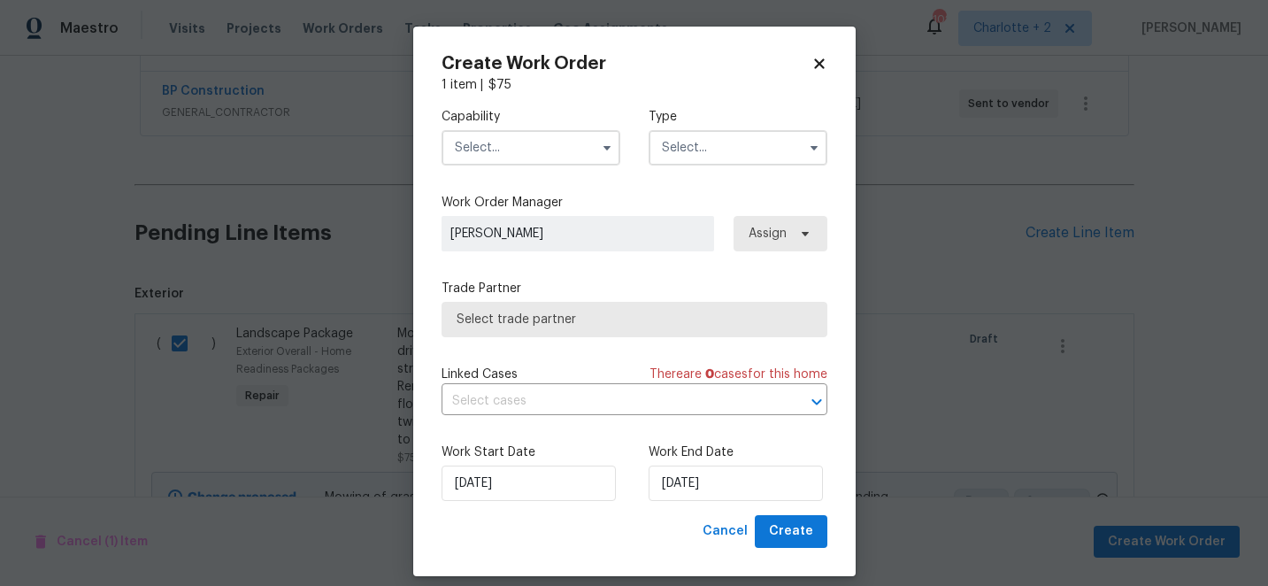
click at [502, 140] on input "text" at bounding box center [531, 147] width 179 height 35
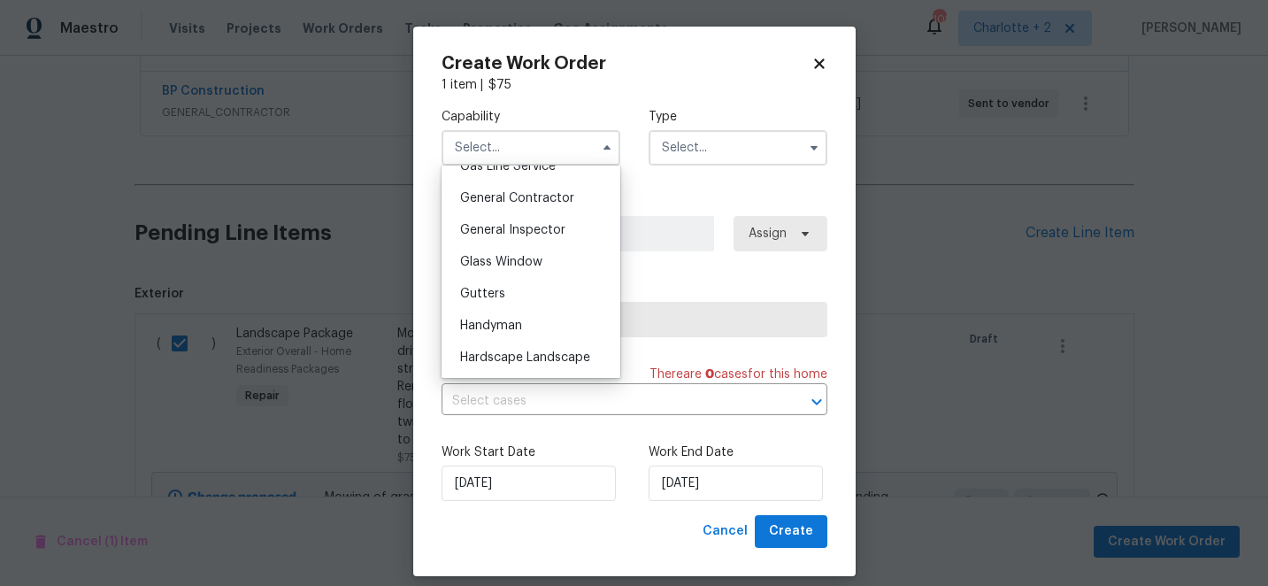
scroll to position [841, 0]
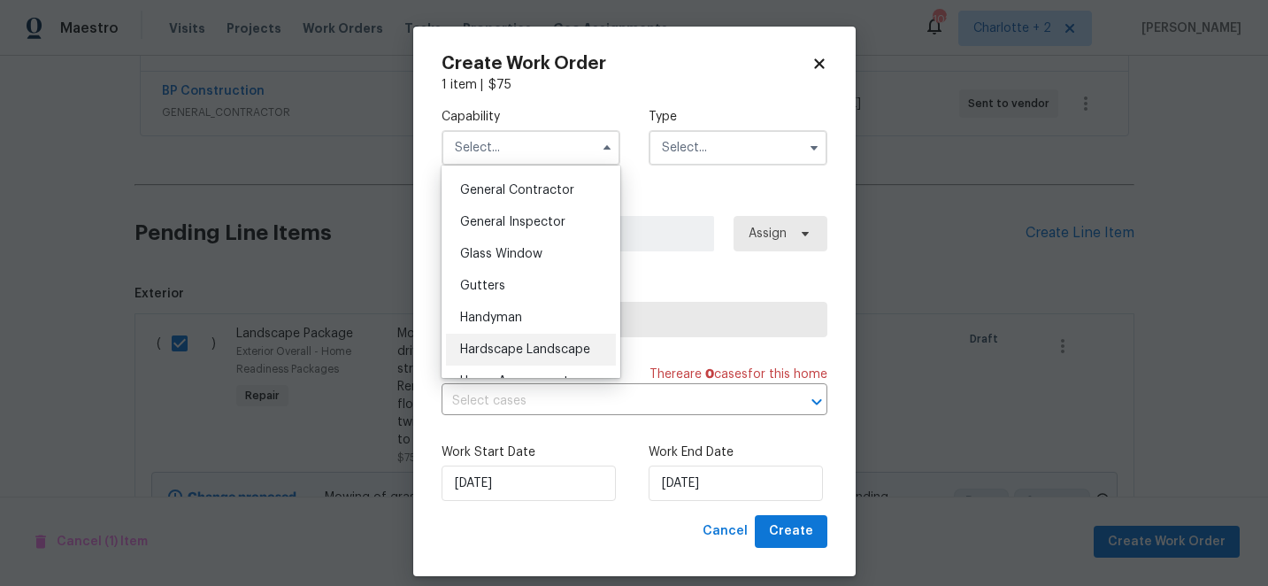
click at [518, 350] on span "Hardscape Landscape" at bounding box center [525, 349] width 130 height 12
type input "Hardscape Landscape"
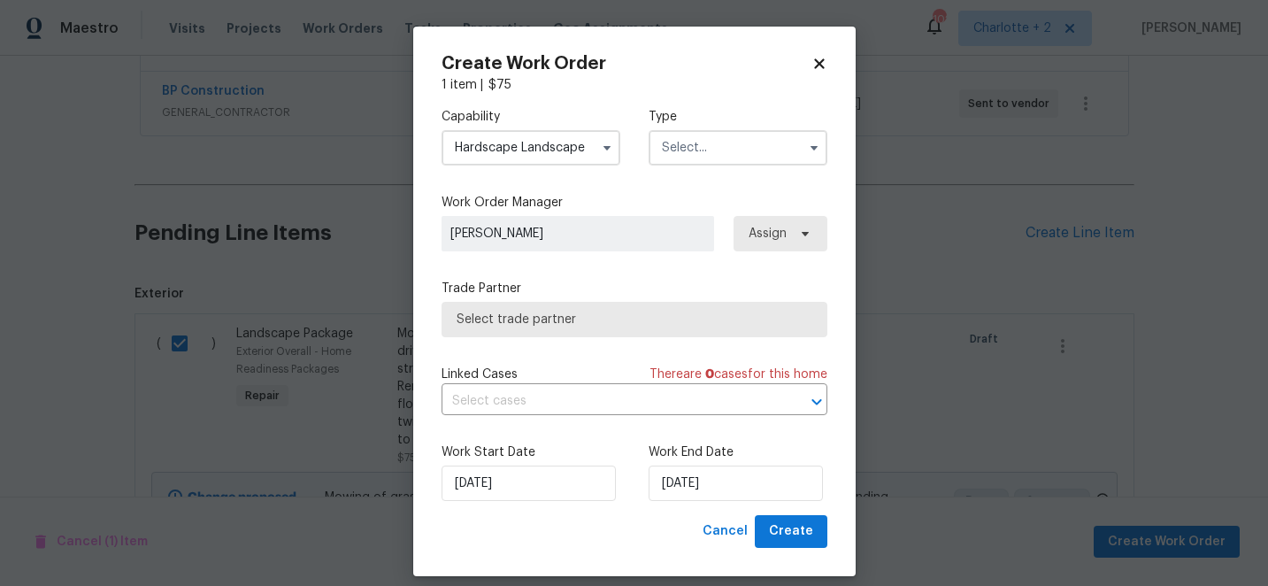
click at [705, 147] on input "text" at bounding box center [738, 147] width 179 height 35
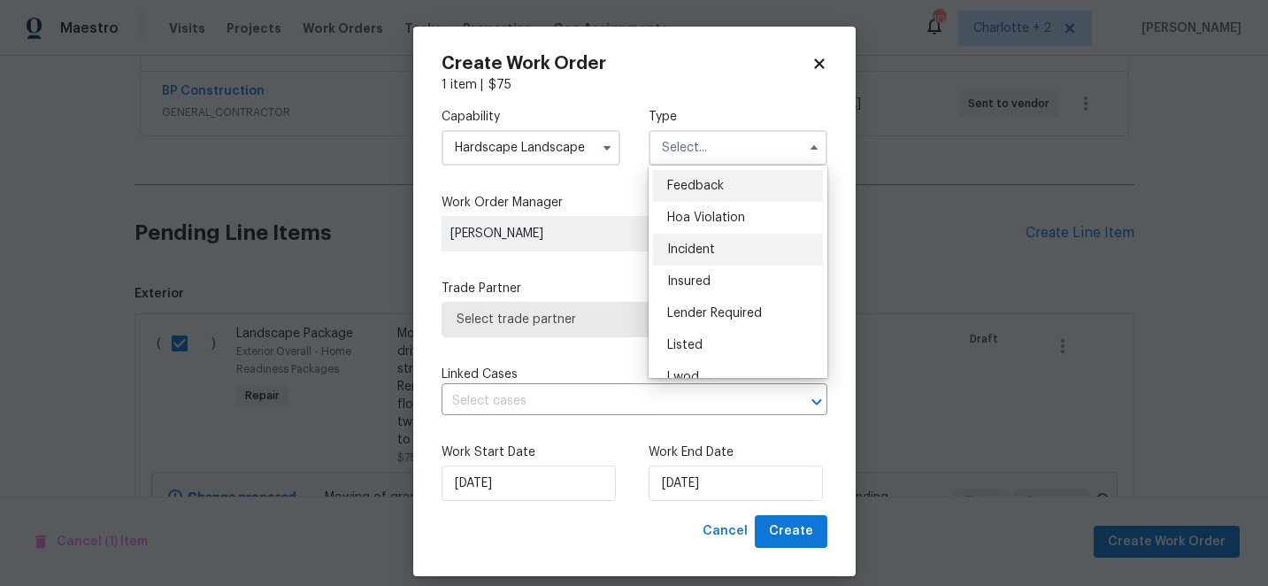
scroll to position [211, 0]
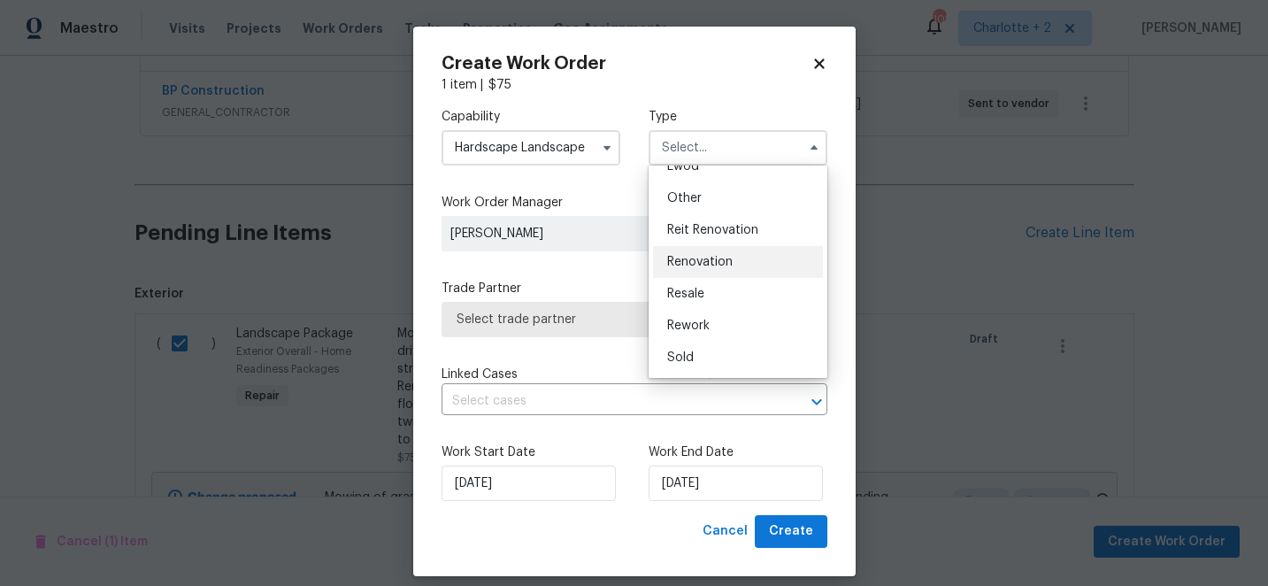
click at [710, 269] on div "Renovation" at bounding box center [738, 262] width 170 height 32
type input "Renovation"
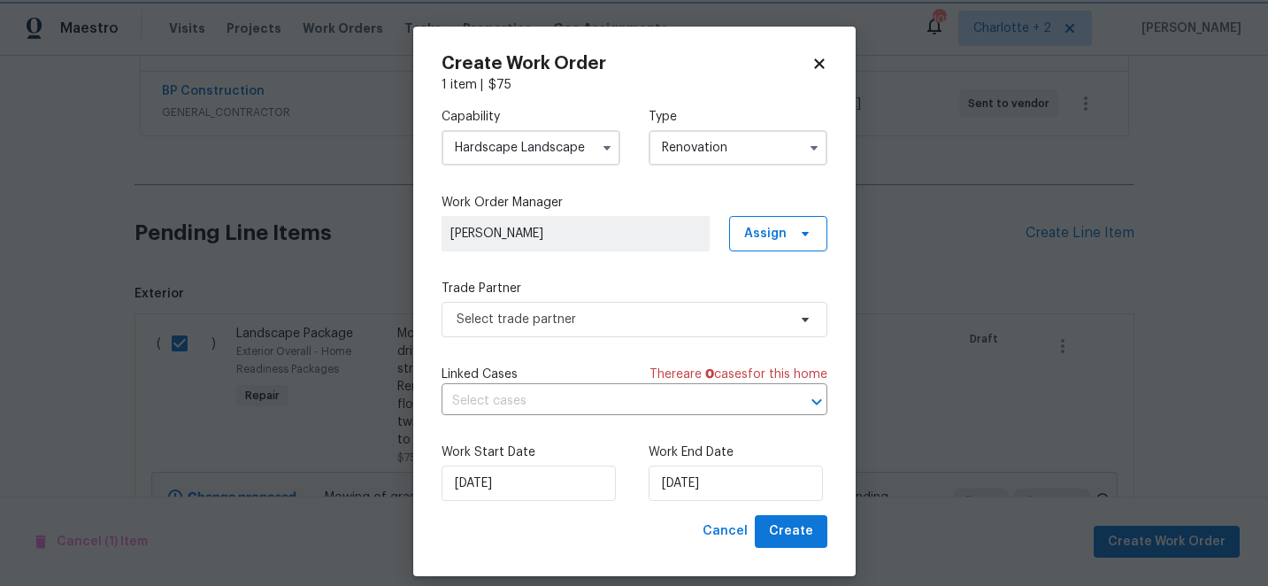
scroll to position [0, 0]
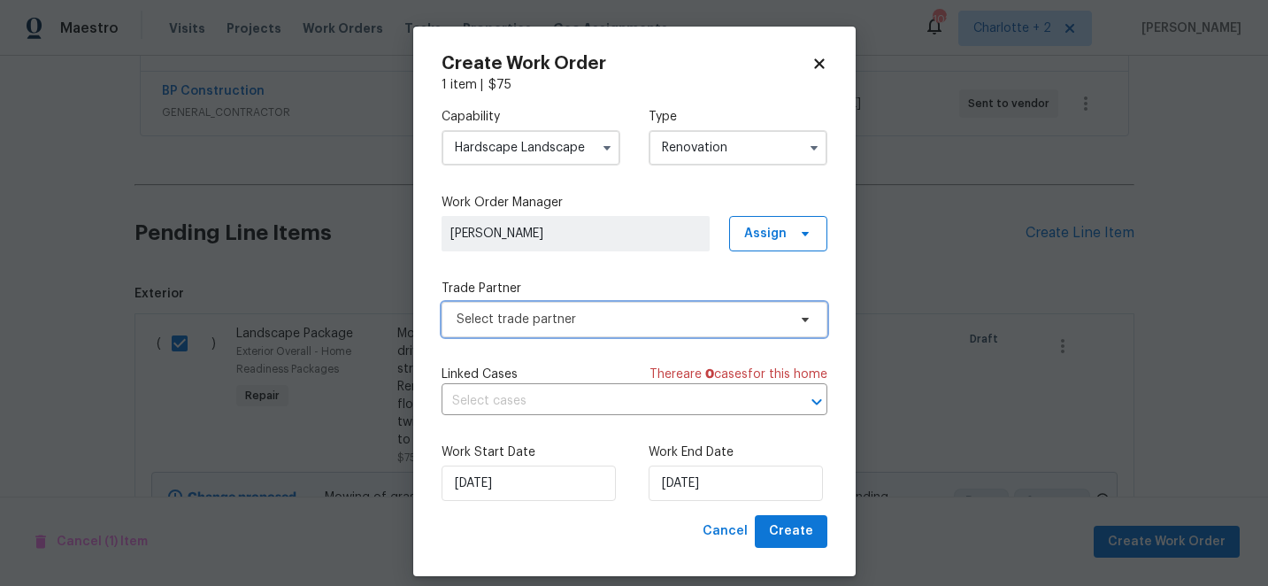
click at [734, 315] on span "Select trade partner" at bounding box center [622, 320] width 330 height 18
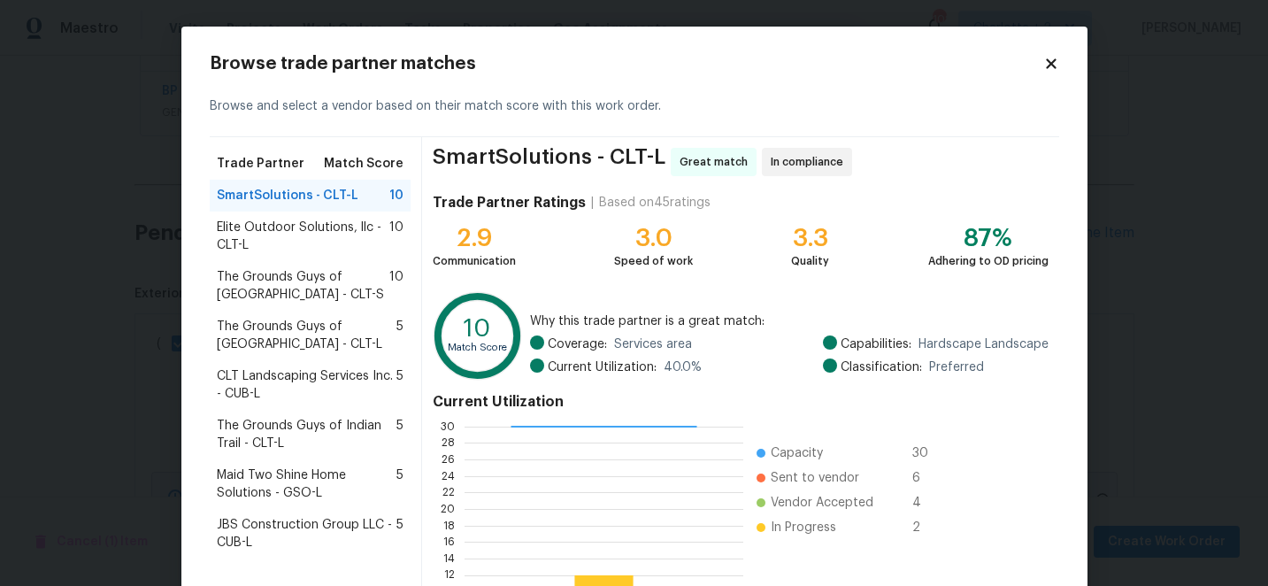
scroll to position [195, 0]
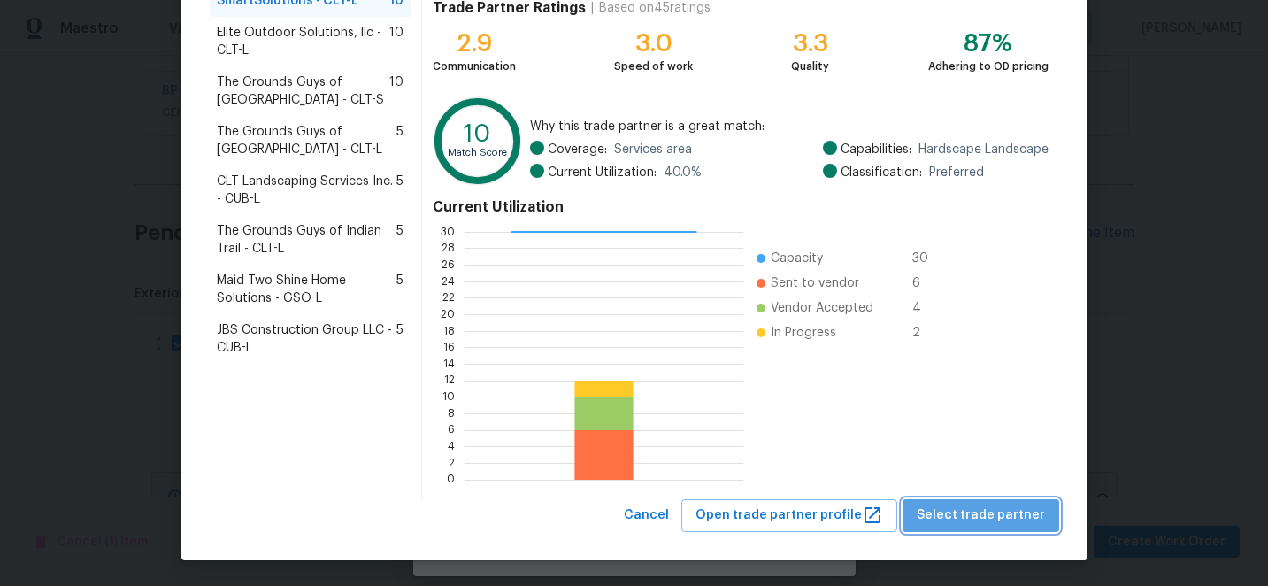
click at [993, 518] on span "Select trade partner" at bounding box center [981, 515] width 128 height 22
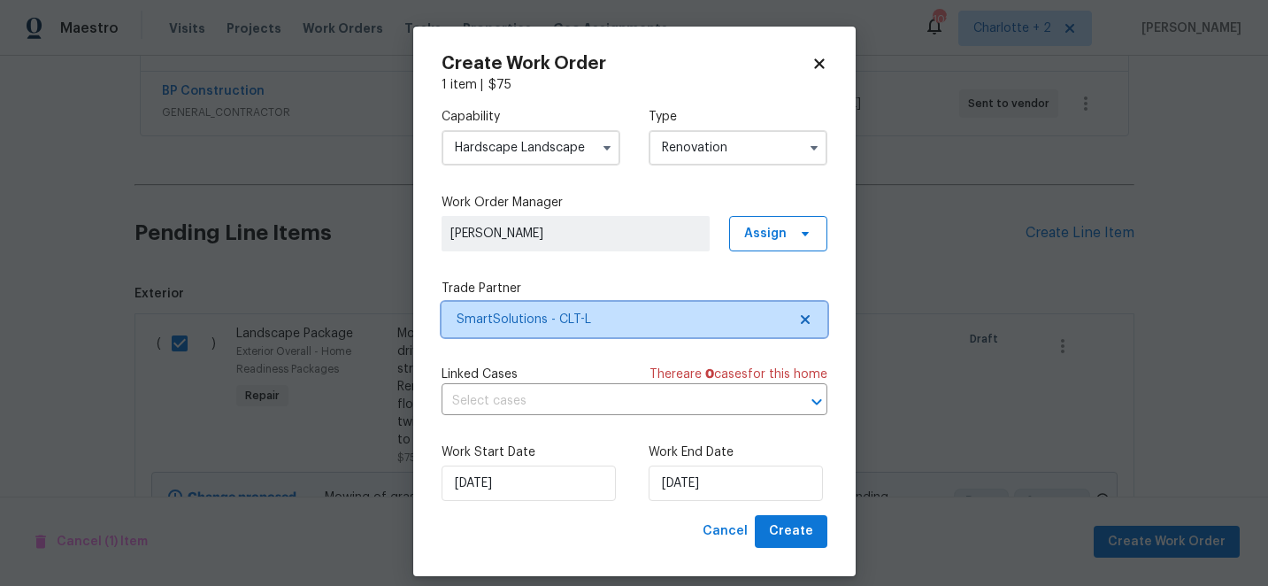
scroll to position [0, 0]
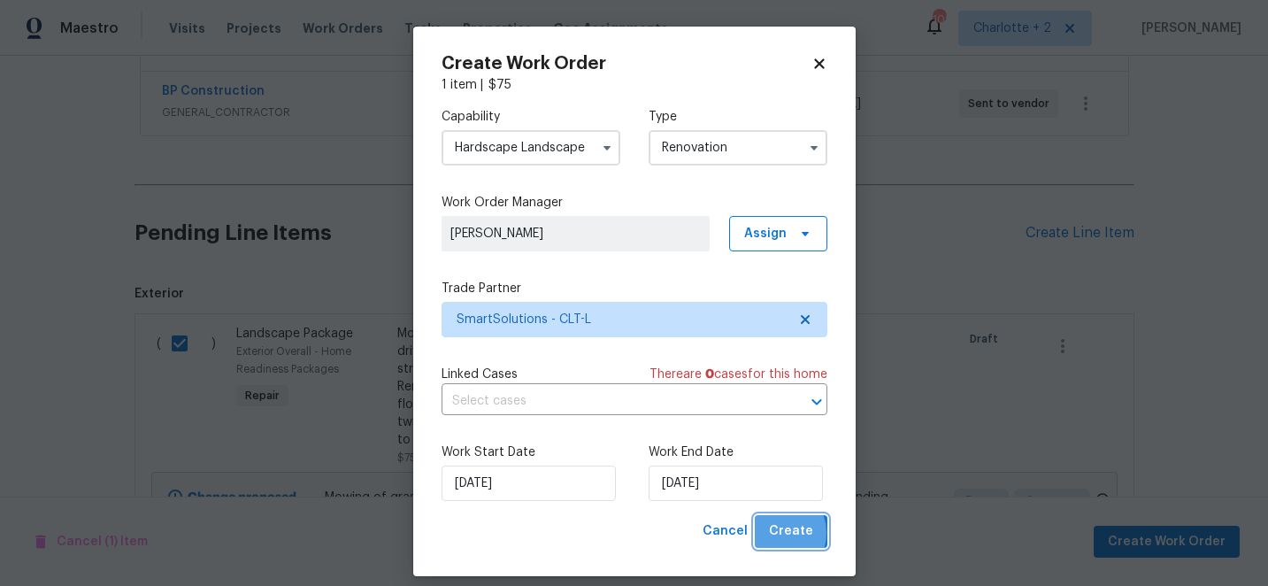
click at [779, 534] on span "Create" at bounding box center [791, 531] width 44 height 22
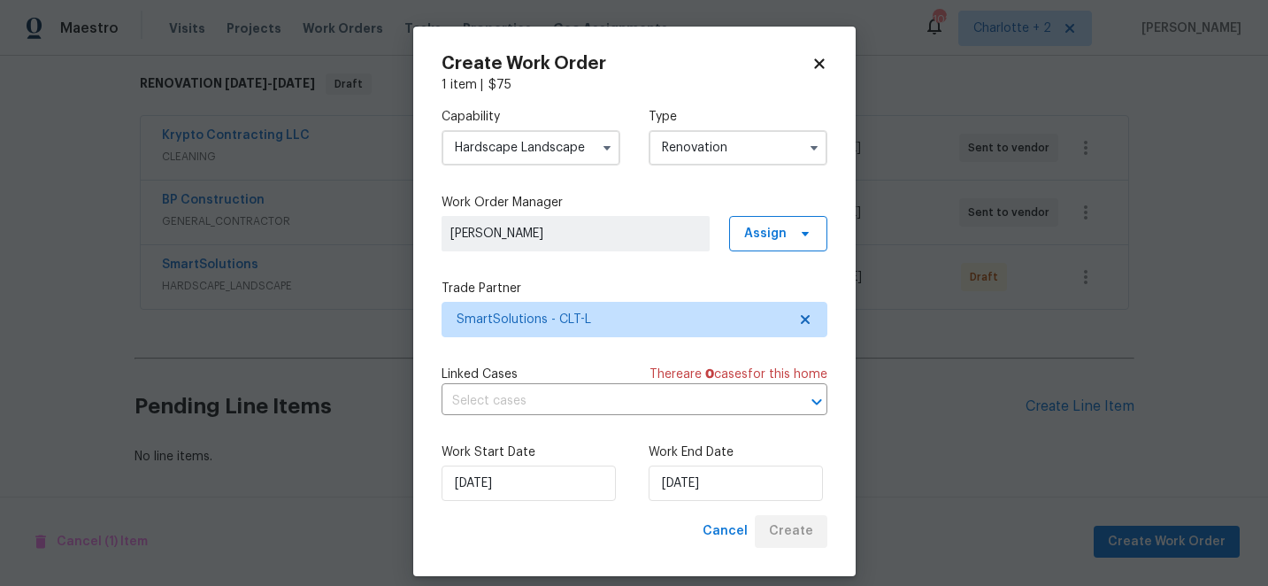
scroll to position [280, 0]
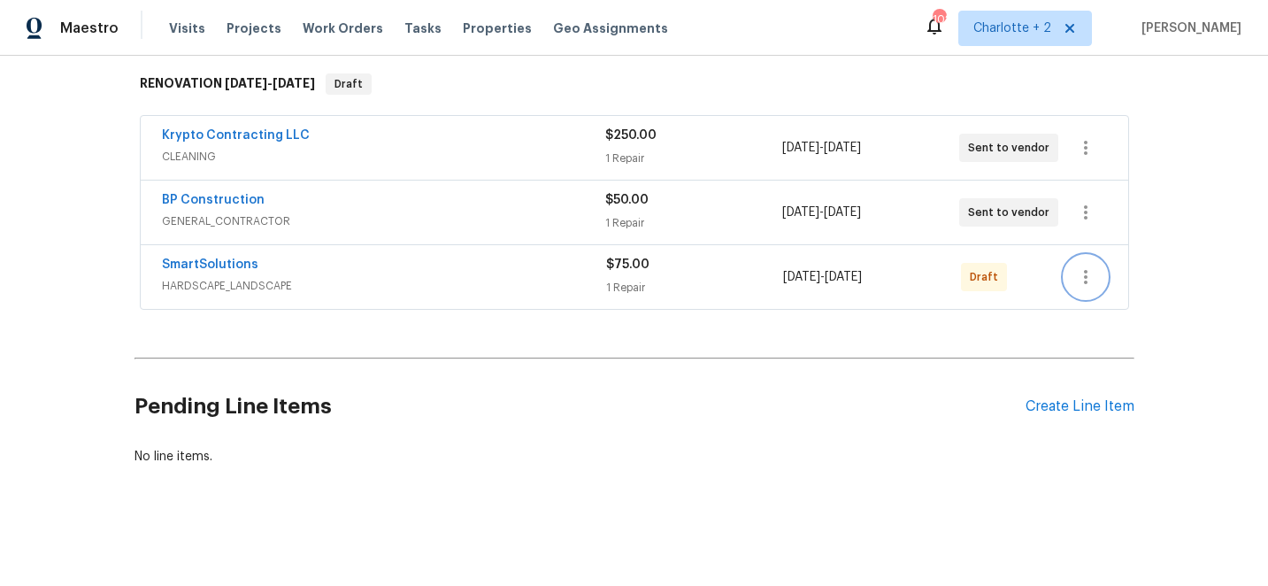
click at [1075, 273] on icon "button" at bounding box center [1085, 276] width 21 height 21
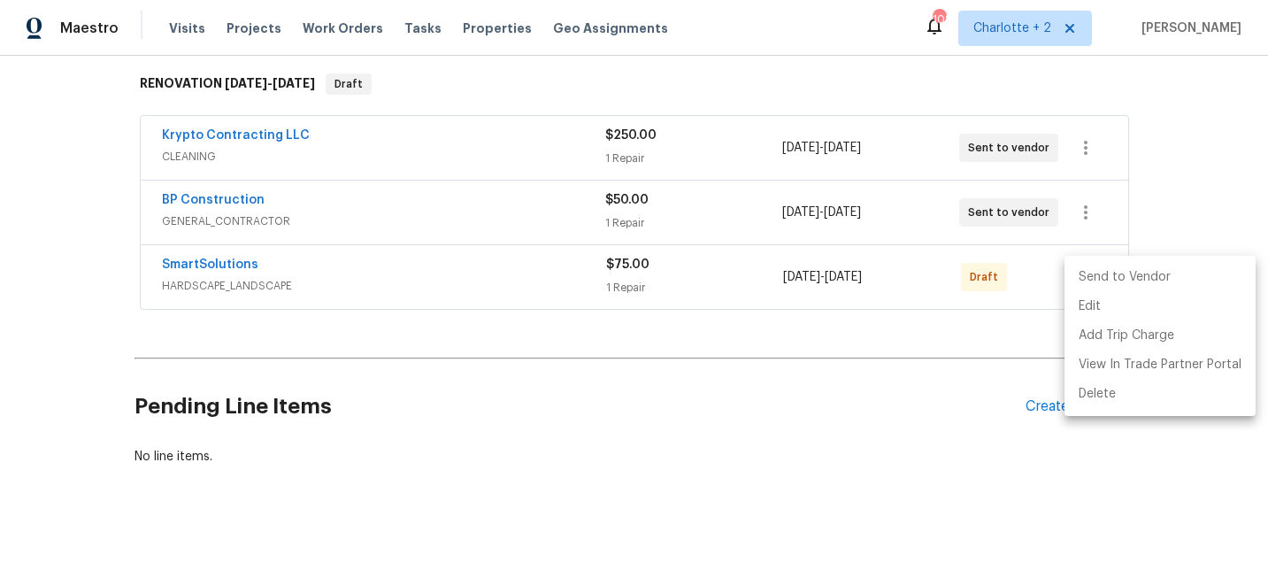
click at [1100, 271] on li "Send to Vendor" at bounding box center [1159, 277] width 191 height 29
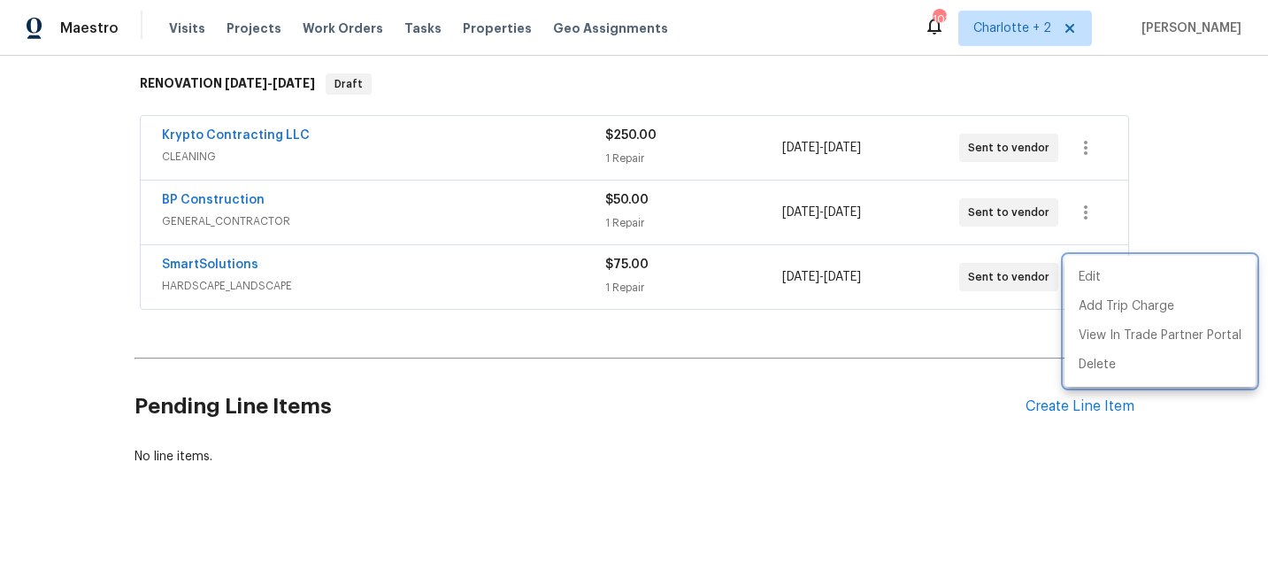
click at [826, 380] on div at bounding box center [634, 293] width 1268 height 586
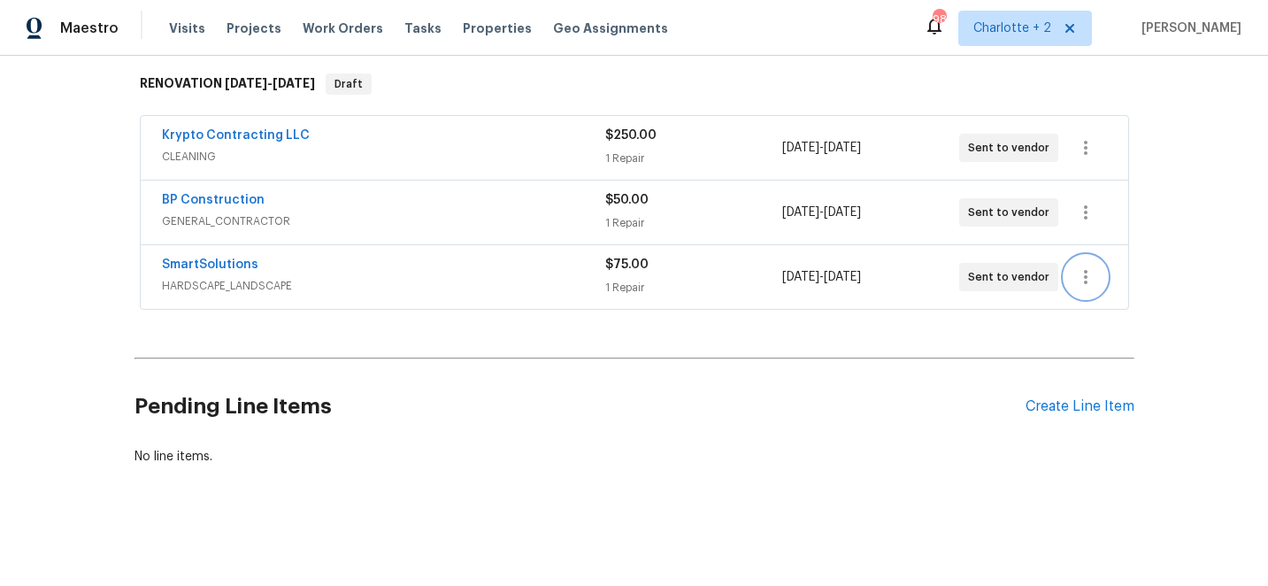
scroll to position [0, 0]
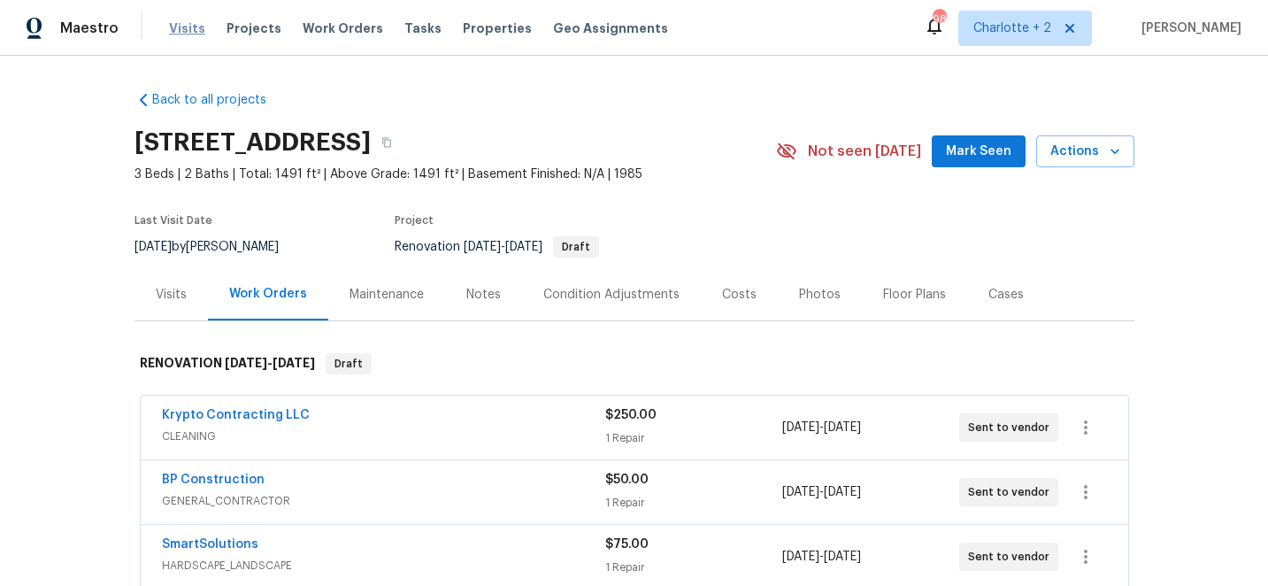
click at [186, 34] on span "Visits" at bounding box center [187, 28] width 36 height 18
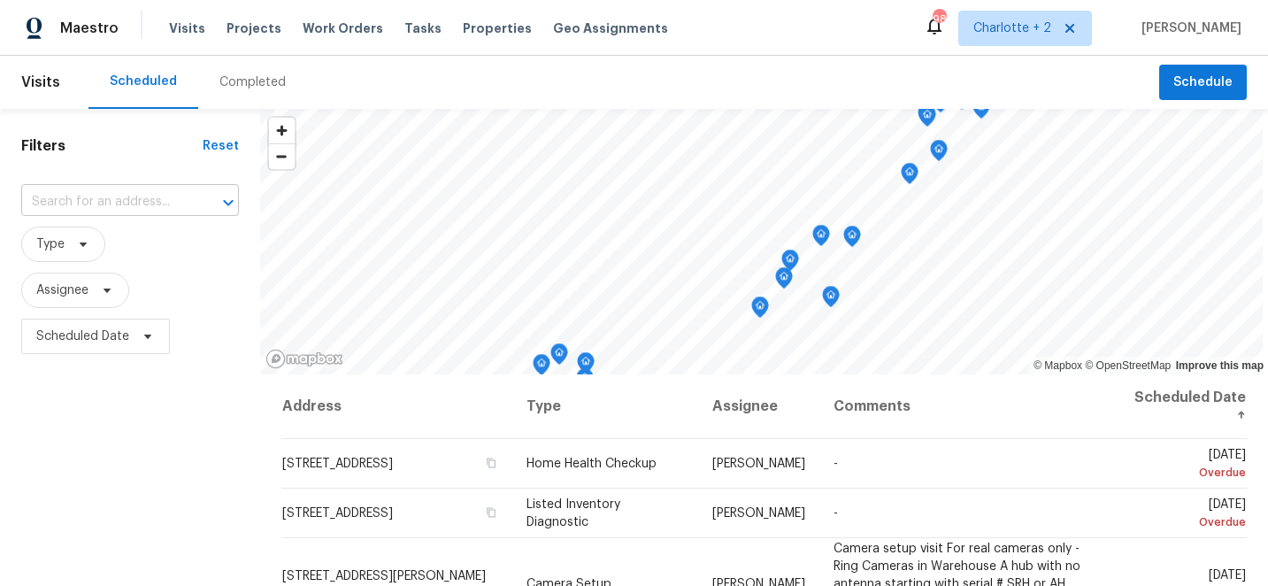
click at [143, 201] on input "text" at bounding box center [105, 201] width 168 height 27
type input "3012 s m"
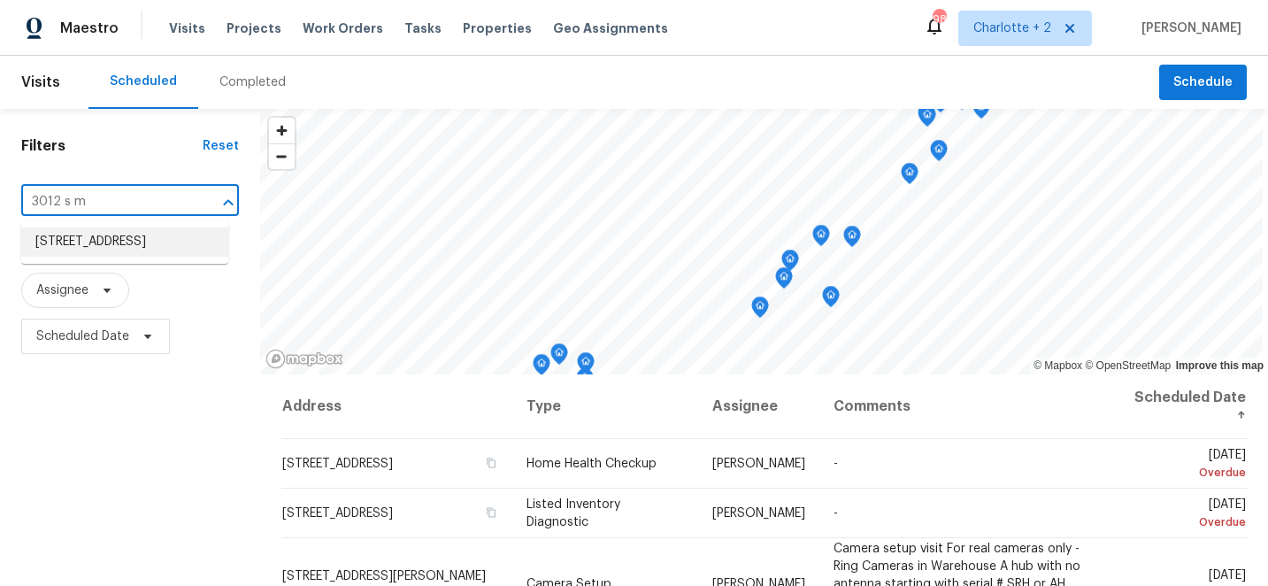
click at [124, 250] on li "[STREET_ADDRESS]" at bounding box center [124, 241] width 207 height 29
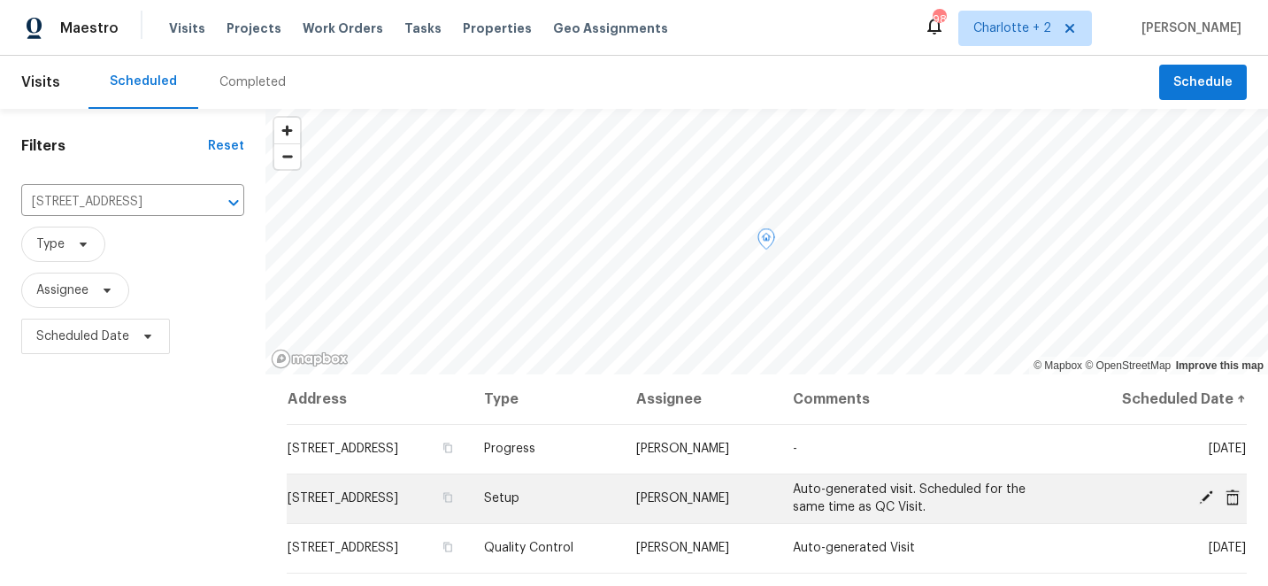
click at [1204, 498] on icon at bounding box center [1206, 497] width 14 height 14
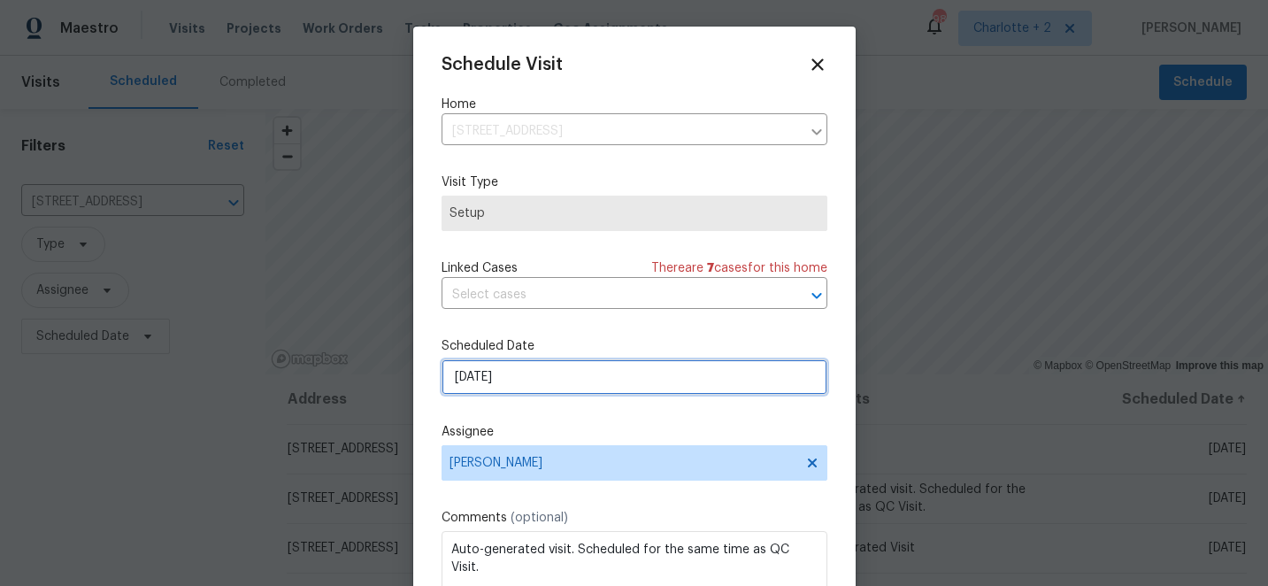
click at [561, 372] on input "[DATE]" at bounding box center [635, 376] width 386 height 35
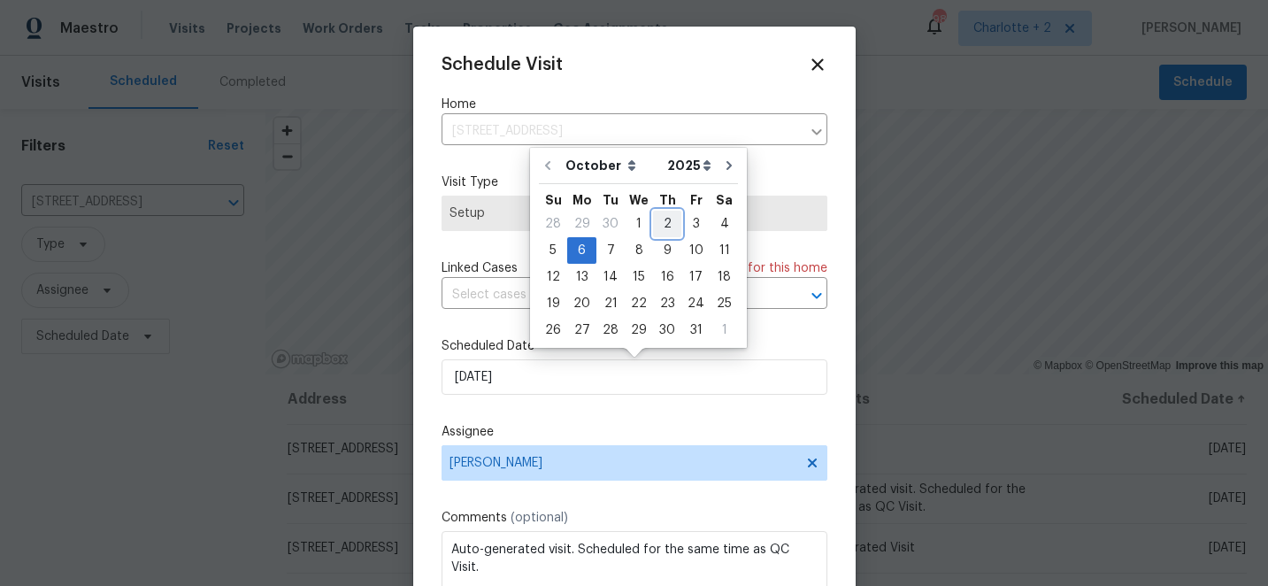
click at [664, 227] on div "2" at bounding box center [667, 223] width 28 height 25
type input "[DATE]"
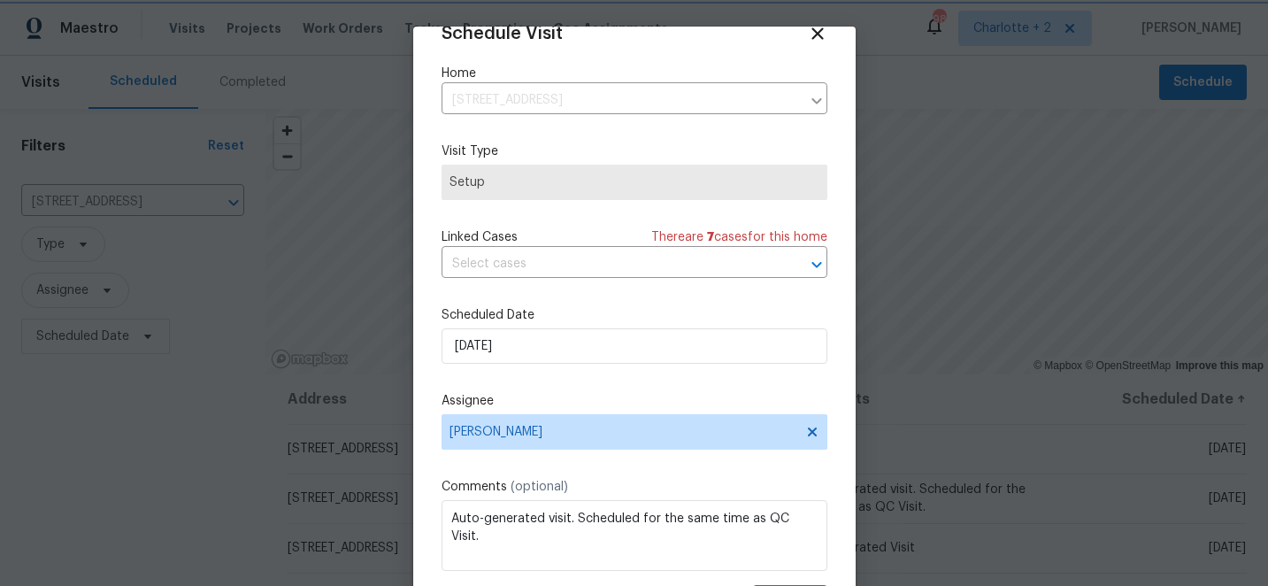
scroll to position [87, 0]
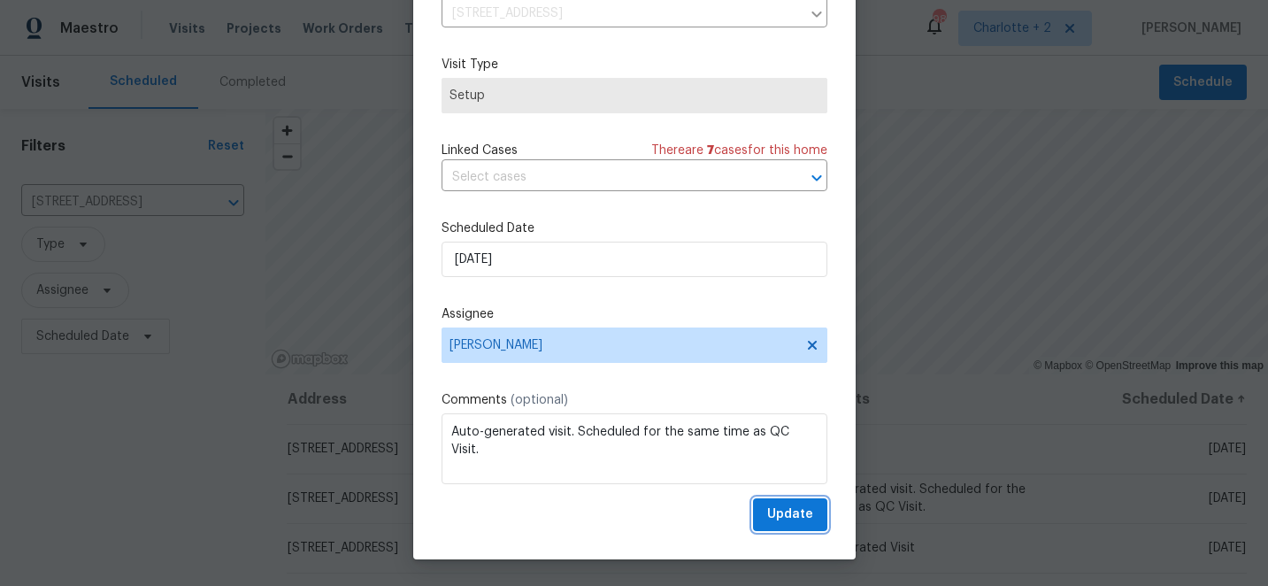
click at [780, 511] on span "Update" at bounding box center [790, 514] width 46 height 22
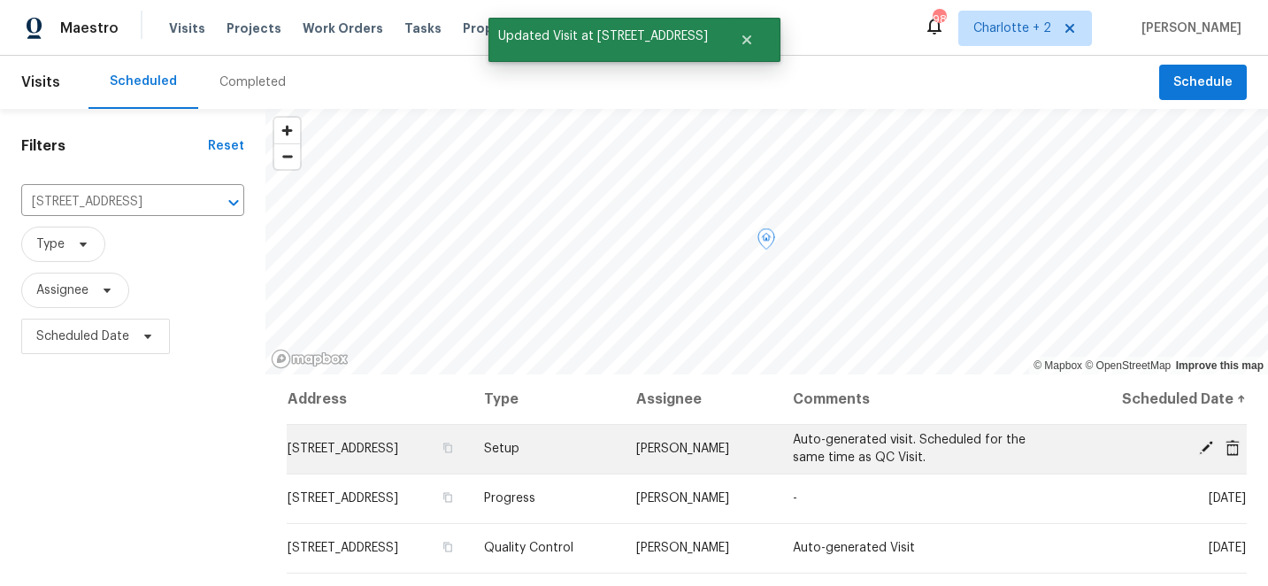
click at [1212, 448] on icon at bounding box center [1206, 448] width 16 height 16
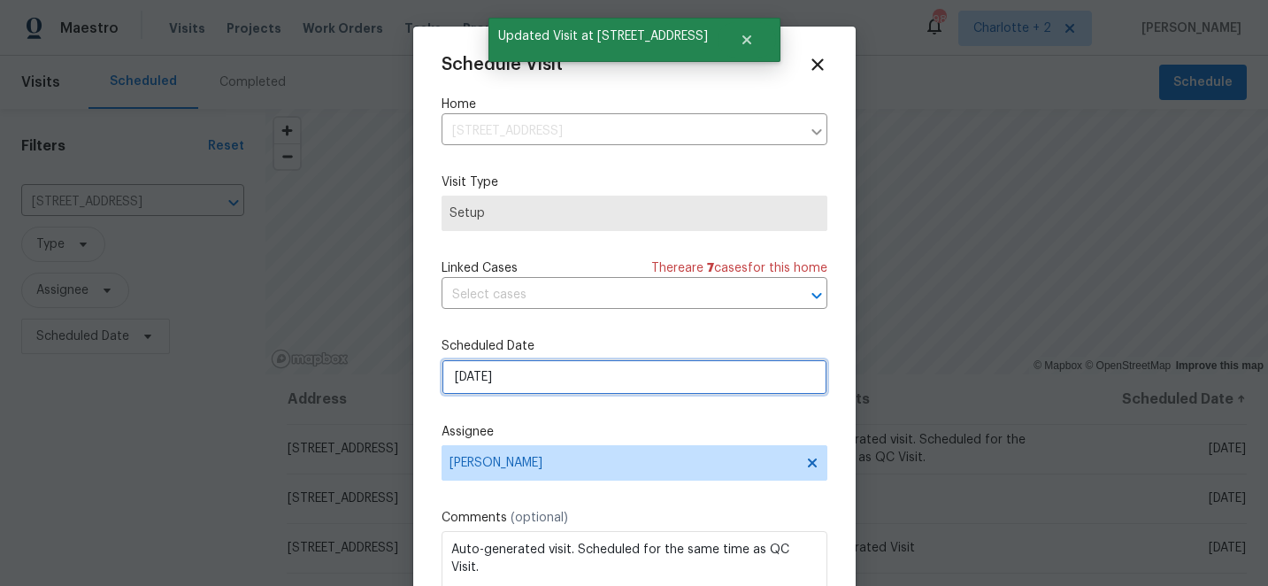
click at [605, 386] on input "[DATE]" at bounding box center [635, 376] width 386 height 35
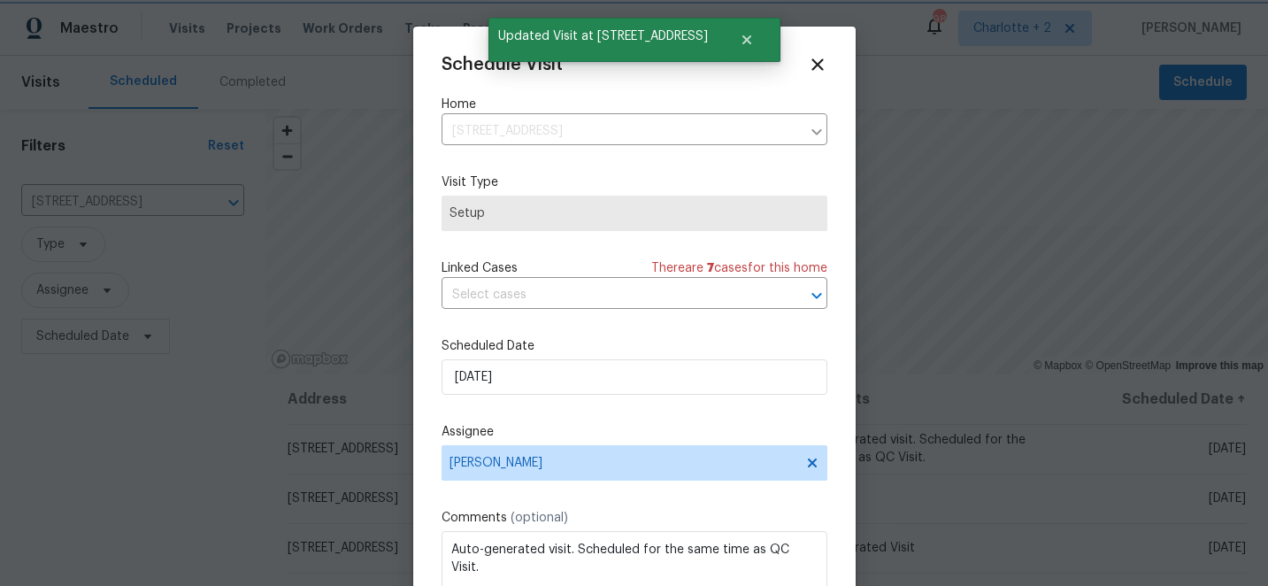
click at [635, 439] on label "Assignee" at bounding box center [635, 432] width 386 height 18
click at [816, 74] on div "Schedule Visit Home 3012 S Mebane St, Burlington, NC 27215 ​ Visit Type Setup L…" at bounding box center [635, 352] width 386 height 594
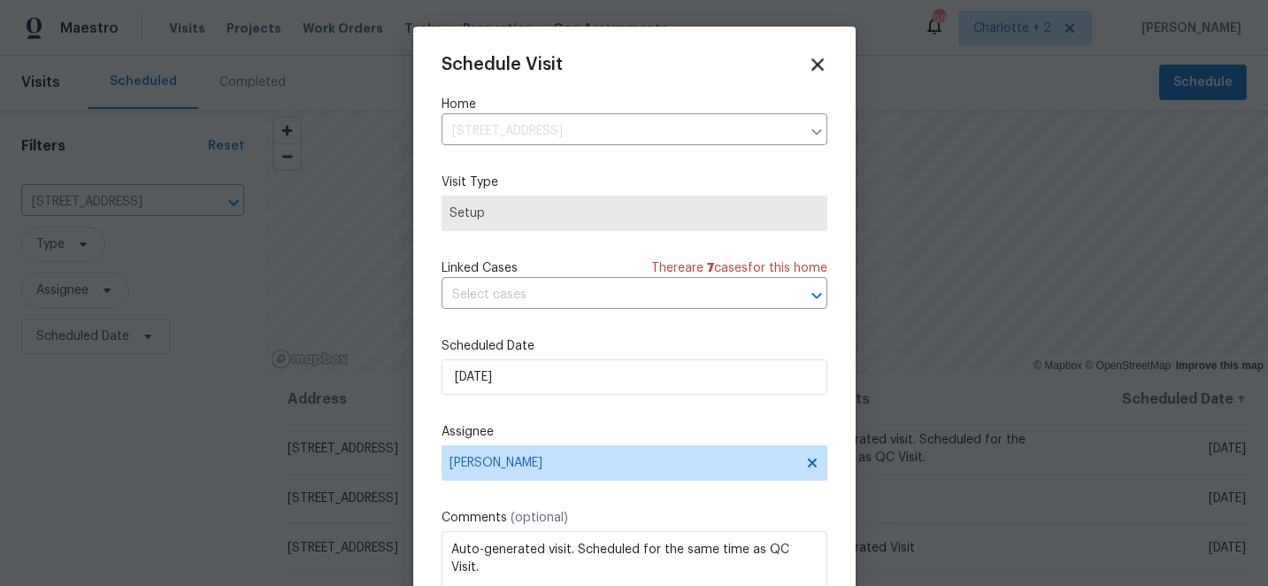
click at [816, 64] on icon at bounding box center [817, 64] width 12 height 12
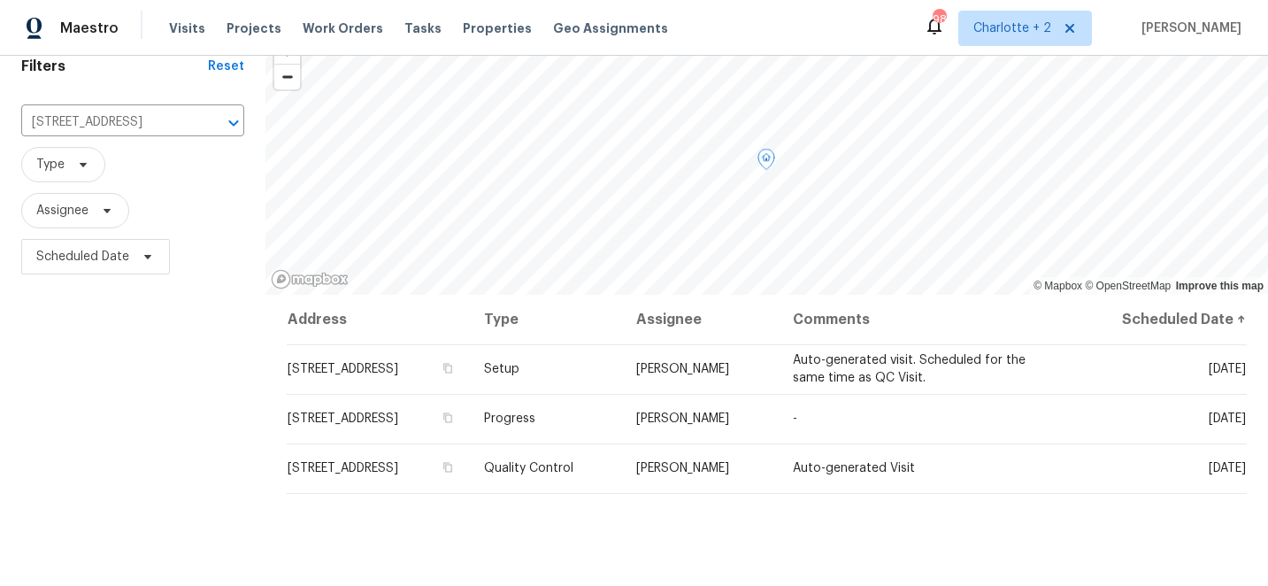
scroll to position [83, 0]
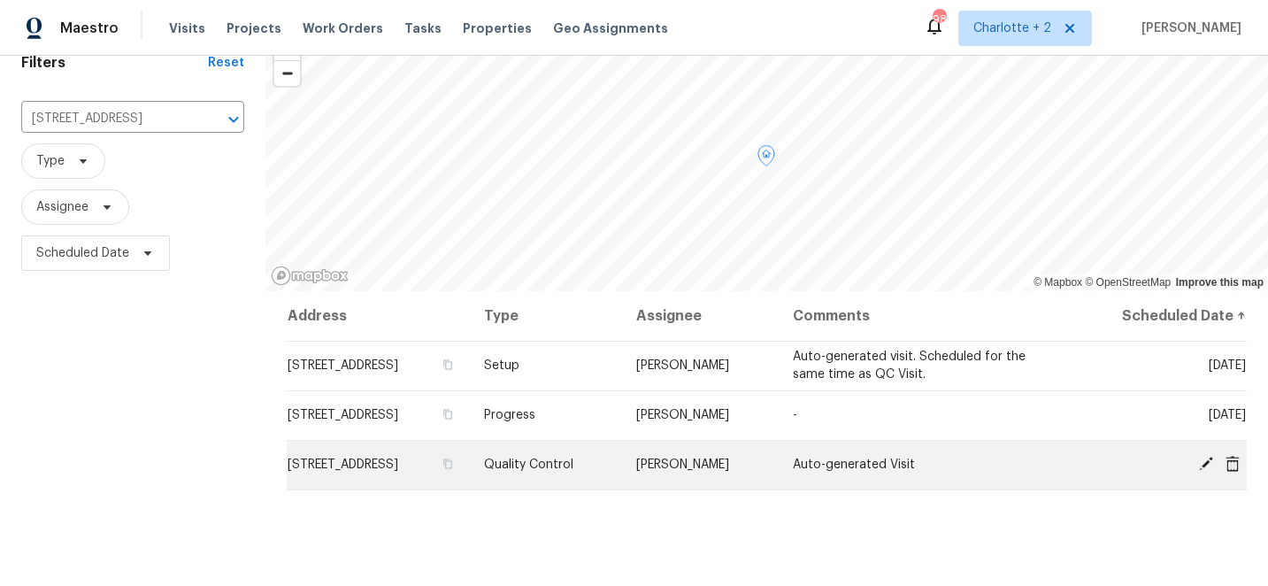
click at [1200, 467] on icon at bounding box center [1206, 464] width 14 height 14
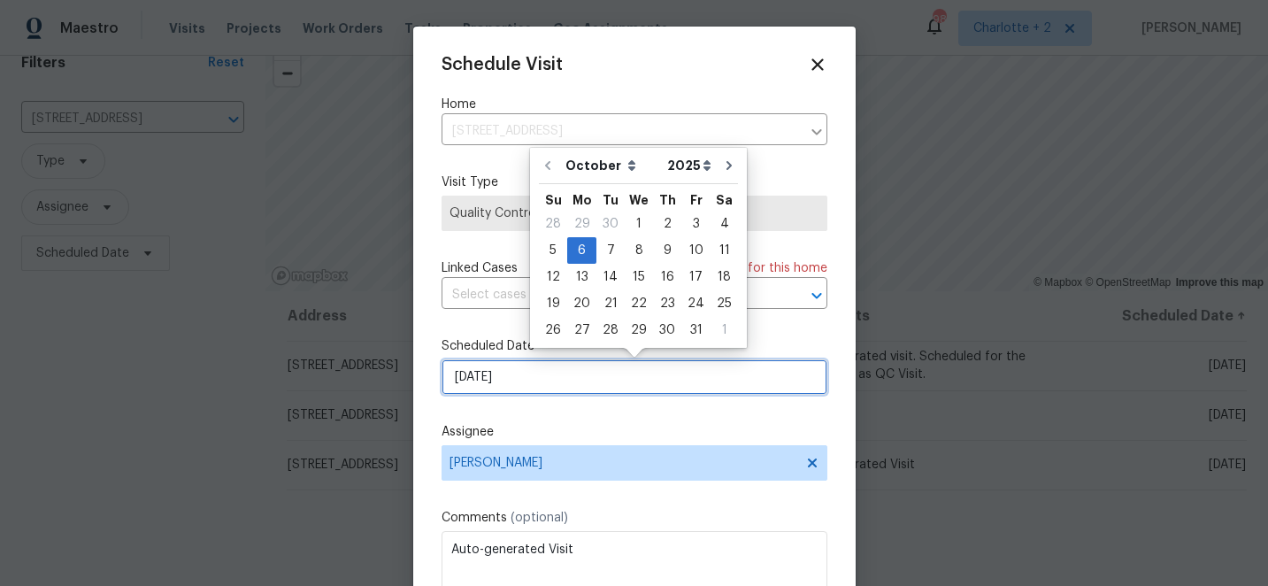
click at [618, 383] on input "[DATE]" at bounding box center [635, 376] width 386 height 35
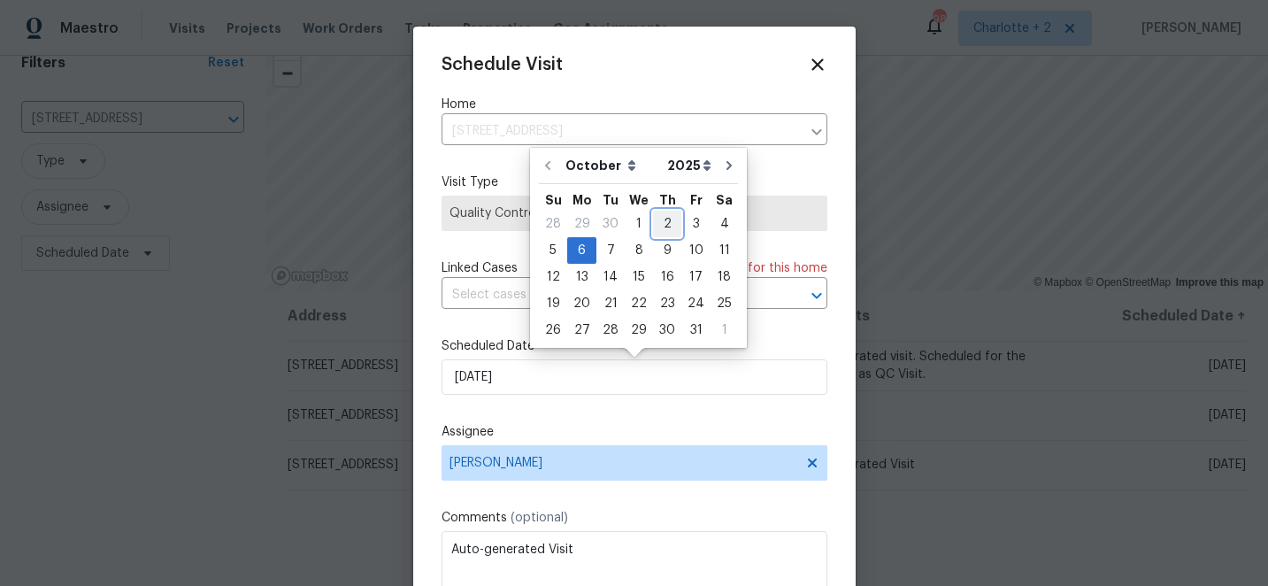
click at [660, 222] on div "2" at bounding box center [667, 223] width 28 height 25
type input "[DATE]"
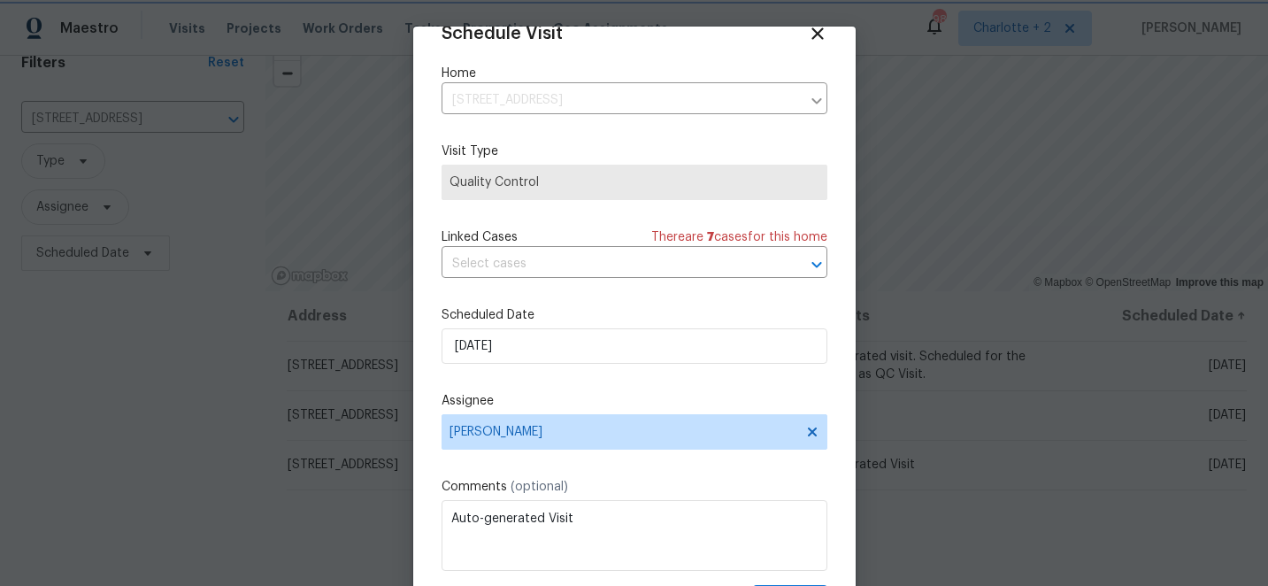
scroll to position [87, 0]
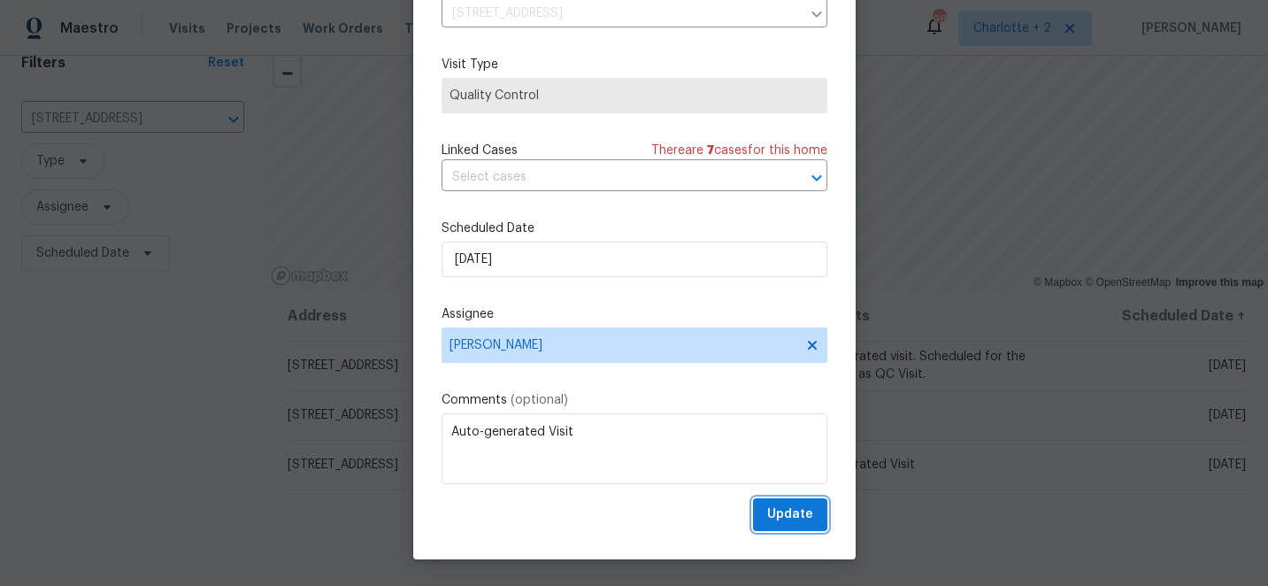
click at [774, 515] on span "Update" at bounding box center [790, 514] width 46 height 22
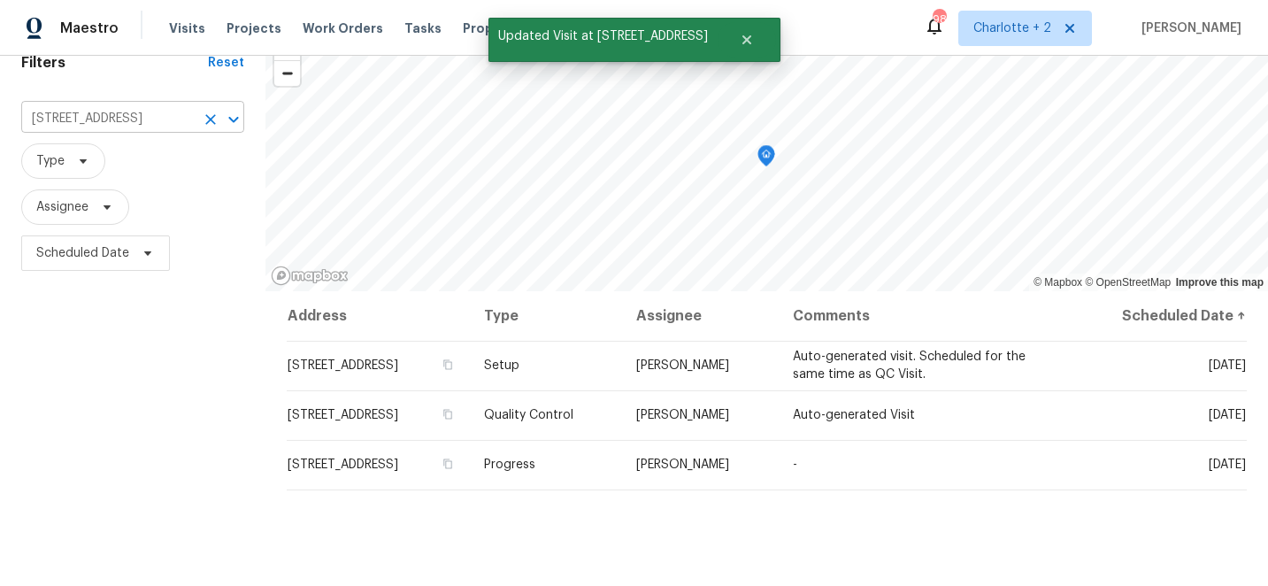
click at [211, 119] on icon "Clear" at bounding box center [210, 119] width 11 height 11
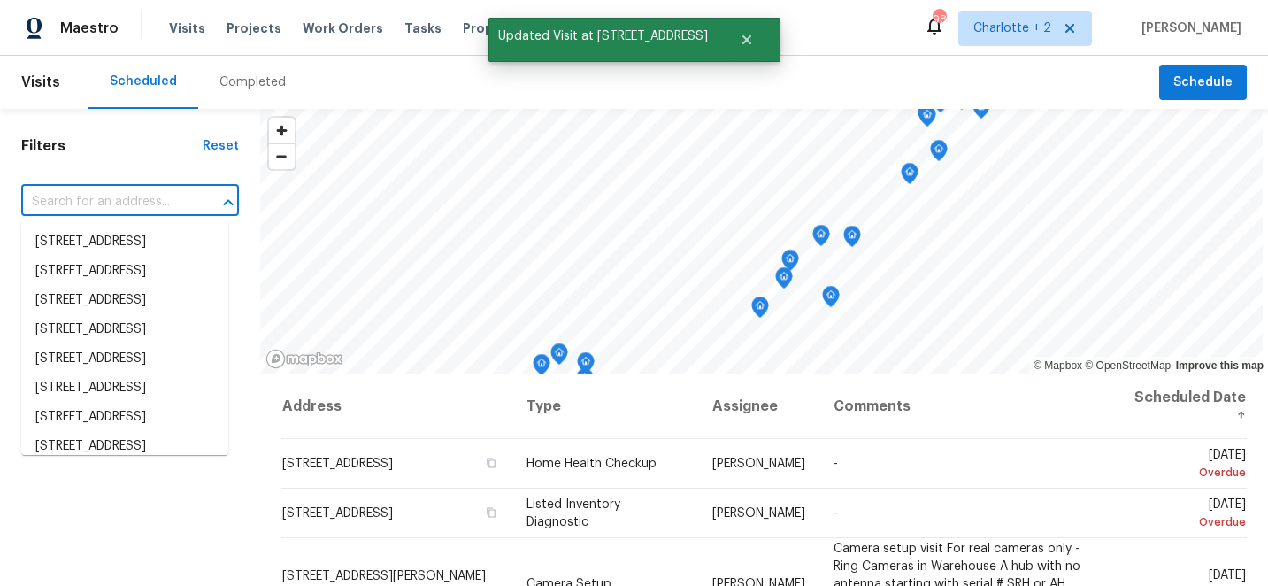
click at [118, 197] on input "text" at bounding box center [105, 201] width 168 height 27
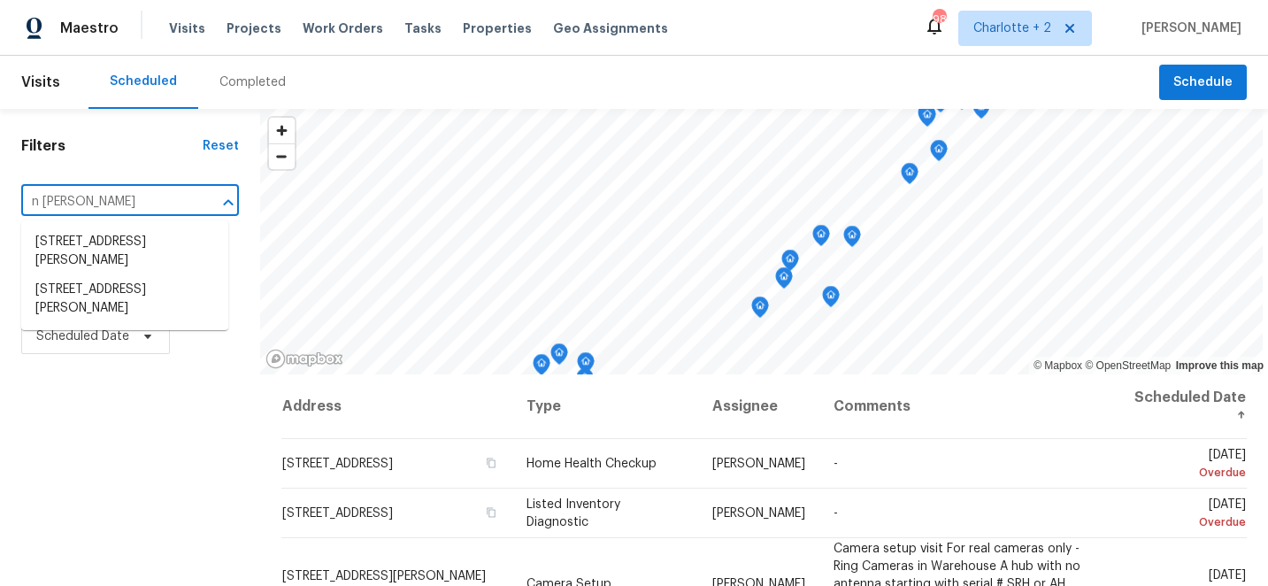
type input "n craige"
click at [96, 251] on li "621 N Craige St, Salisbury, NC 28144" at bounding box center [124, 251] width 207 height 48
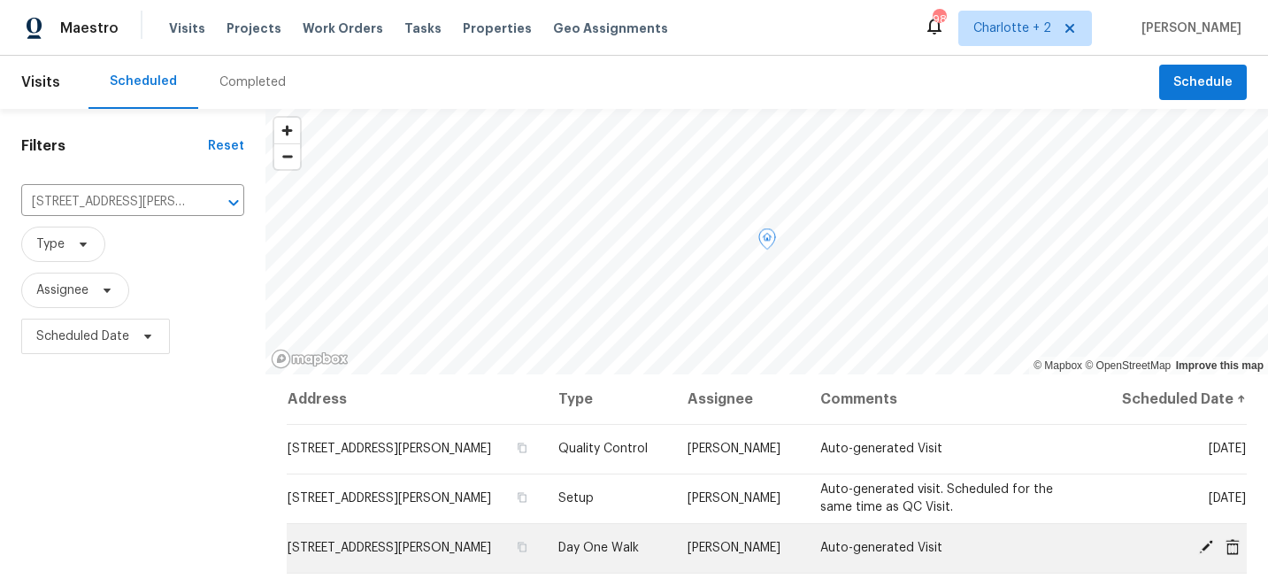
click at [1207, 541] on icon at bounding box center [1206, 547] width 14 height 14
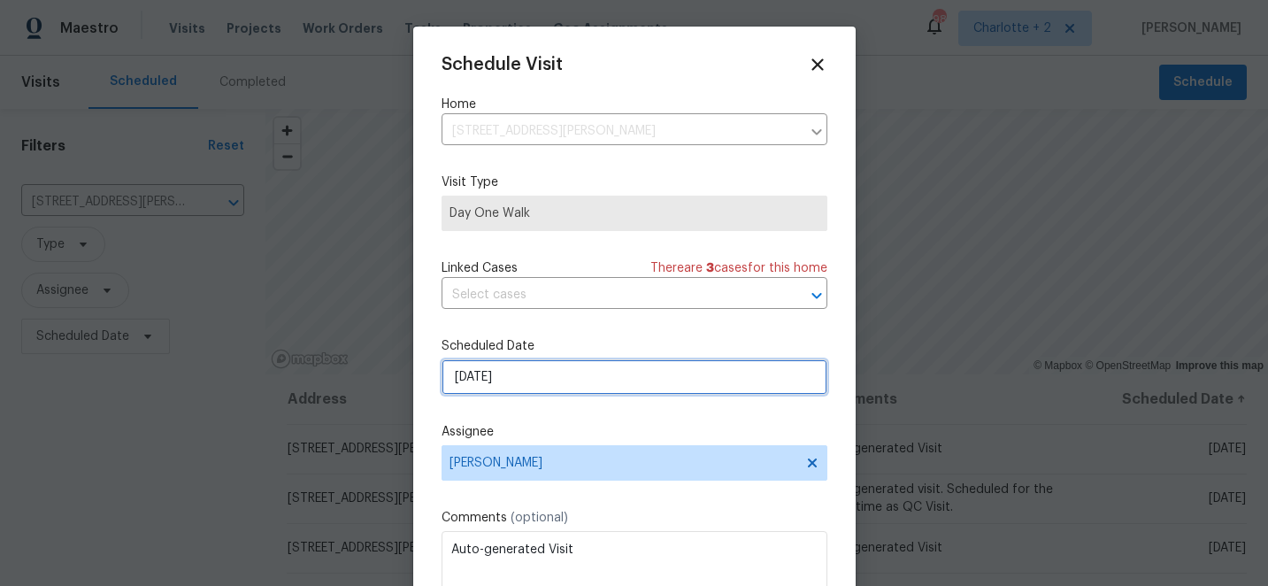
click at [596, 374] on input "[DATE]" at bounding box center [635, 376] width 386 height 35
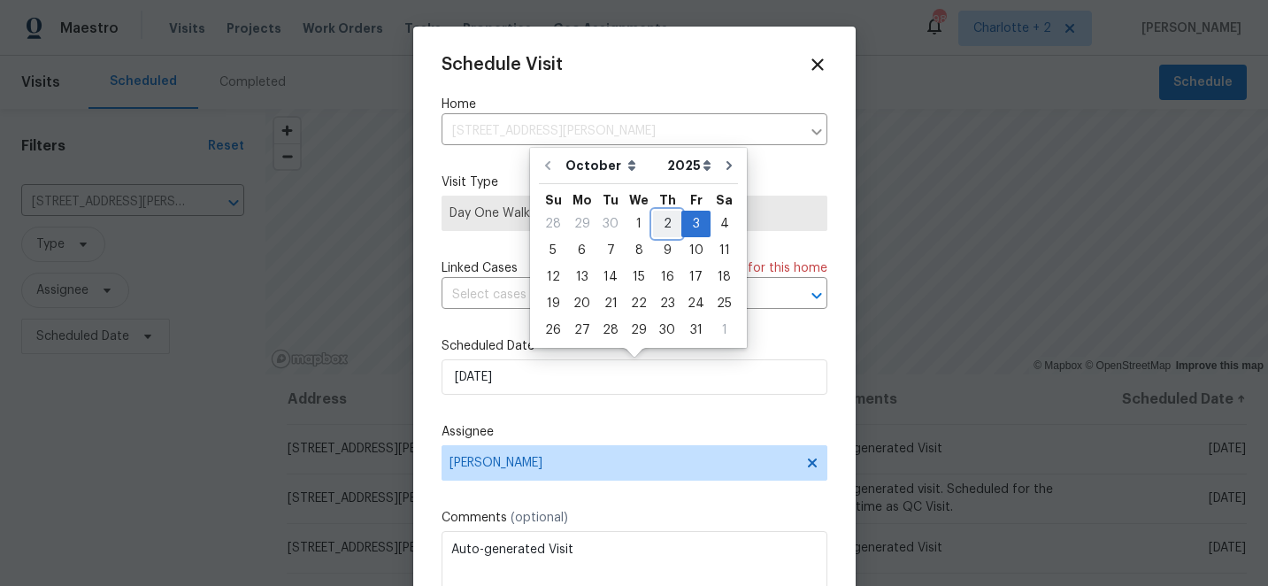
click at [659, 224] on div "2" at bounding box center [667, 223] width 28 height 25
type input "[DATE]"
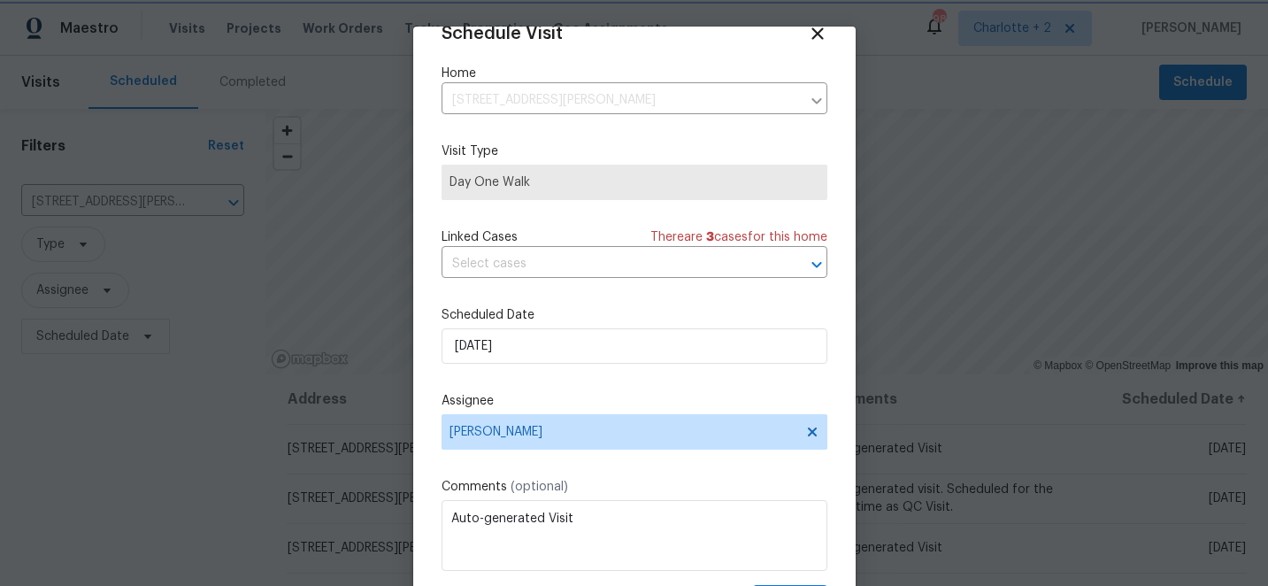
scroll to position [87, 0]
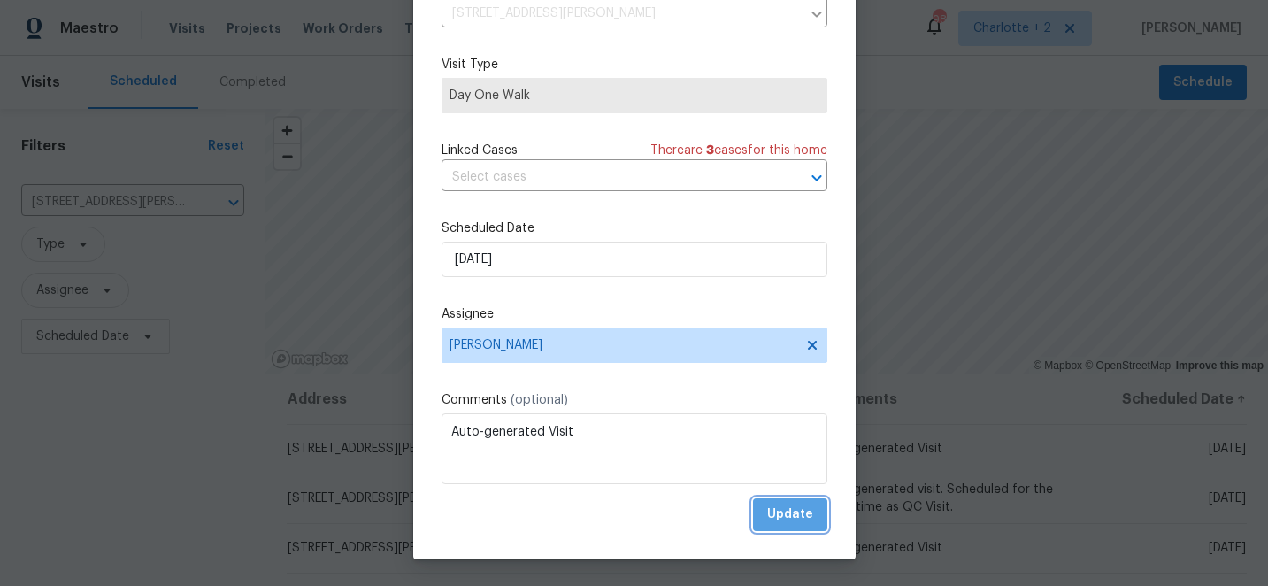
click at [805, 516] on span "Update" at bounding box center [790, 514] width 46 height 22
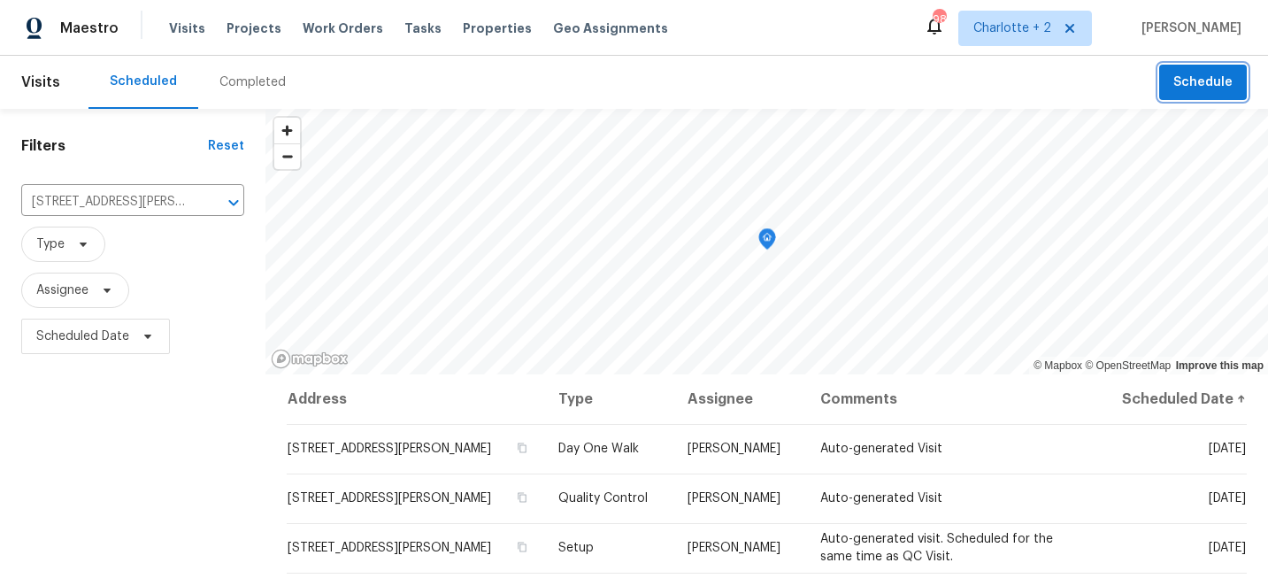
click at [1185, 83] on span "Schedule" at bounding box center [1202, 83] width 59 height 22
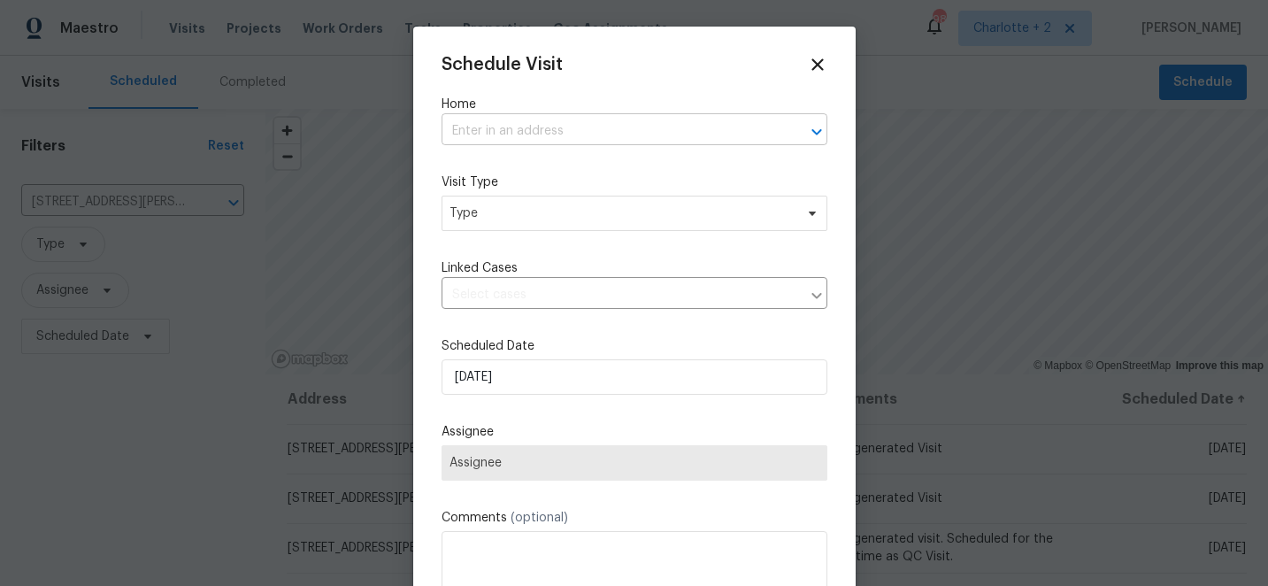
click at [561, 132] on input "text" at bounding box center [610, 131] width 336 height 27
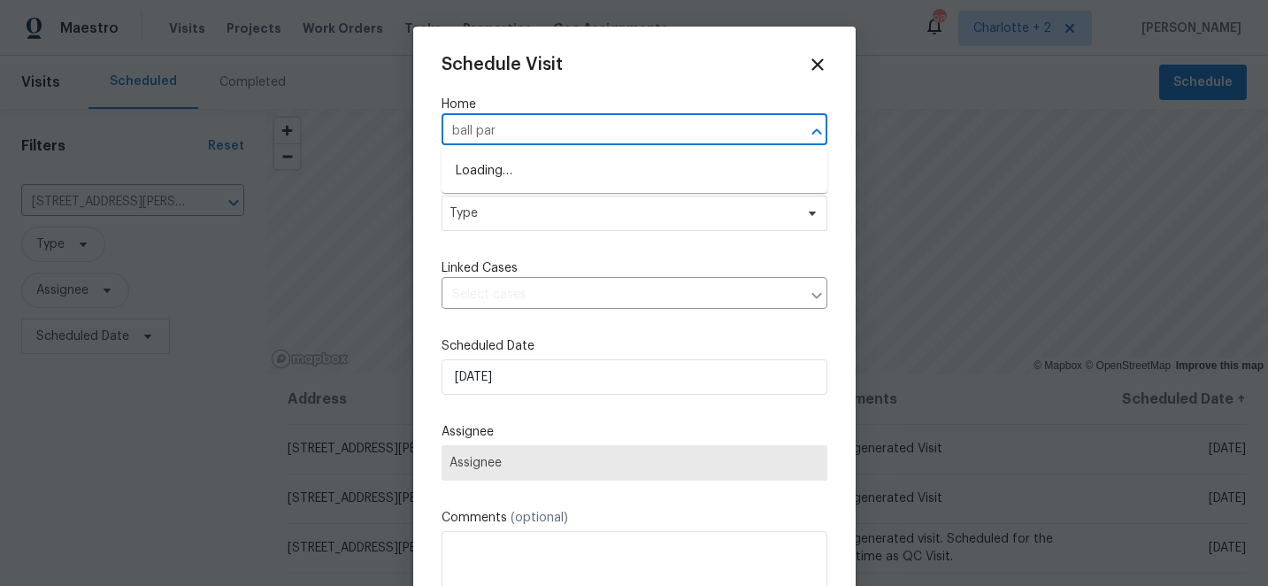
type input "ball park"
click at [556, 173] on li "[STREET_ADDRESS]" at bounding box center [635, 171] width 386 height 29
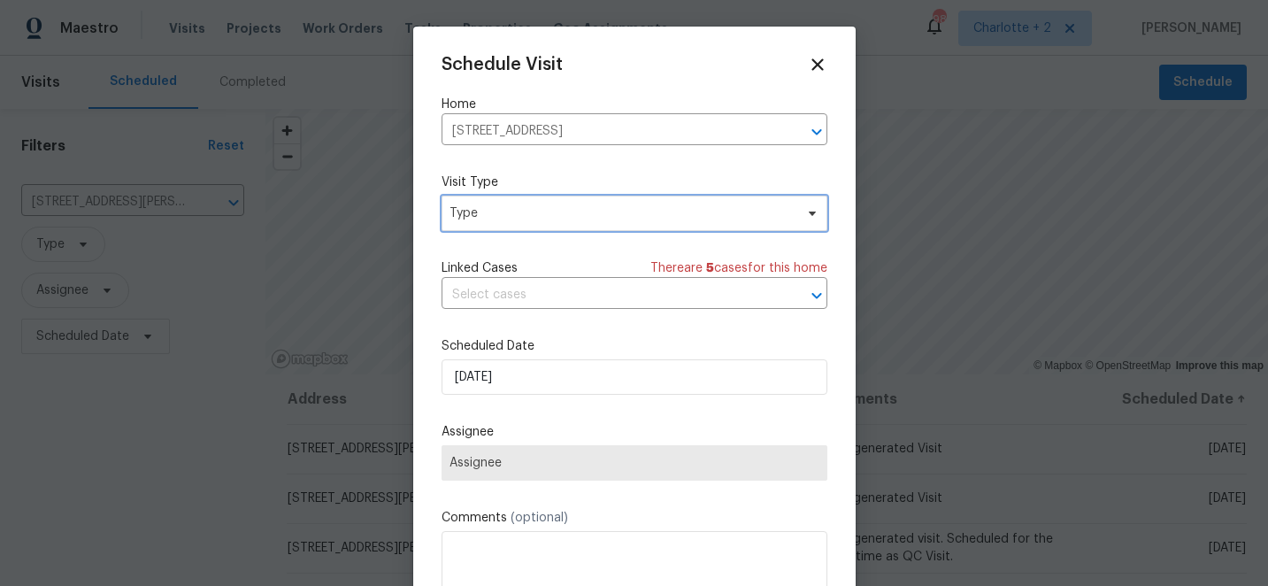
click at [548, 219] on span "Type" at bounding box center [621, 213] width 344 height 18
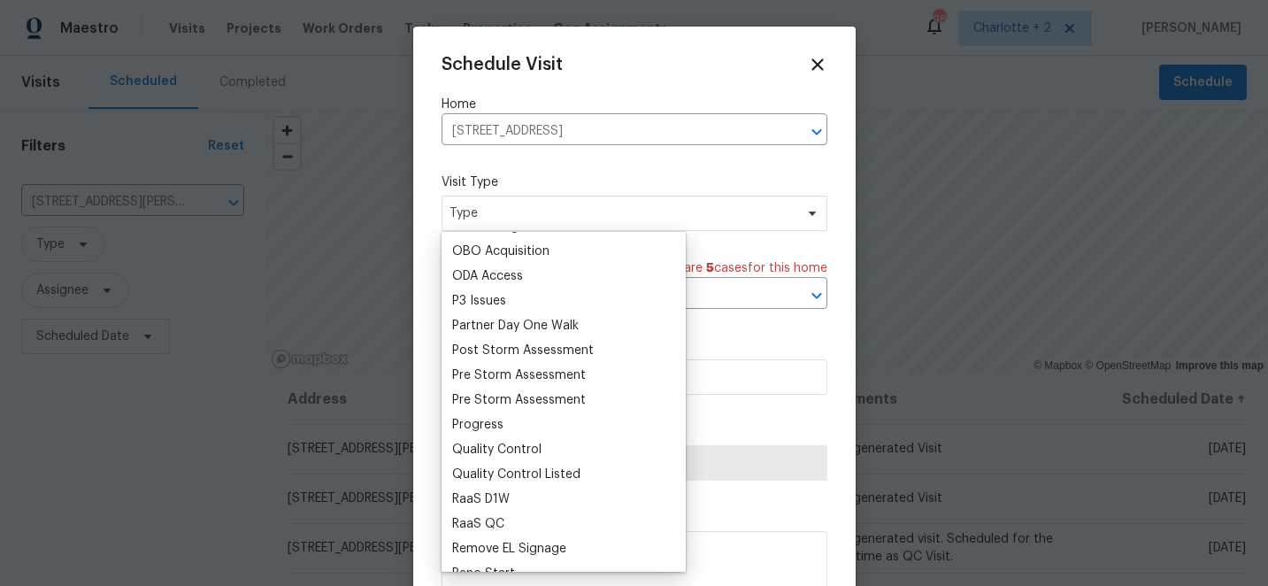
scroll to position [1013, 0]
click at [494, 426] on div "Progress" at bounding box center [477, 424] width 51 height 18
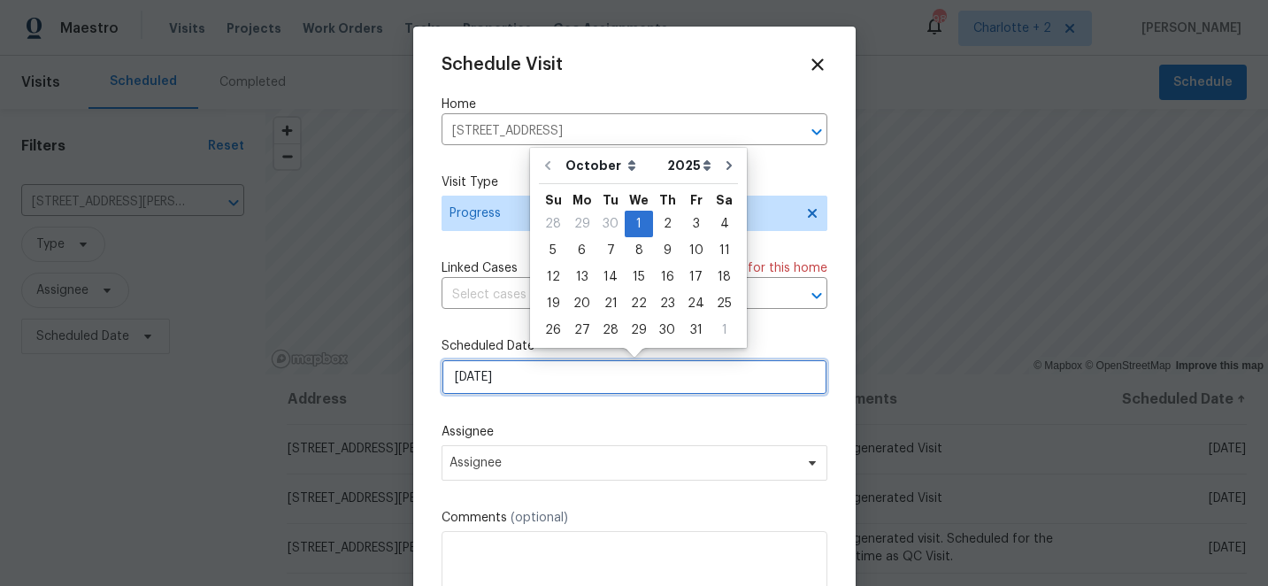
click at [569, 384] on input "[DATE]" at bounding box center [635, 376] width 386 height 35
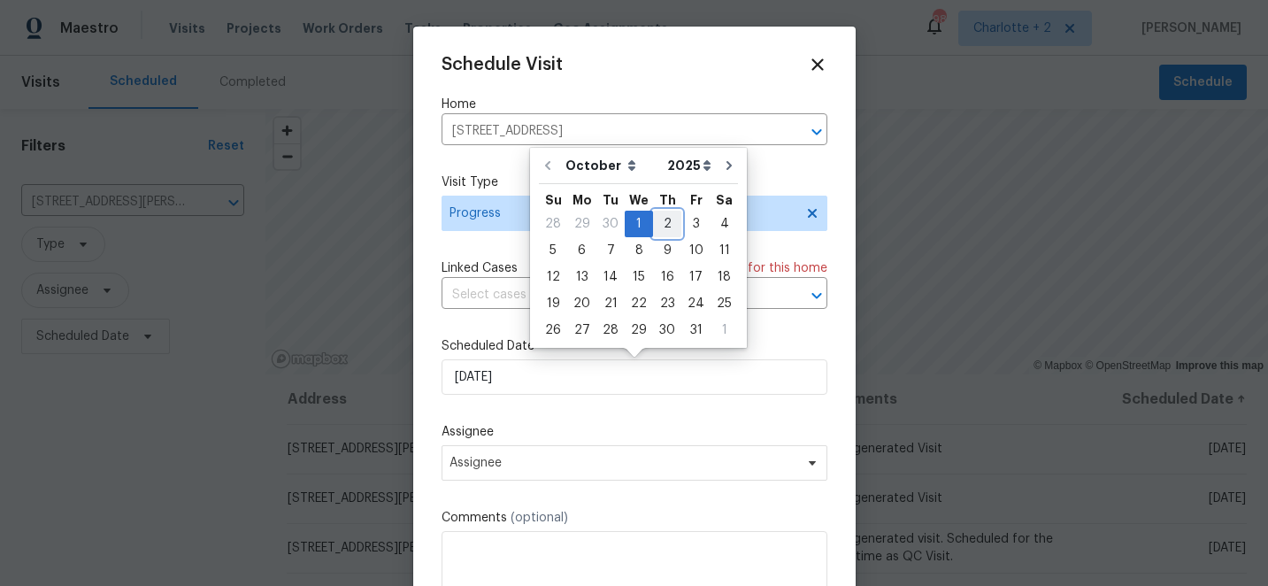
click at [657, 220] on div "2" at bounding box center [667, 223] width 28 height 25
type input "[DATE]"
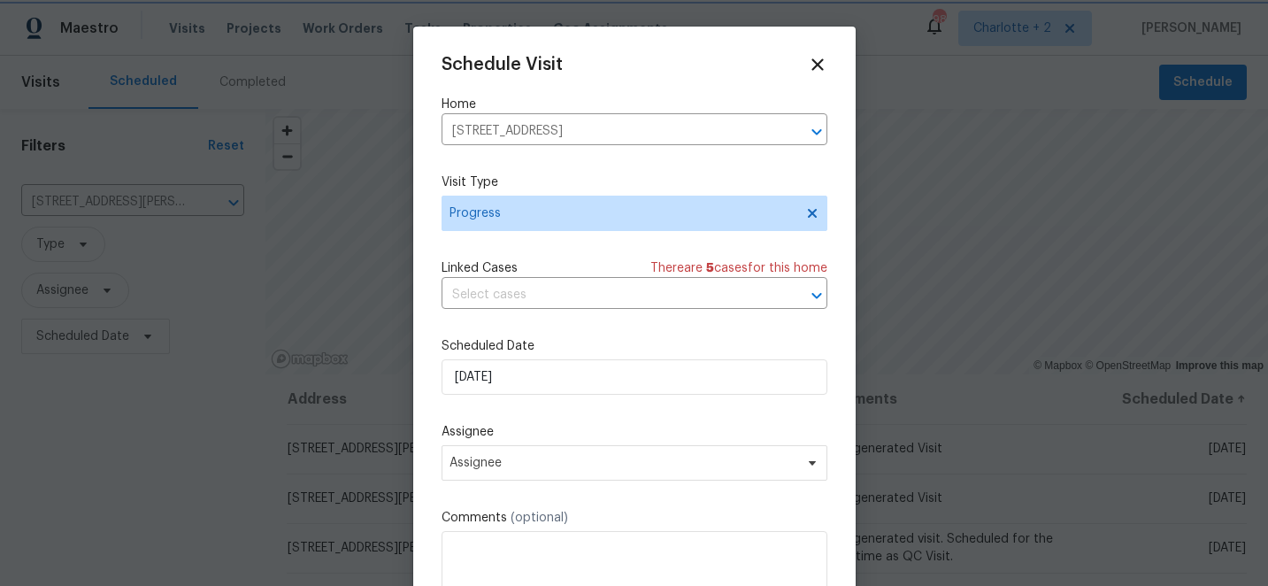
scroll to position [32, 0]
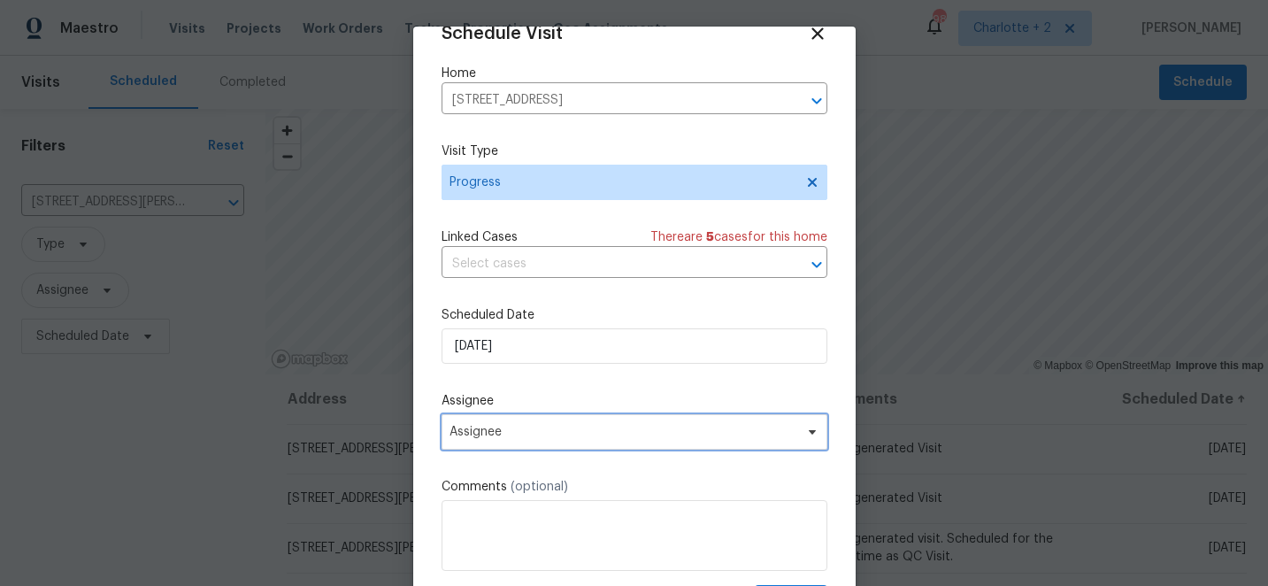
click at [573, 434] on span "Assignee" at bounding box center [622, 432] width 347 height 14
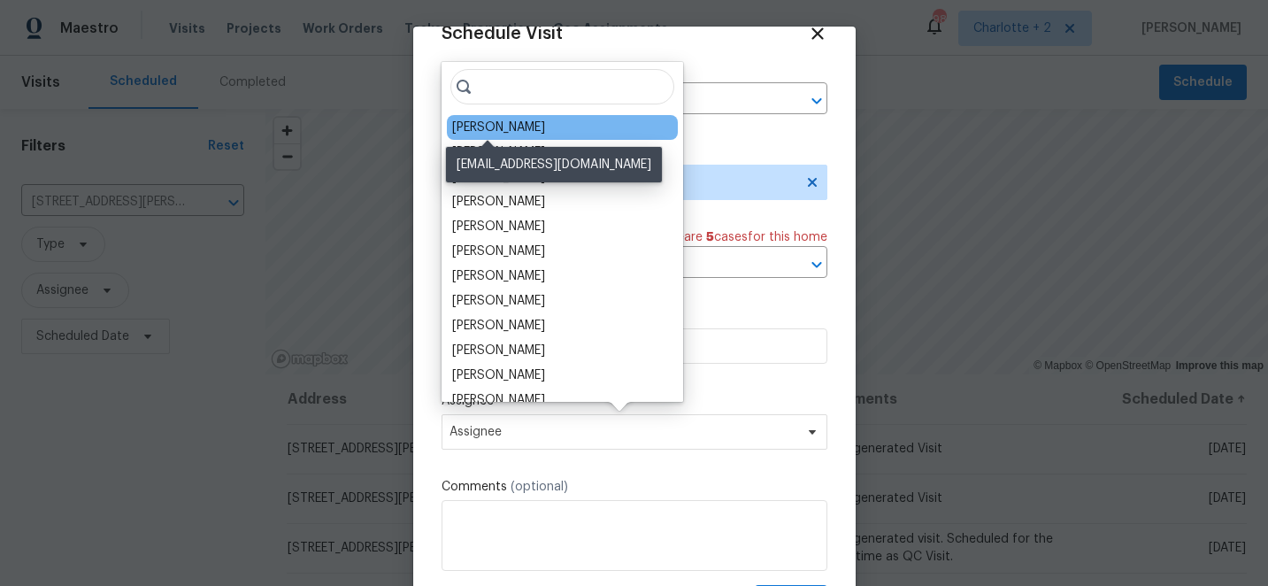
click at [504, 124] on div "[PERSON_NAME]" at bounding box center [498, 128] width 93 height 18
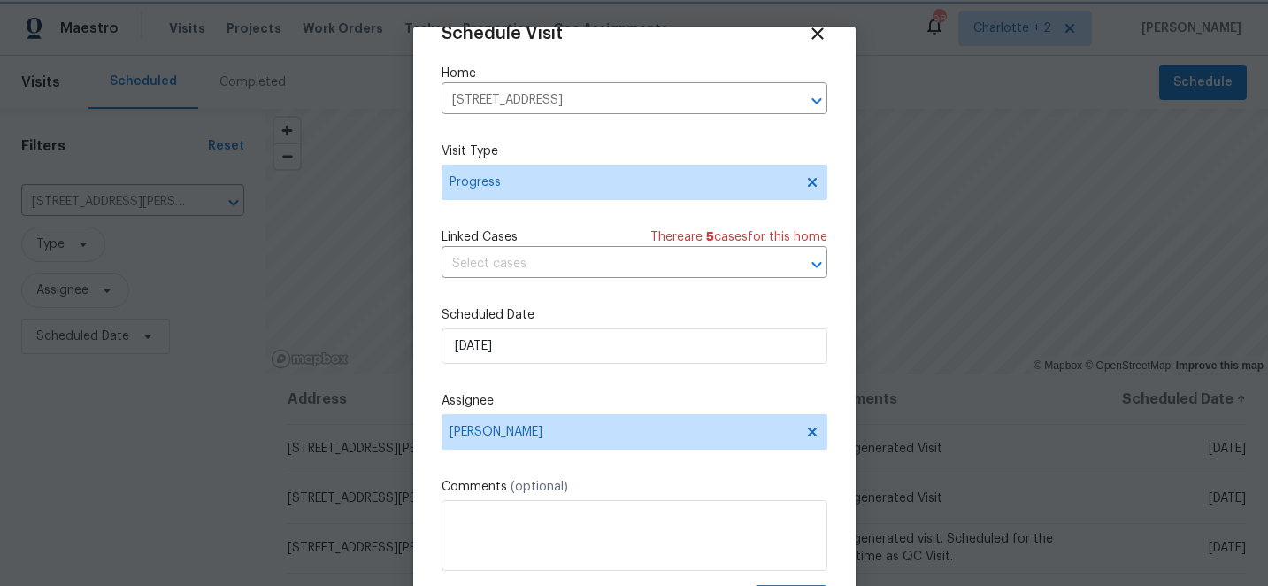
scroll to position [87, 0]
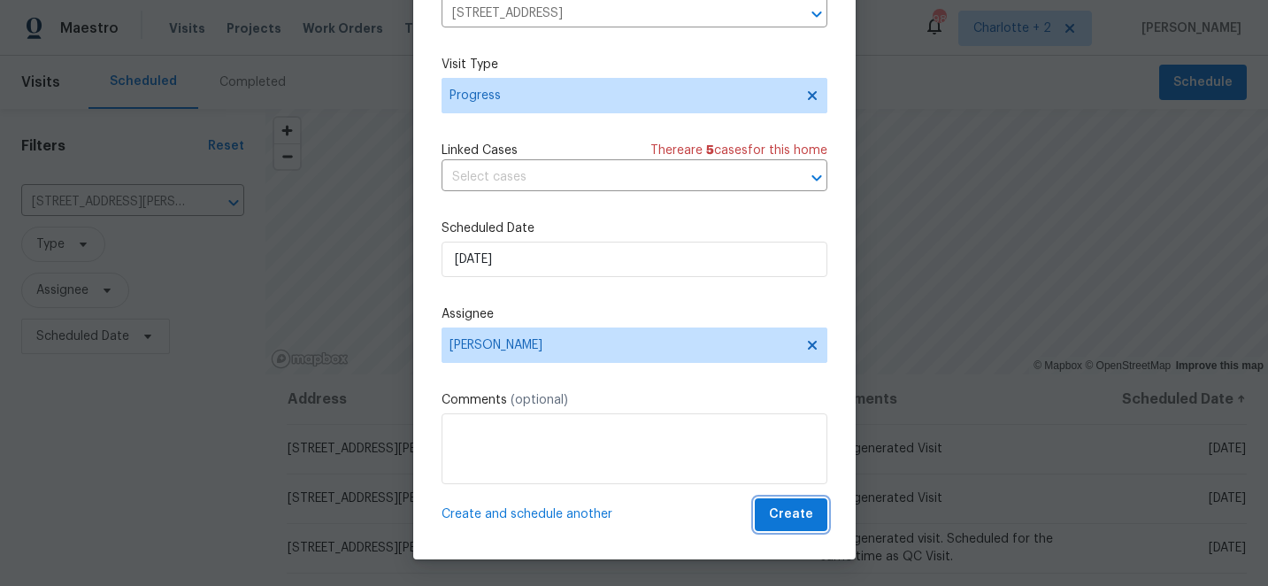
click at [789, 508] on span "Create" at bounding box center [791, 514] width 44 height 22
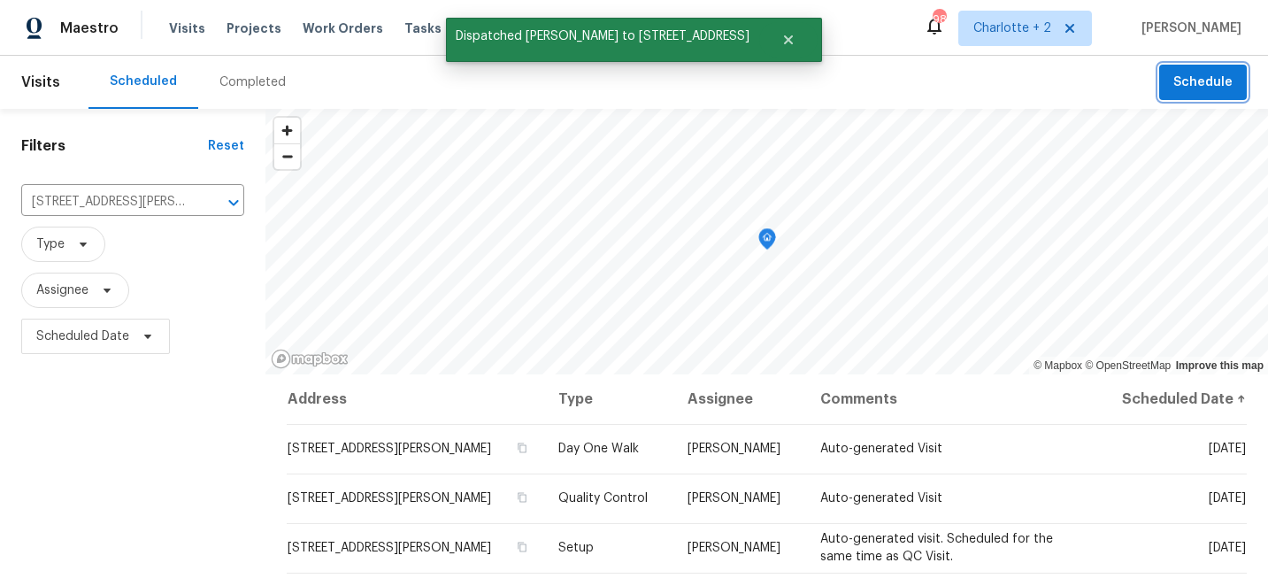
scroll to position [0, 0]
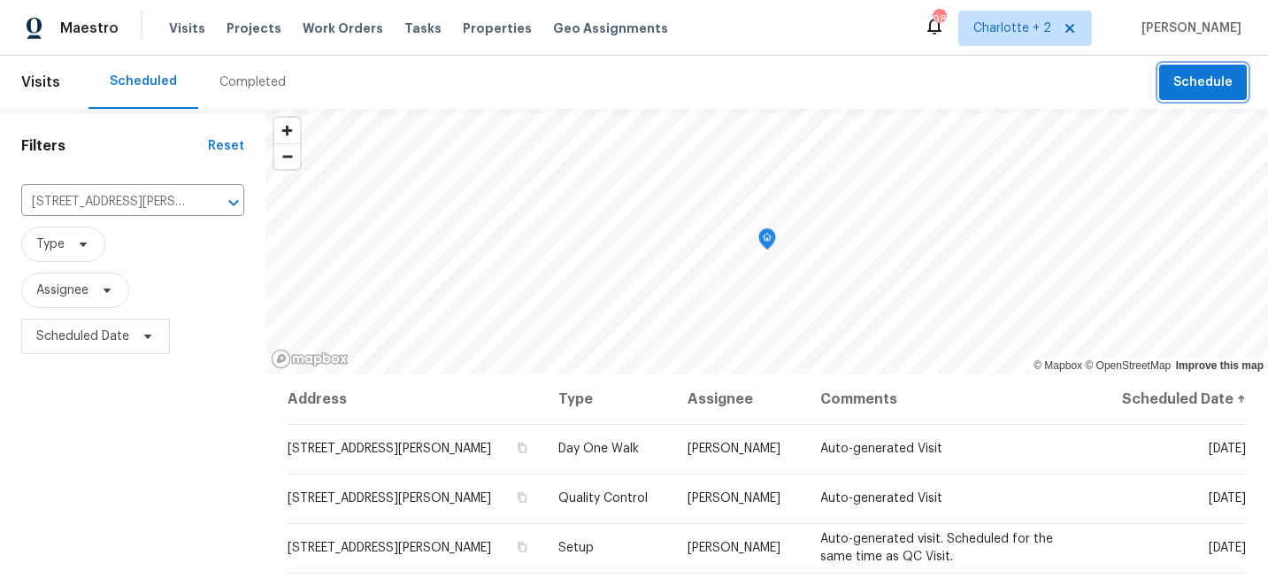
click at [1183, 81] on span "Schedule" at bounding box center [1202, 83] width 59 height 22
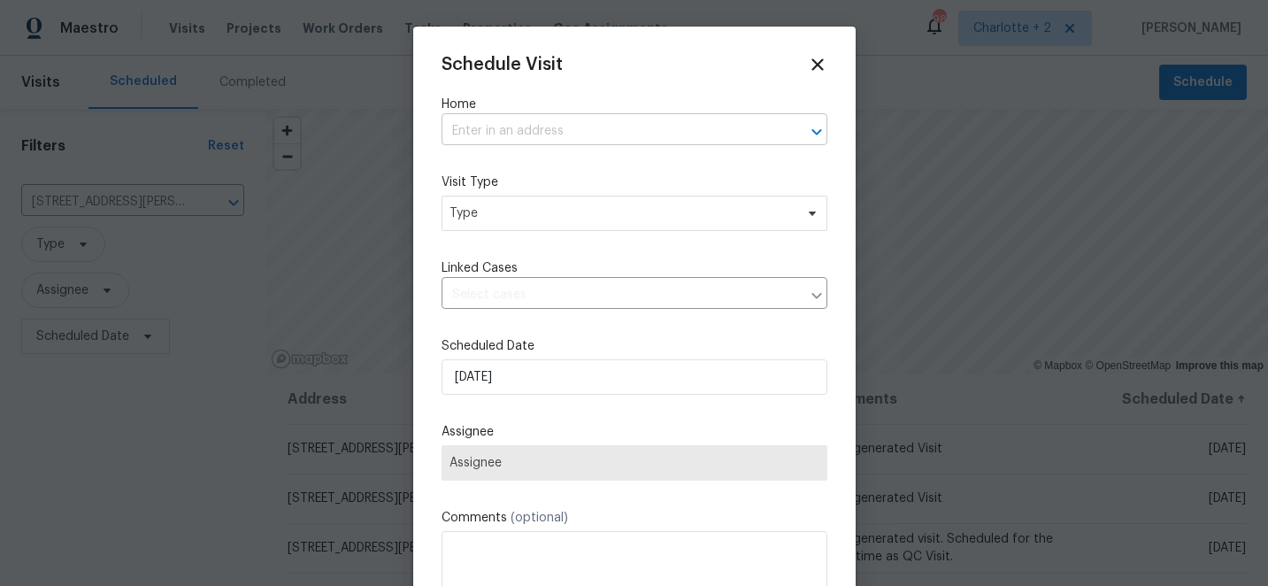
click at [466, 134] on input "text" at bounding box center [610, 131] width 336 height 27
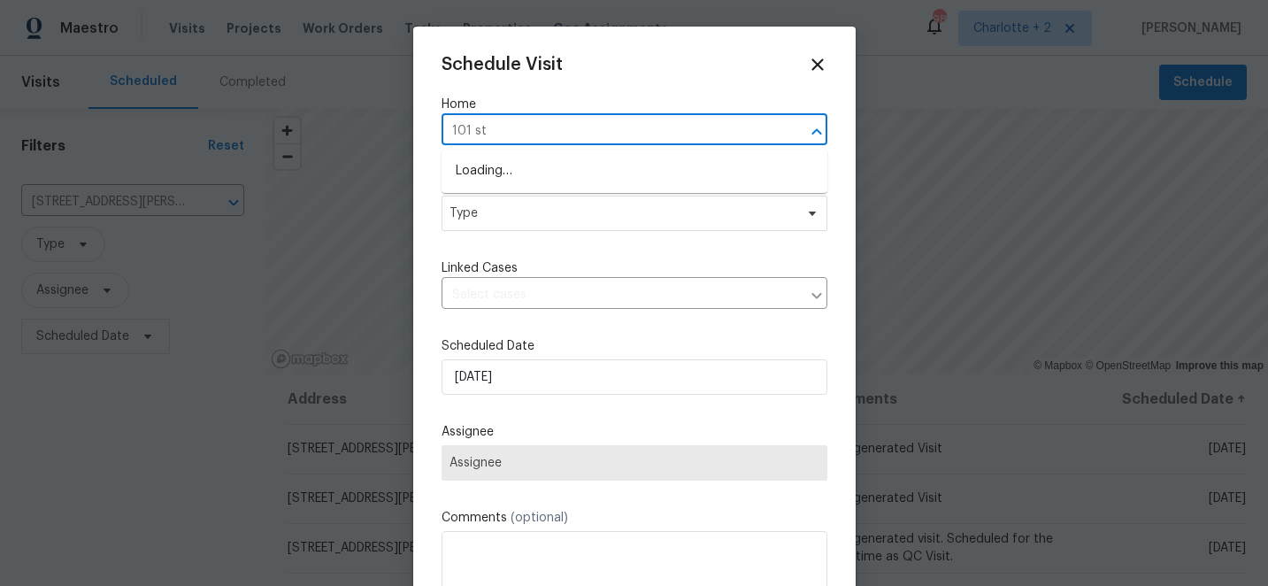
type input "101 sti"
click at [485, 169] on li "101 Still Water Cir, Gibsonville, NC 27249" at bounding box center [635, 171] width 386 height 29
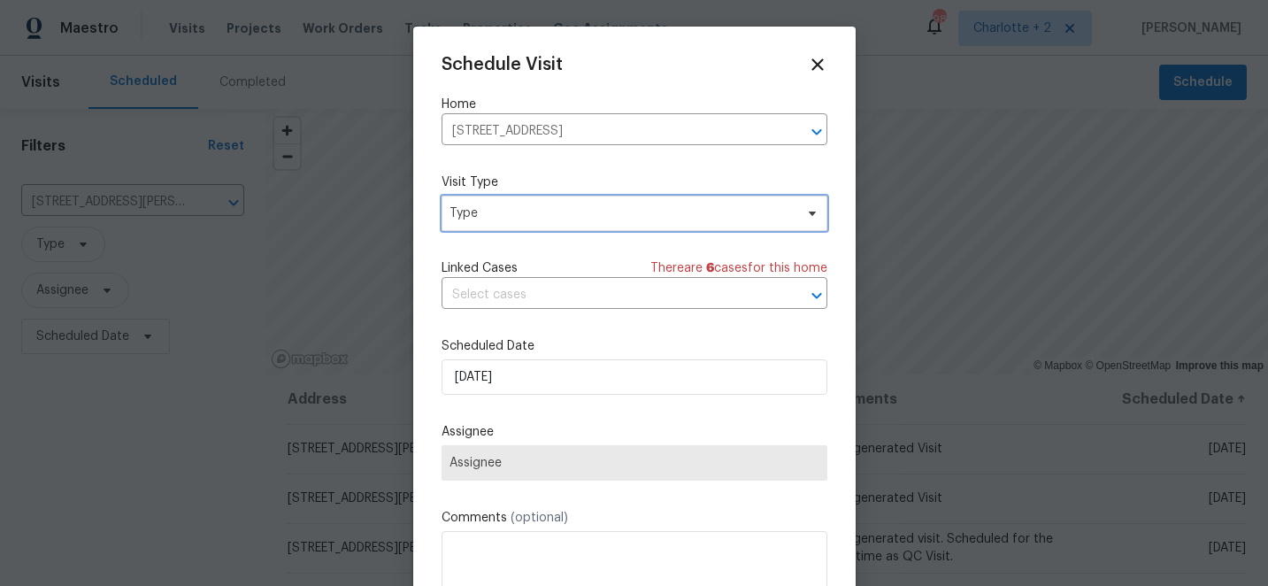
click at [500, 225] on span "Type" at bounding box center [635, 213] width 386 height 35
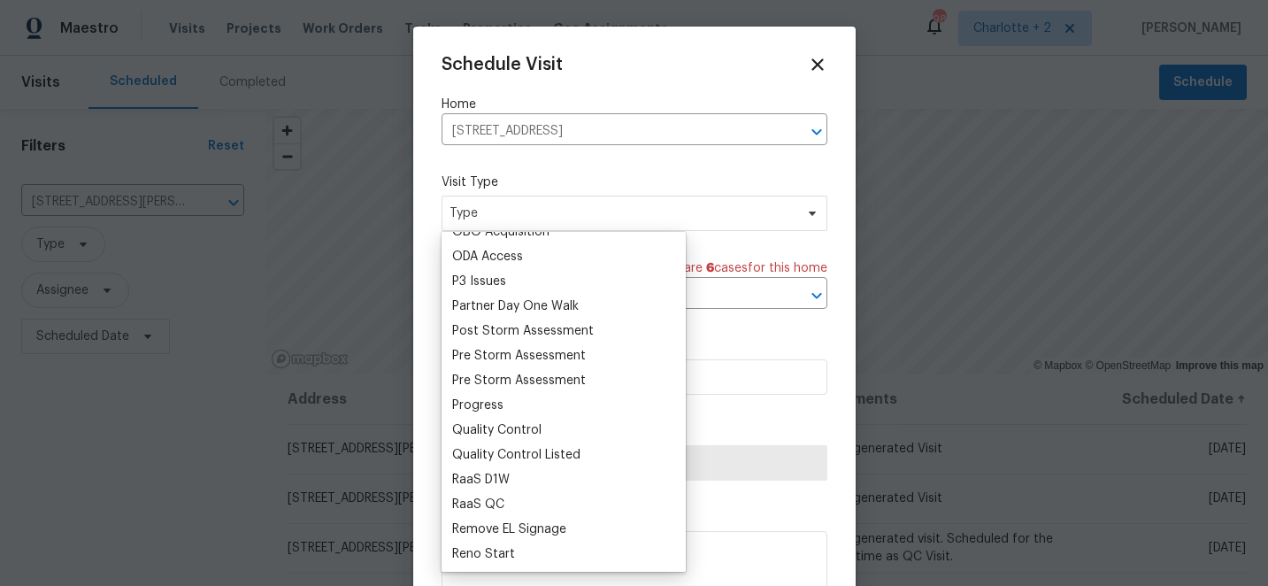
scroll to position [1097, 0]
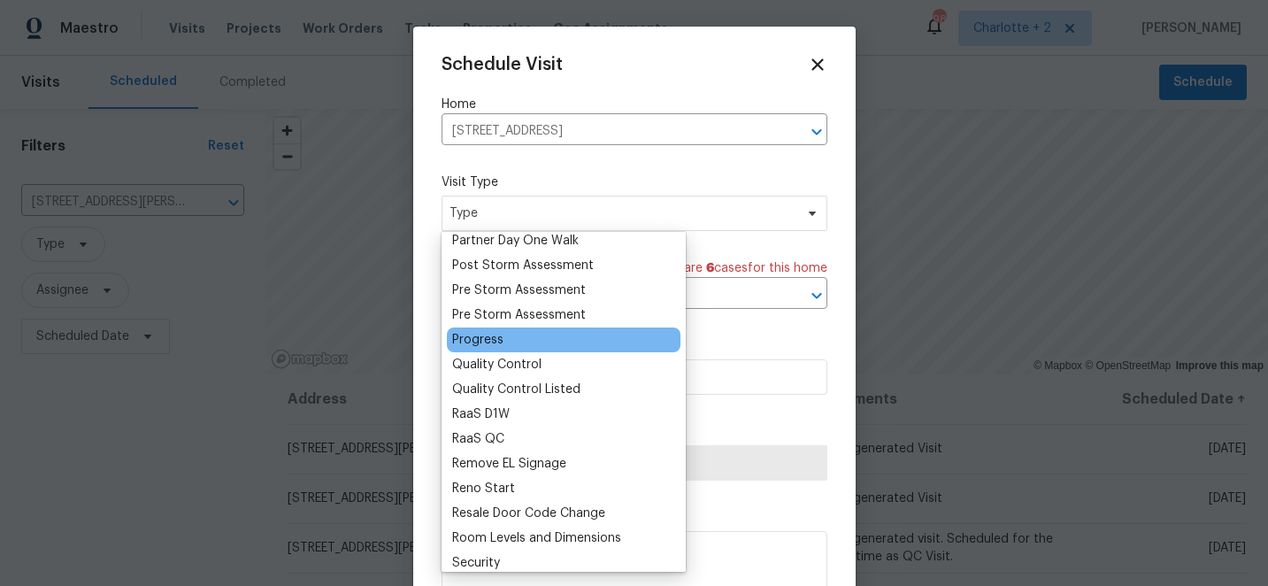
click at [480, 339] on div "Progress" at bounding box center [477, 340] width 51 height 18
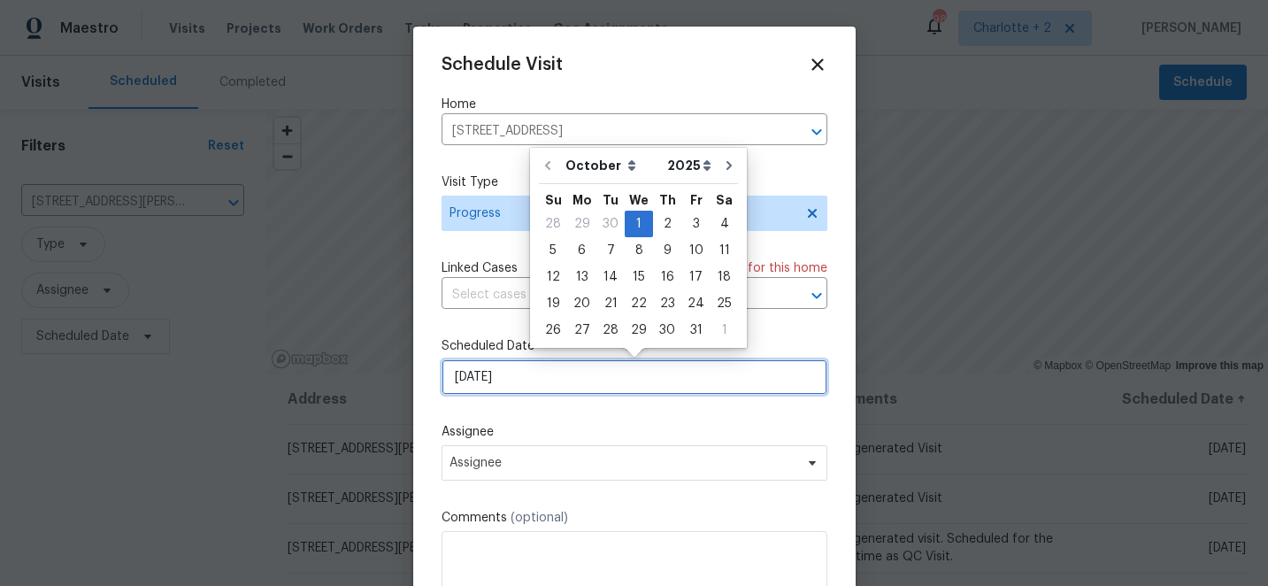
click at [565, 376] on input "[DATE]" at bounding box center [635, 376] width 386 height 35
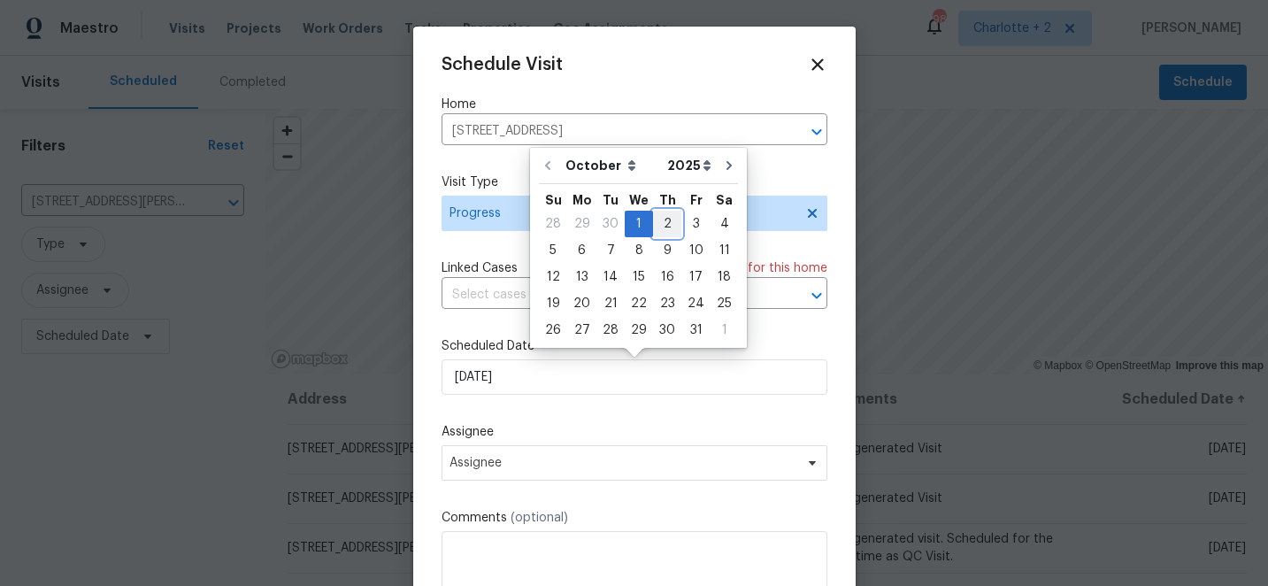
click at [662, 213] on div "2" at bounding box center [667, 223] width 28 height 25
type input "[DATE]"
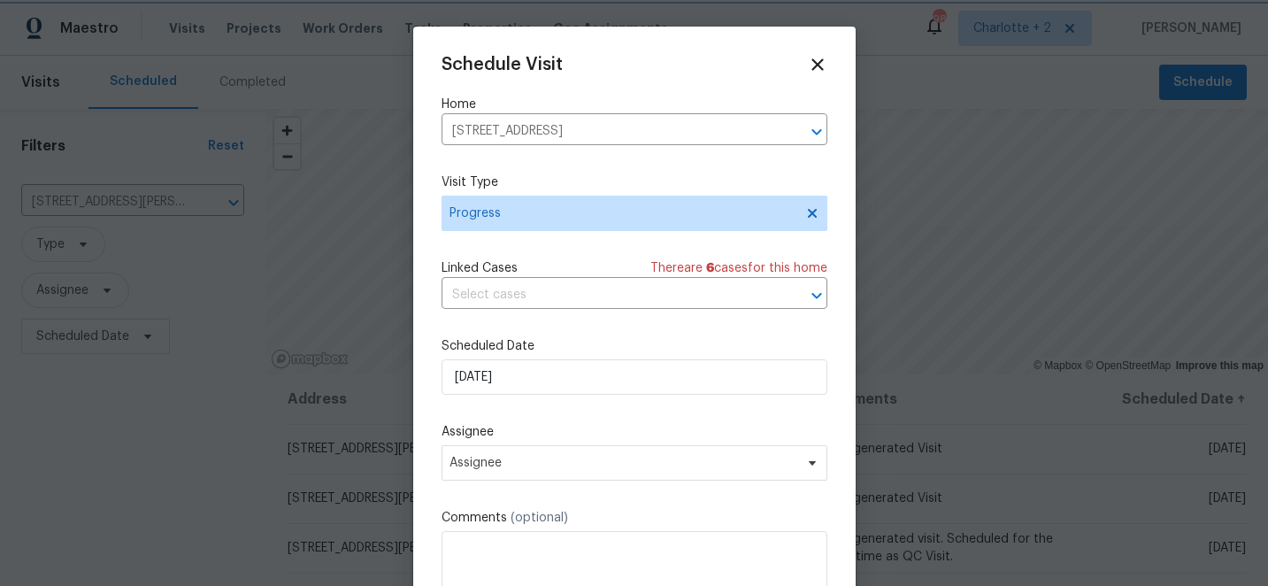
scroll to position [32, 0]
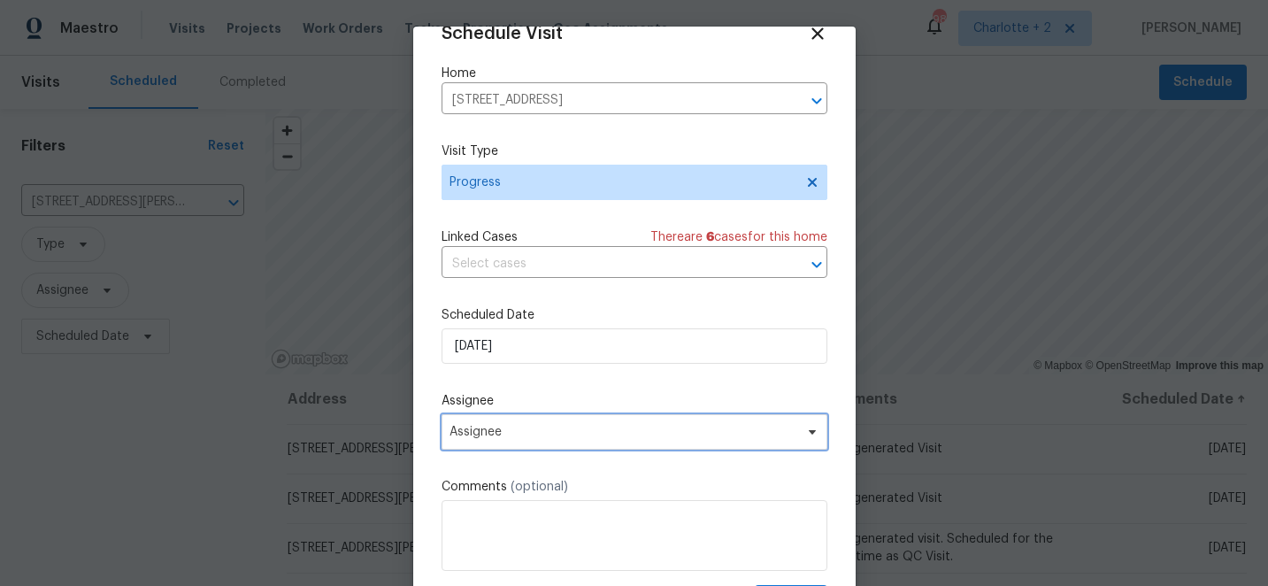
click at [575, 437] on span "Assignee" at bounding box center [622, 432] width 347 height 14
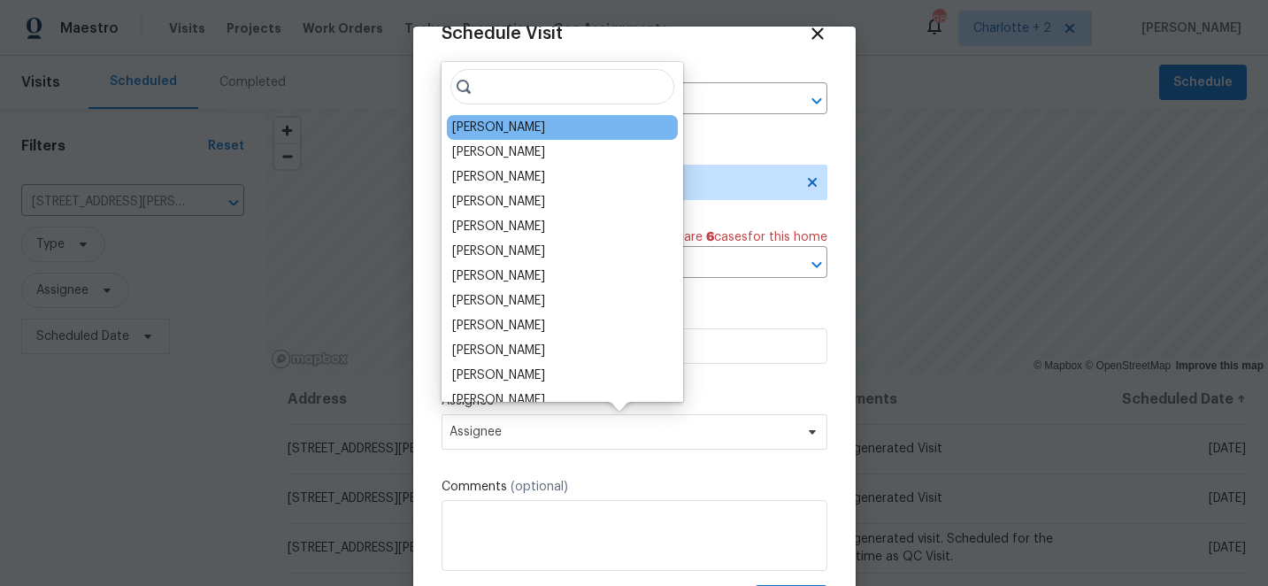
click at [503, 119] on div "[PERSON_NAME]" at bounding box center [498, 128] width 93 height 18
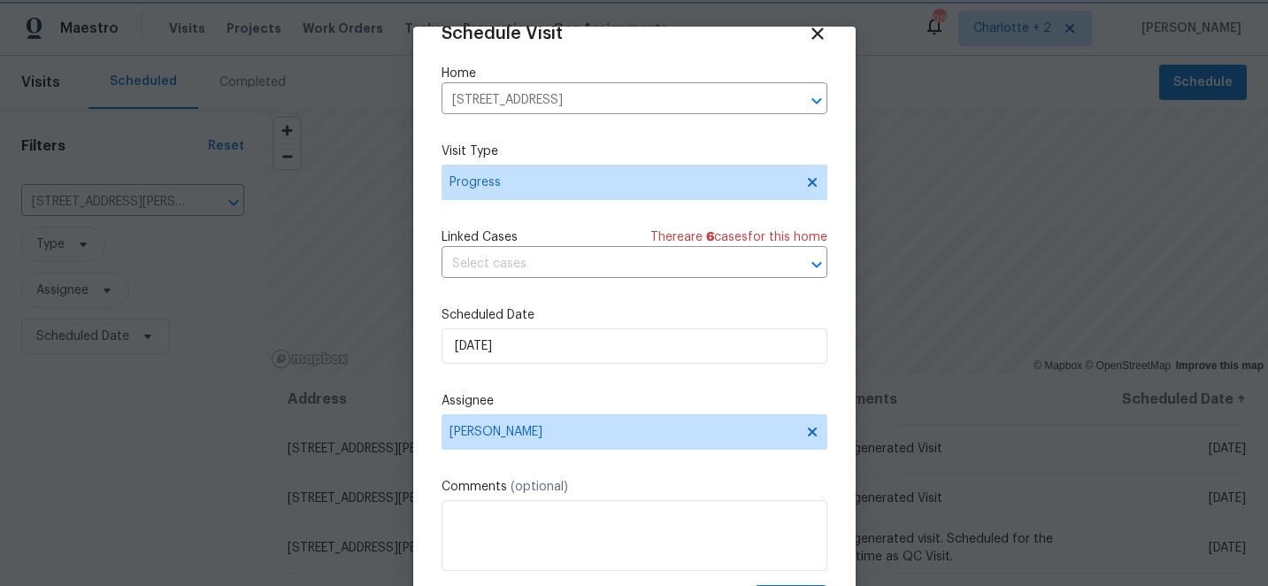
scroll to position [87, 0]
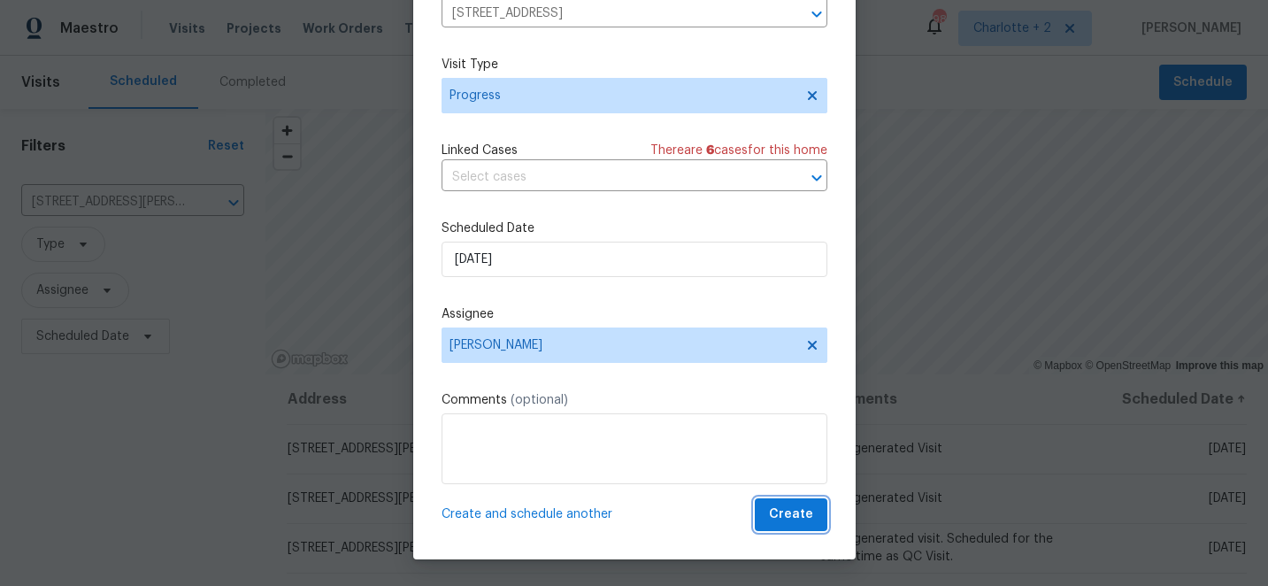
click at [814, 517] on button "Create" at bounding box center [791, 514] width 73 height 33
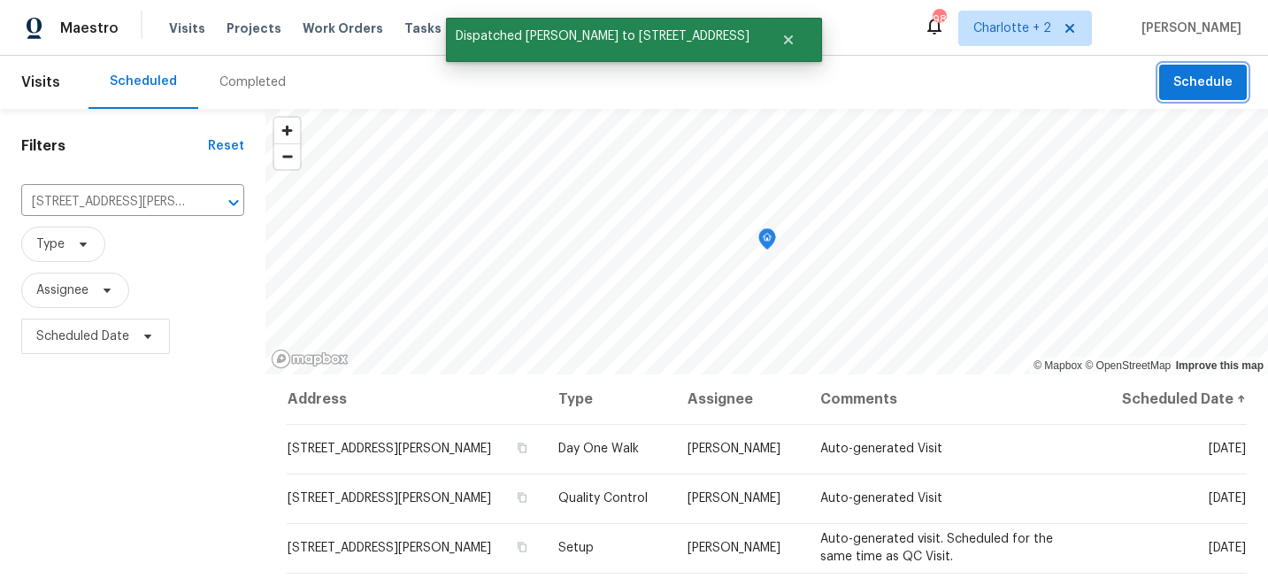
scroll to position [0, 0]
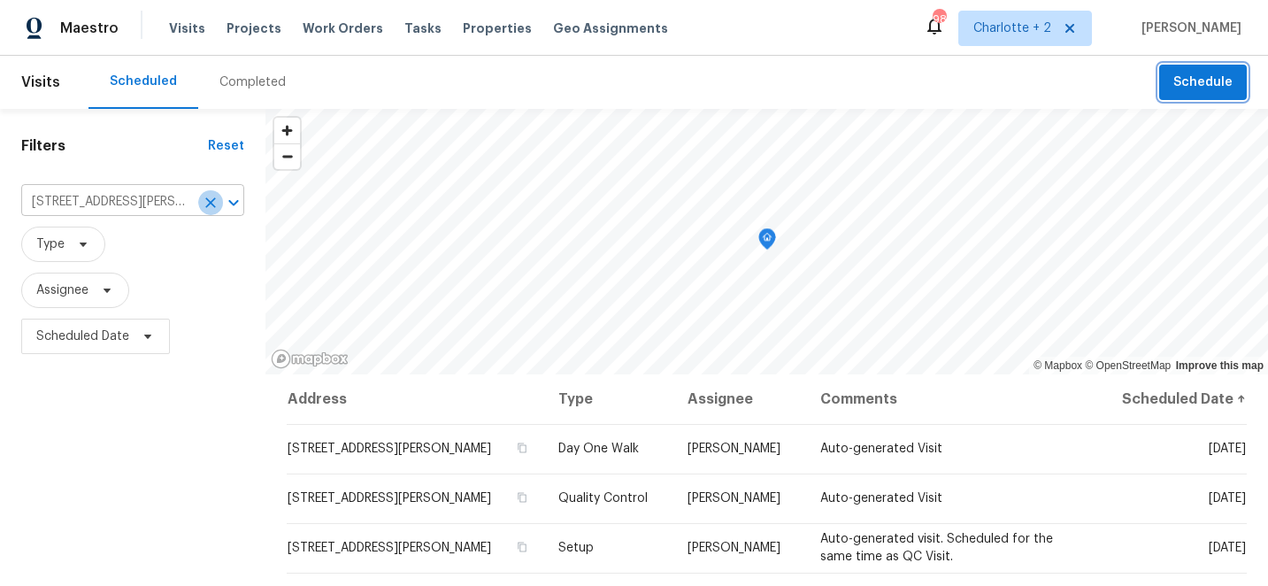
click at [211, 200] on icon "Clear" at bounding box center [210, 202] width 11 height 11
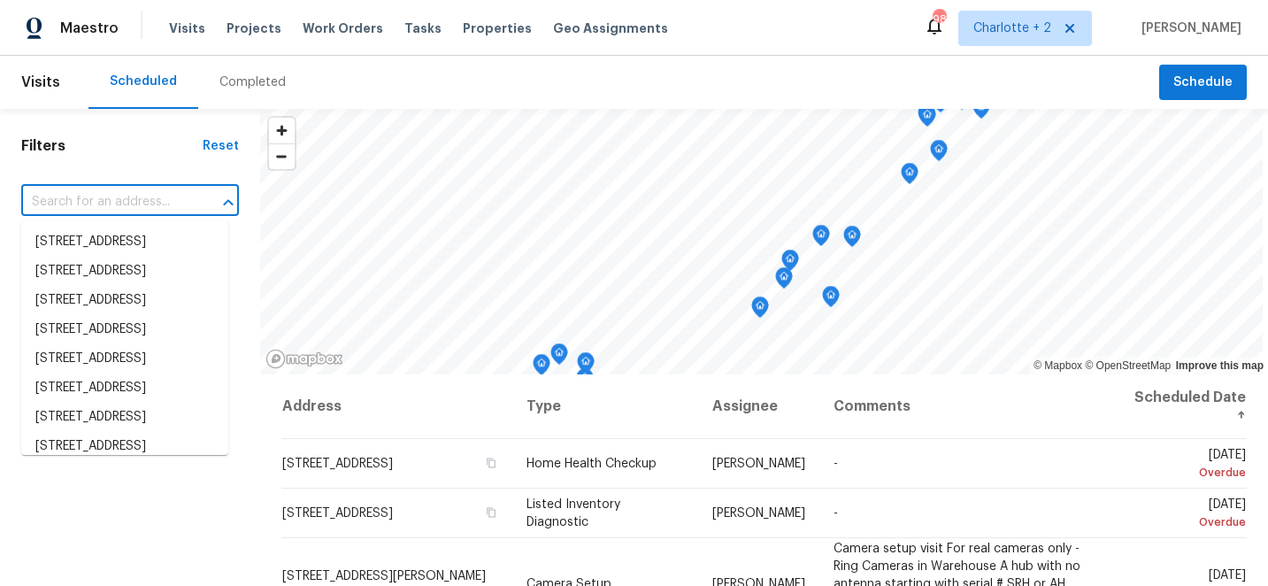
click at [88, 196] on input "text" at bounding box center [105, 201] width 168 height 27
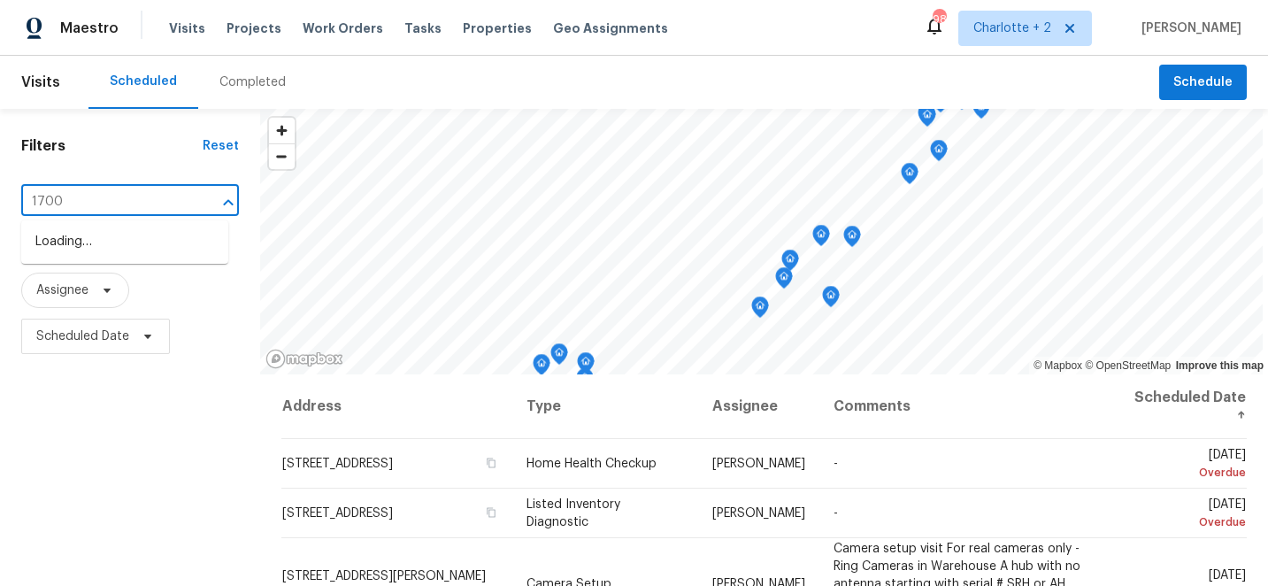
type input "1700 a"
click at [92, 246] on li "1700 Azalea Ave, Kannapolis, NC 28081" at bounding box center [124, 241] width 207 height 29
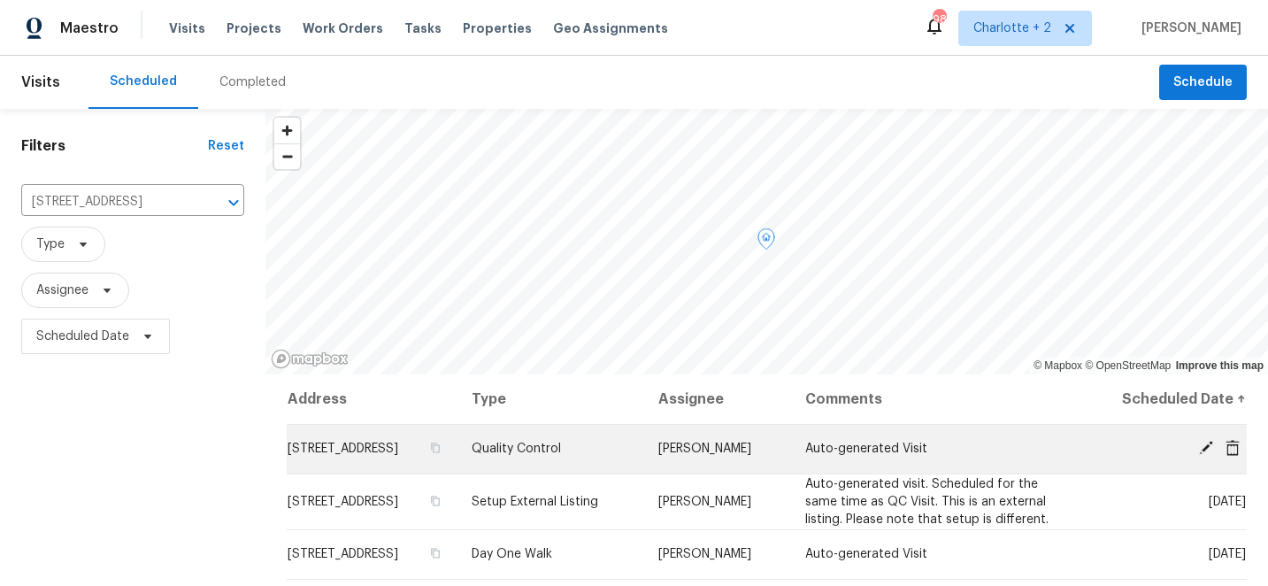
click at [1208, 449] on icon at bounding box center [1206, 448] width 14 height 14
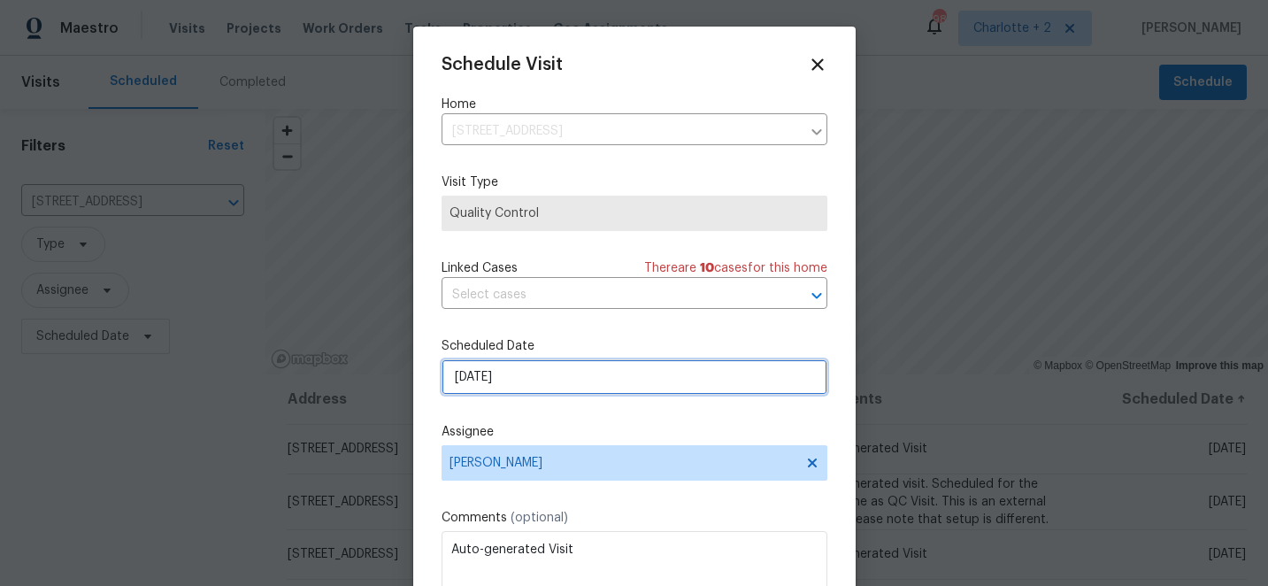
click at [644, 392] on input "[DATE]" at bounding box center [635, 376] width 386 height 35
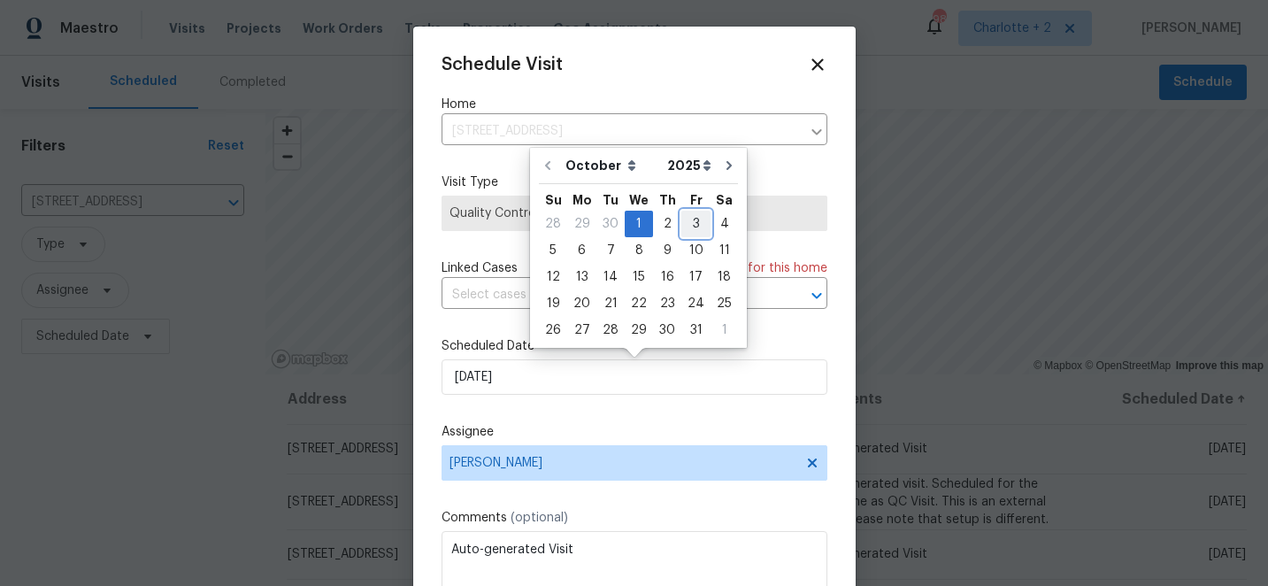
click at [695, 222] on div "3" at bounding box center [695, 223] width 29 height 25
type input "[DATE]"
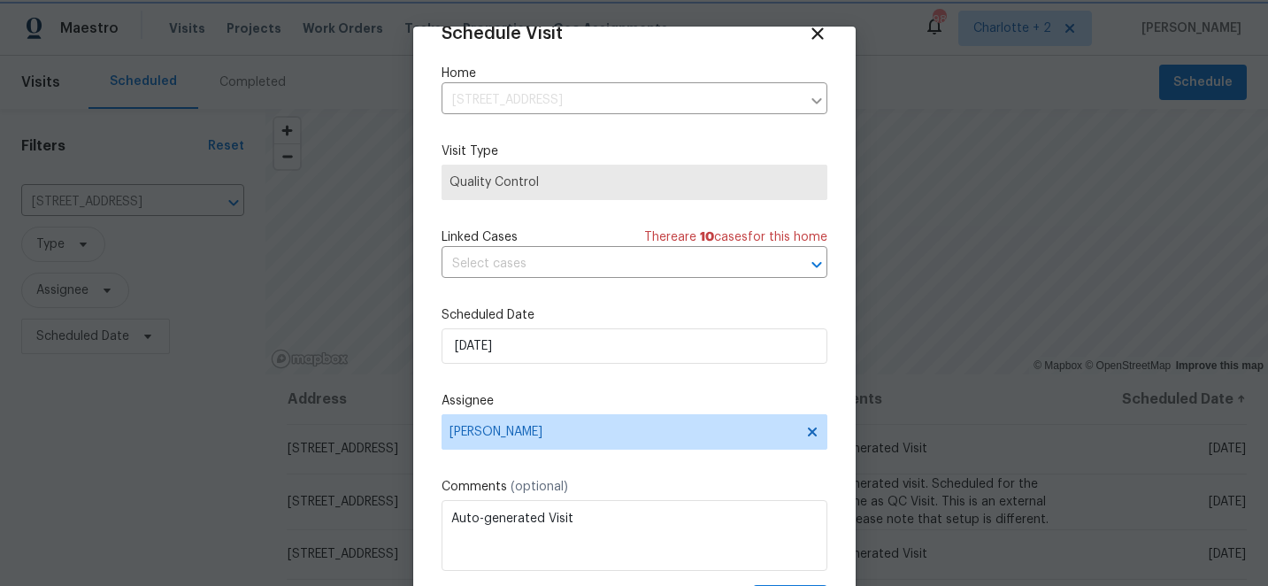
scroll to position [87, 0]
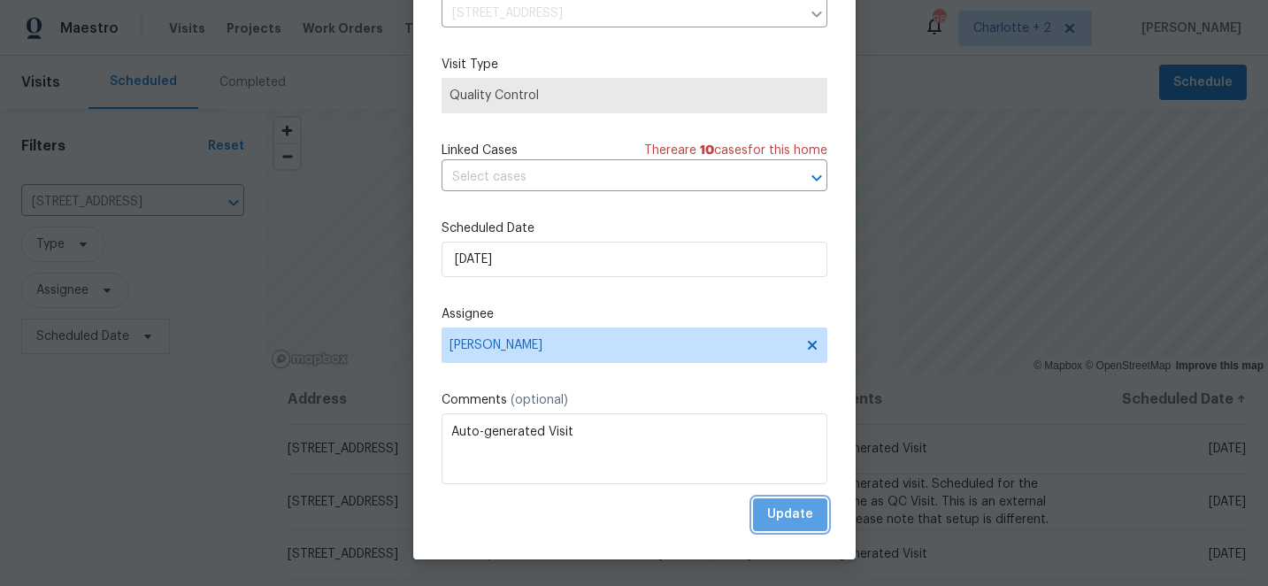
click at [806, 520] on span "Update" at bounding box center [790, 514] width 46 height 22
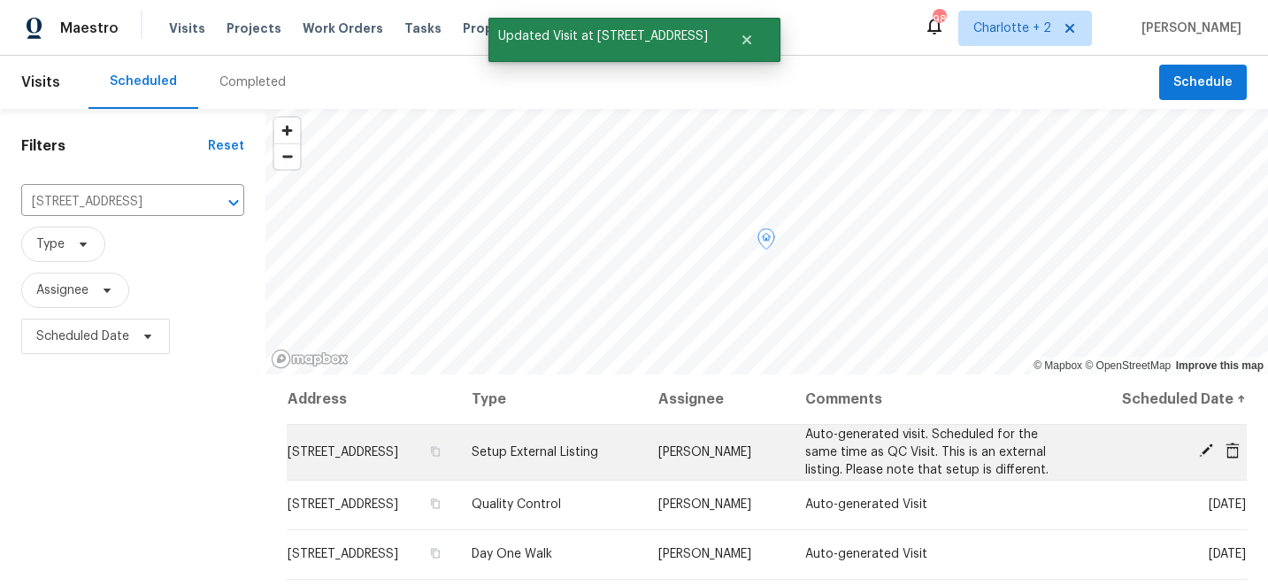
click at [1201, 450] on icon at bounding box center [1206, 450] width 16 height 16
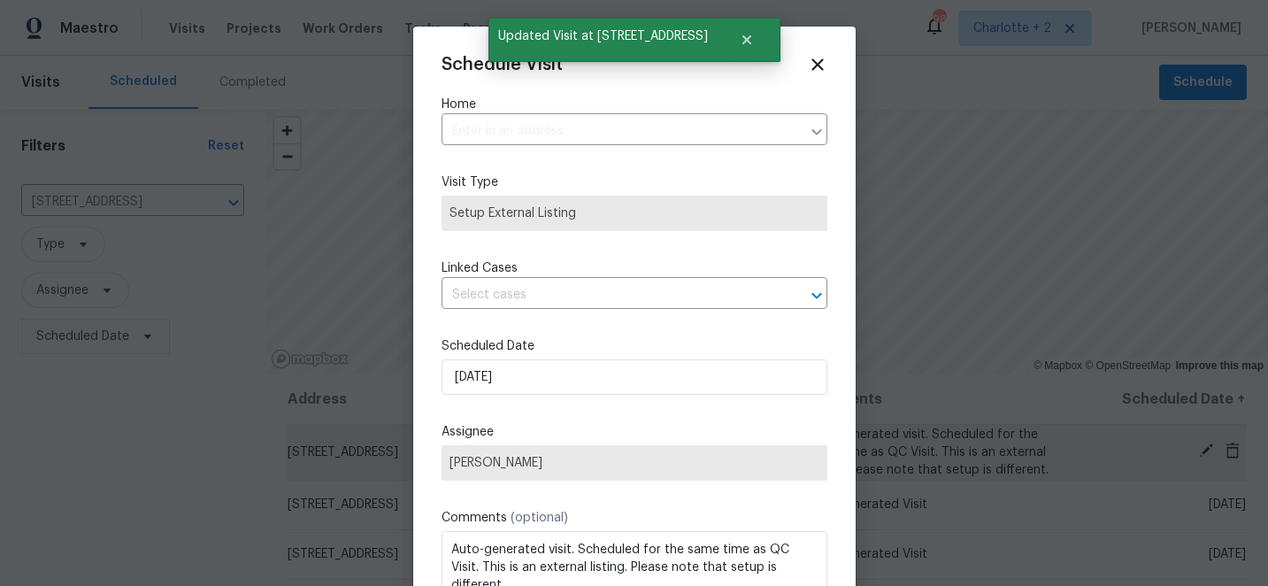
type input "1700 Azalea Ave, Kannapolis, NC 28081"
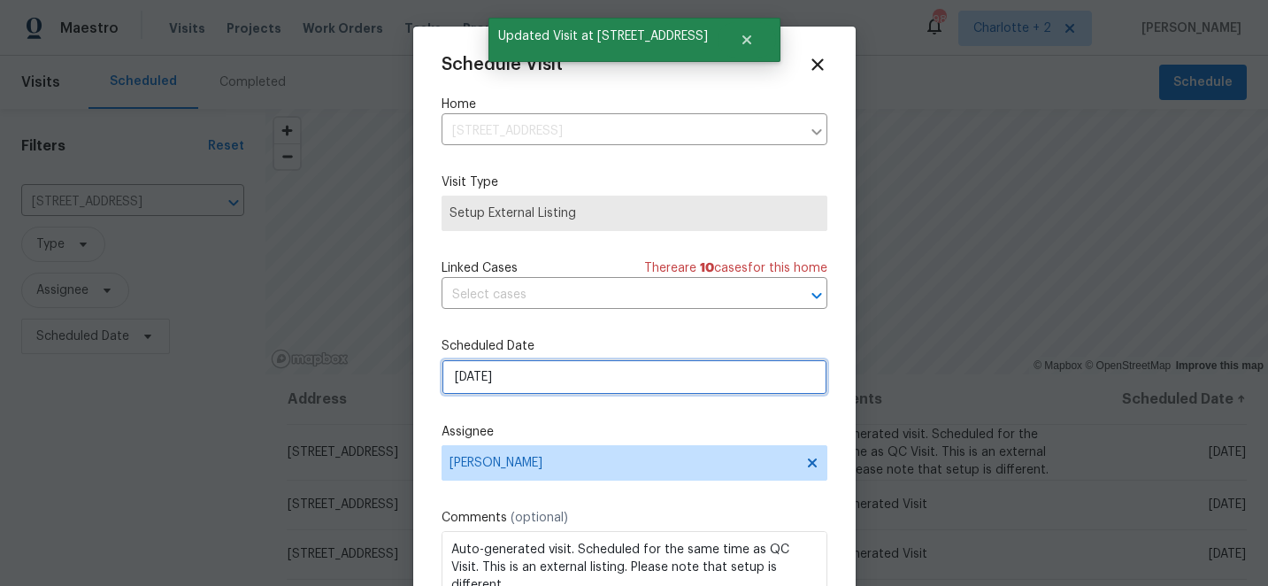
click at [678, 382] on input "[DATE]" at bounding box center [635, 376] width 386 height 35
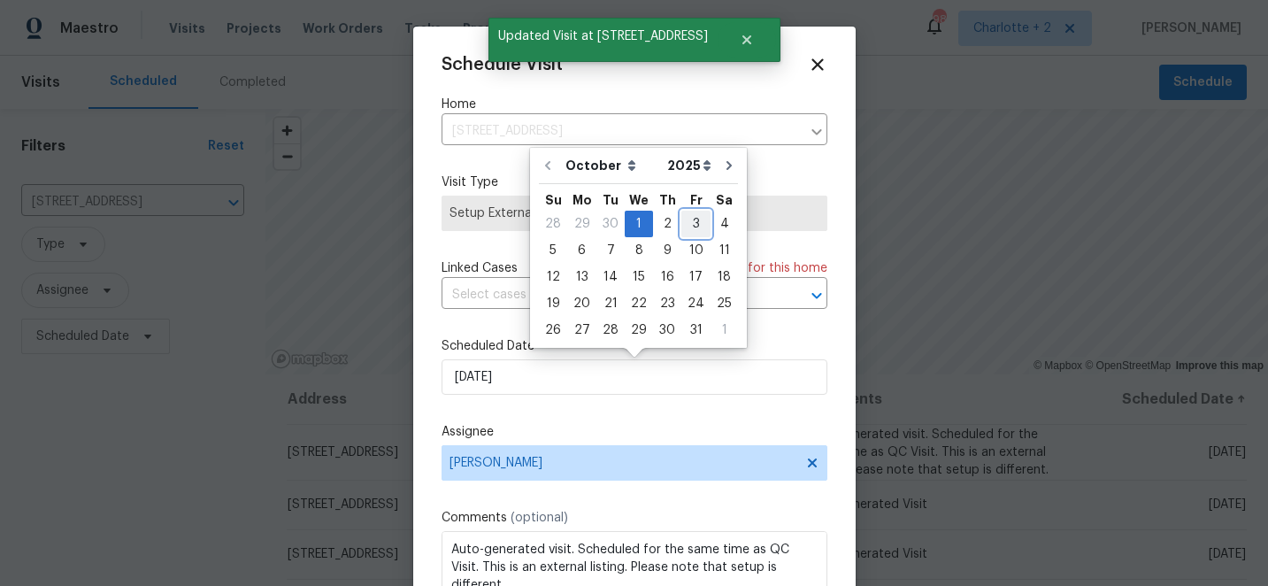
click at [689, 226] on div "3" at bounding box center [695, 223] width 29 height 25
type input "[DATE]"
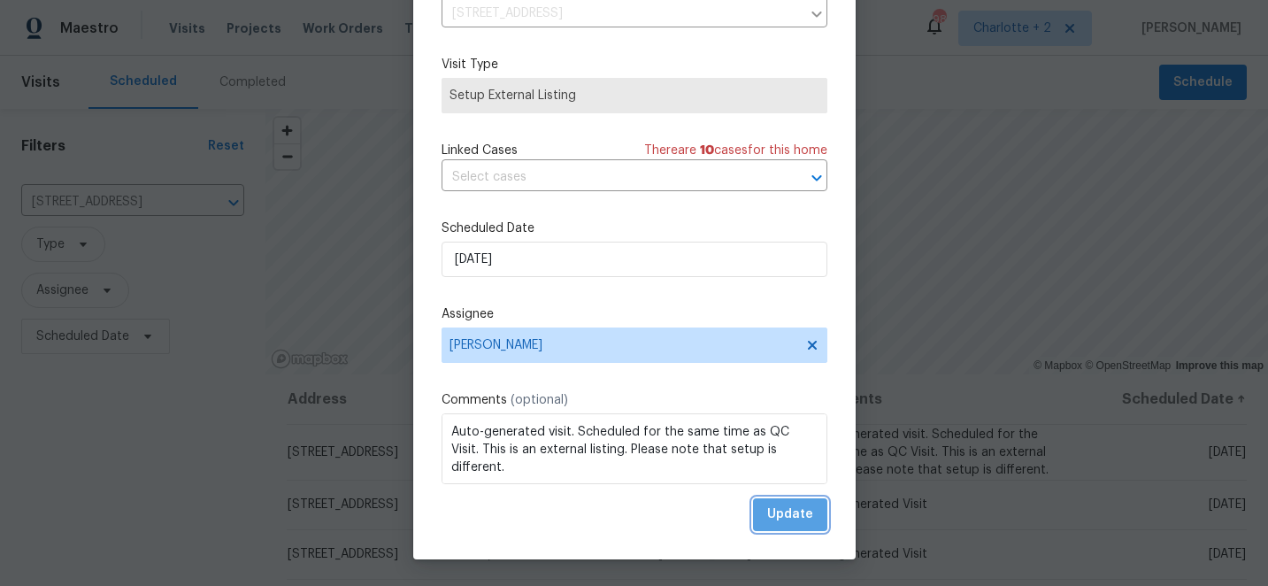
click at [798, 521] on span "Update" at bounding box center [790, 514] width 46 height 22
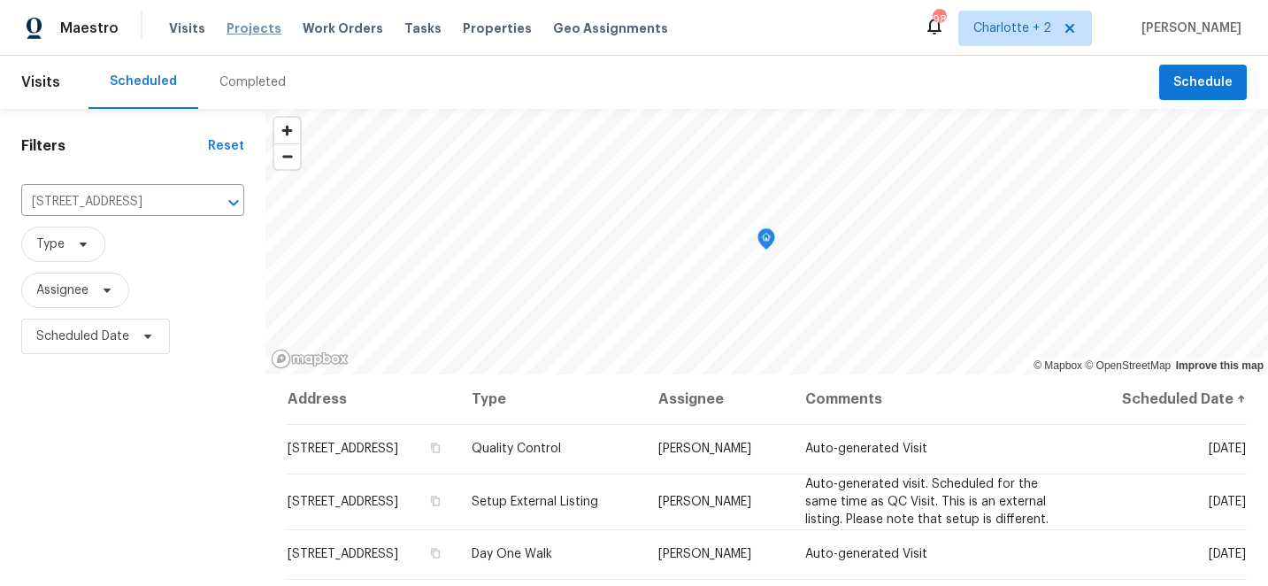
click at [248, 31] on span "Projects" at bounding box center [254, 28] width 55 height 18
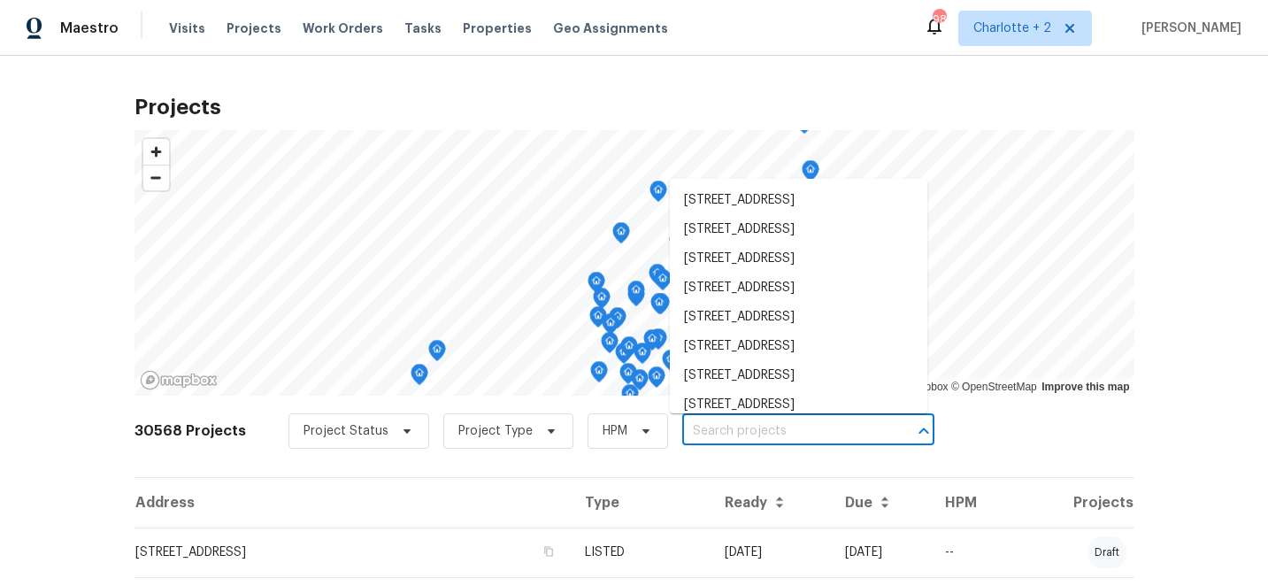
click at [698, 426] on input "text" at bounding box center [783, 431] width 203 height 27
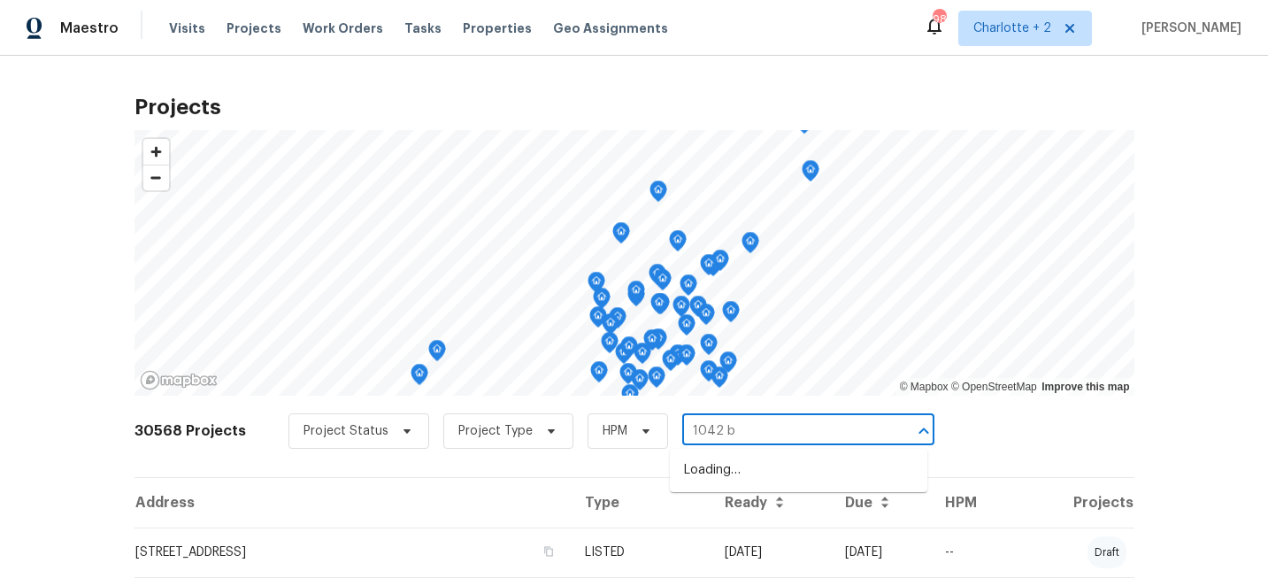
type input "1042 ba"
click at [718, 470] on li "[STREET_ADDRESS]" at bounding box center [798, 470] width 257 height 29
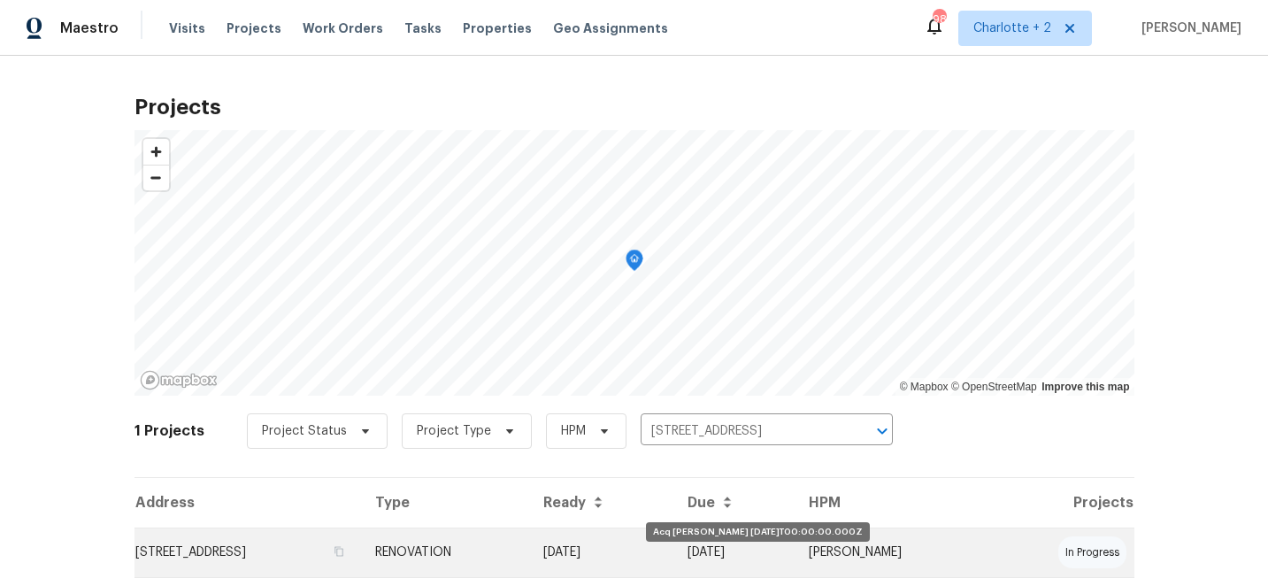
click at [674, 554] on td "[DATE]" at bounding box center [601, 552] width 145 height 50
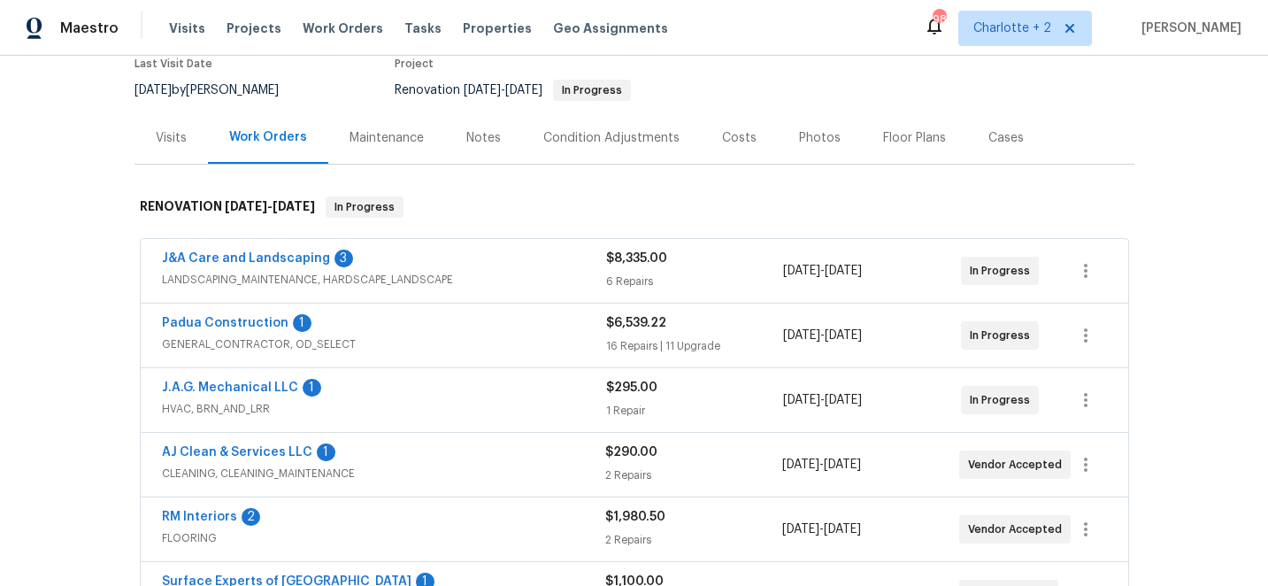
scroll to position [218, 0]
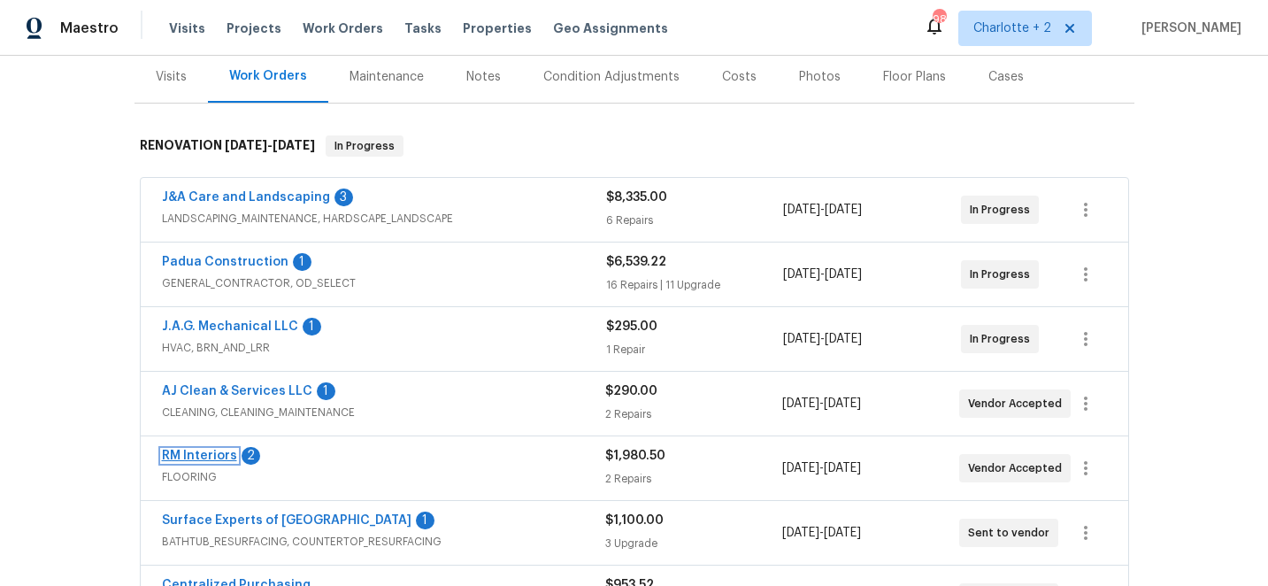
click at [189, 455] on link "RM Interiors" at bounding box center [199, 455] width 75 height 12
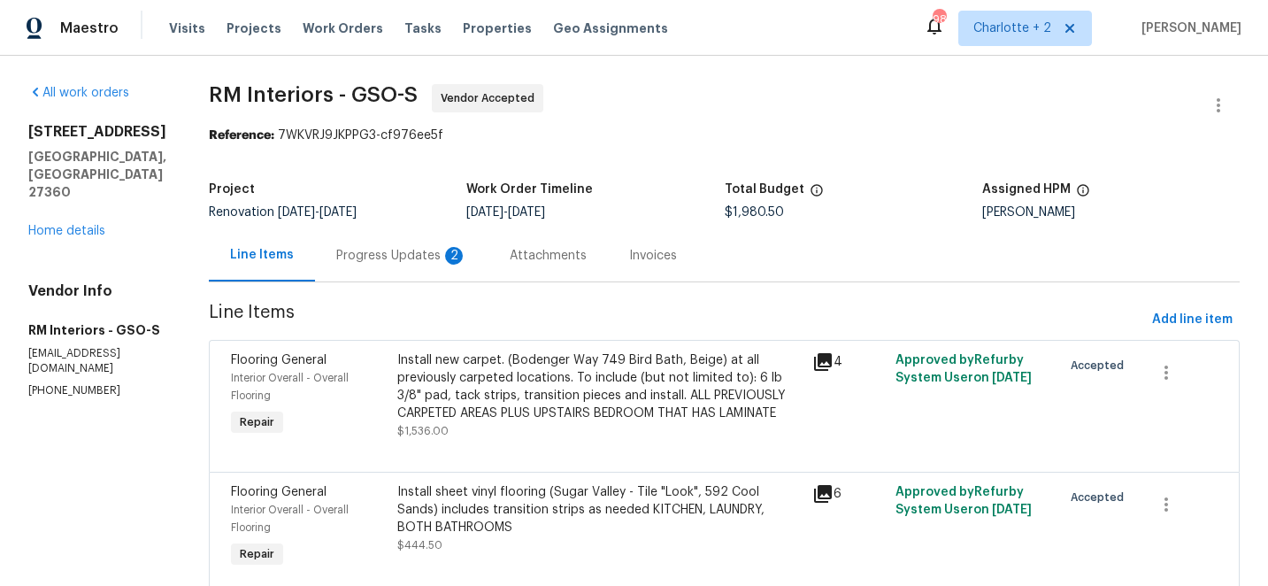
scroll to position [70, 0]
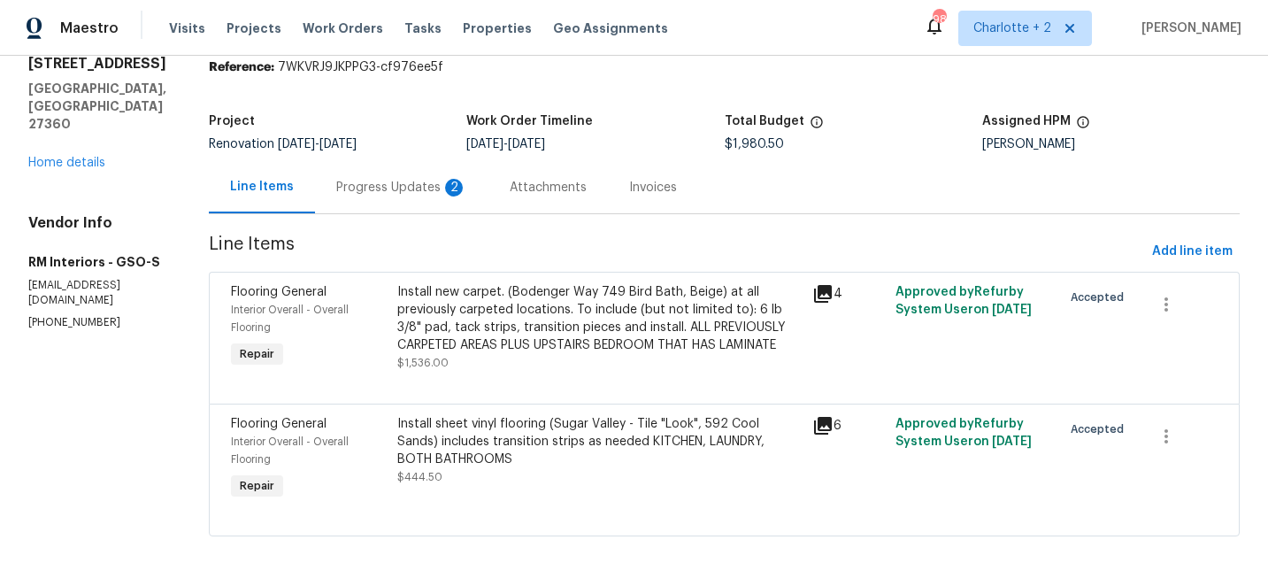
click at [462, 312] on div "Install new carpet. (Bodenger Way 749 Bird Bath, Beige) at all previously carpe…" at bounding box center [599, 318] width 405 height 71
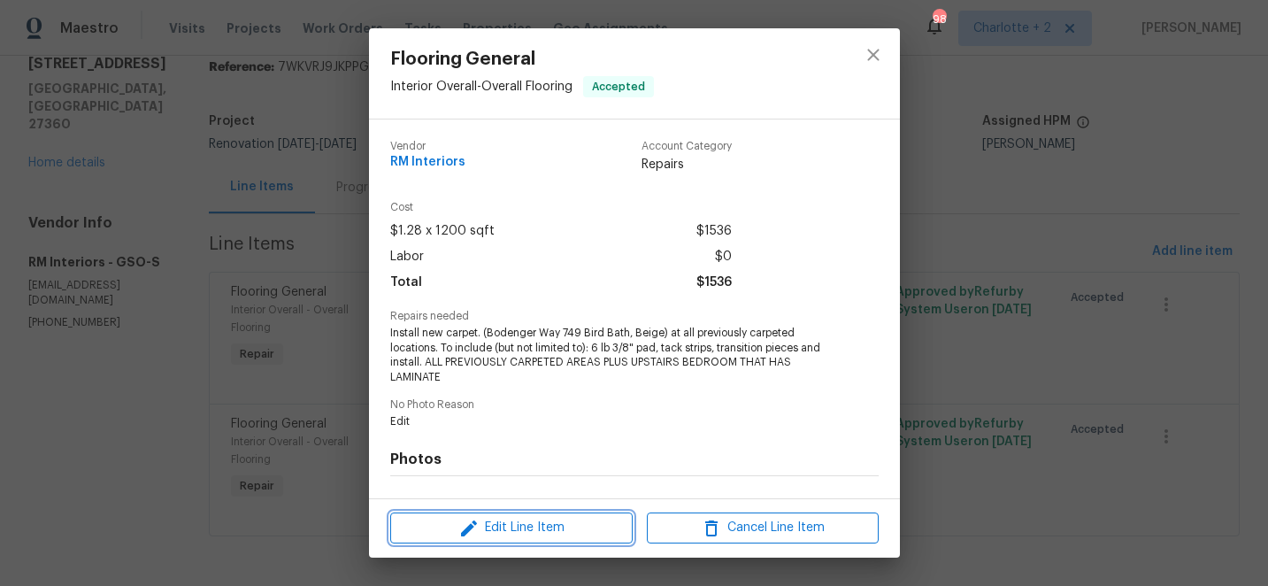
click at [521, 534] on span "Edit Line Item" at bounding box center [512, 528] width 232 height 22
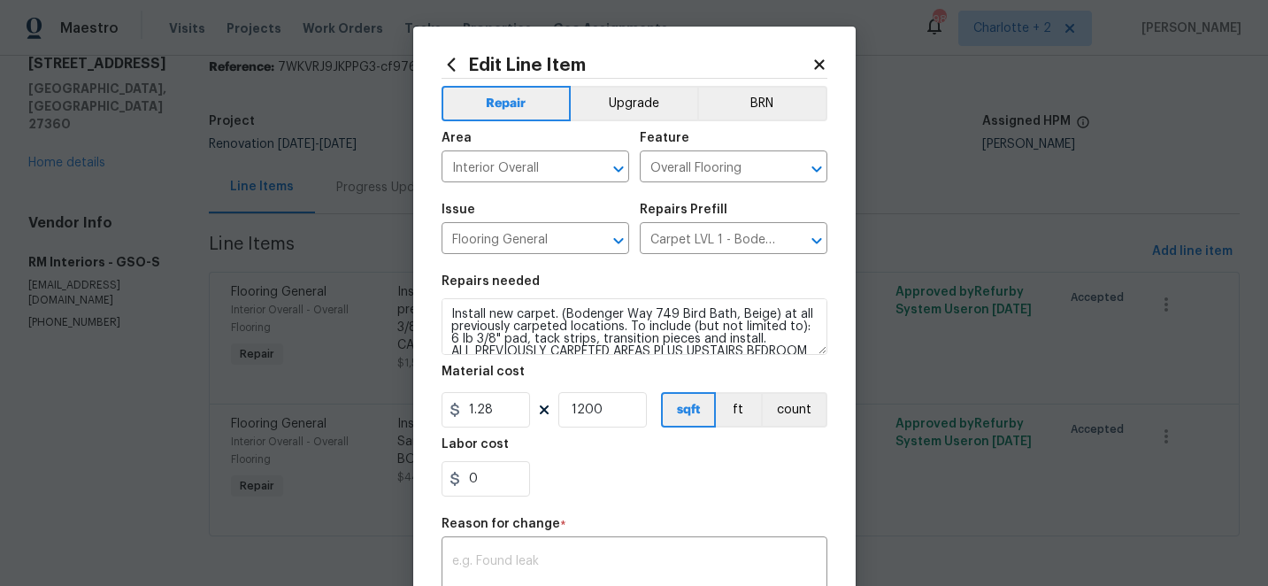
scroll to position [25, 0]
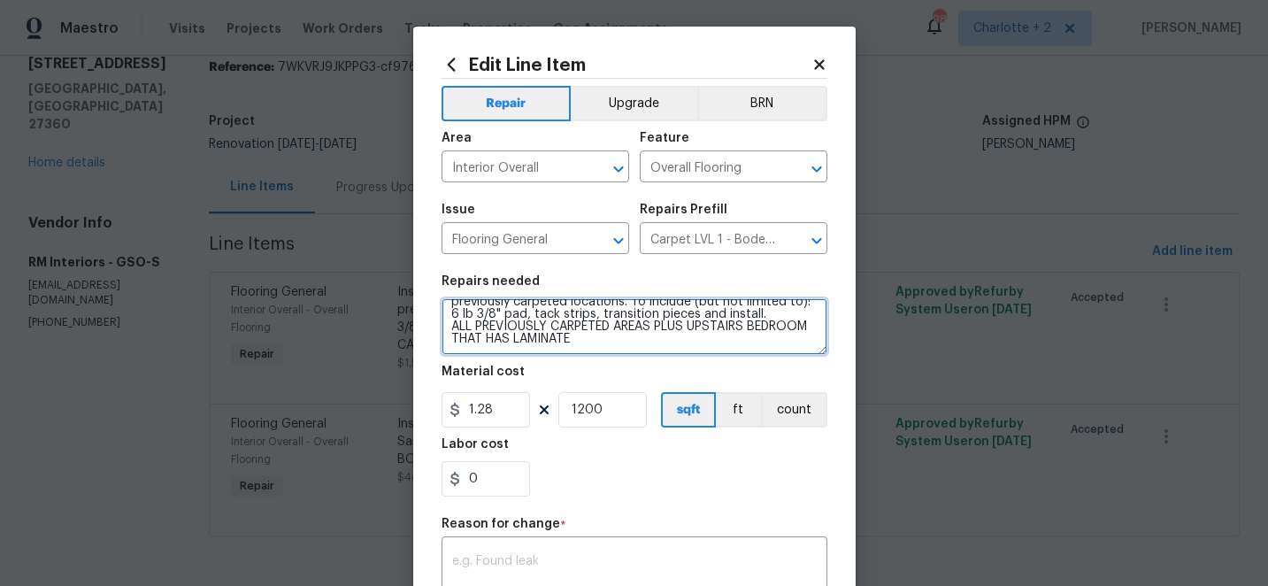
click at [575, 342] on textarea "Install new carpet. (Bodenger Way 749 Bird Bath, Beige) at all previously carpe…" at bounding box center [635, 326] width 386 height 57
paste textarea "Carpet - OD Bodenger Way 749 Bird Bath 25oz 89 $6.53 $581.17 Pad - 6lb 3/8in Su…"
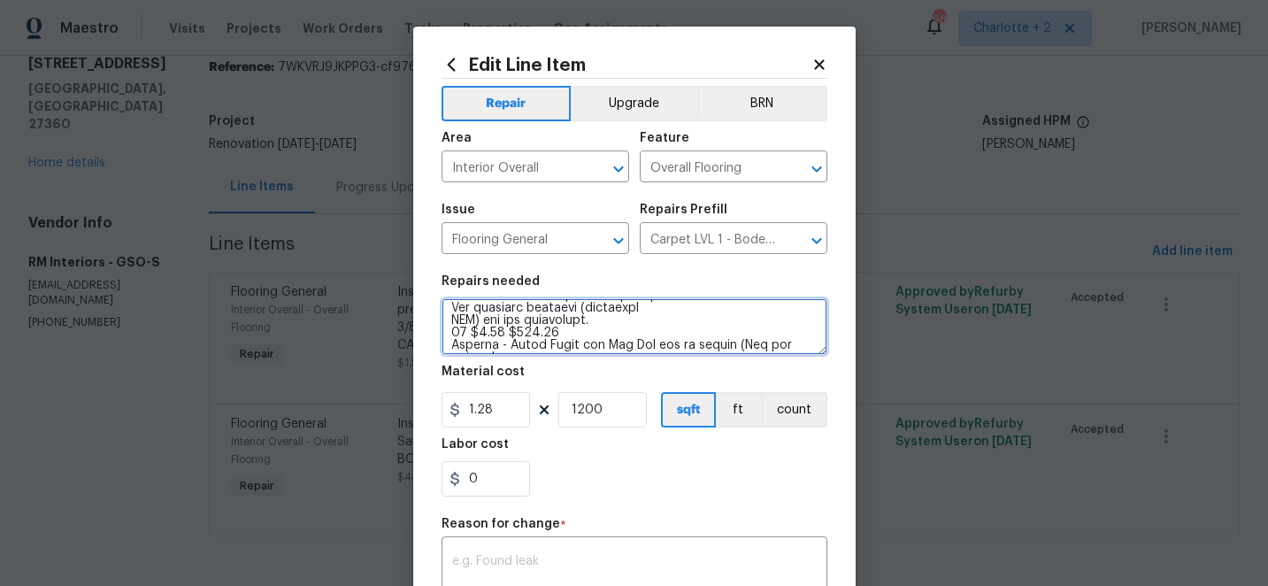
scroll to position [145, 0]
type textarea "Install new carpet. (Bodenger Way 749 Bird Bath, Beige) at all previously carpe…"
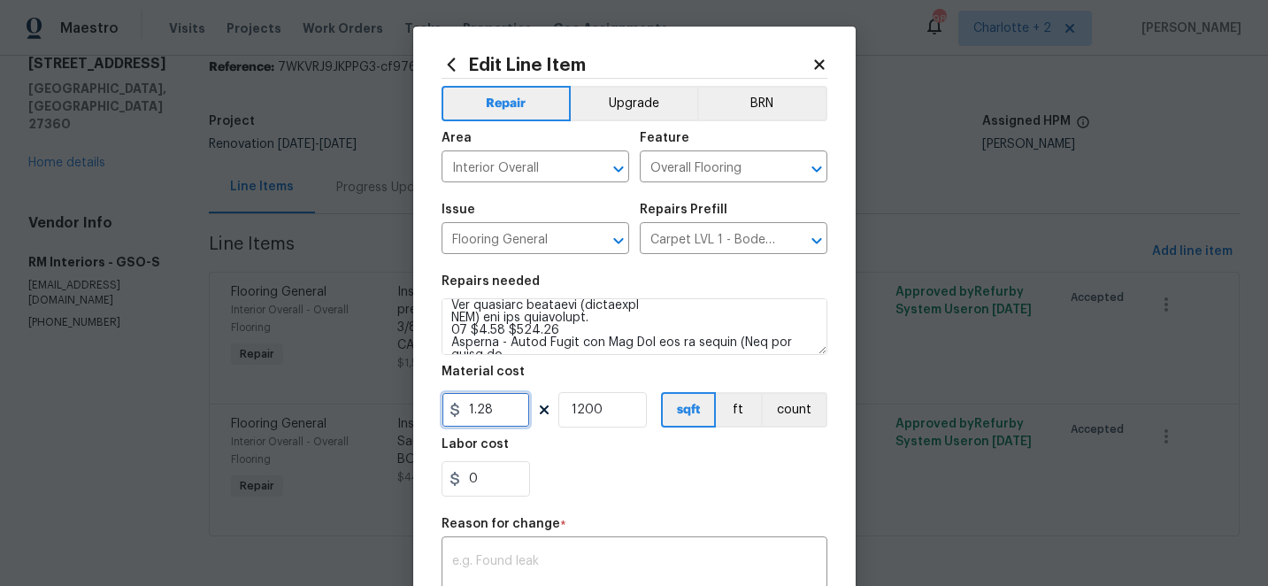
click at [512, 412] on input "1.28" at bounding box center [486, 409] width 88 height 35
type input "801.17"
click at [624, 408] on input "1200" at bounding box center [602, 409] width 88 height 35
type input "1"
click at [523, 549] on div "x ​" at bounding box center [635, 573] width 386 height 65
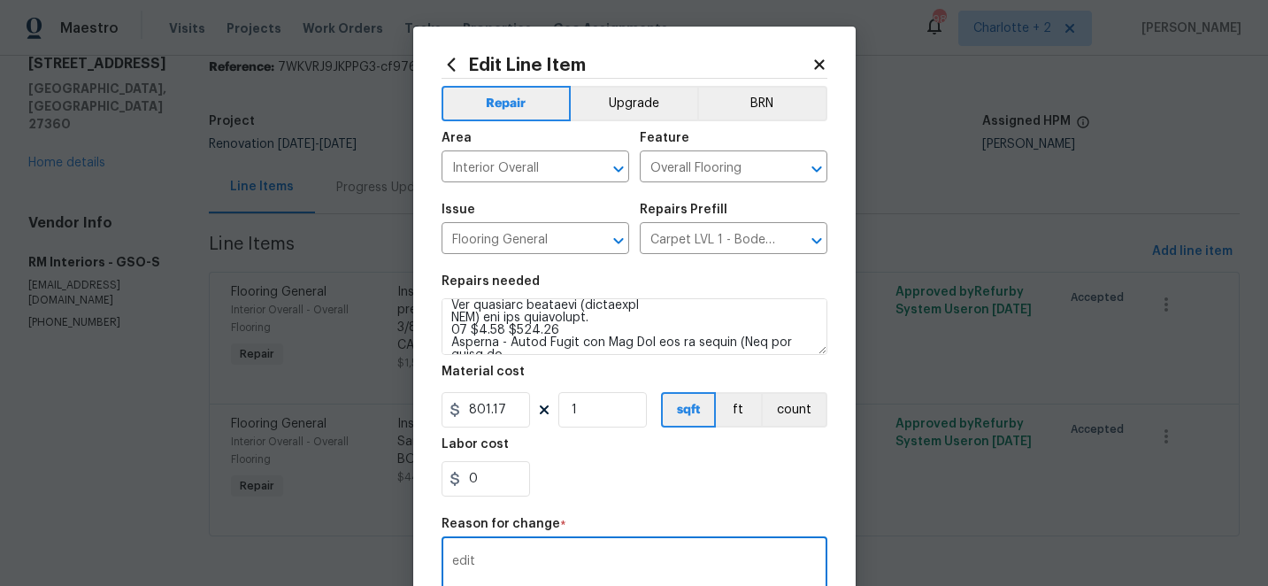
scroll to position [287, 0]
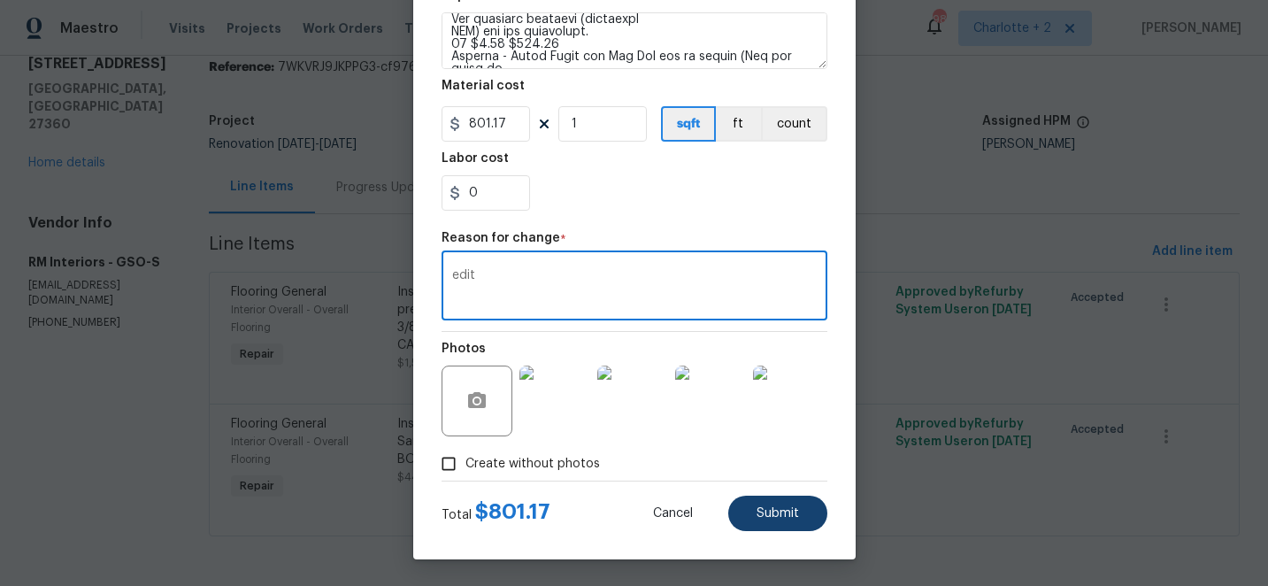
type textarea "edit"
click at [753, 511] on button "Submit" at bounding box center [777, 512] width 99 height 35
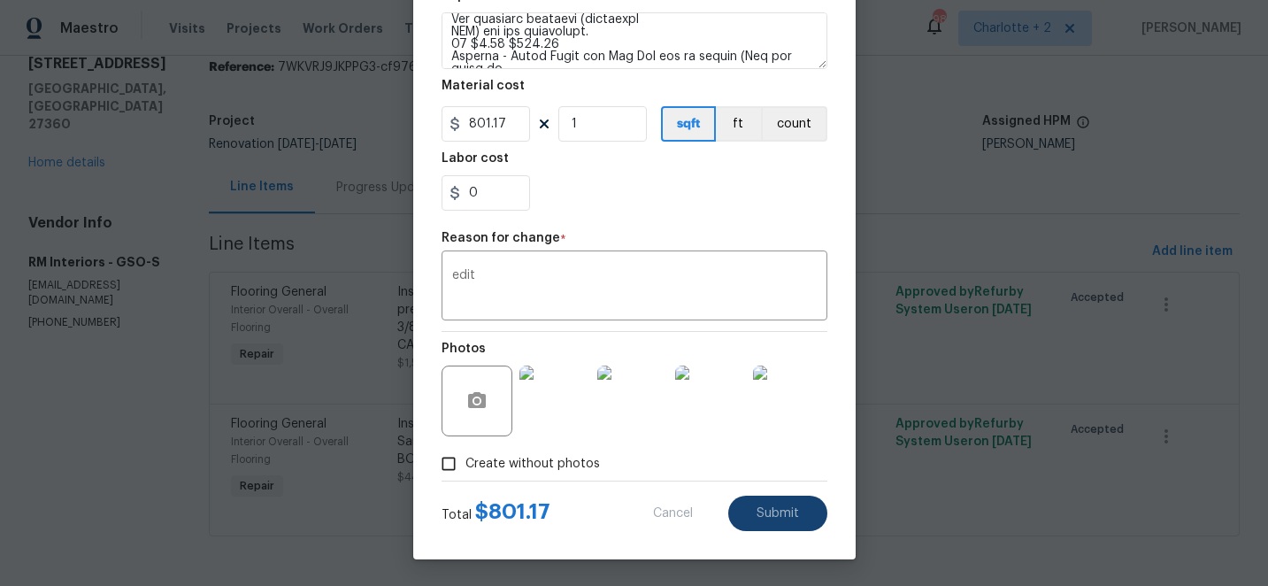
type textarea "Install new carpet. (Bodenger Way 749 Bird Bath, Beige) at all previously carpe…"
type input "1200"
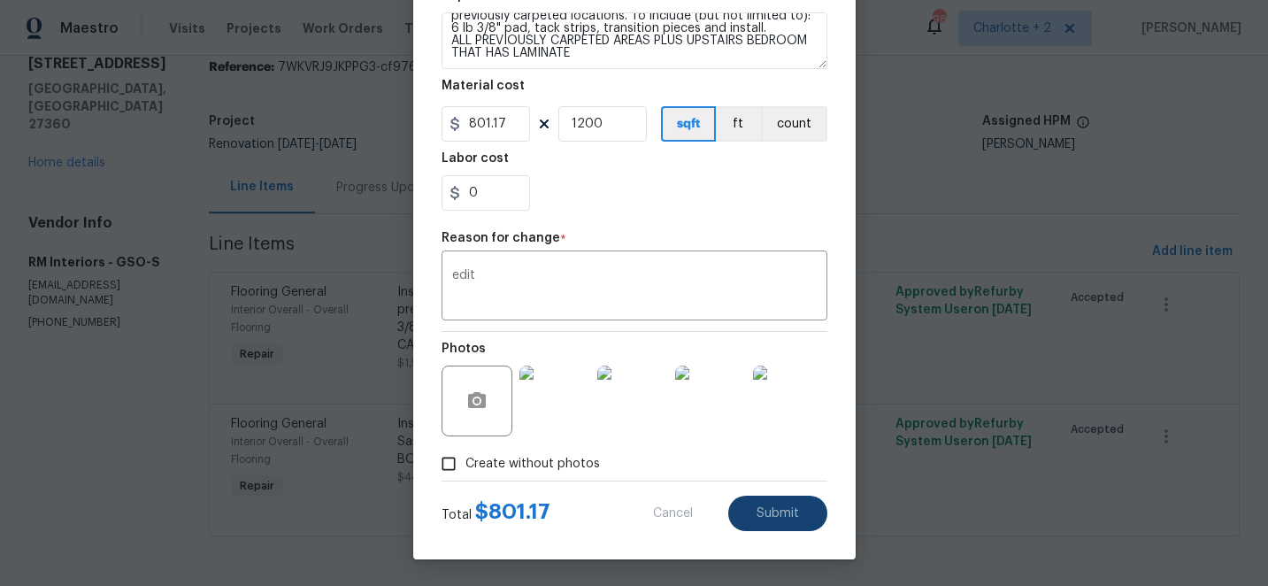
type input "1.28"
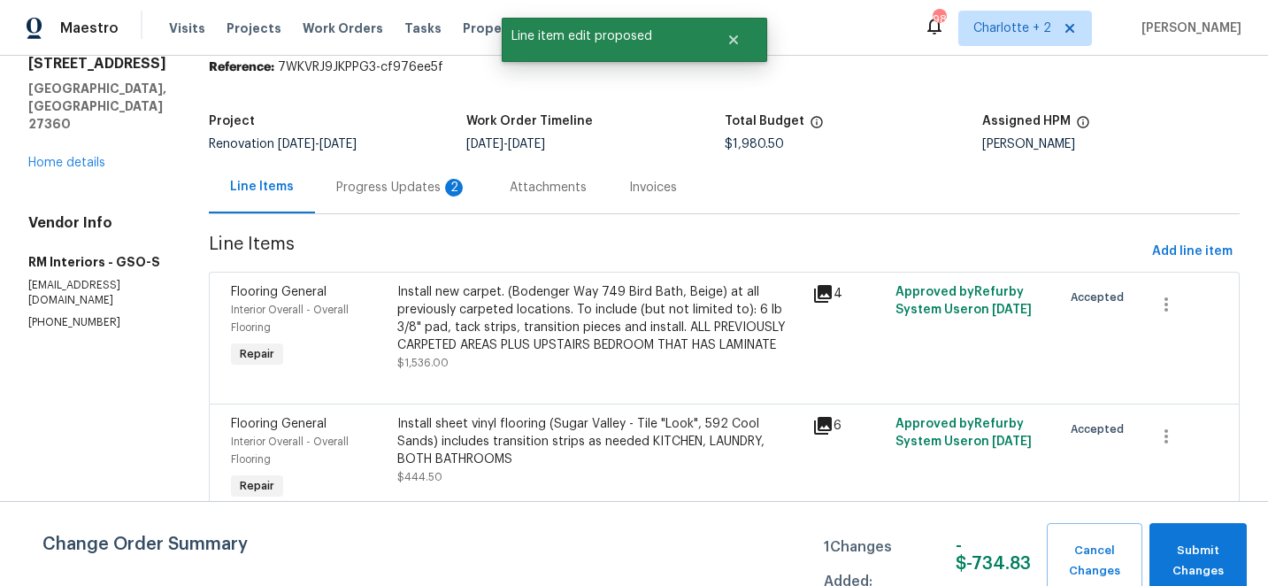
scroll to position [0, 0]
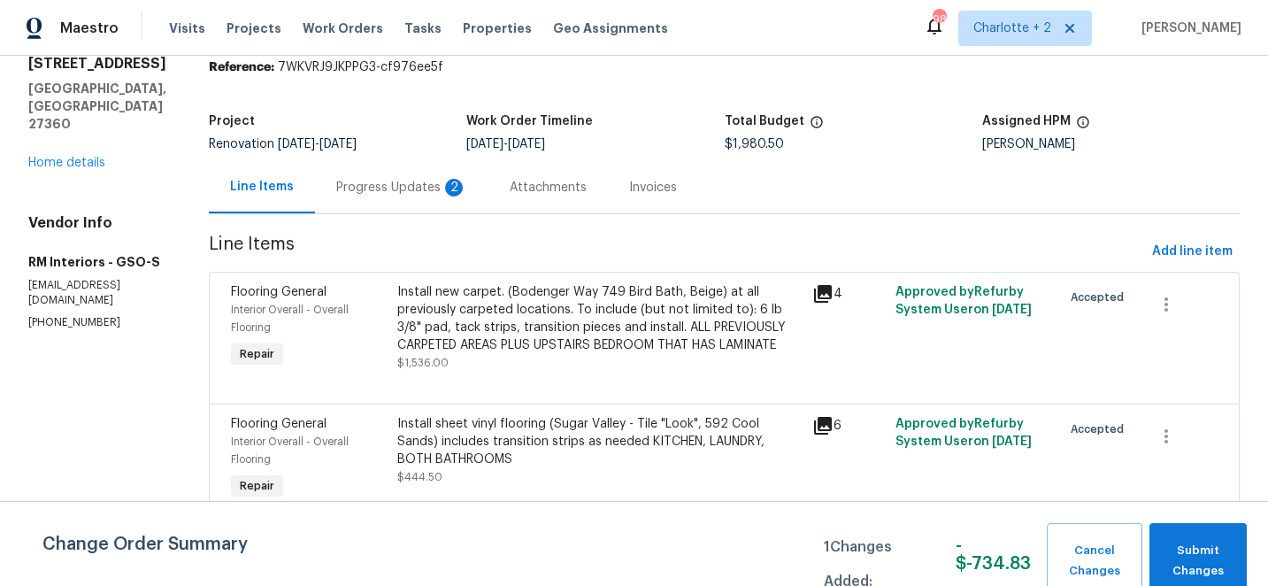
click at [527, 430] on div "Install sheet vinyl flooring (Sugar Valley - Tile "Look", 592 Cool Sands) inclu…" at bounding box center [599, 441] width 405 height 53
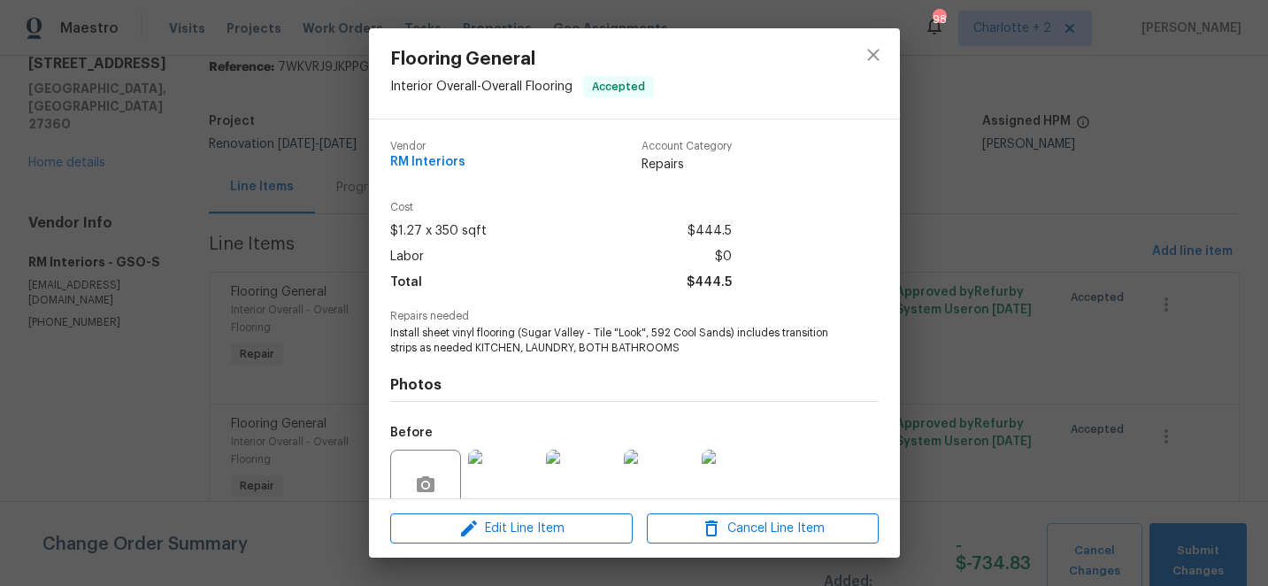
scroll to position [155, 0]
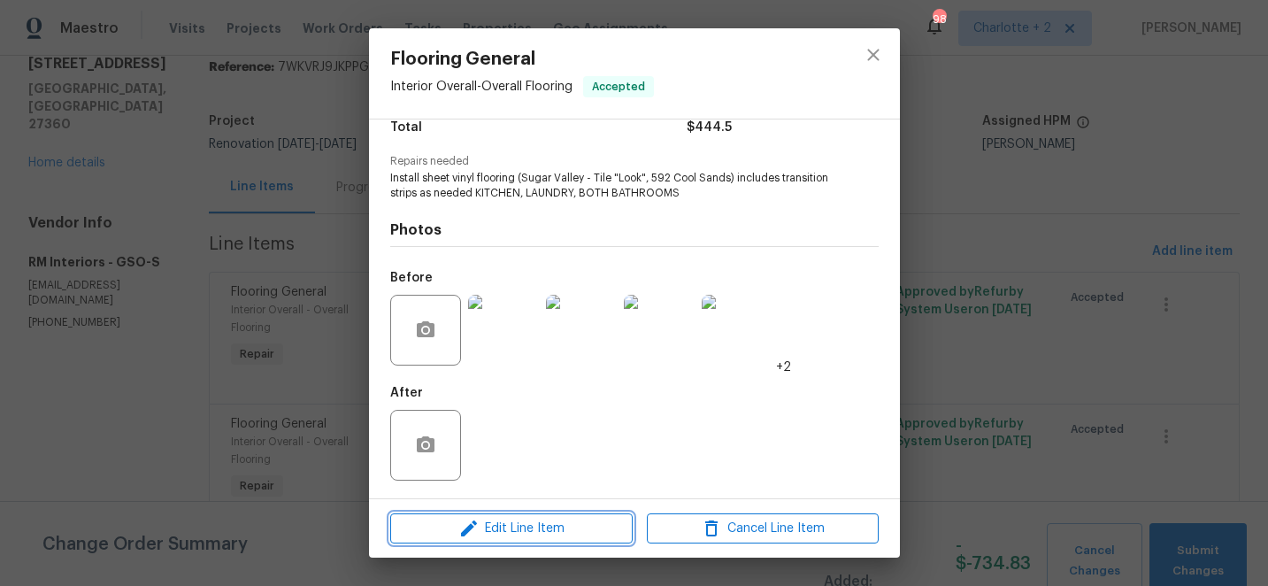
click at [521, 519] on span "Edit Line Item" at bounding box center [512, 529] width 232 height 22
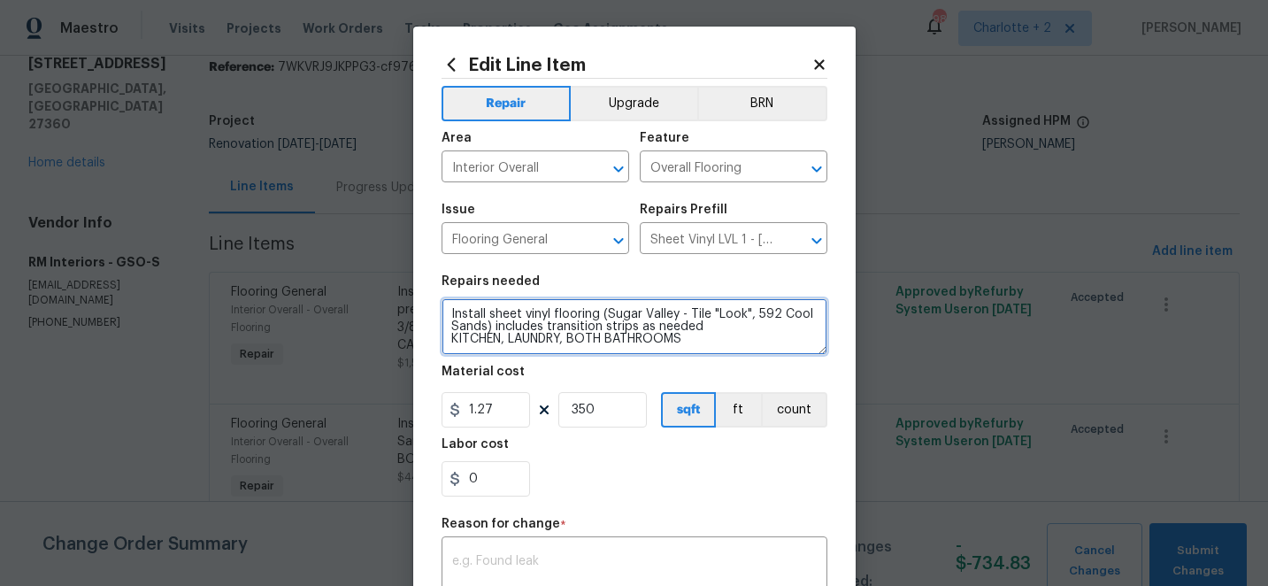
click at [695, 342] on textarea "Install sheet vinyl flooring (Sugar Valley - Tile "Look", 592 Cool Sands) inclu…" at bounding box center [635, 326] width 386 height 57
paste textarea "Carpet - OD Bodenger Way 749 Bird Bath 25oz 89 $6.53 $581.17 Pad - 6lb 3/8in Su…"
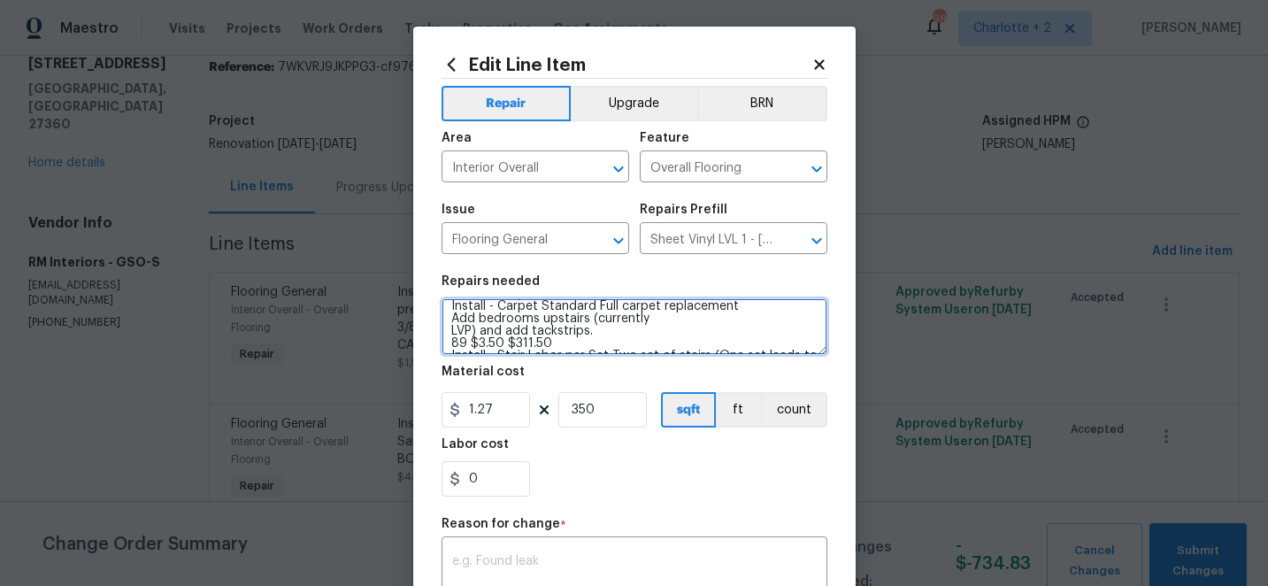
type textarea "Install sheet vinyl flooring (Sugar Valley - Tile "Look", 592 Cool Sands) inclu…"
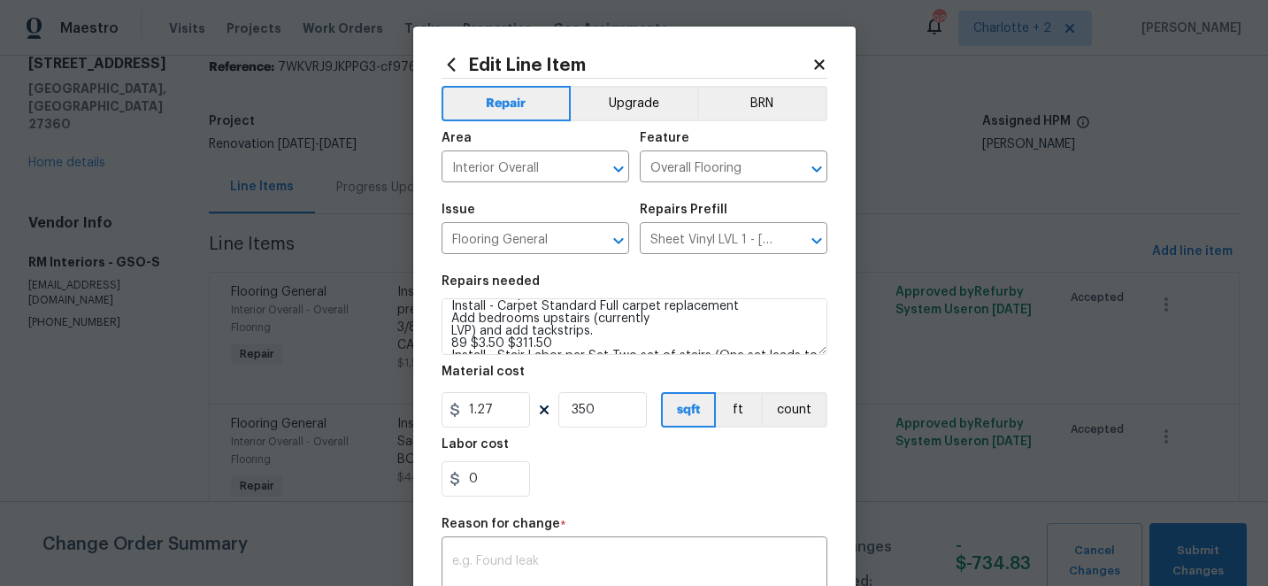
click at [823, 64] on icon at bounding box center [819, 65] width 16 height 16
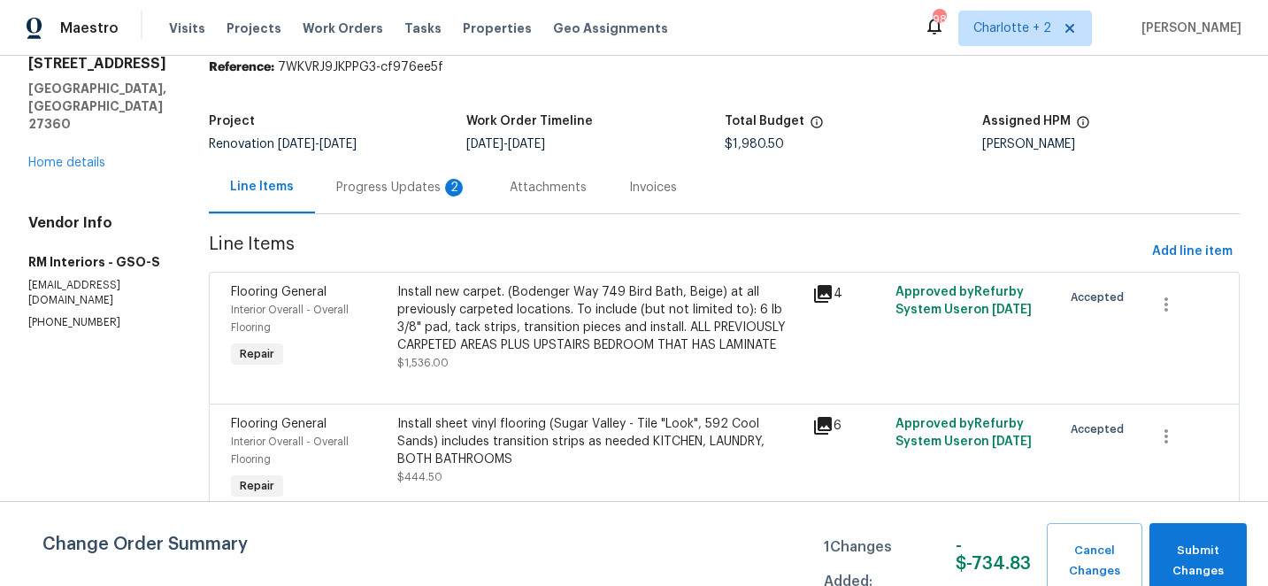
click at [488, 291] on div "Install new carpet. (Bodenger Way 749 Bird Bath, Beige) at all previously carpe…" at bounding box center [599, 318] width 405 height 71
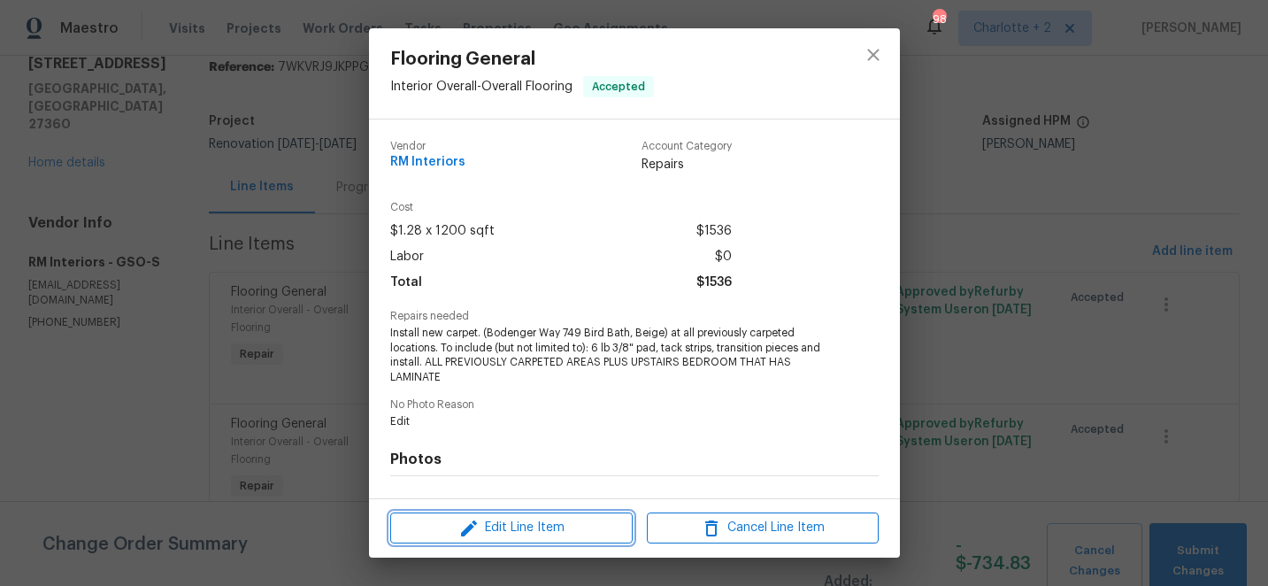
click at [467, 528] on icon "button" at bounding box center [469, 528] width 16 height 16
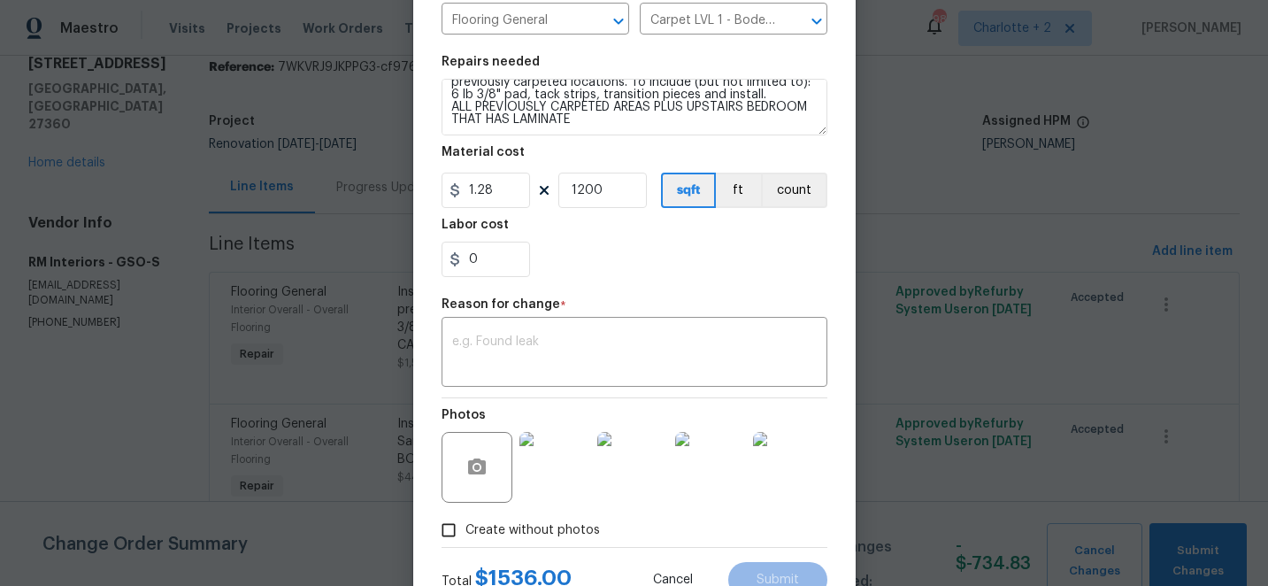
scroll to position [0, 0]
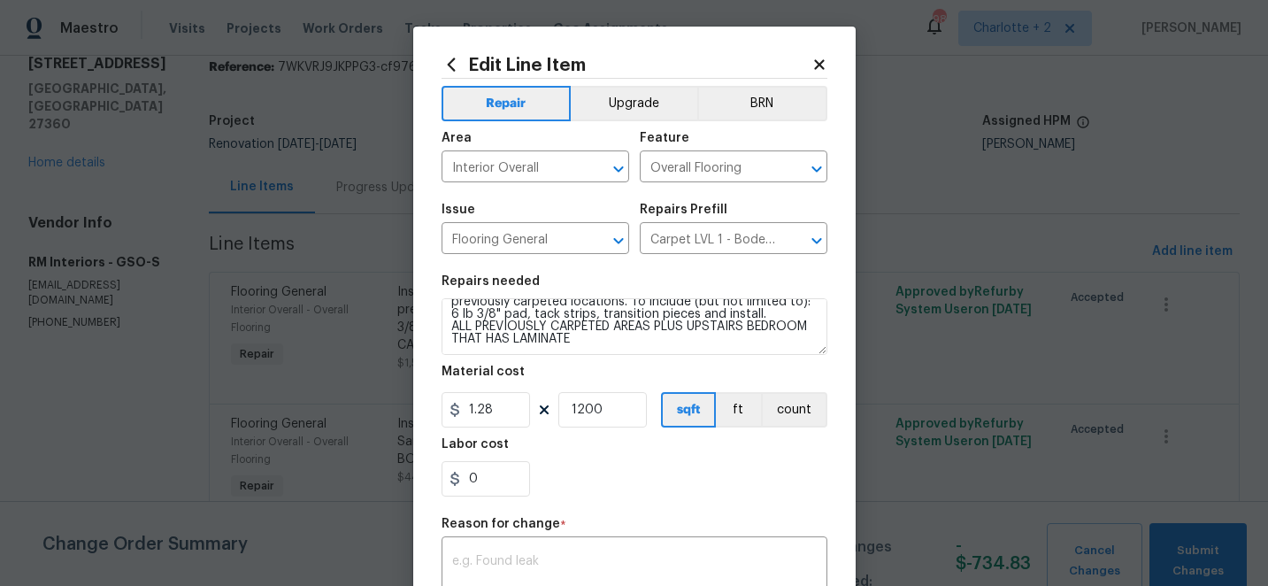
click at [415, 319] on div "Edit Line Item Repair Upgrade BRN Area Interior Overall ​ Feature Overall Floor…" at bounding box center [634, 436] width 442 height 818
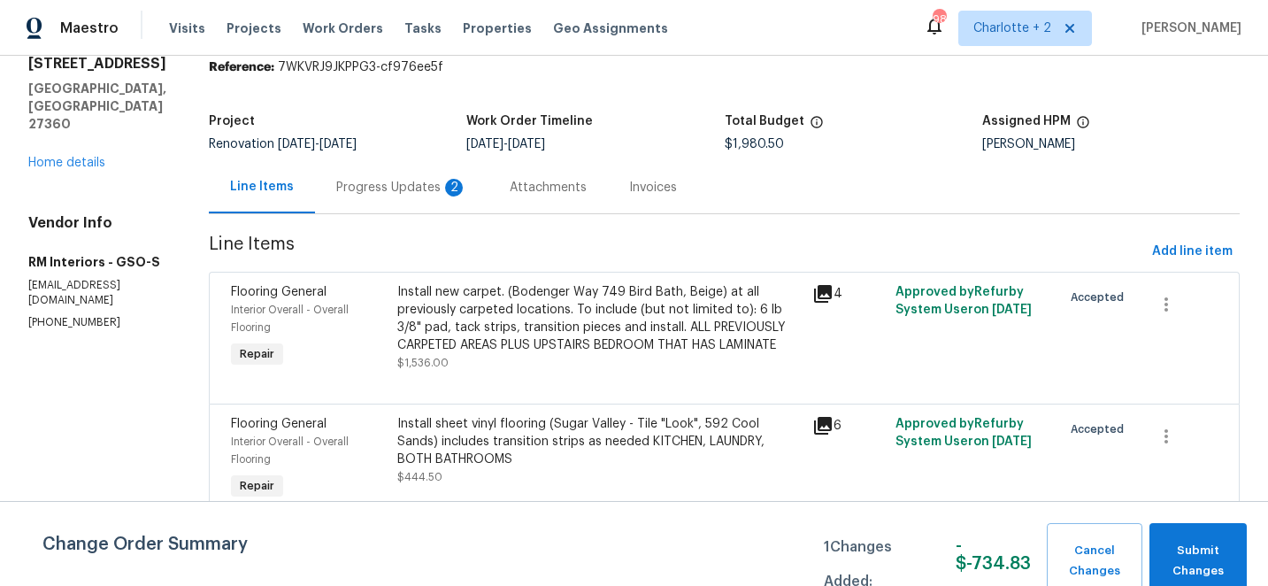
click at [392, 317] on body "Maestro Visits Projects Work Orders Tasks Properties Geo Assignments 98 Charlot…" at bounding box center [634, 293] width 1268 height 586
click at [584, 305] on div "Install new carpet. (Bodenger Way 749 Bird Bath, Beige) at all previously carpe…" at bounding box center [599, 318] width 405 height 71
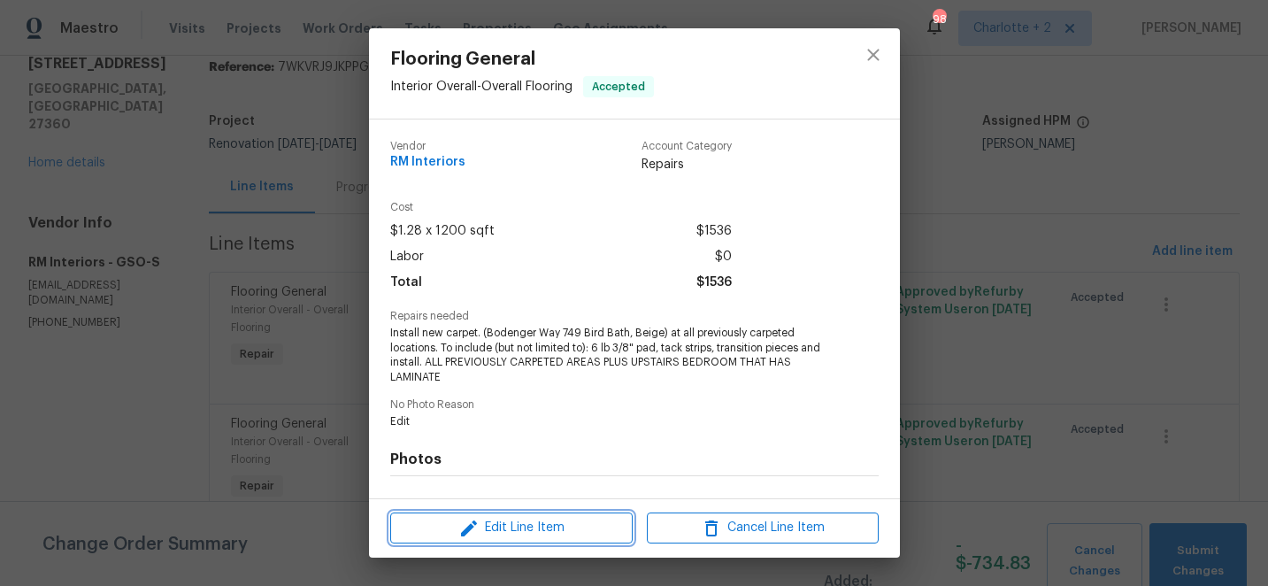
click at [524, 519] on span "Edit Line Item" at bounding box center [512, 528] width 232 height 22
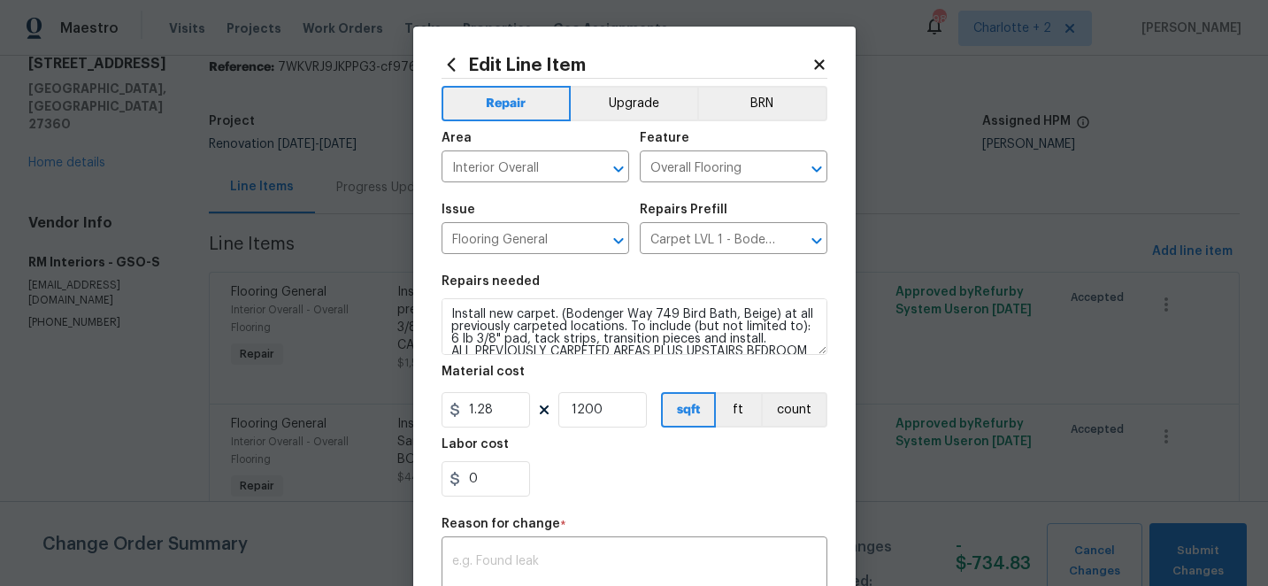
scroll to position [25, 0]
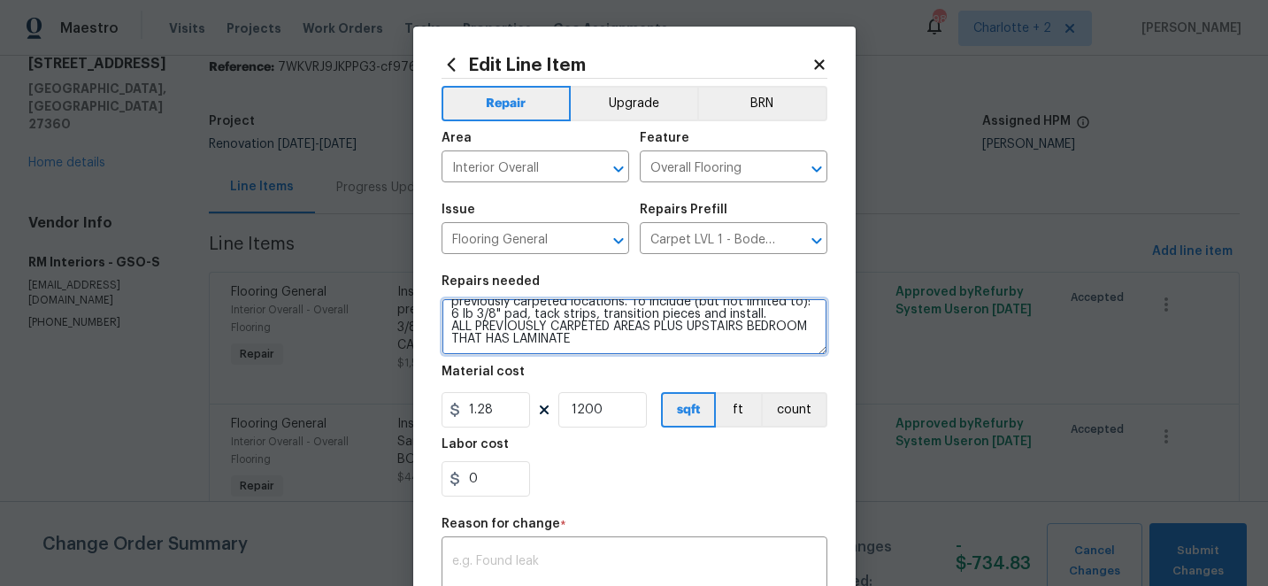
click at [599, 342] on textarea "Install new carpet. (Bodenger Way 749 Bird Bath, Beige) at all previously carpe…" at bounding box center [635, 326] width 386 height 57
paste textarea "Carpet - OD Bodenger Way 749 Bird Bath 25oz 89 $6.53 $581.17 Pad - 6lb 3/8in Su…"
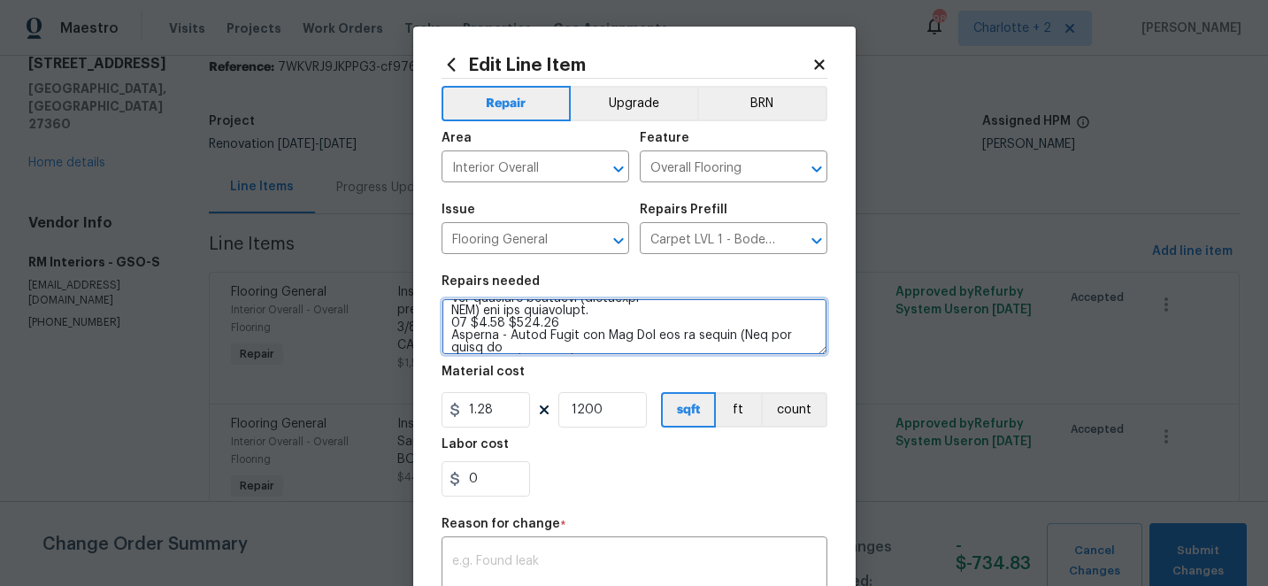
scroll to position [173, 0]
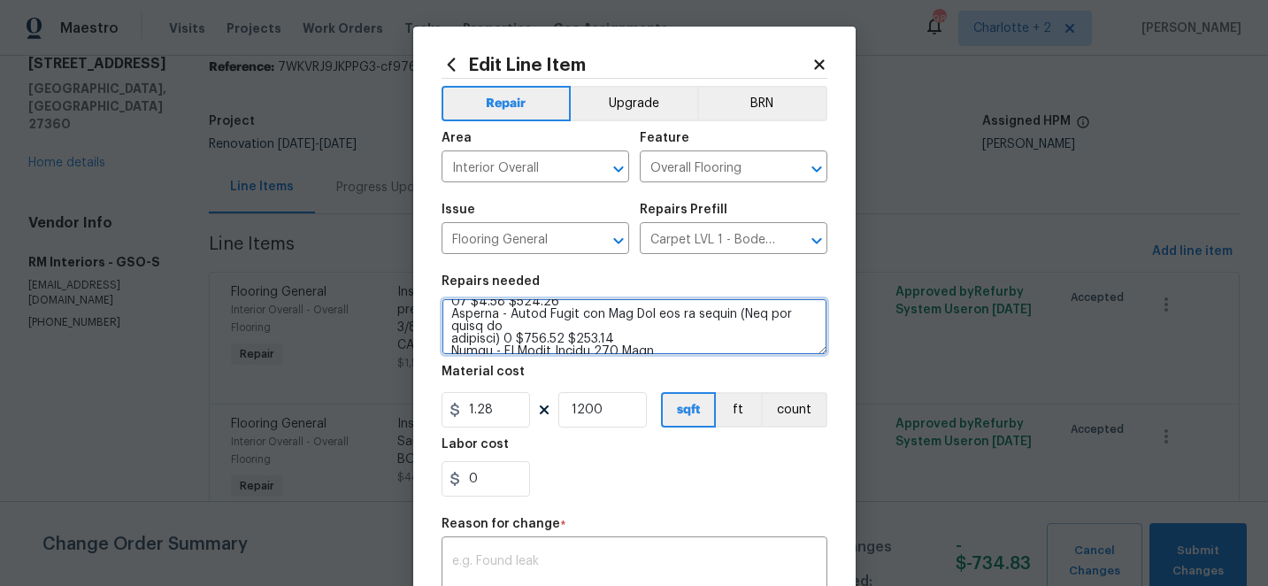
type textarea "Install new carpet. (Bodenger Way 749 Bird Bath, Beige) at all previously carpe…"
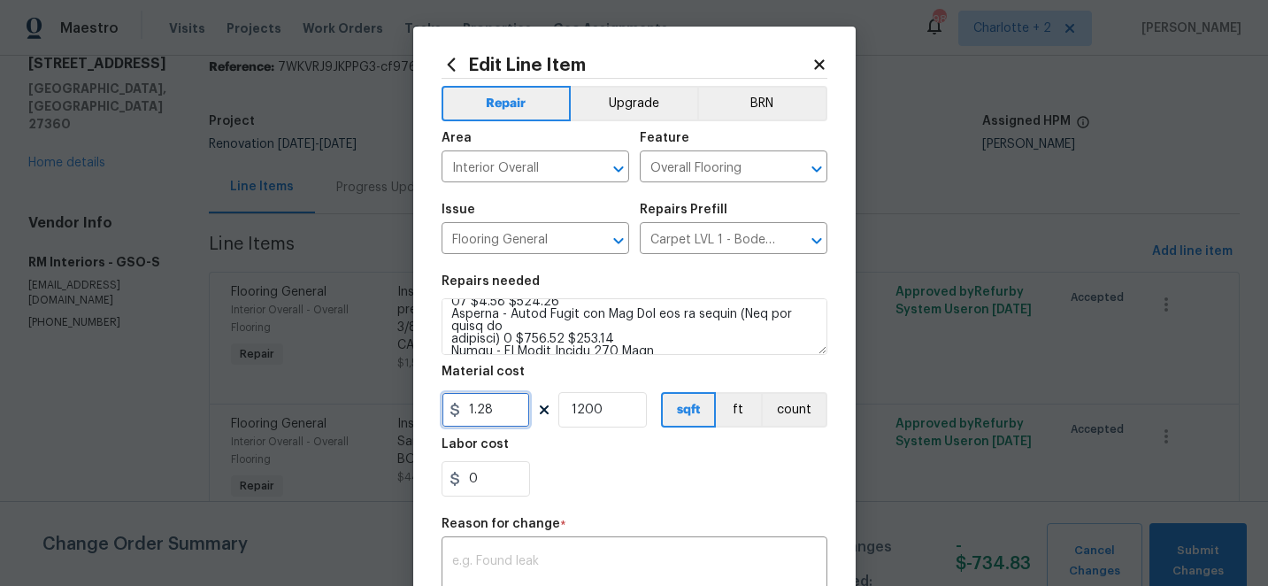
click at [518, 406] on input "1.28" at bounding box center [486, 409] width 88 height 35
type input "1352.67"
click at [621, 414] on input "1200" at bounding box center [602, 409] width 88 height 35
type input "1"
click at [529, 551] on div "x ​" at bounding box center [635, 573] width 386 height 65
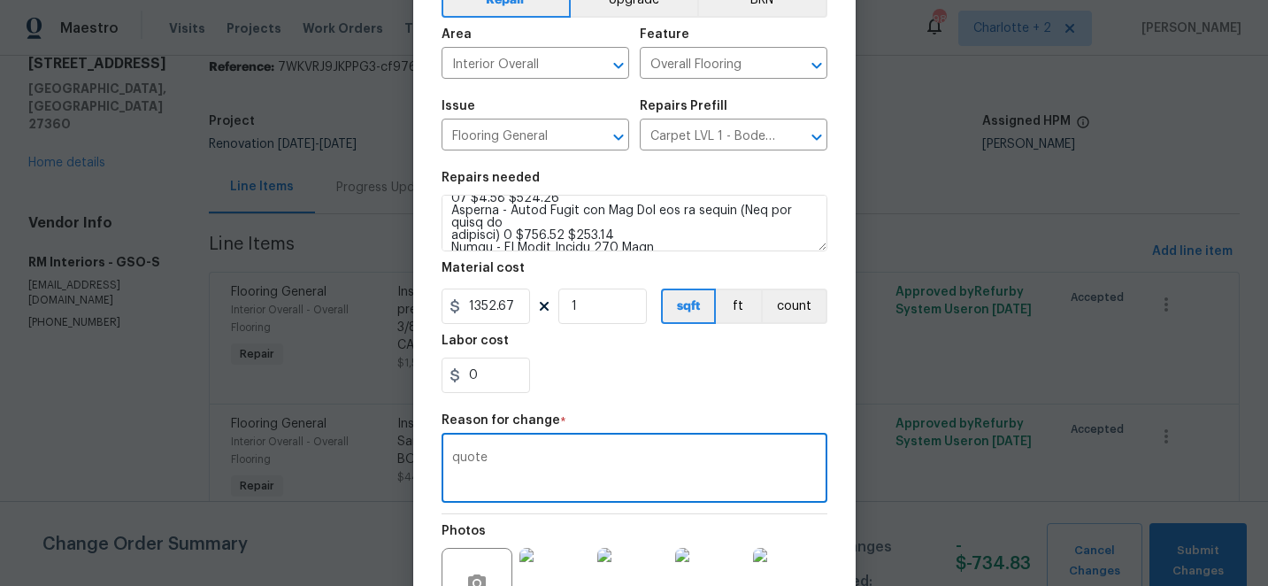
scroll to position [287, 0]
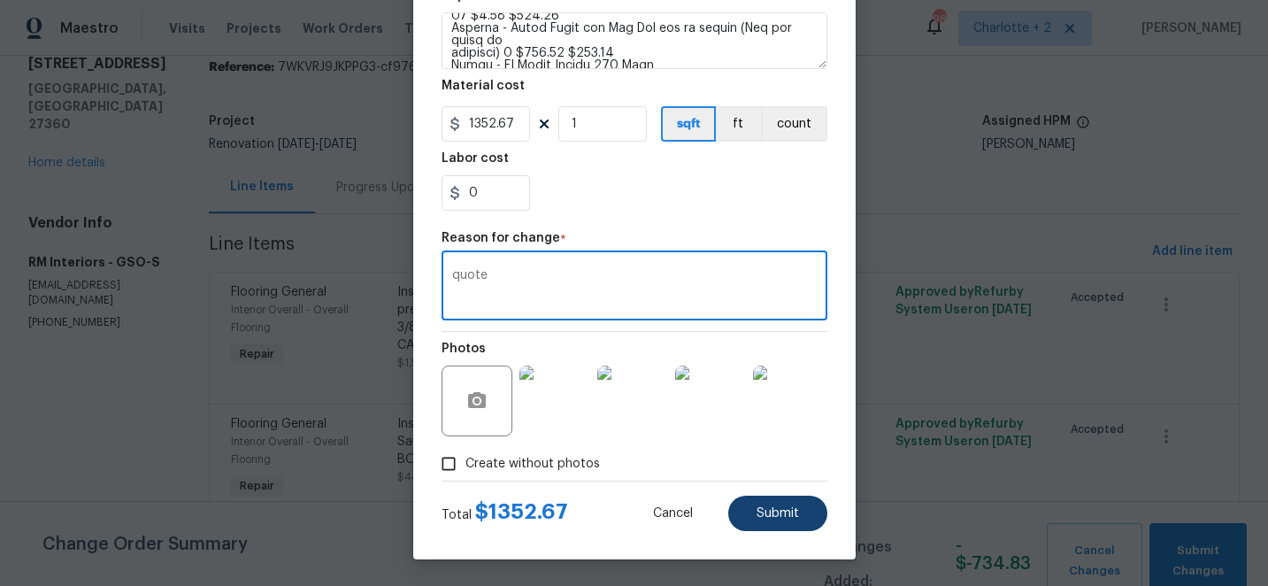
type textarea "quote"
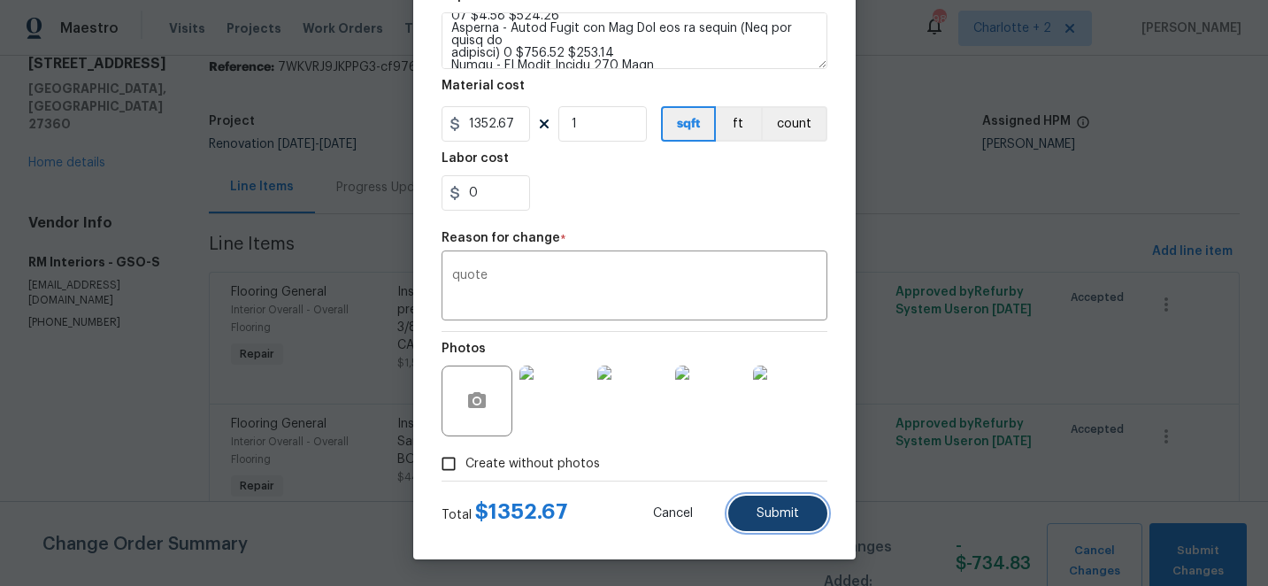
click at [766, 518] on span "Submit" at bounding box center [778, 513] width 42 height 13
type textarea "Install new carpet. (Bodenger Way 749 Bird Bath, Beige) at all previously carpe…"
type input "1200"
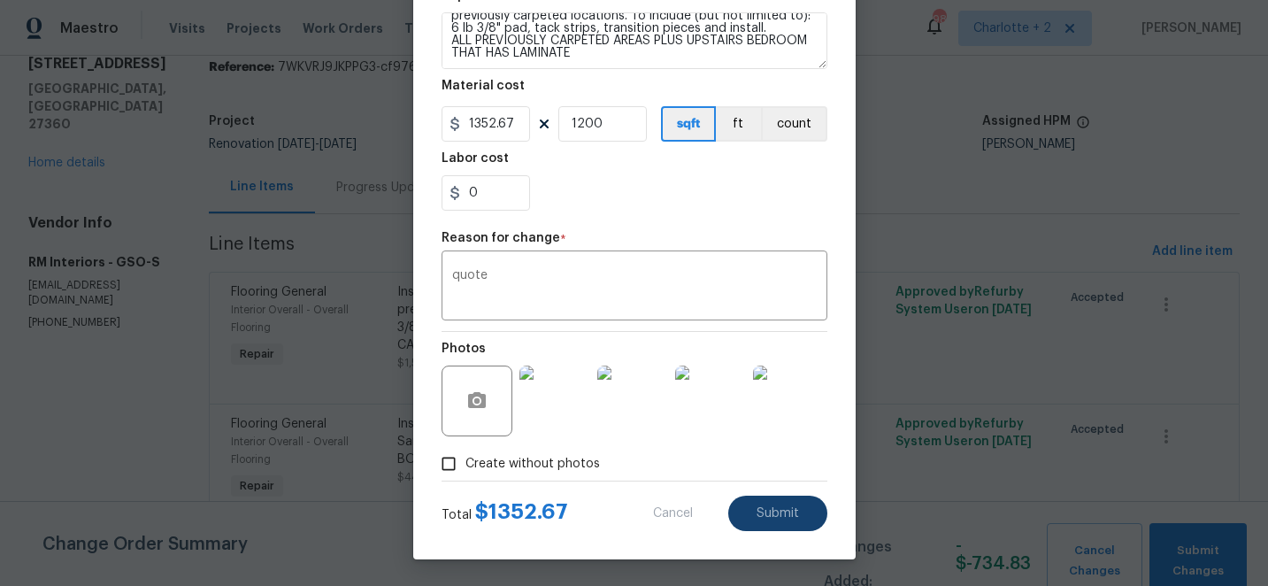
type input "1.28"
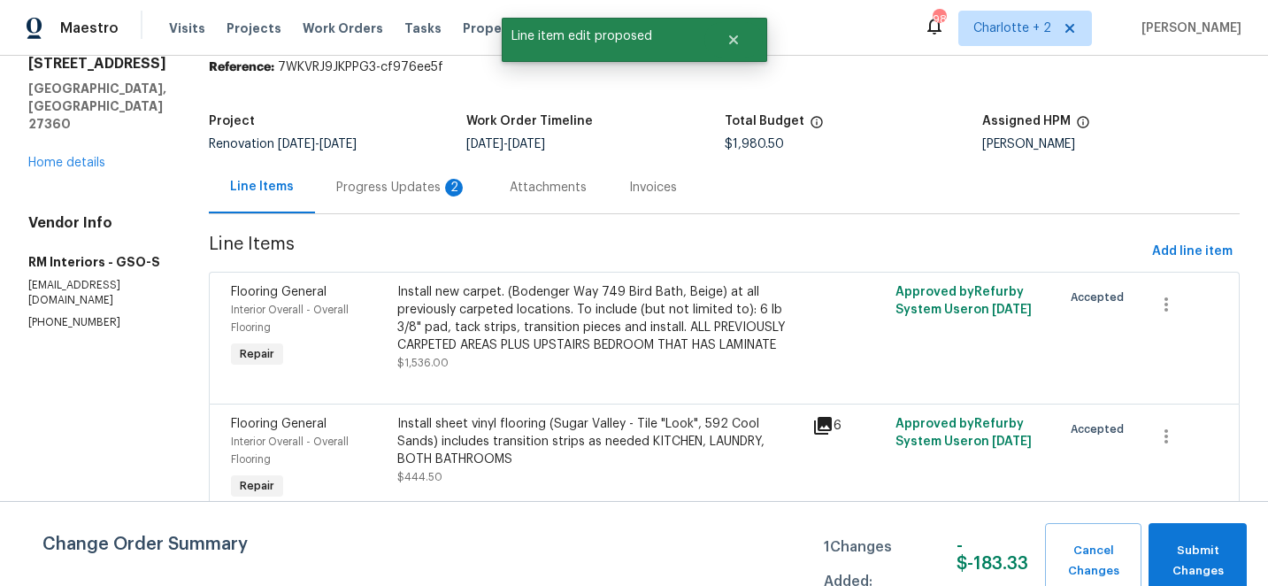
scroll to position [0, 0]
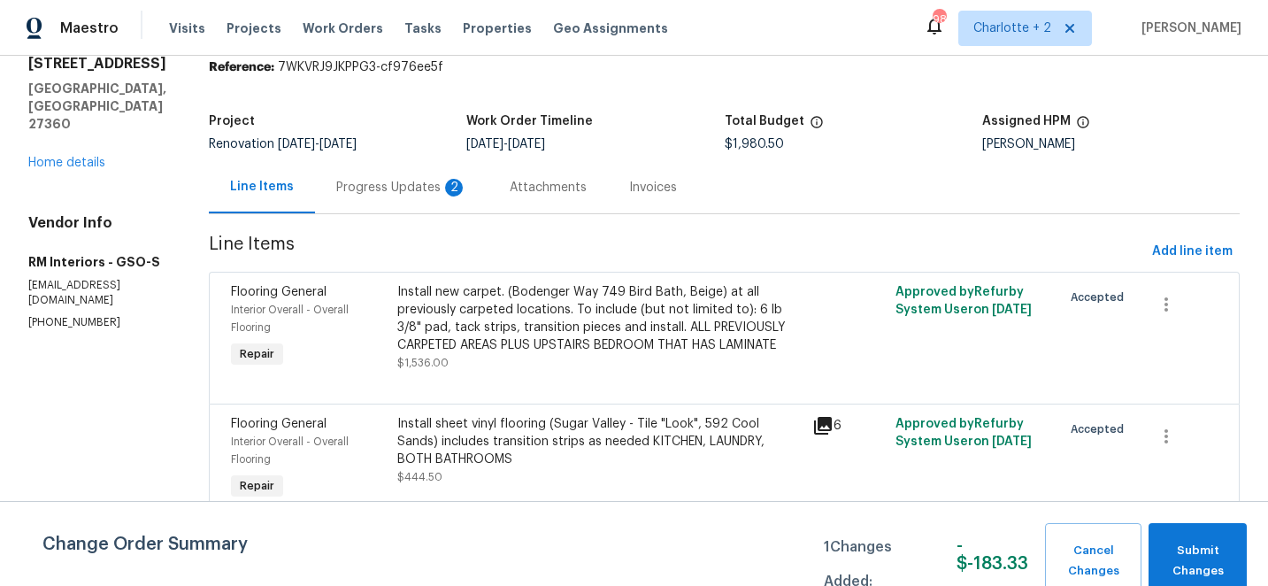
click at [531, 431] on div "Install sheet vinyl flooring (Sugar Valley - Tile "Look", 592 Cool Sands) inclu…" at bounding box center [599, 441] width 405 height 53
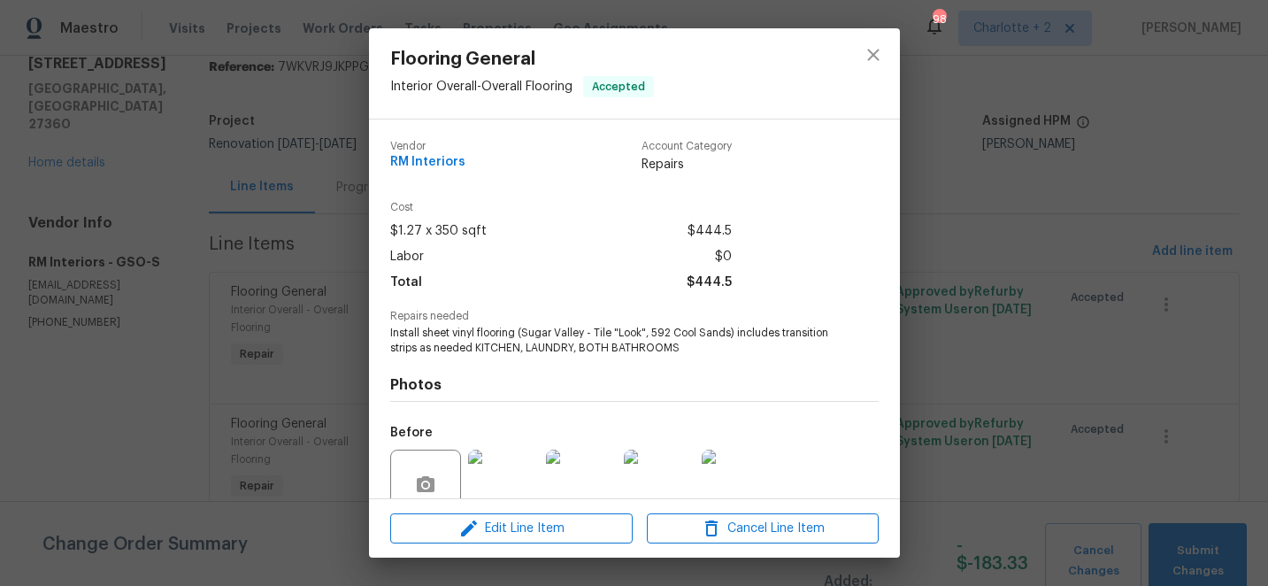
scroll to position [155, 0]
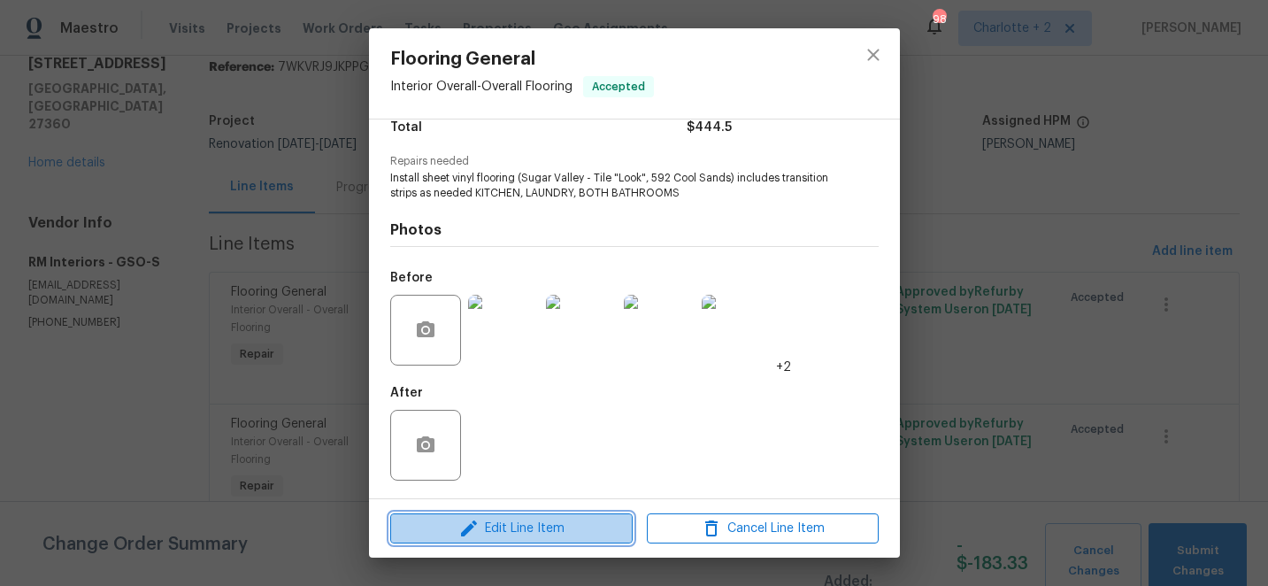
click at [518, 516] on button "Edit Line Item" at bounding box center [511, 528] width 242 height 31
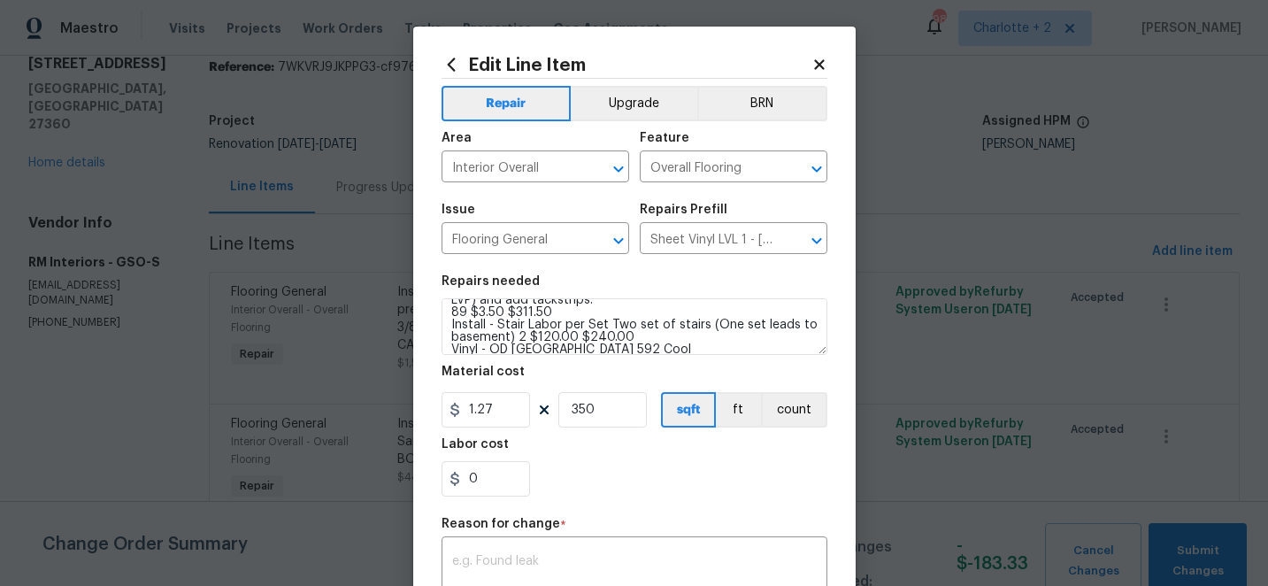
scroll to position [146, 0]
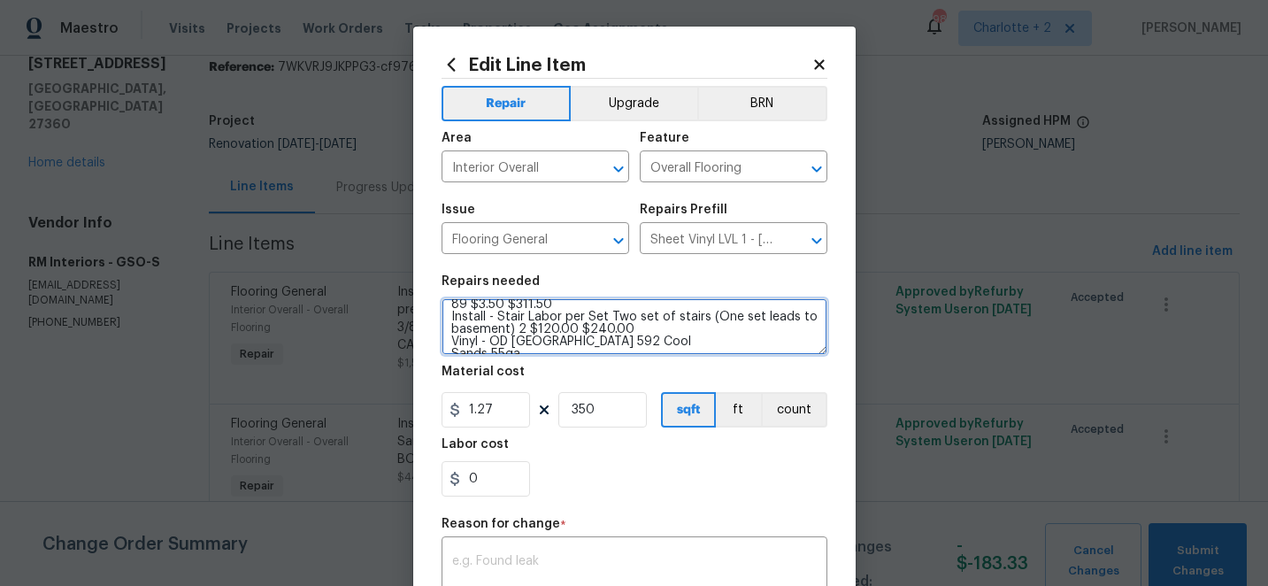
click at [632, 328] on textarea "Install sheet vinyl flooring (Sugar Valley - Tile "Look", 592 Cool Sands) inclu…" at bounding box center [635, 326] width 386 height 57
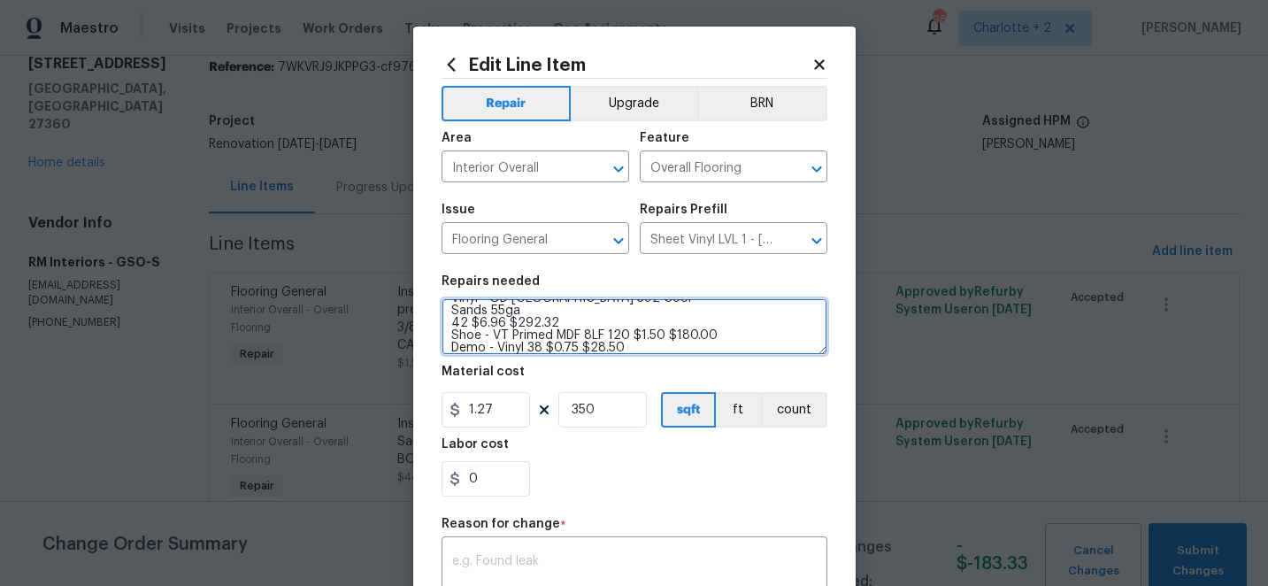
scroll to position [72, 0]
type textarea "Install sheet vinyl flooring (Sugar Vinyl - OD Sugar Valley 592 Cool Sands 55ga…"
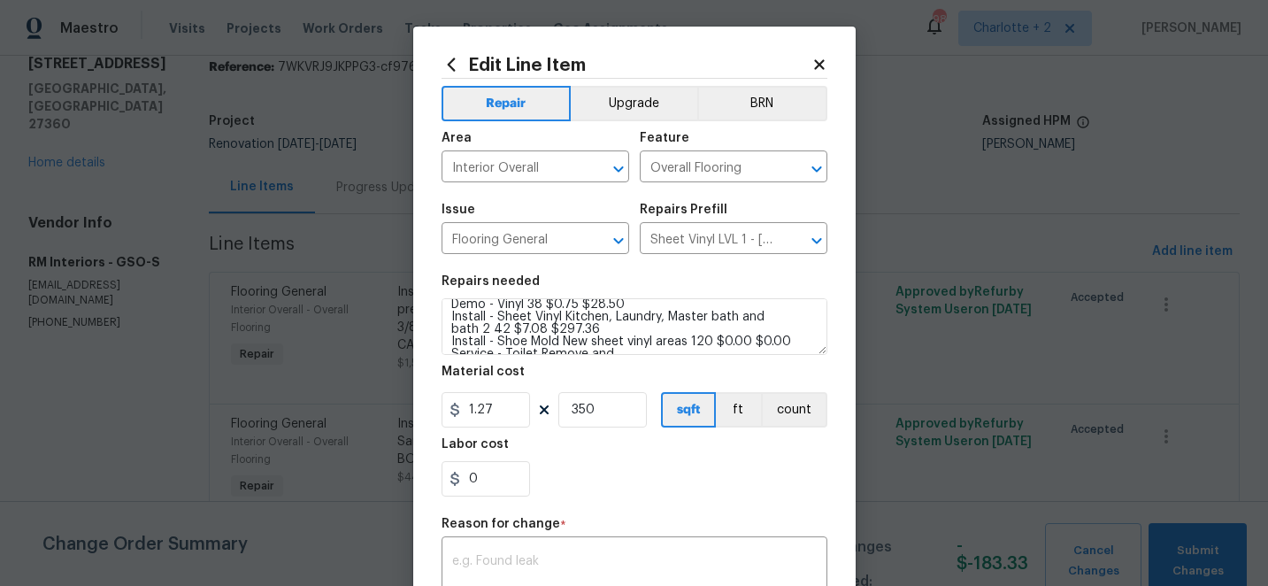
click at [815, 65] on icon at bounding box center [819, 65] width 16 height 16
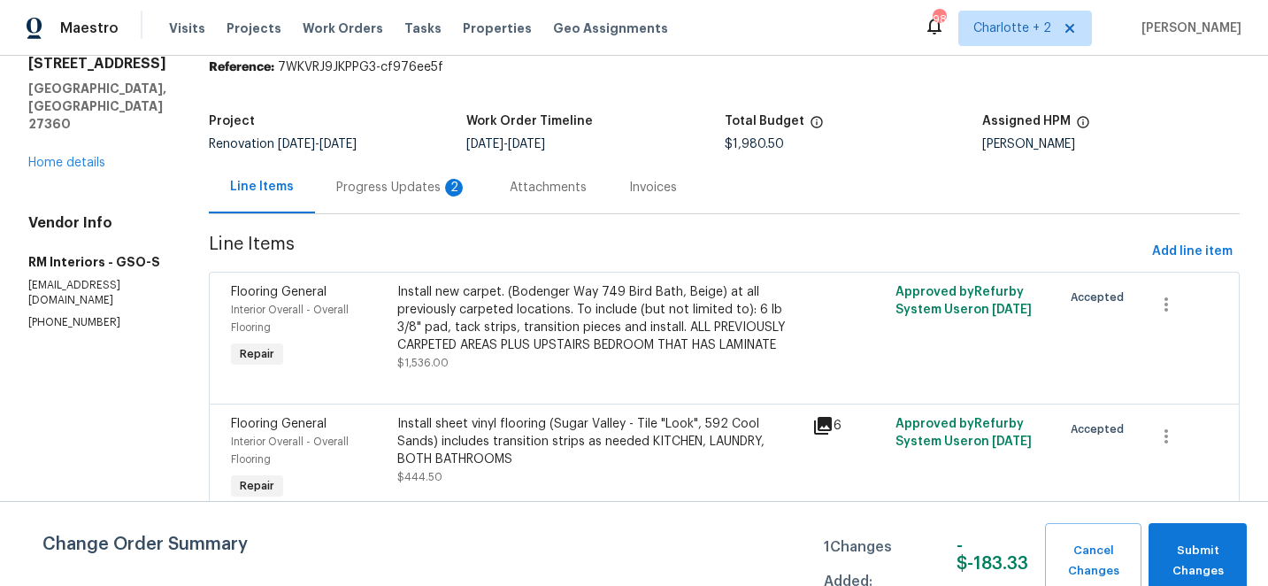
click at [603, 334] on div "Install new carpet. (Bodenger Way 749 Bird Bath, Beige) at all previously carpe…" at bounding box center [599, 318] width 405 height 71
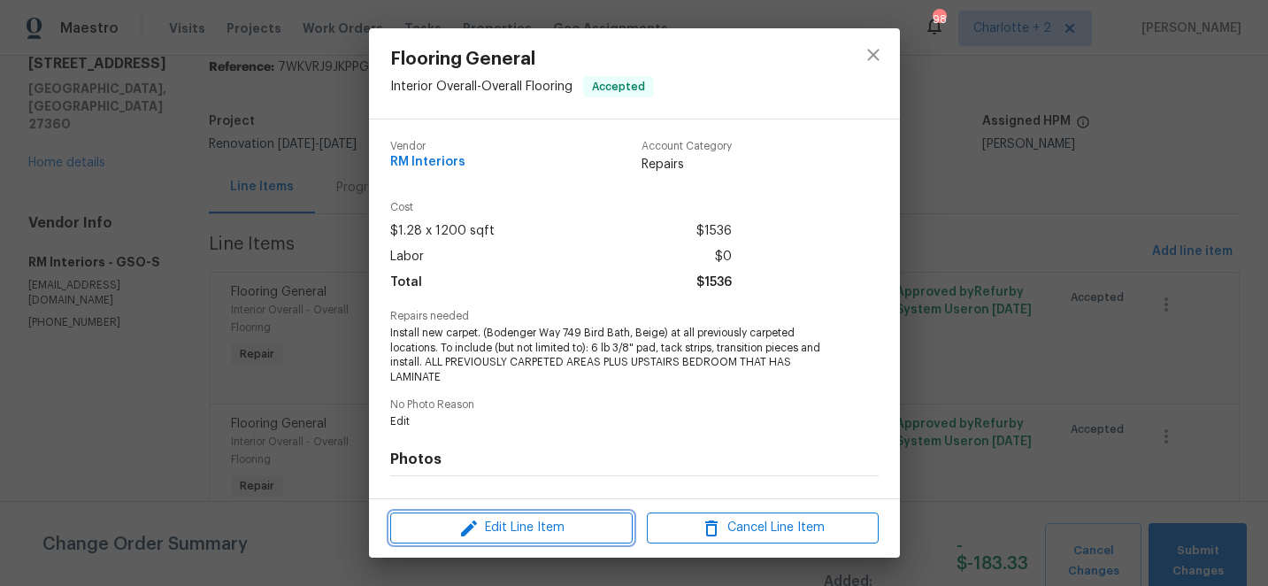
click at [511, 525] on span "Edit Line Item" at bounding box center [512, 528] width 232 height 22
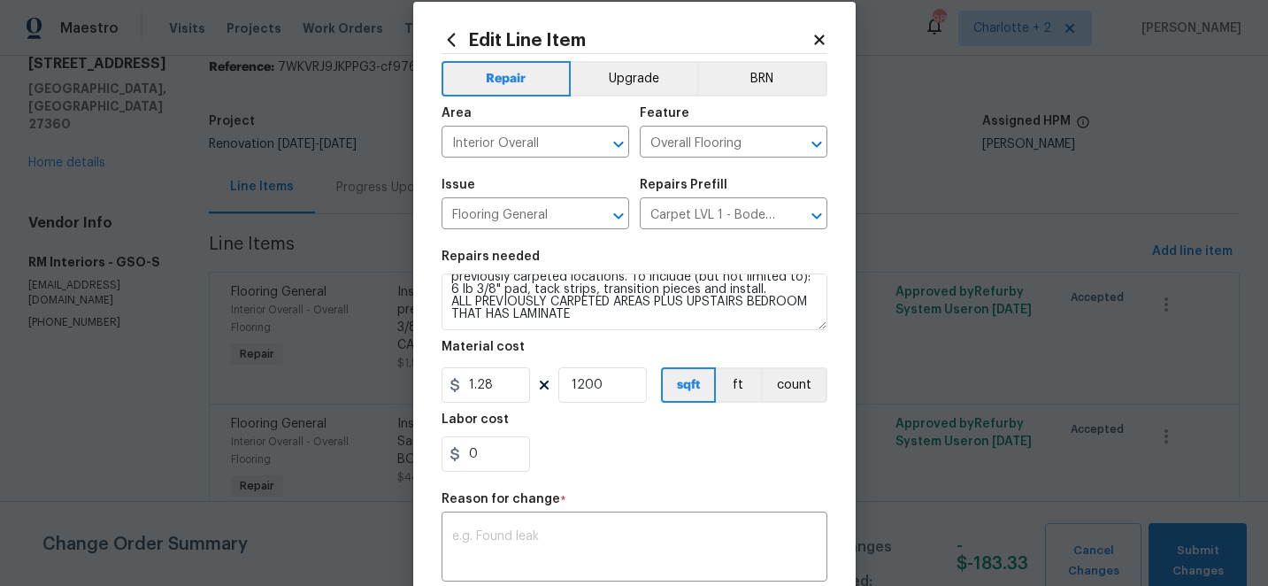
scroll to position [0, 0]
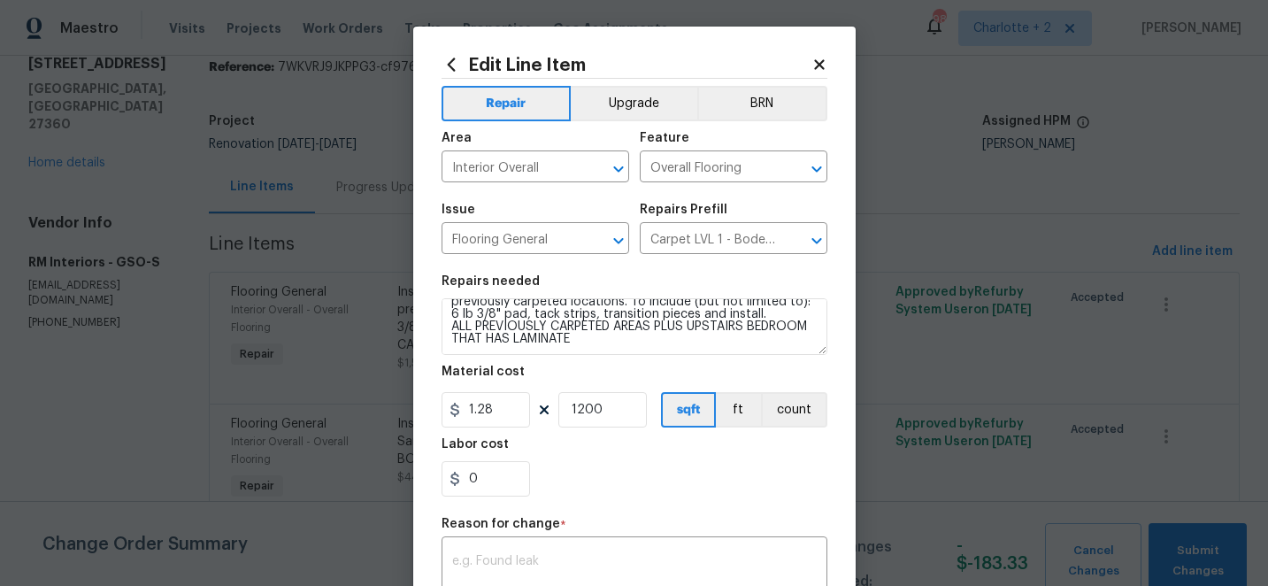
click at [818, 65] on icon at bounding box center [819, 64] width 10 height 10
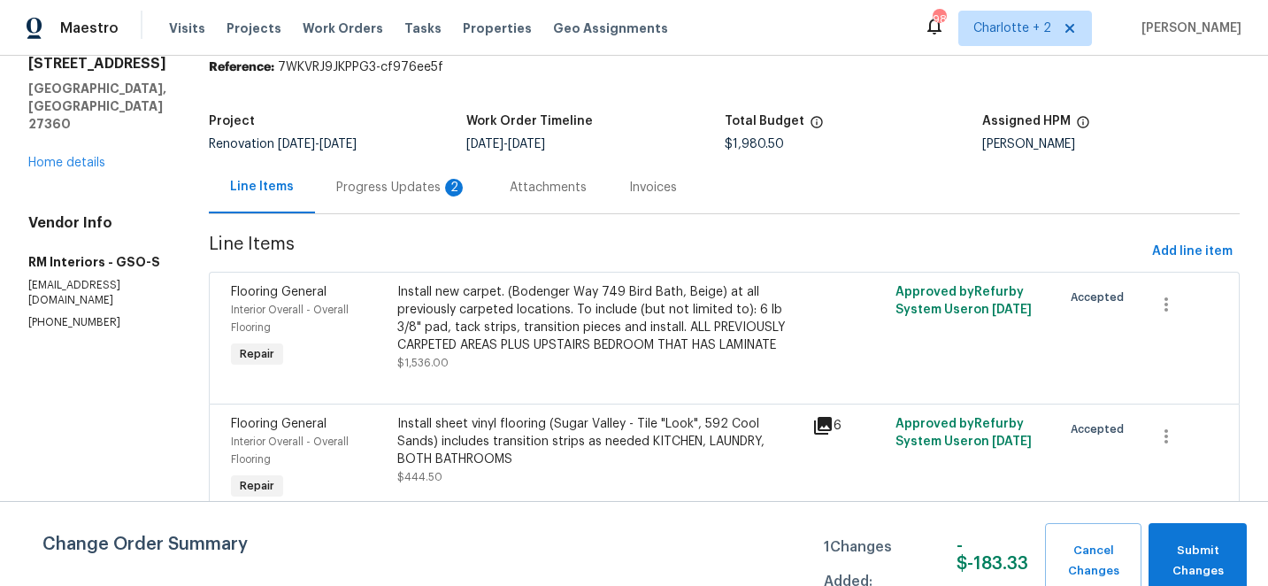
click at [585, 435] on div "Install sheet vinyl flooring (Sugar Valley - Tile "Look", 592 Cool Sands) inclu…" at bounding box center [599, 441] width 405 height 53
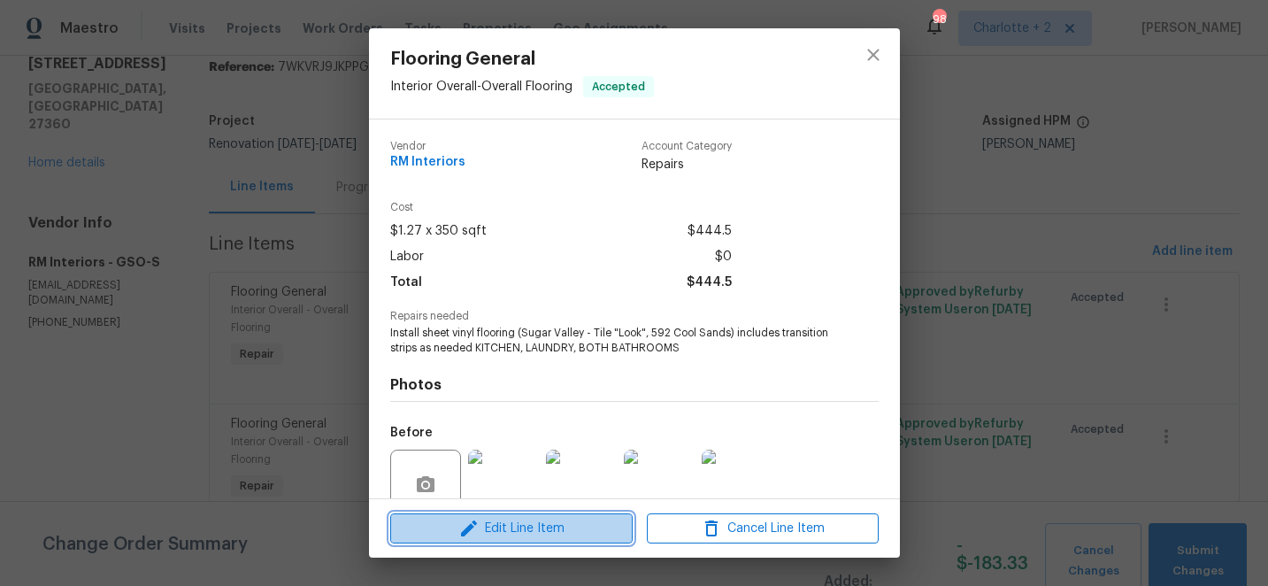
click at [515, 531] on span "Edit Line Item" at bounding box center [512, 529] width 232 height 22
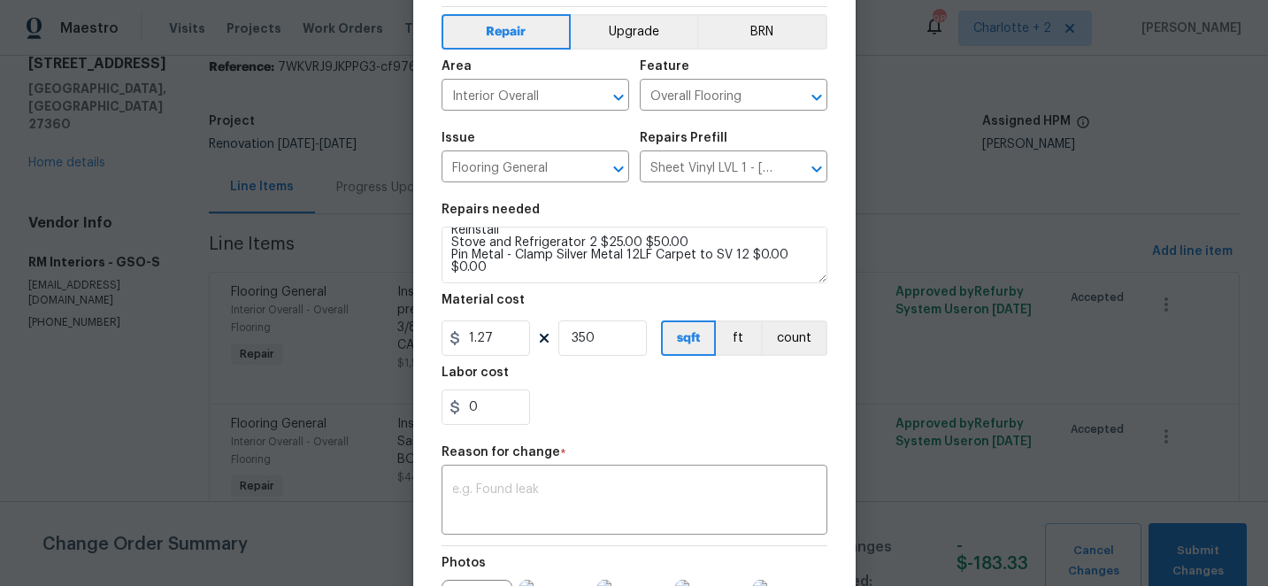
scroll to position [78, 0]
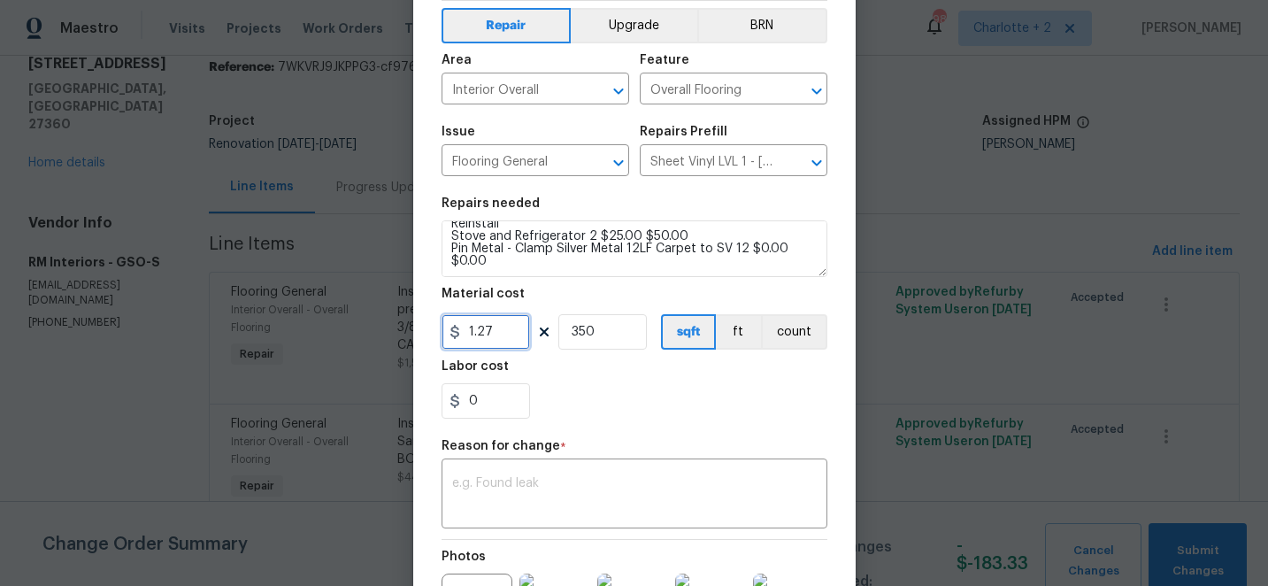
click at [504, 332] on input "1.27" at bounding box center [486, 331] width 88 height 35
type input "838.18"
click at [609, 338] on input "350" at bounding box center [602, 331] width 88 height 35
type input "1"
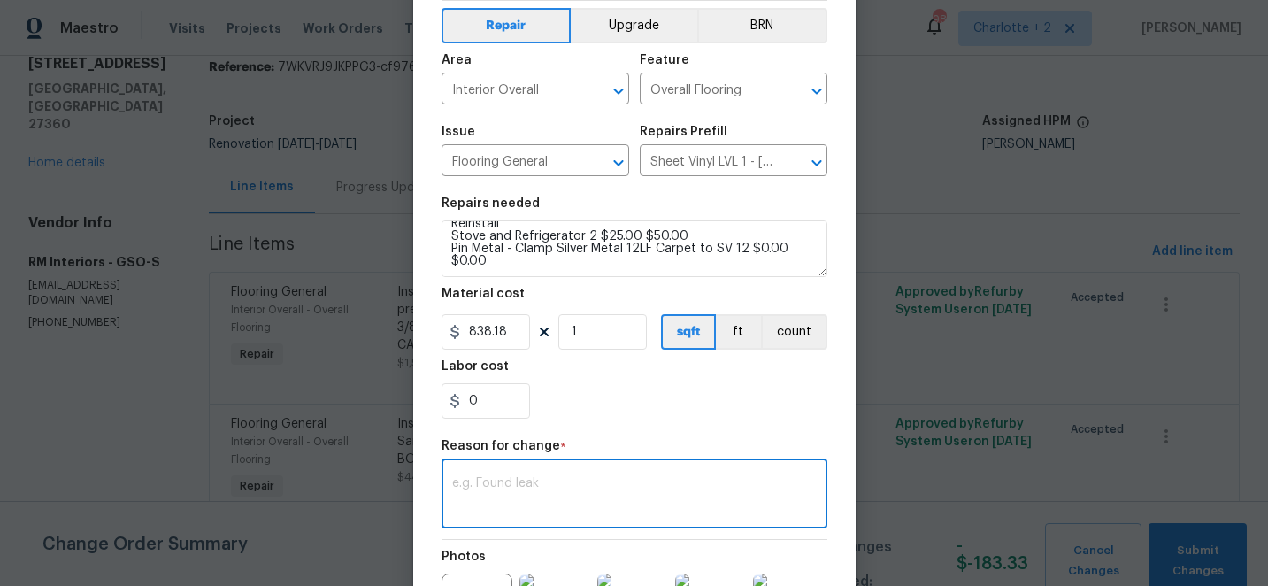
click at [547, 488] on textarea at bounding box center [634, 495] width 365 height 37
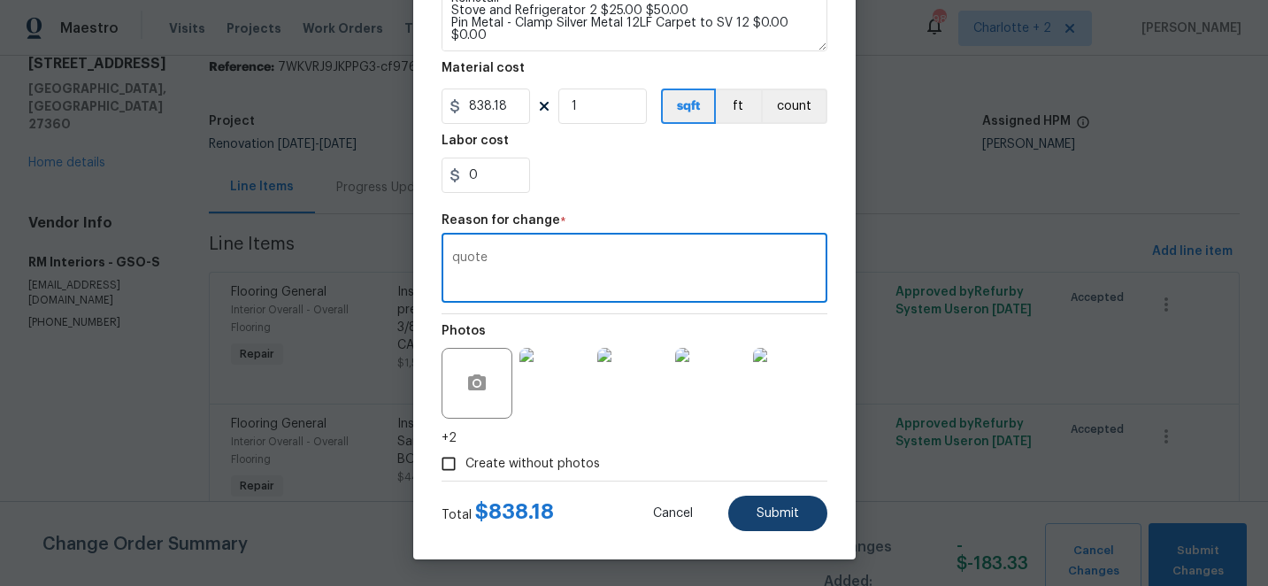
type textarea "quote"
click at [772, 509] on span "Submit" at bounding box center [778, 513] width 42 height 13
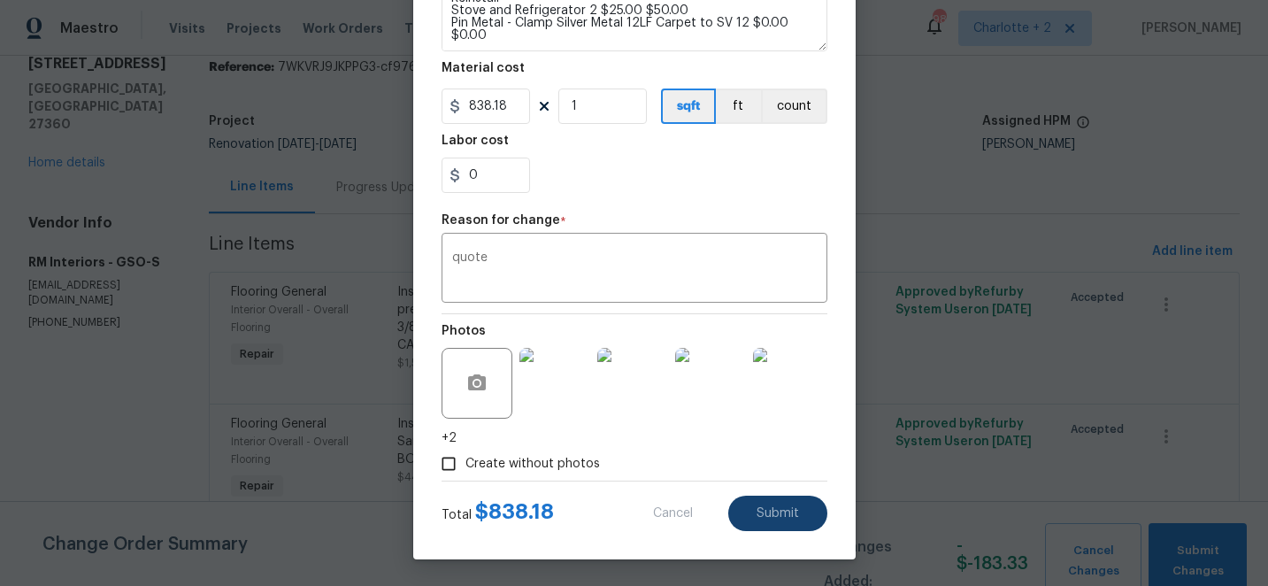
type textarea "Install sheet vinyl flooring (Sugar Valley - Tile "Look", 592 Cool Sands) inclu…"
type input "350"
type input "1.27"
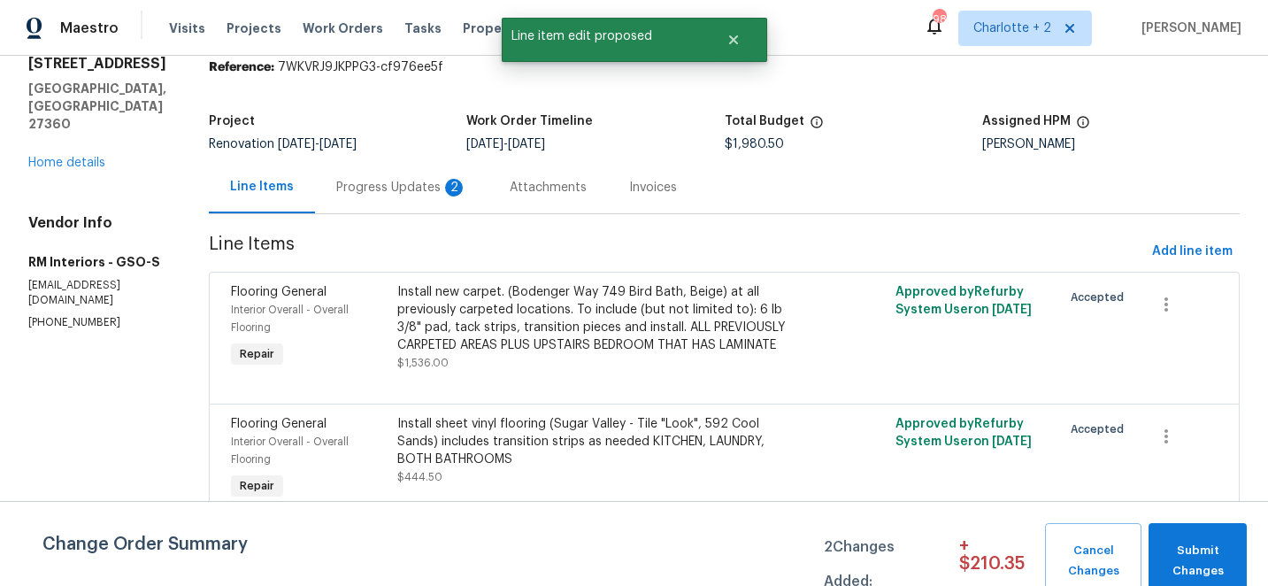
scroll to position [0, 0]
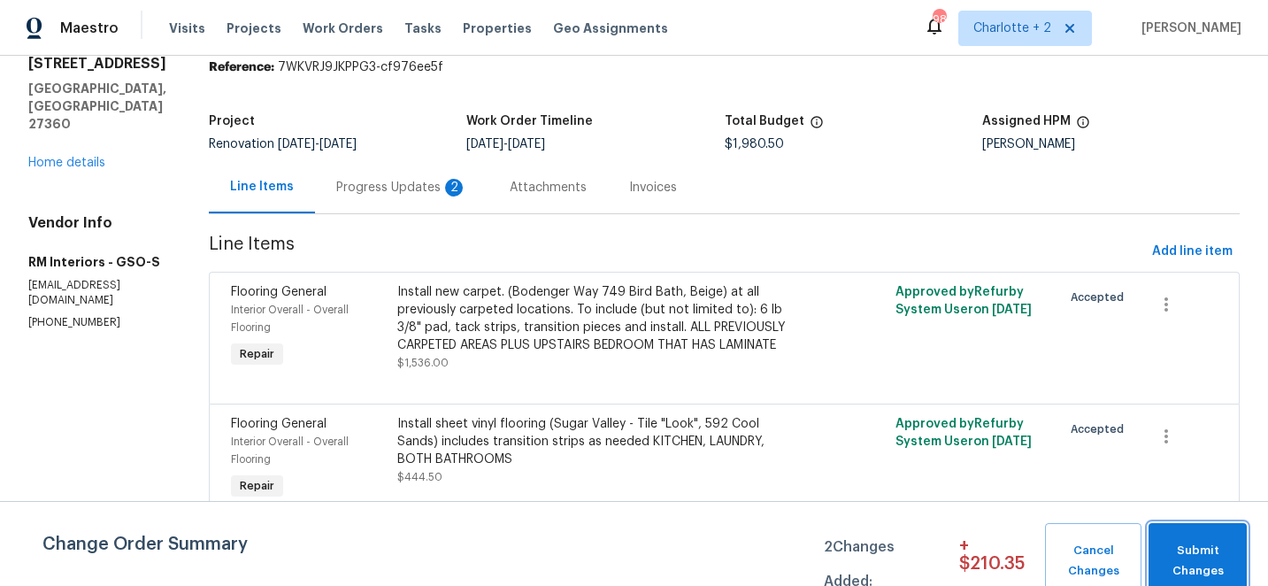
click at [1205, 550] on span "Submit Changes" at bounding box center [1197, 561] width 81 height 41
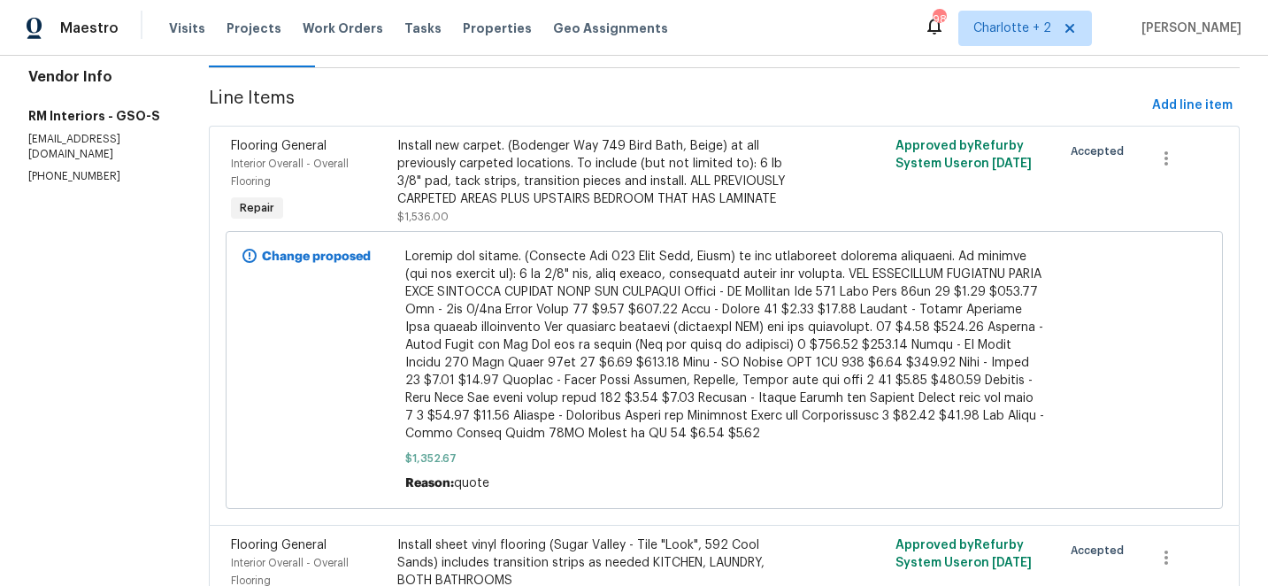
scroll to position [211, 0]
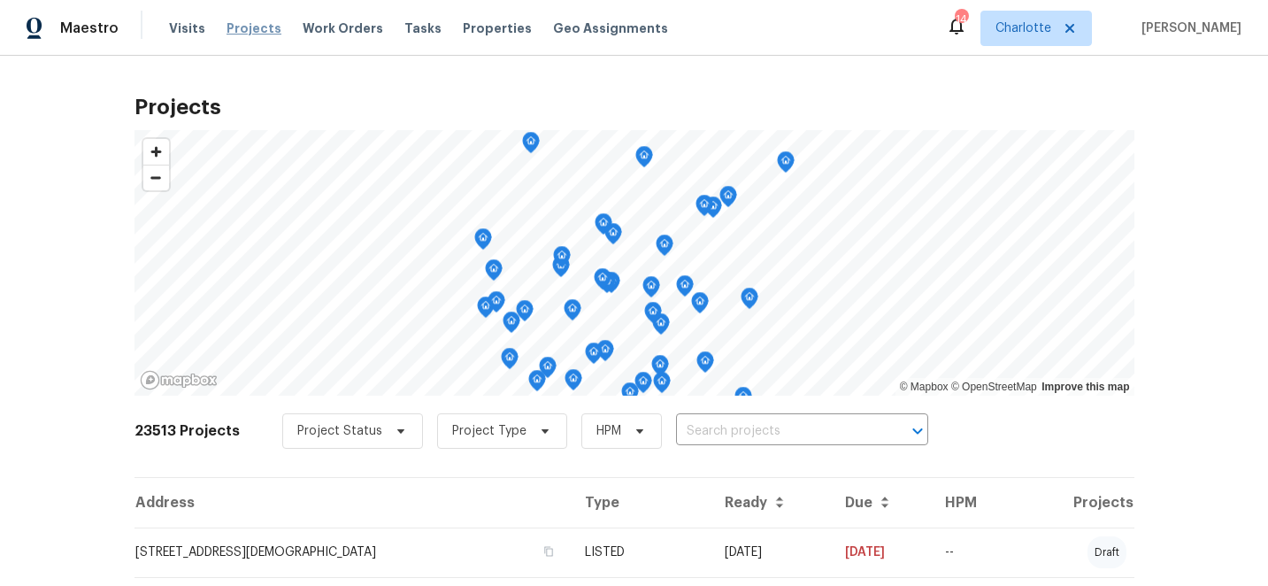
click at [246, 29] on span "Projects" at bounding box center [254, 28] width 55 height 18
click at [718, 432] on input "text" at bounding box center [777, 431] width 203 height 27
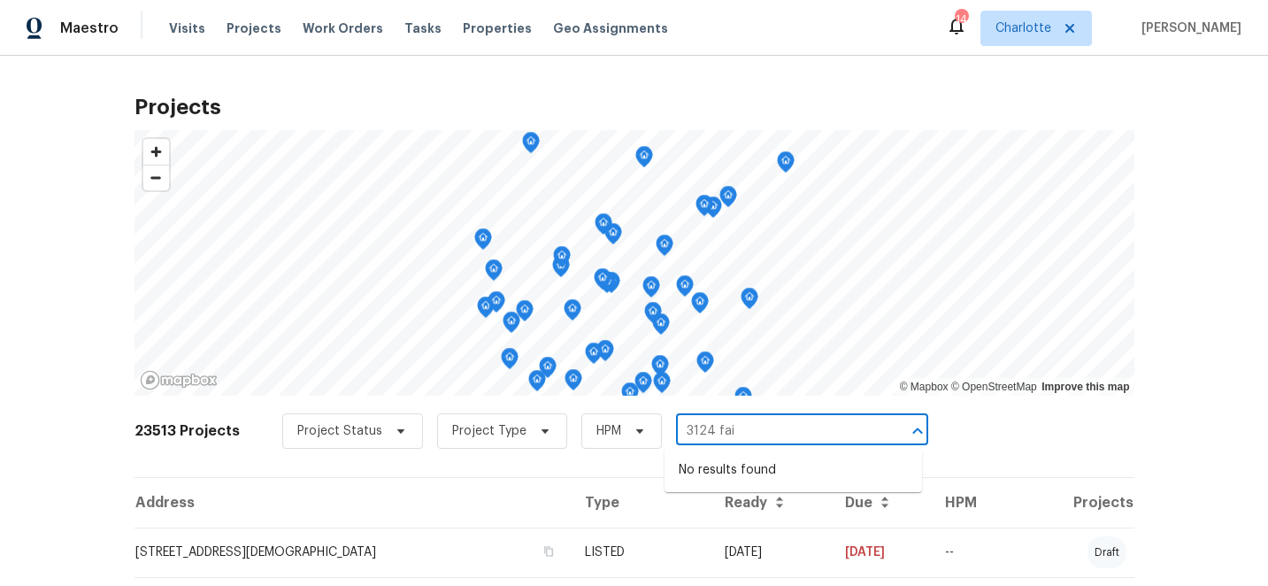
type input "3124 fair"
click at [741, 472] on li "3124 Fairmead Dr, Concord, NC 28025" at bounding box center [792, 470] width 257 height 29
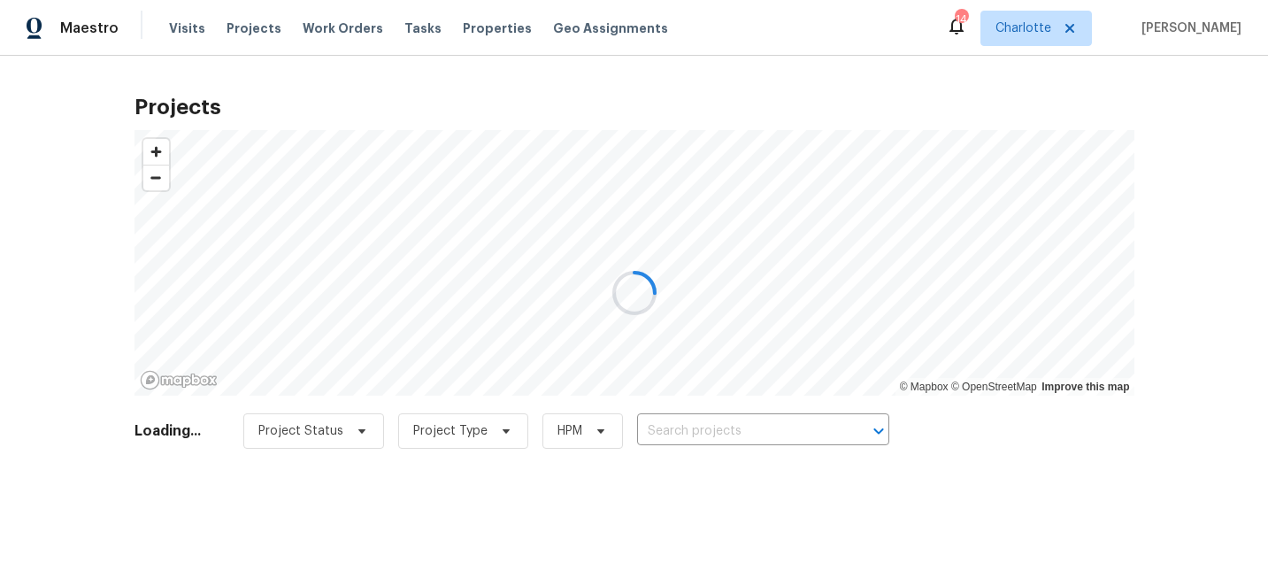
type input "3124 Fairmead Dr, Concord, NC 28025"
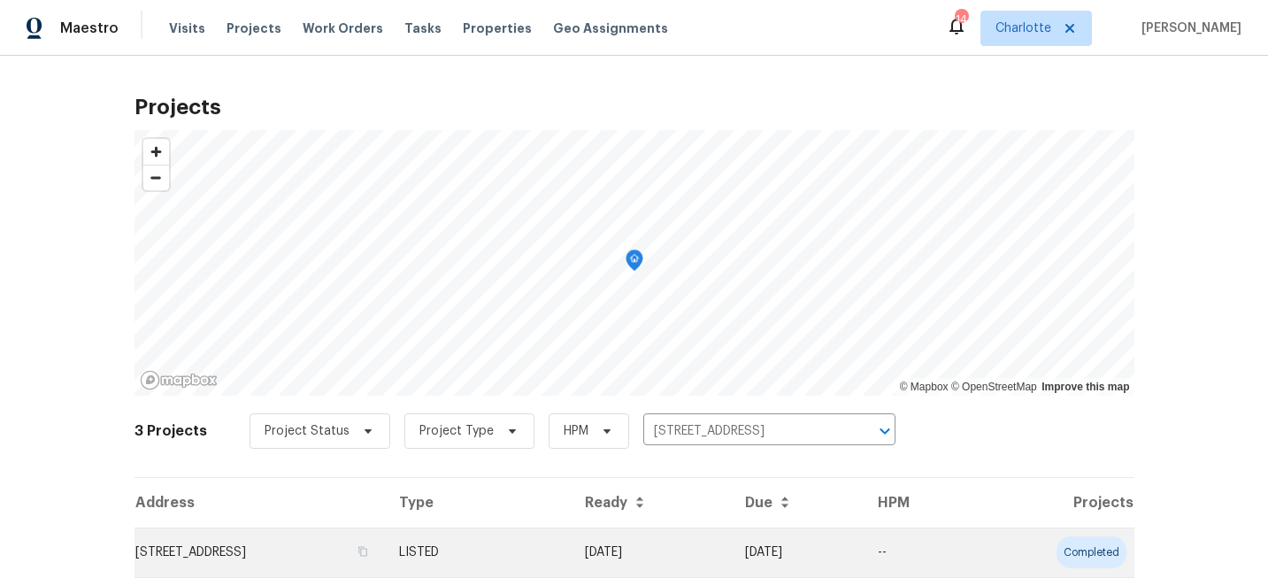
click at [731, 559] on td "07/22/25" at bounding box center [651, 552] width 160 height 50
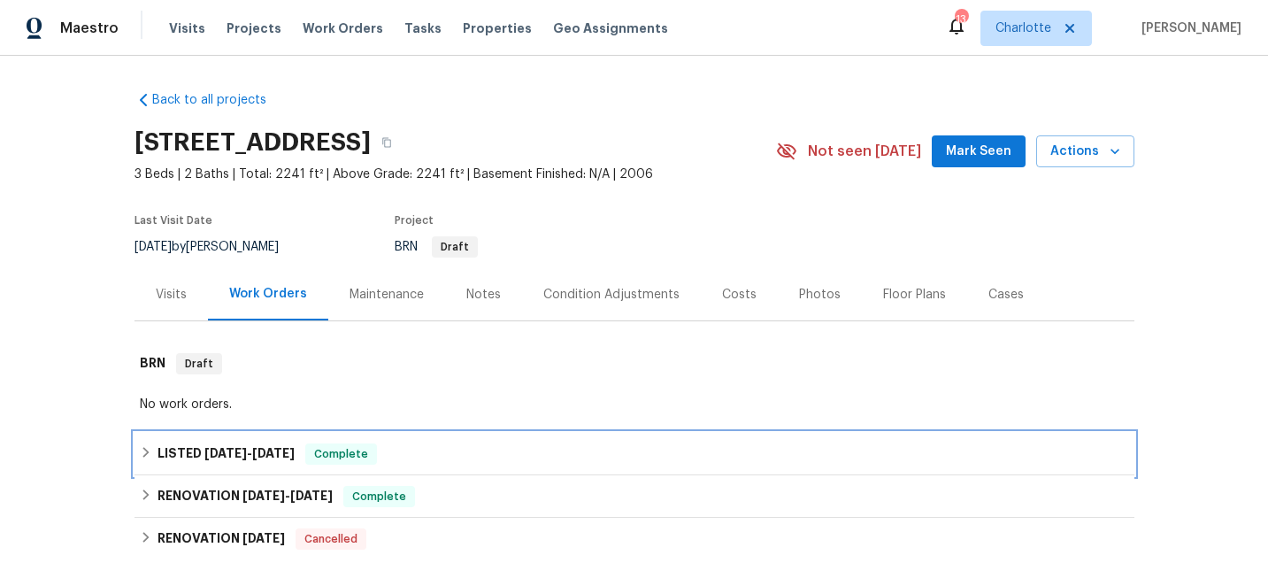
click at [151, 453] on icon at bounding box center [146, 452] width 12 height 12
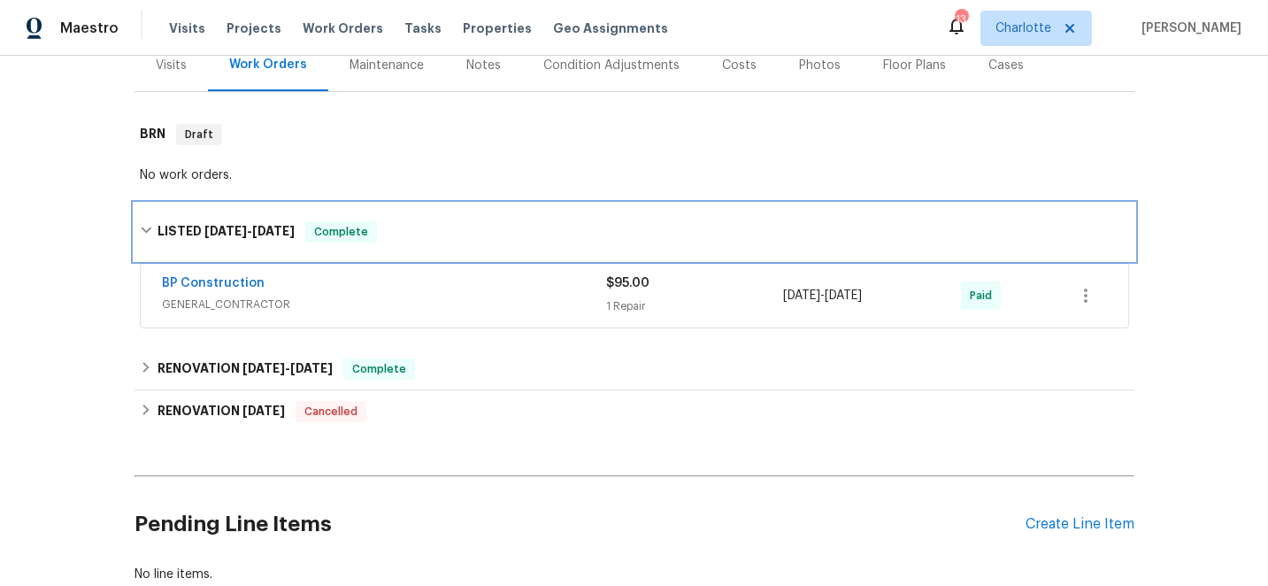
scroll to position [250, 0]
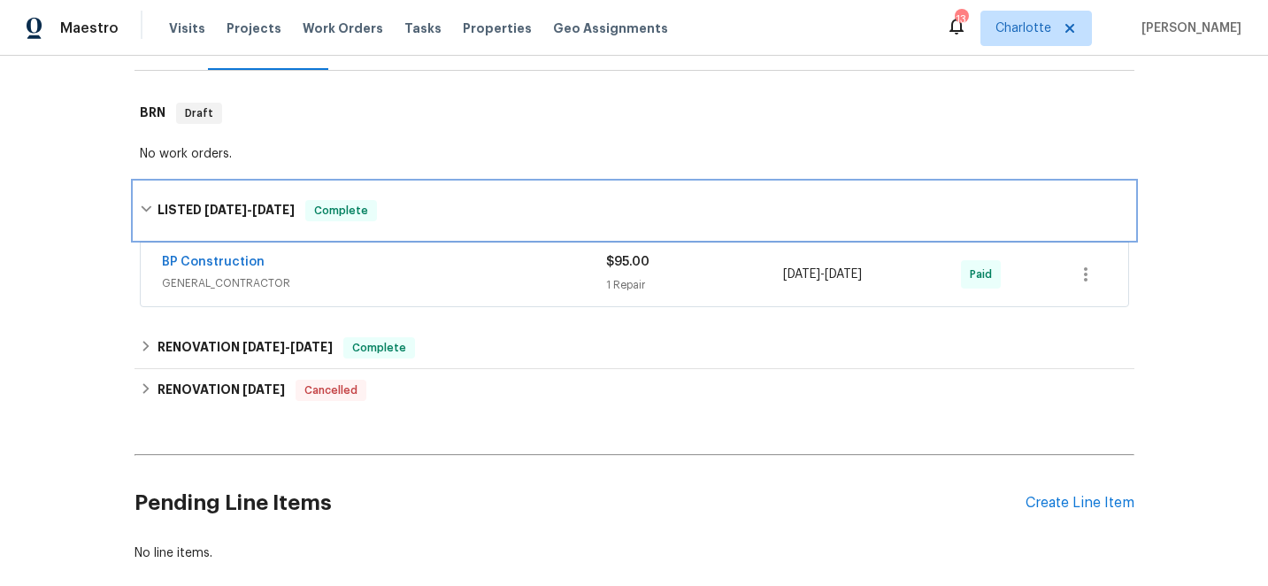
click at [144, 211] on icon at bounding box center [146, 209] width 11 height 6
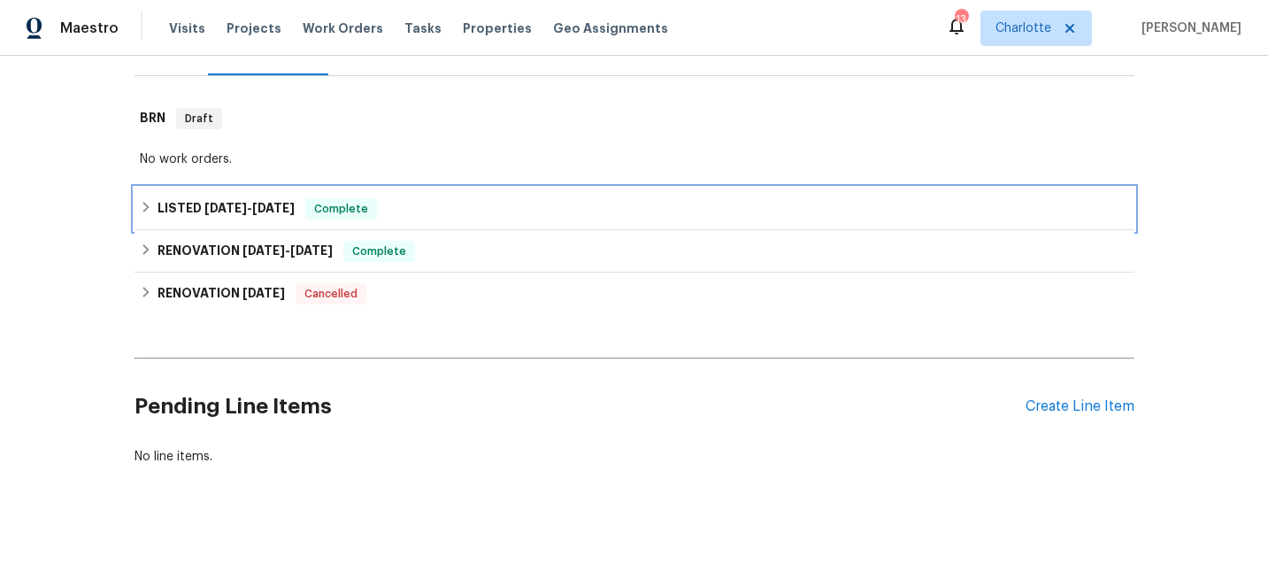
scroll to position [245, 0]
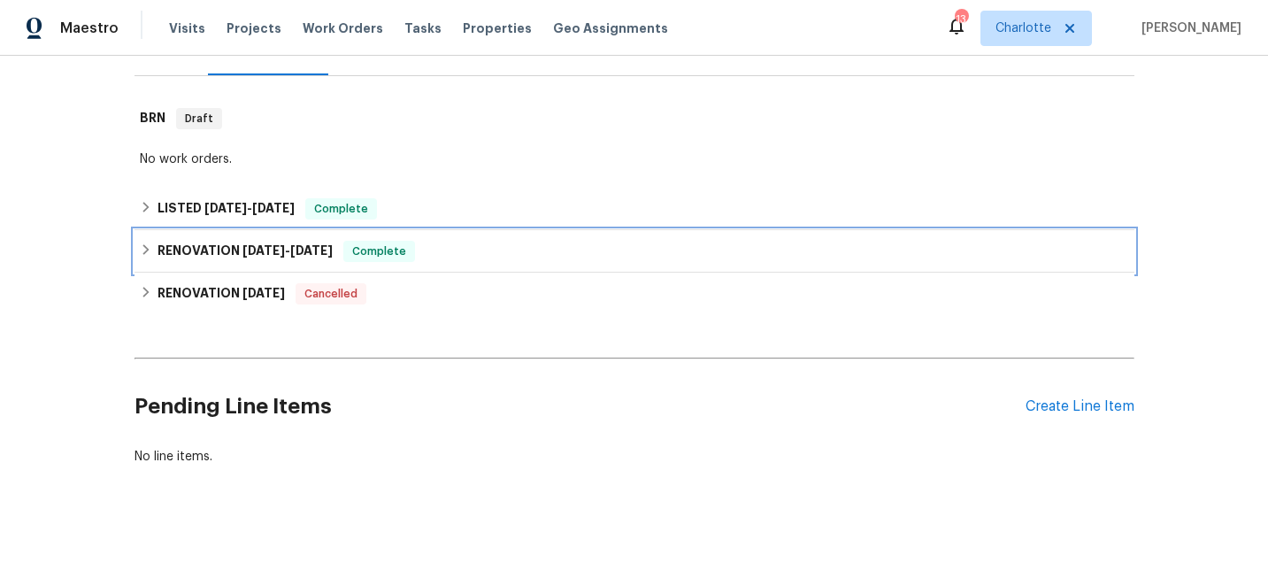
click at [146, 249] on icon at bounding box center [145, 249] width 6 height 11
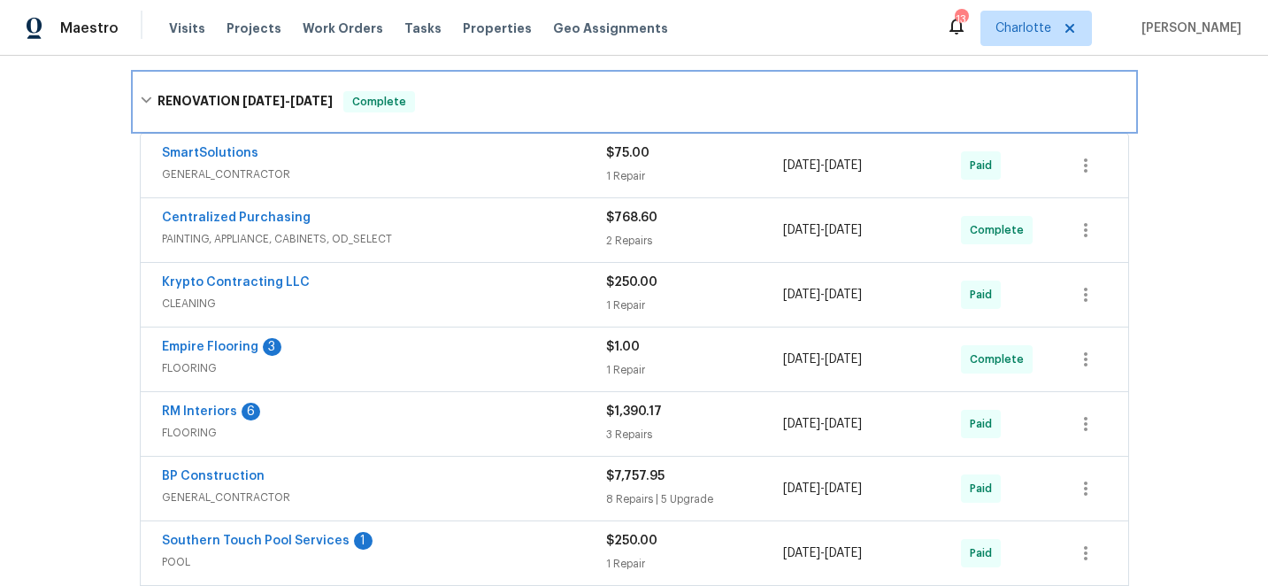
scroll to position [442, 0]
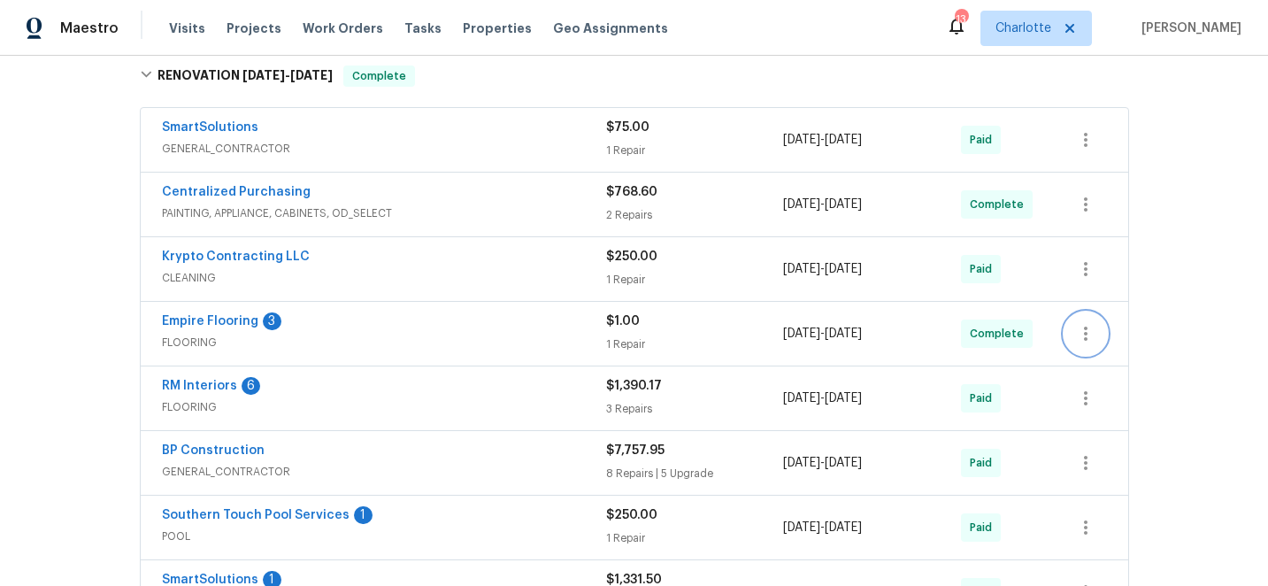
click at [1090, 334] on icon "button" at bounding box center [1085, 333] width 21 height 21
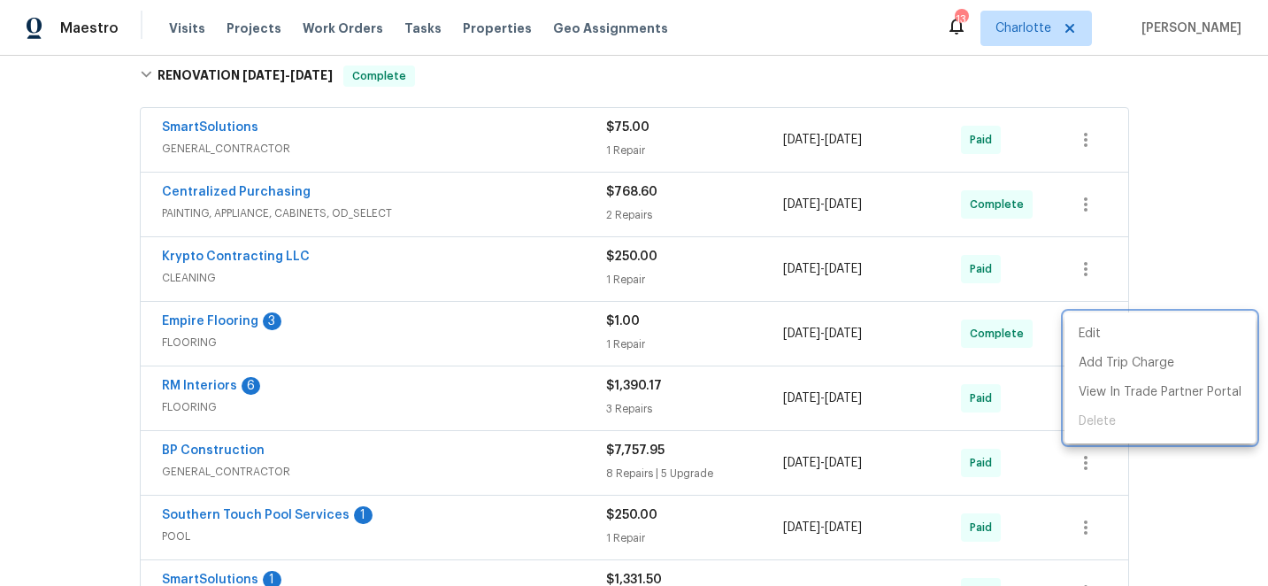
click at [63, 316] on div at bounding box center [634, 293] width 1268 height 586
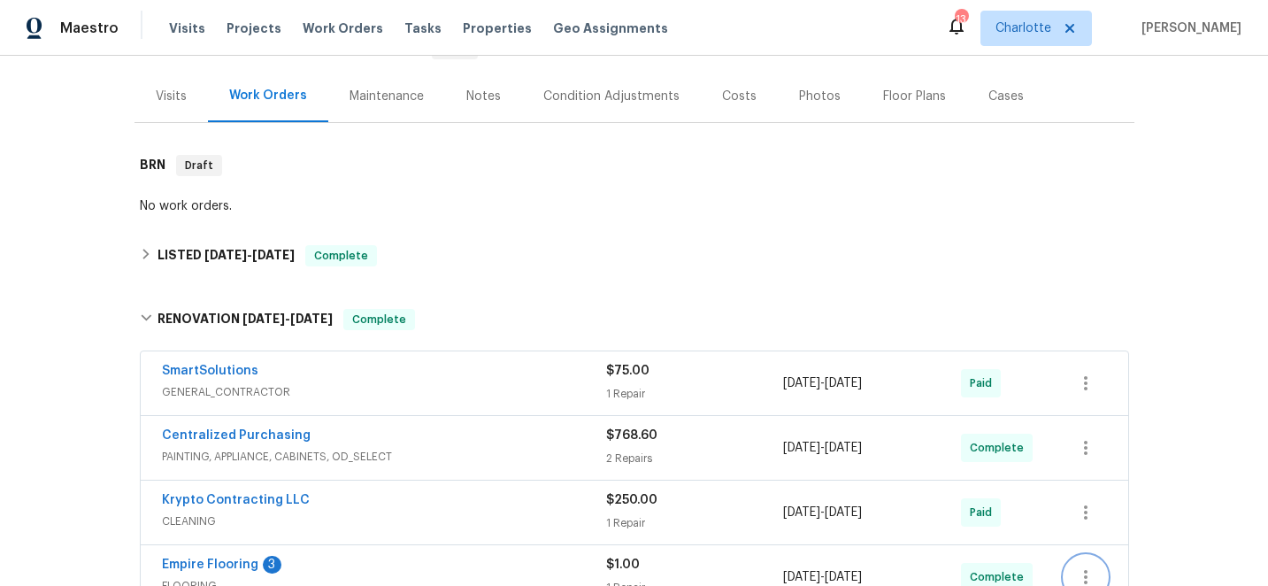
scroll to position [0, 0]
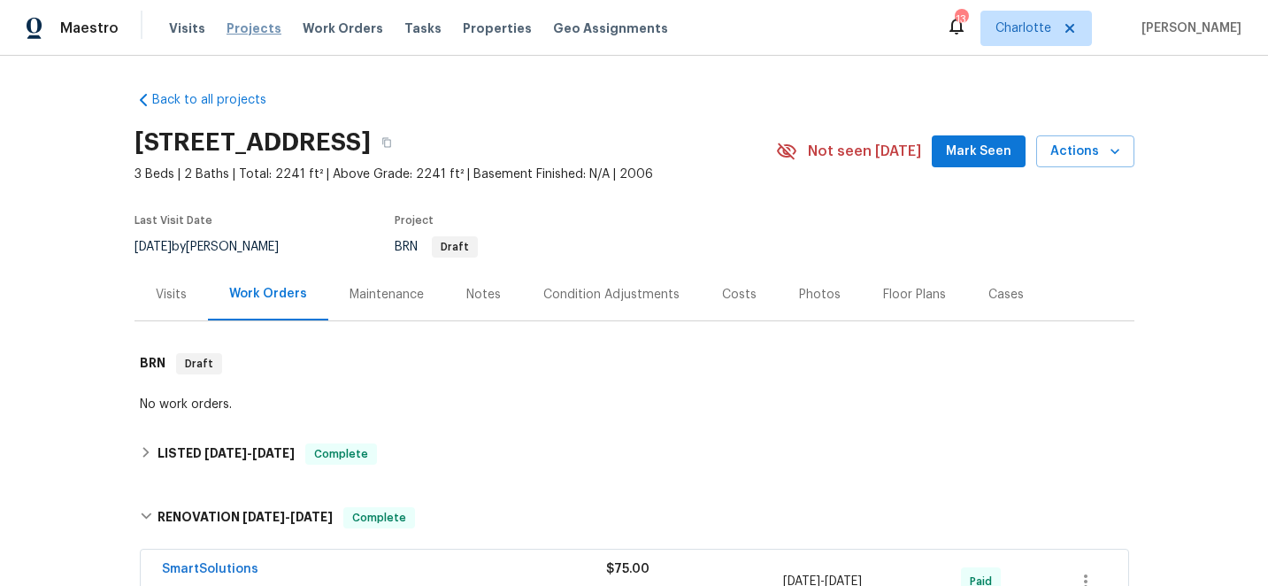
click at [239, 28] on span "Projects" at bounding box center [254, 28] width 55 height 18
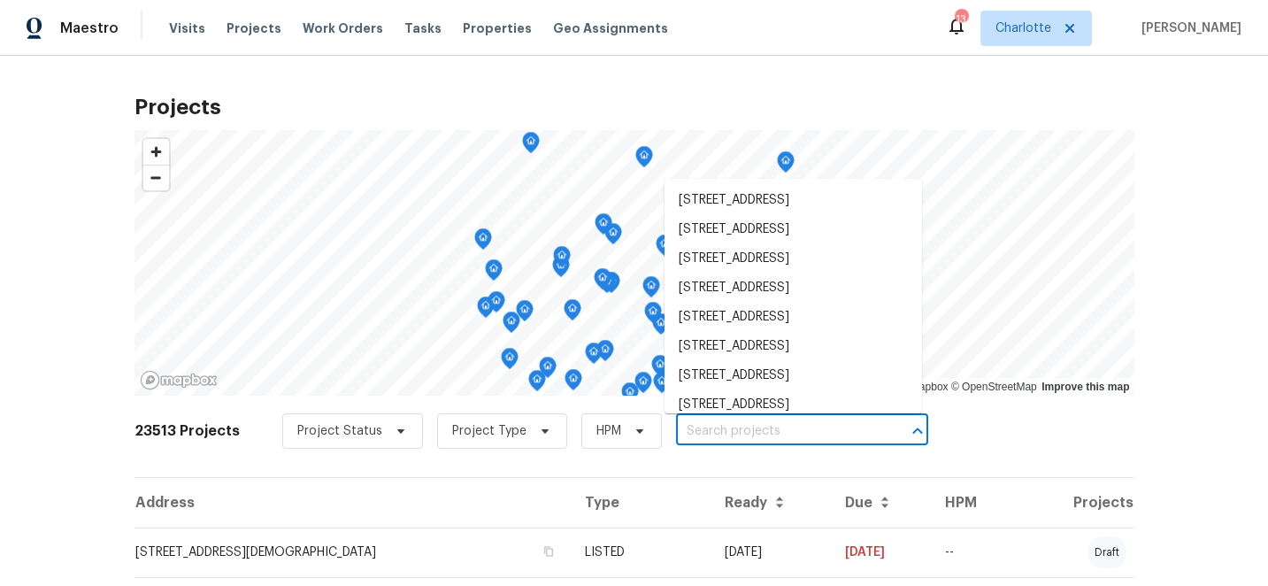
click at [698, 441] on input "text" at bounding box center [777, 431] width 203 height 27
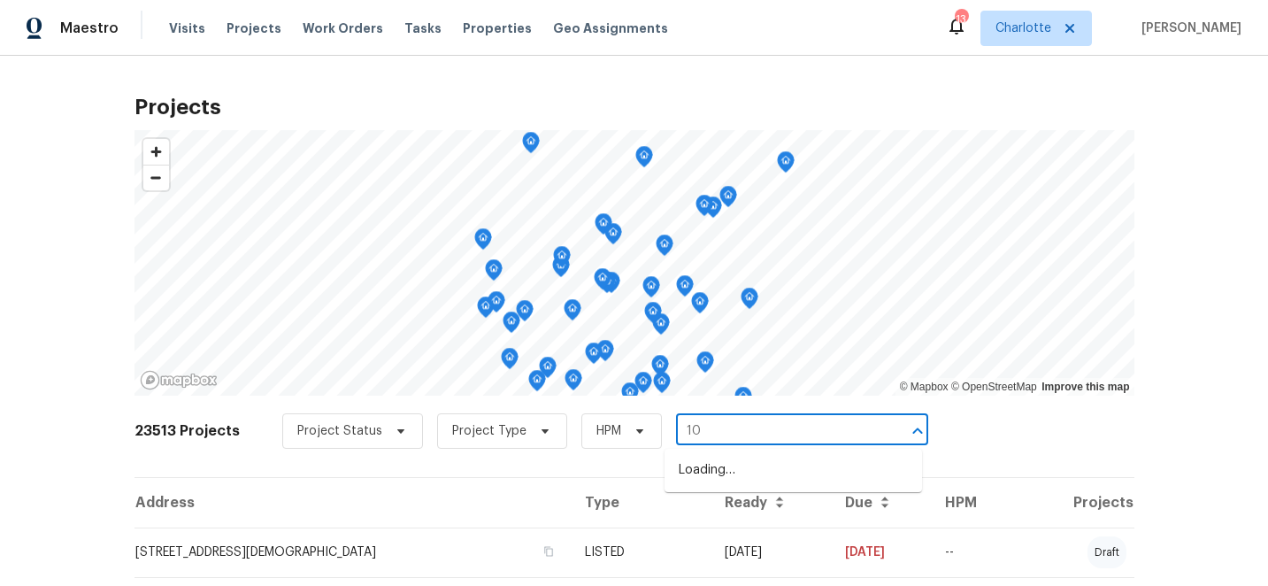
type input "1"
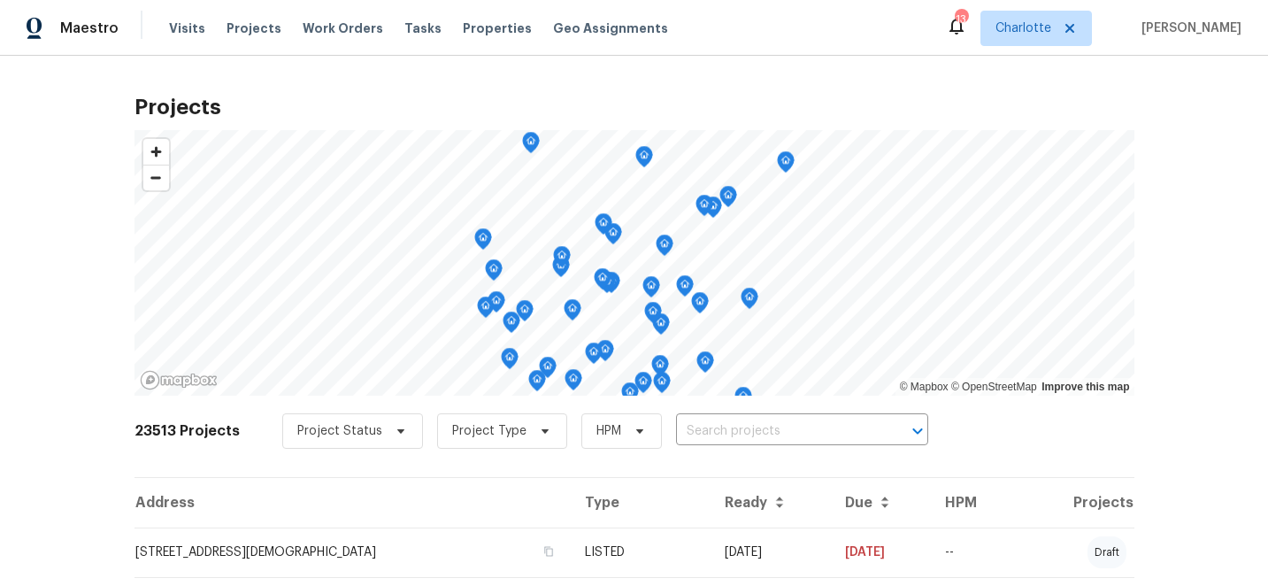
click at [689, 80] on div "Projects © Mapbox © OpenStreetMap Improve this map 23513 Projects Project Statu…" at bounding box center [634, 321] width 1268 height 530
click at [1051, 25] on span "Charlotte" at bounding box center [1023, 28] width 56 height 18
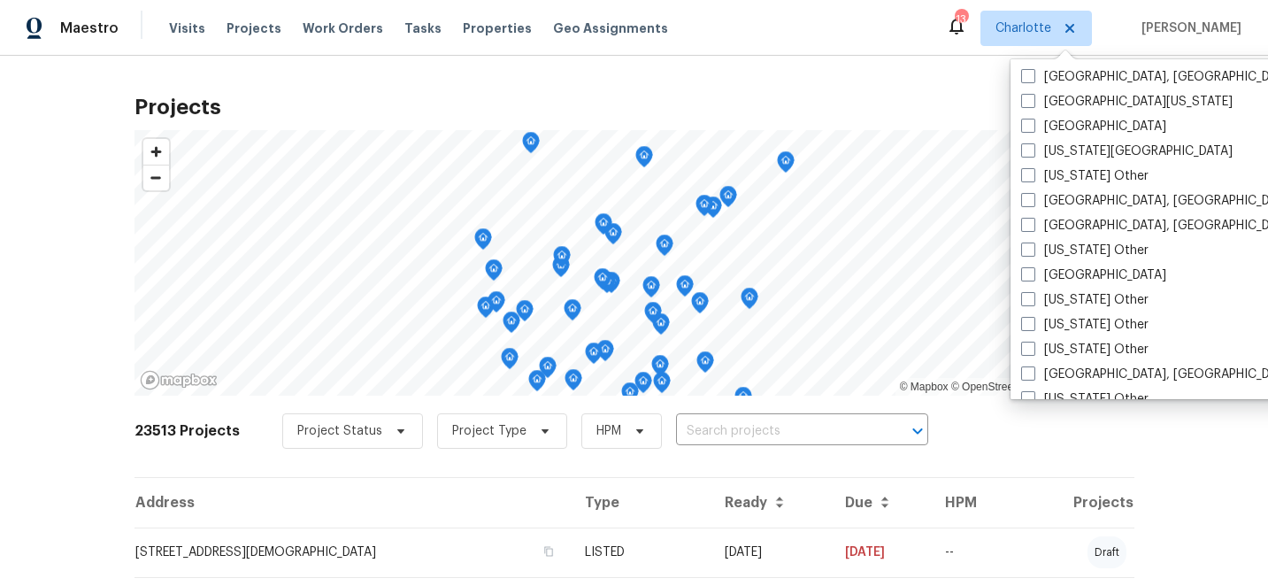
scroll to position [722, 0]
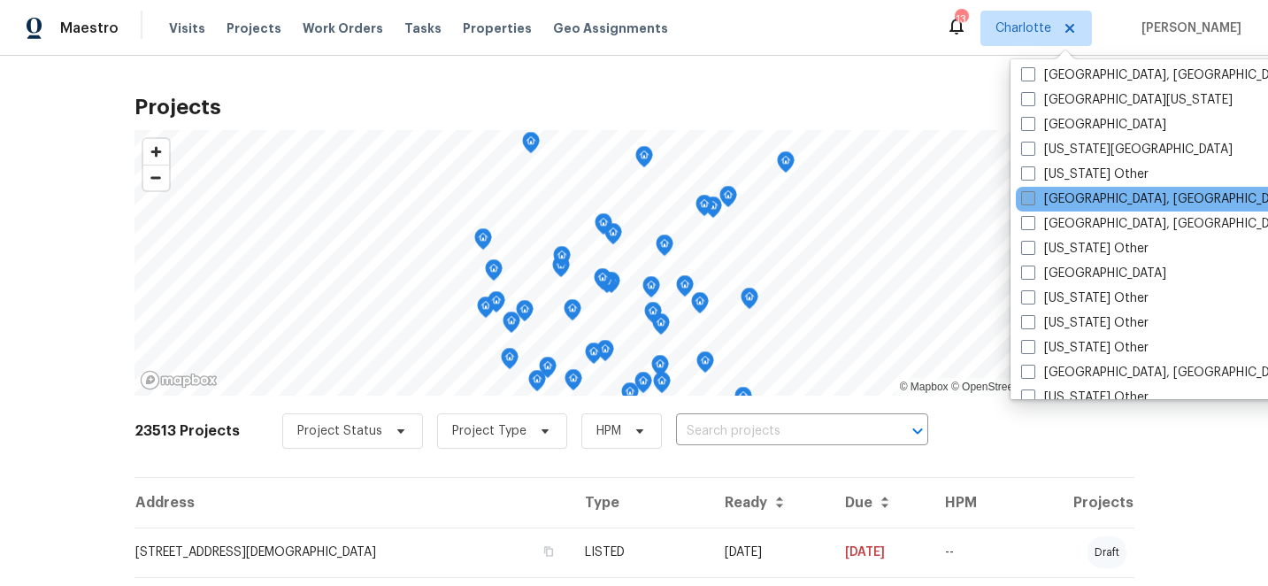
click at [1030, 193] on span at bounding box center [1028, 198] width 14 height 14
click at [1030, 193] on input "Greensboro, NC" at bounding box center [1027, 196] width 12 height 12
checkbox input "true"
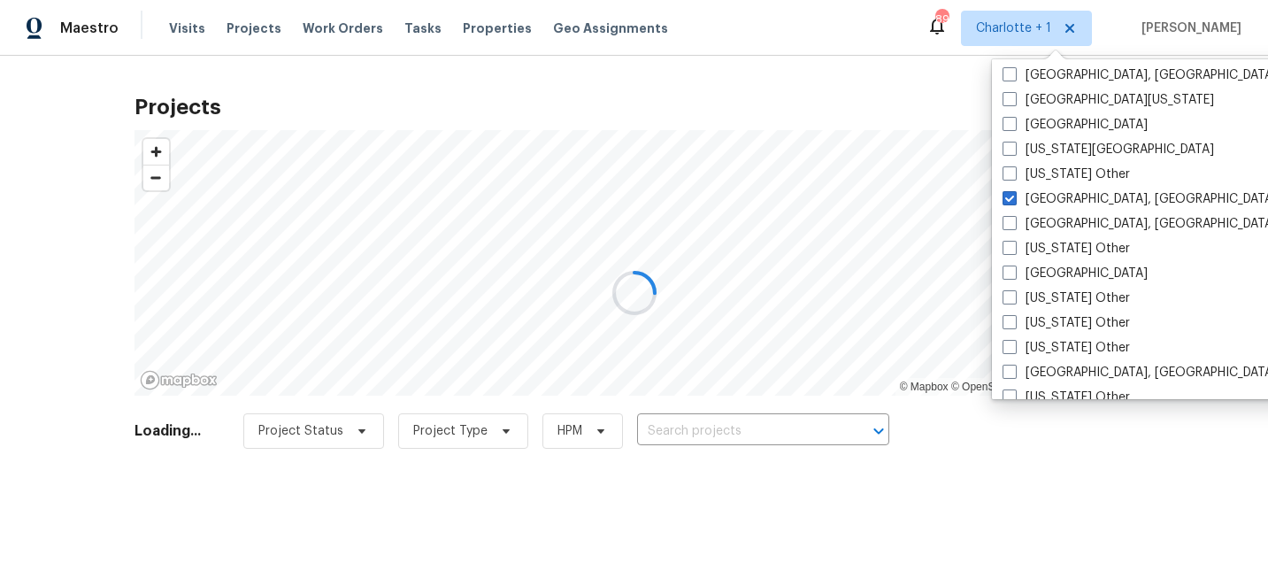
click at [933, 102] on div at bounding box center [634, 293] width 1268 height 586
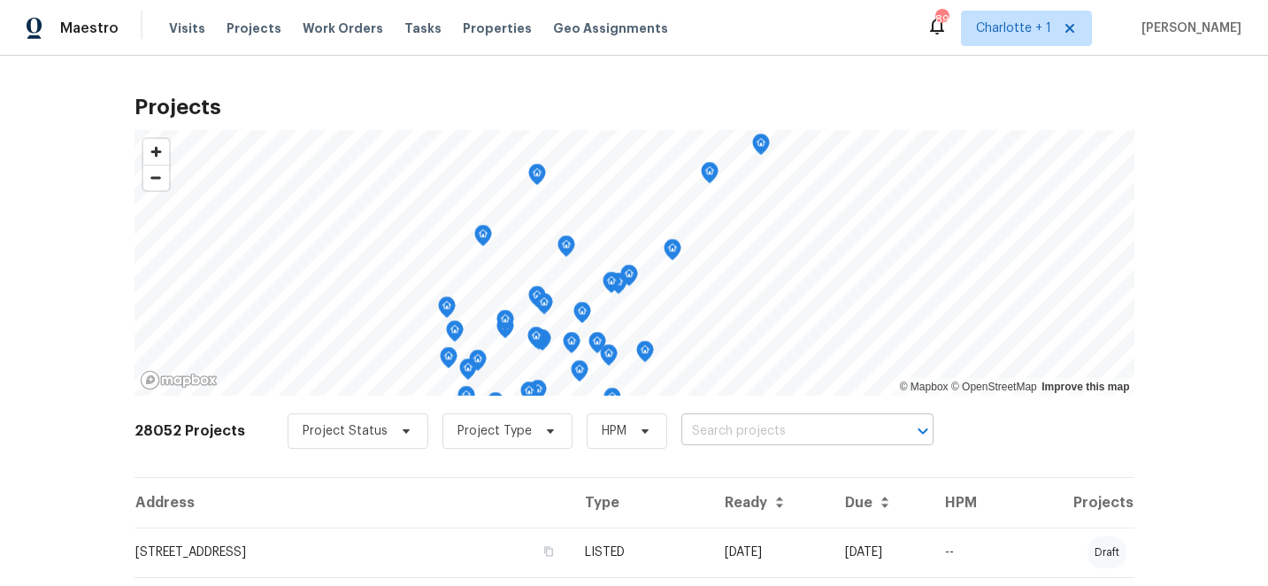
click at [784, 430] on input "text" at bounding box center [782, 431] width 203 height 27
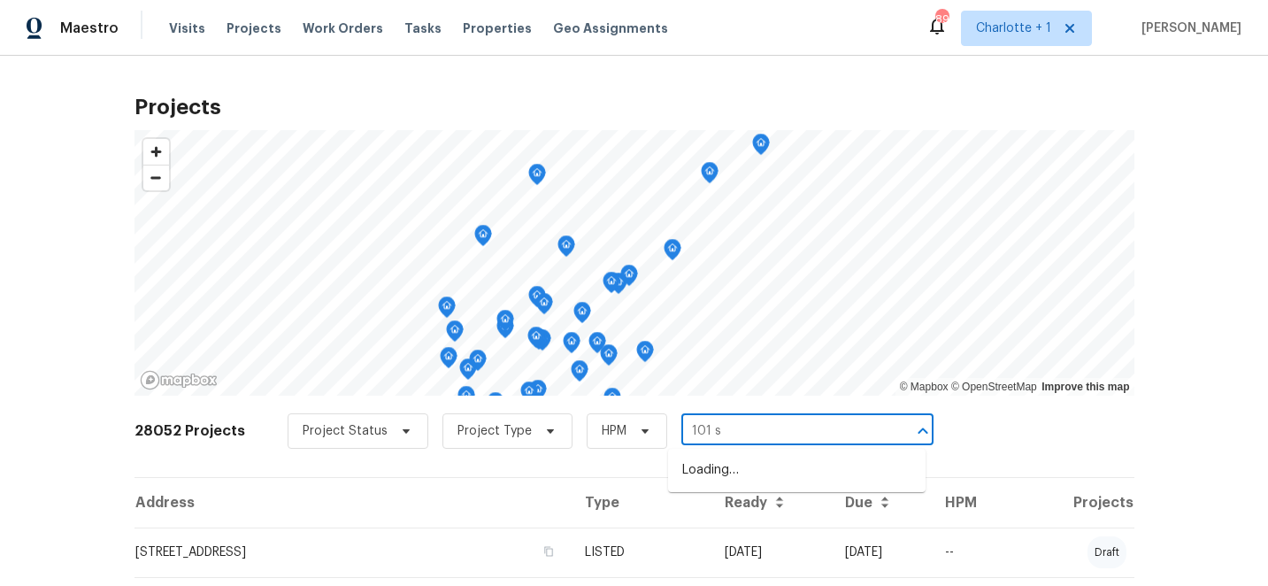
type input "101 st"
click at [779, 514] on li "101 Still Water Cir, Gibsonville, NC 27249" at bounding box center [796, 499] width 257 height 29
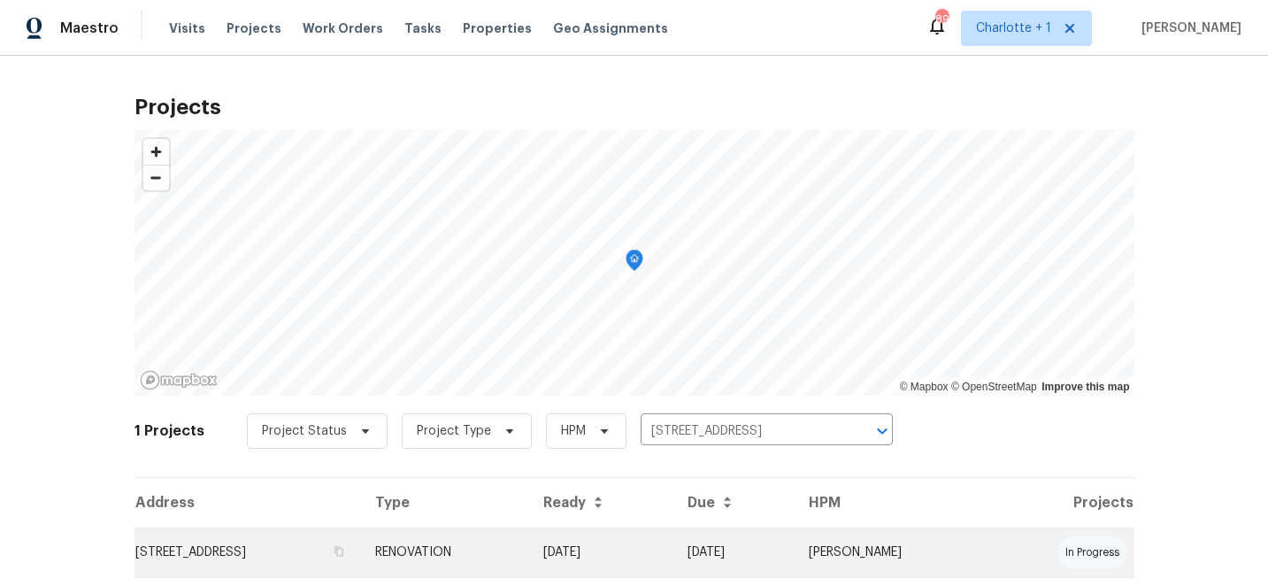
click at [674, 550] on td "[DATE]" at bounding box center [601, 552] width 145 height 50
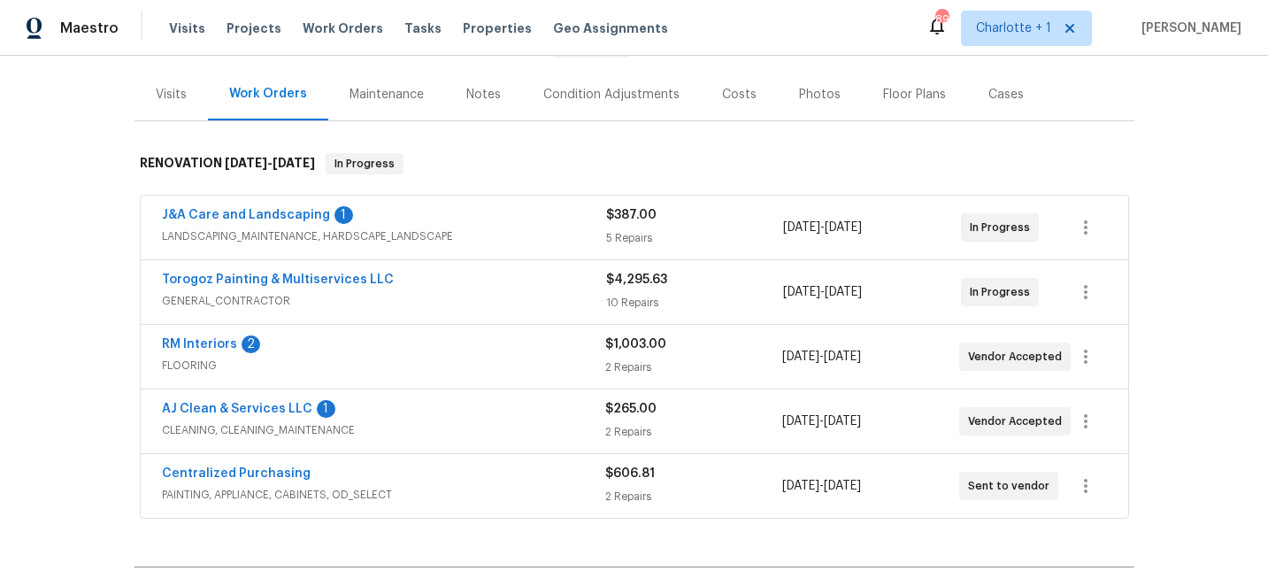
scroll to position [211, 0]
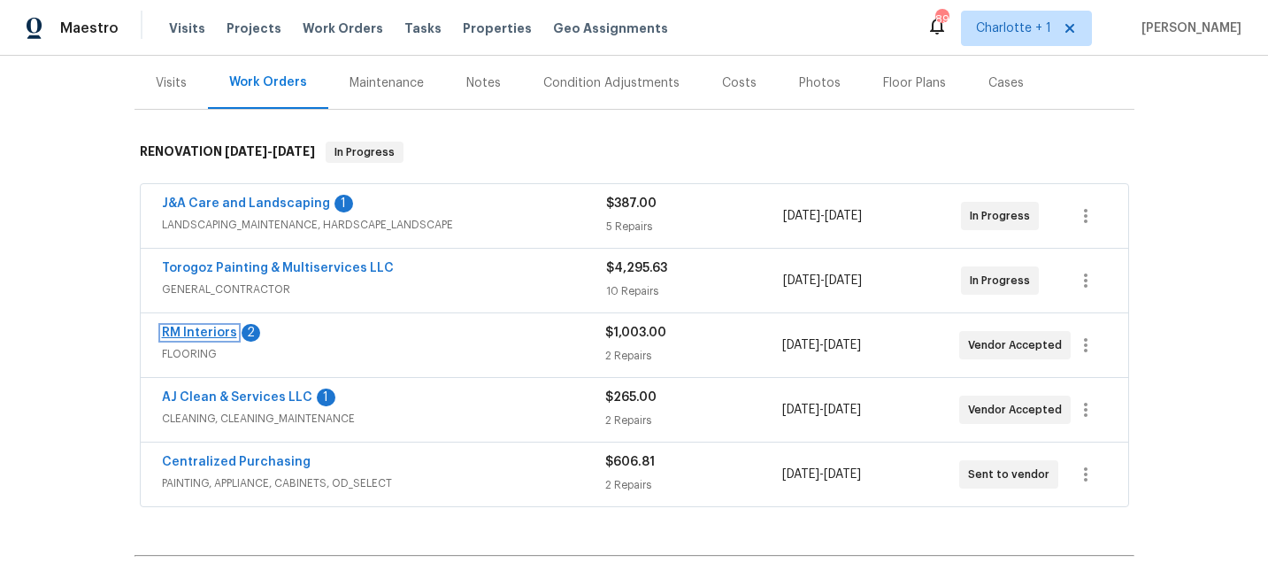
click at [219, 326] on link "RM Interiors" at bounding box center [199, 332] width 75 height 12
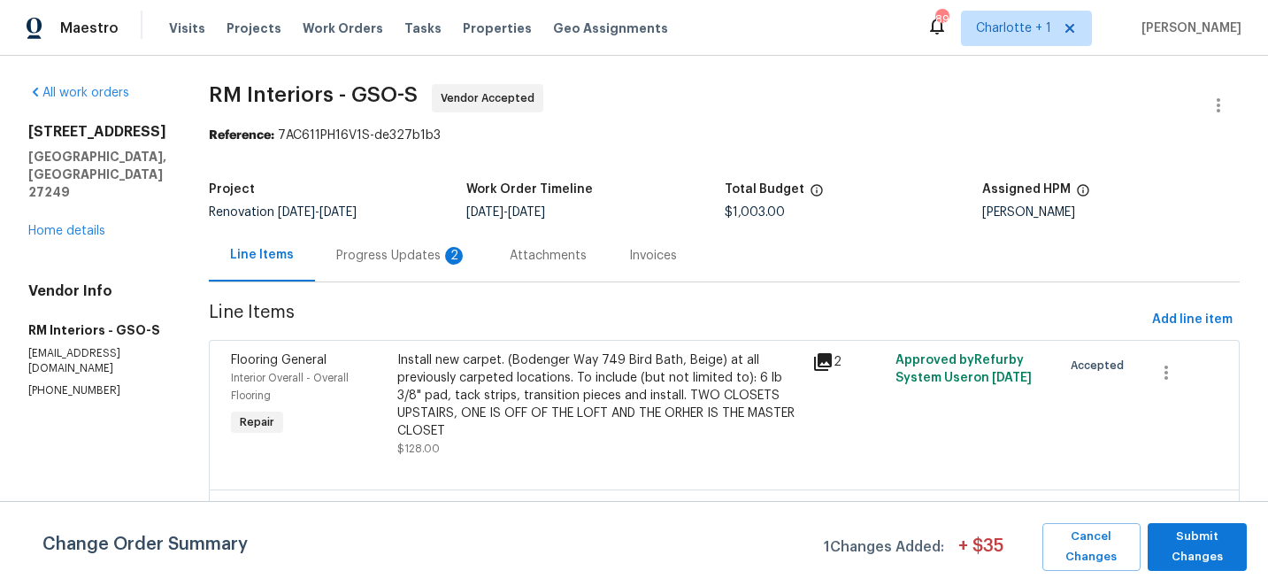
click at [380, 257] on div "Progress Updates 2" at bounding box center [401, 256] width 131 height 18
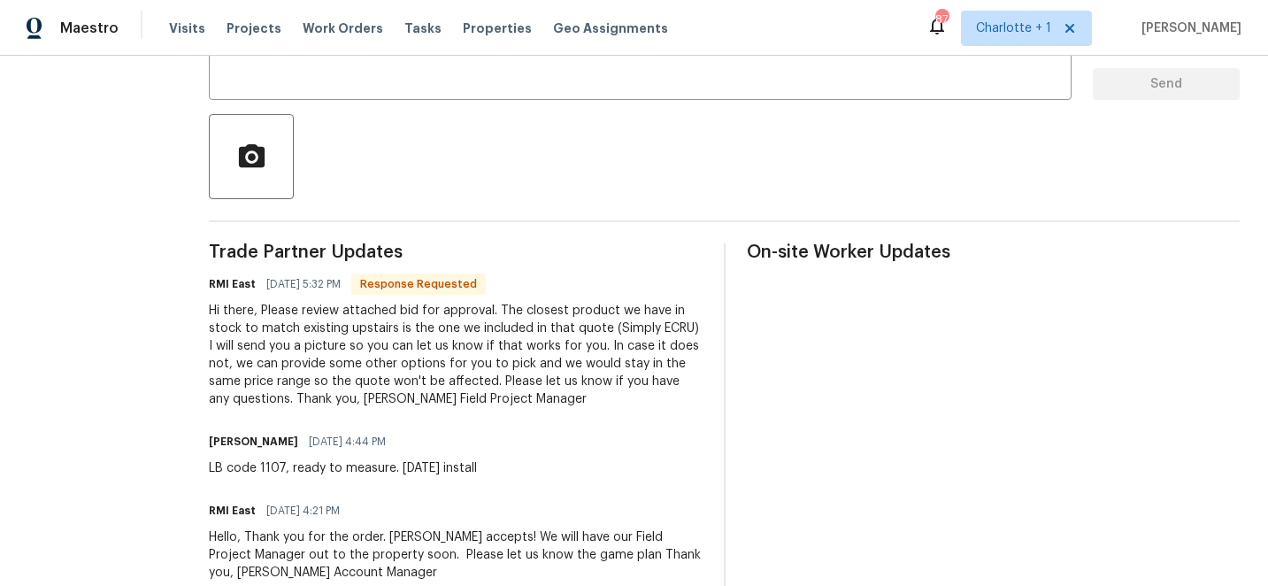
scroll to position [292, 0]
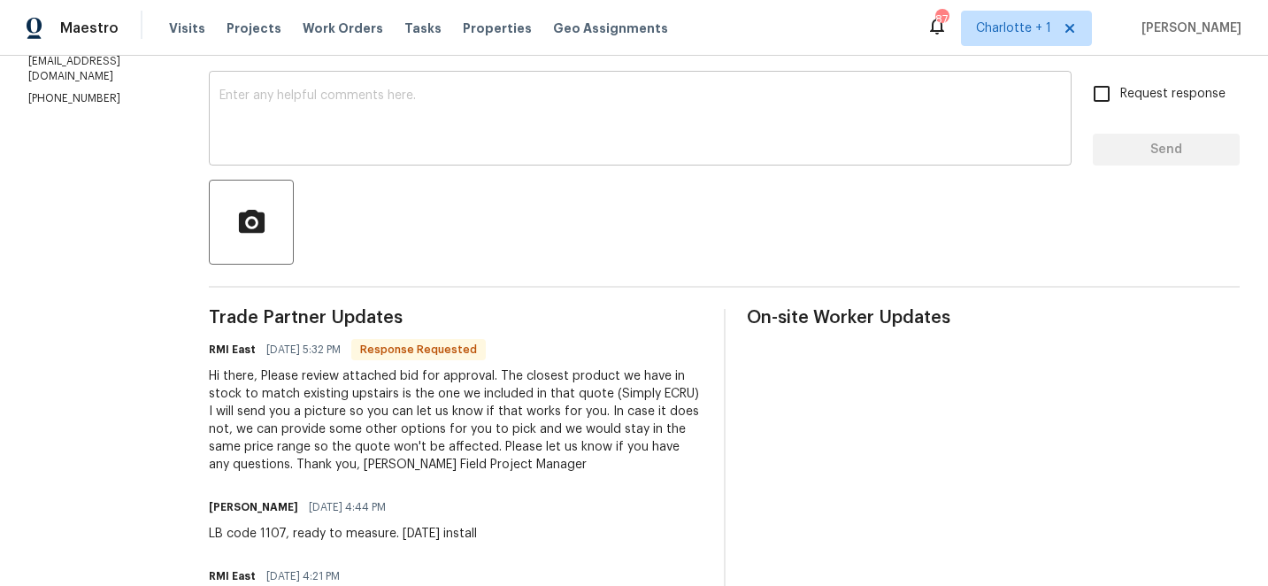
click at [382, 85] on div "x ​" at bounding box center [640, 120] width 863 height 90
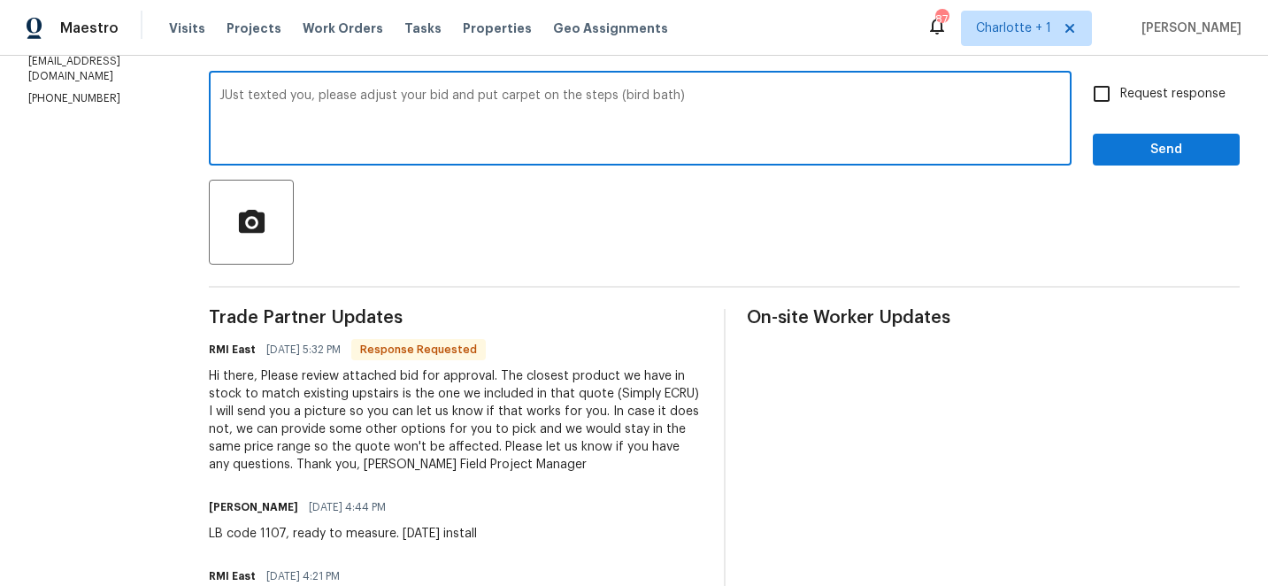
click at [219, 96] on textarea "JUst texted you, please adjust your bid and put carpet on the steps (bird bath)" at bounding box center [639, 120] width 841 height 62
click at [655, 99] on textarea "Just texted you, please adjust your bid and put carpet on the steps (bird bath)" at bounding box center [639, 120] width 841 height 62
click at [649, 95] on textarea "Just texted you, please adjust your bid and put carpet on the steps (bird bath)…" at bounding box center [639, 120] width 841 height 62
click at [797, 96] on textarea "Just texted you, please adjust your bid and put carpet on the steps (bird bath …" at bounding box center [639, 120] width 841 height 62
click at [869, 98] on textarea "Just texted you, please adjust your bid and put carpet on the steps (bird bath …" at bounding box center [639, 120] width 841 height 62
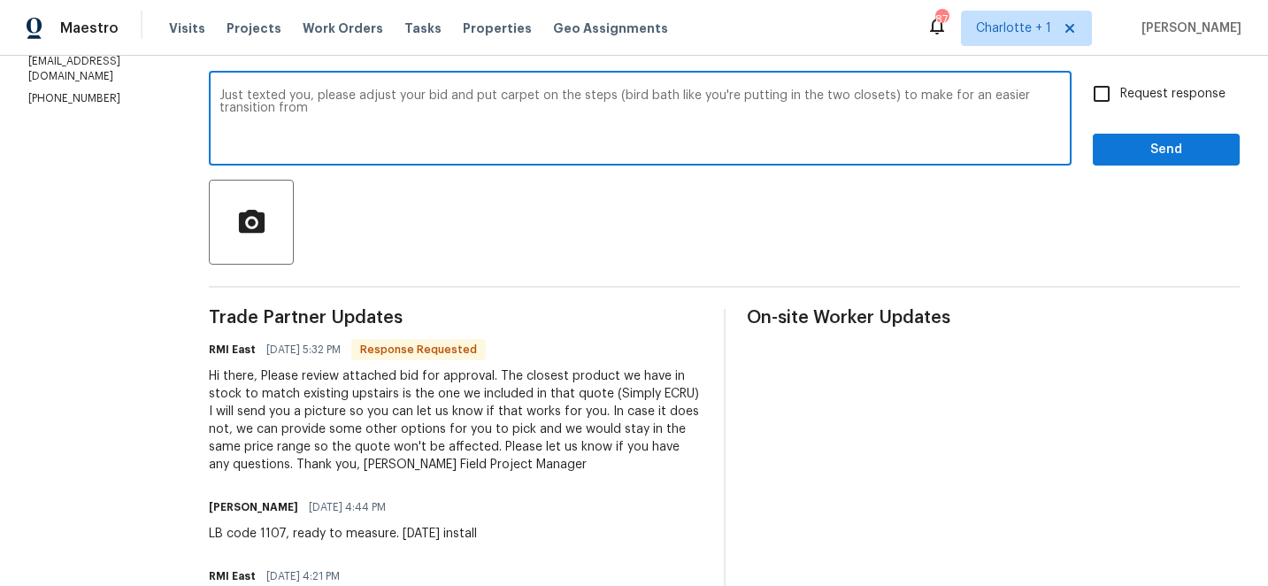
click at [242, 114] on textarea "Just texted you, please adjust your bid and put carpet on the steps (bird bath …" at bounding box center [639, 120] width 841 height 62
type textarea "Just texted you, please adjust your bid and put carpet on the steps (bird bath …"
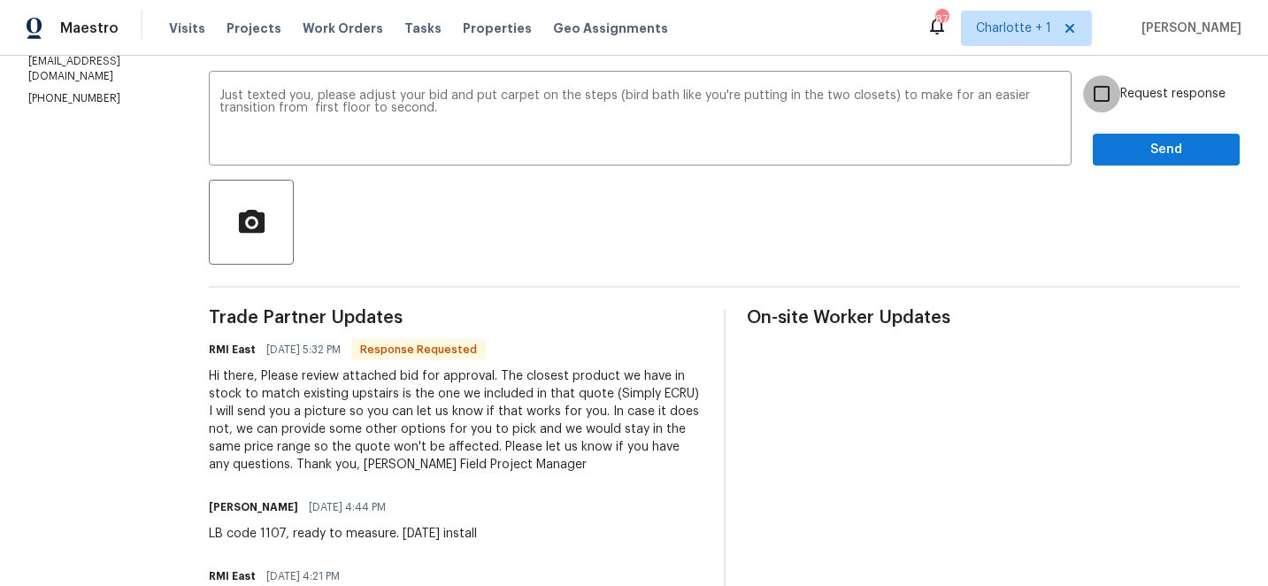
click at [1099, 101] on input "Request response" at bounding box center [1101, 93] width 37 height 37
checkbox input "true"
click at [1148, 142] on span "Send" at bounding box center [1166, 150] width 119 height 22
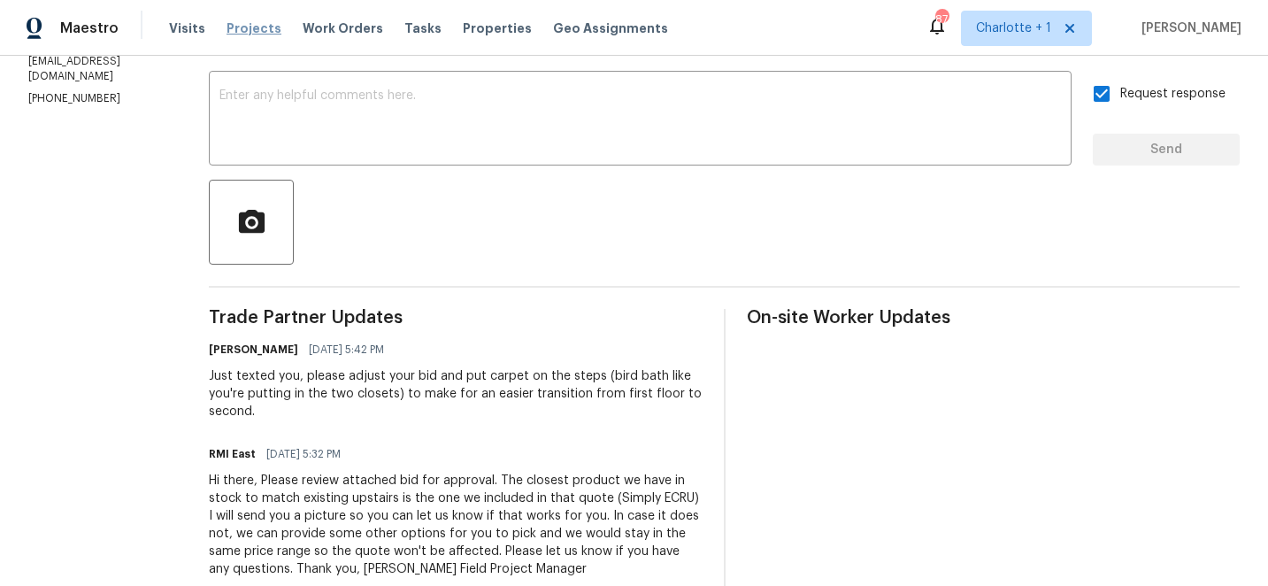
click at [240, 28] on span "Projects" at bounding box center [254, 28] width 55 height 18
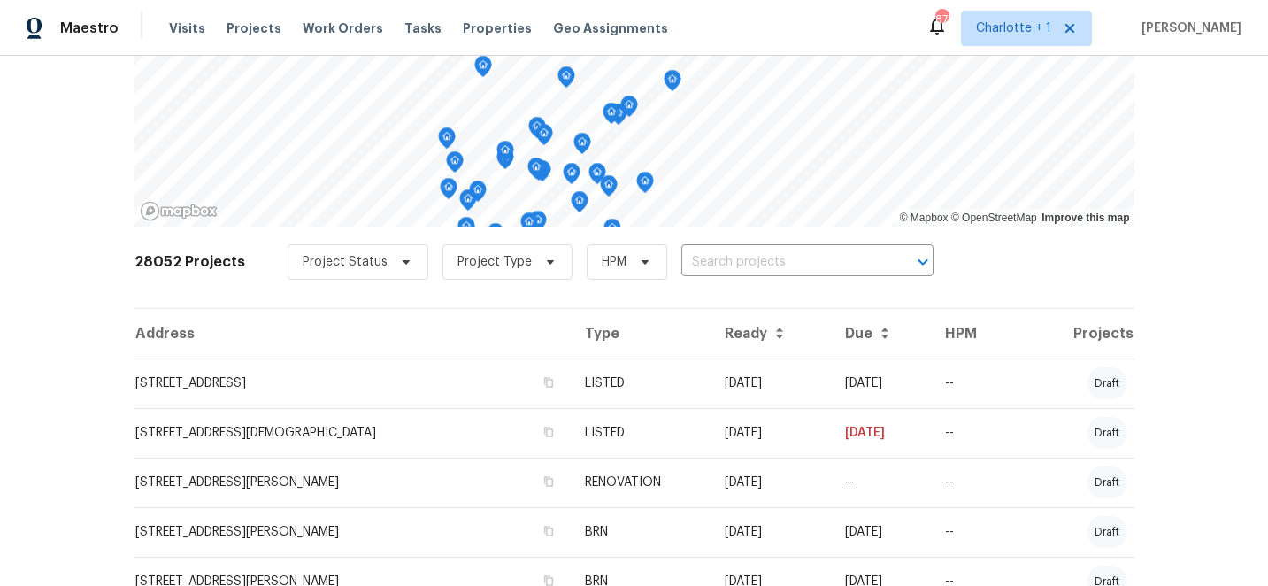
scroll to position [186, 0]
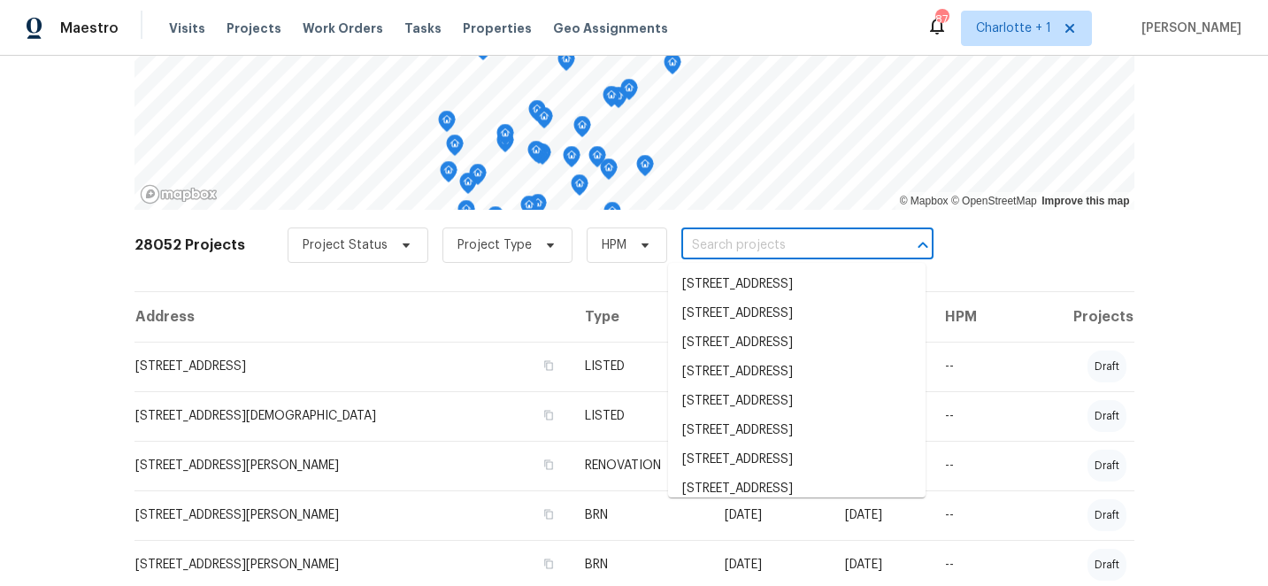
click at [727, 243] on input "text" at bounding box center [782, 245] width 203 height 27
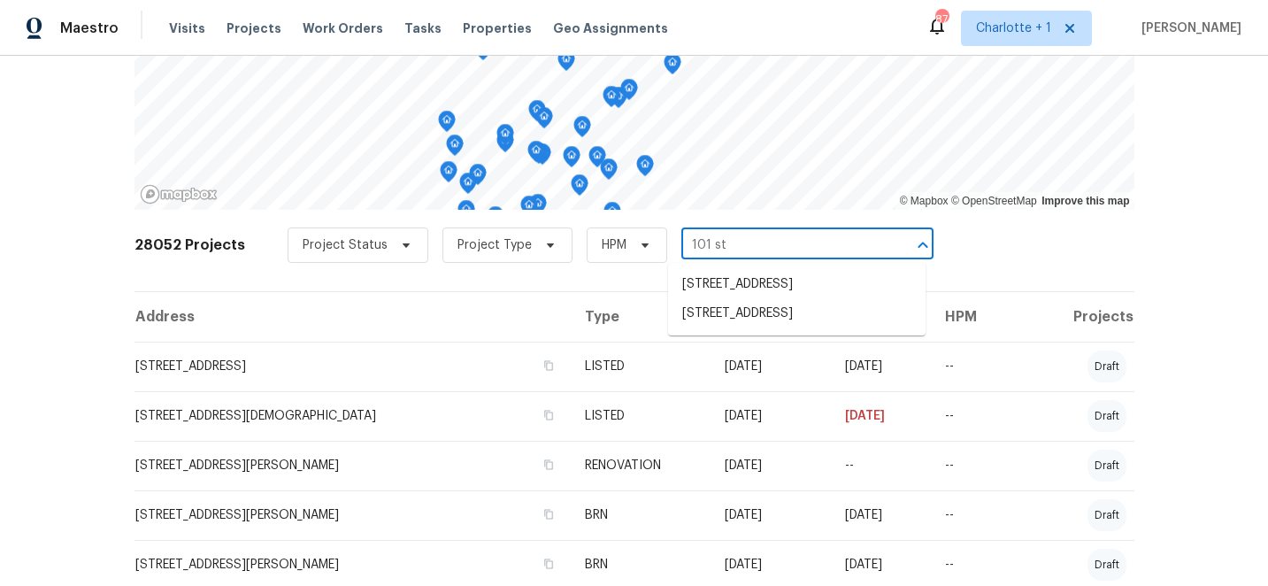
type input "101 sti"
click at [765, 289] on li "101 Still Water Cir, Gibsonville, NC 27249" at bounding box center [796, 284] width 257 height 29
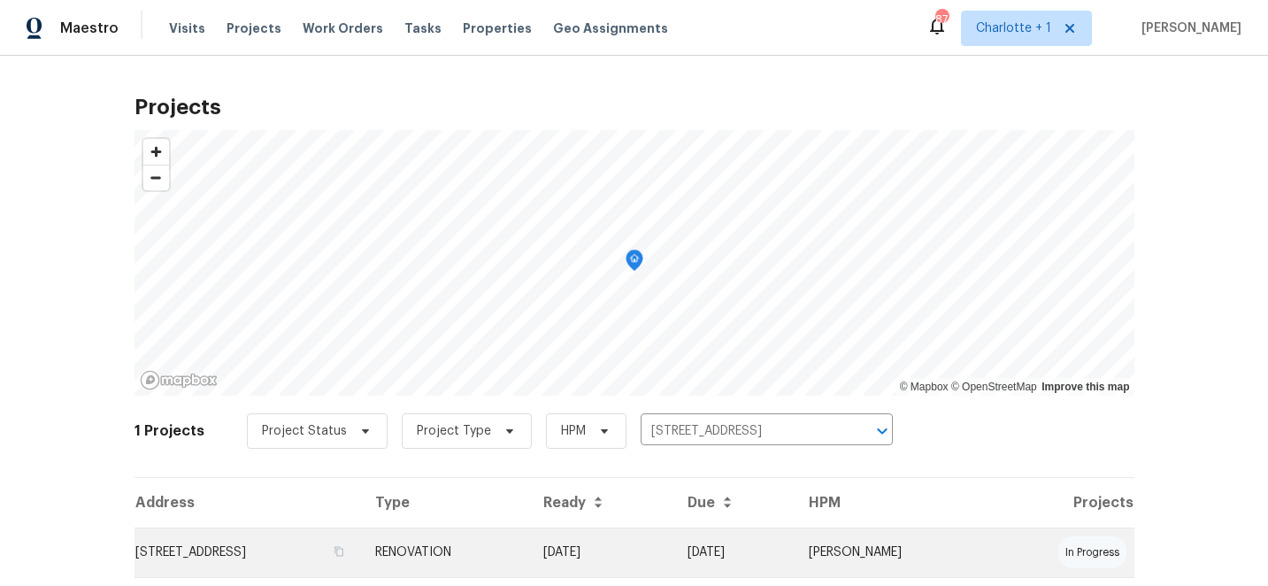
click at [794, 551] on td "10/09/25" at bounding box center [733, 552] width 120 height 50
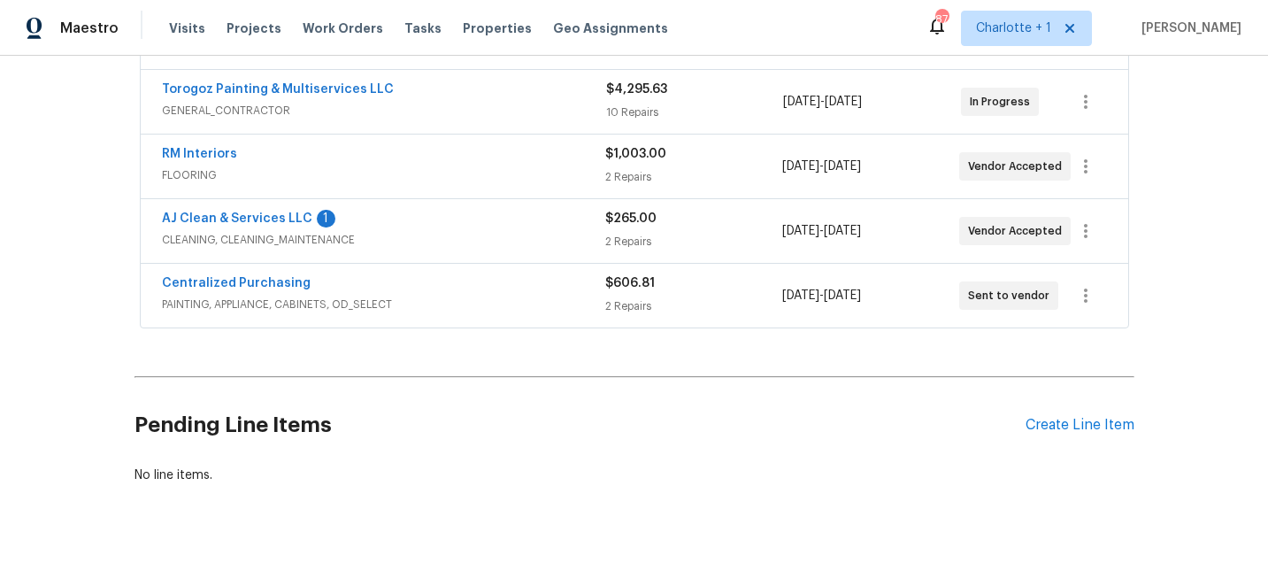
scroll to position [409, 0]
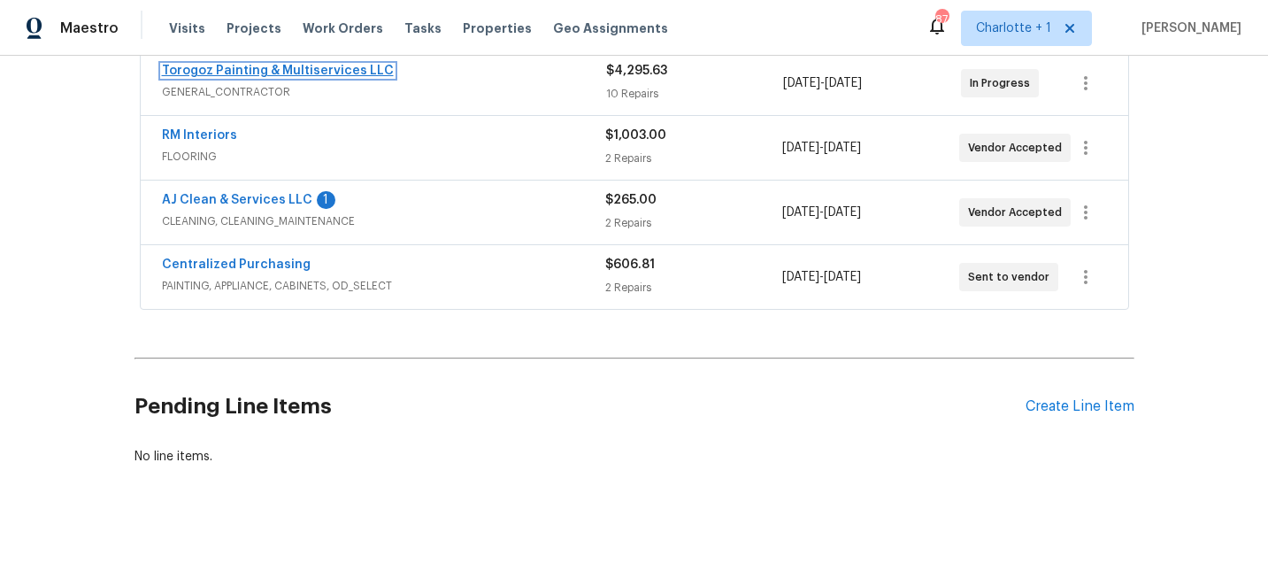
click at [258, 67] on link "Torogoz Painting & Multiservices LLC" at bounding box center [278, 71] width 232 height 12
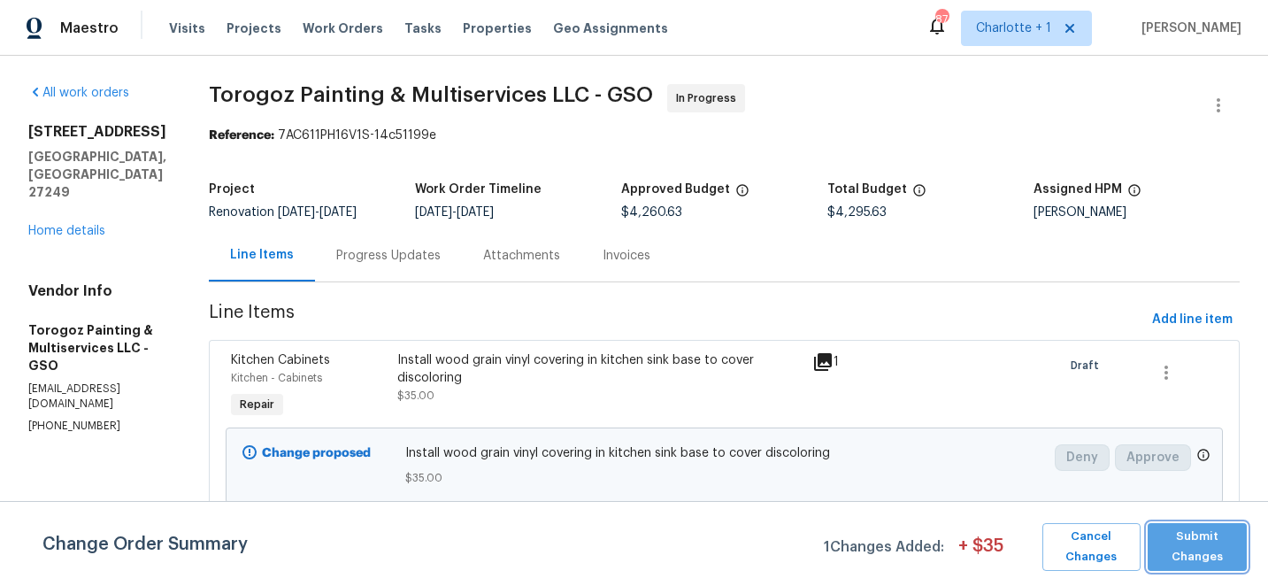
click at [1228, 553] on span "Submit Changes" at bounding box center [1196, 546] width 81 height 41
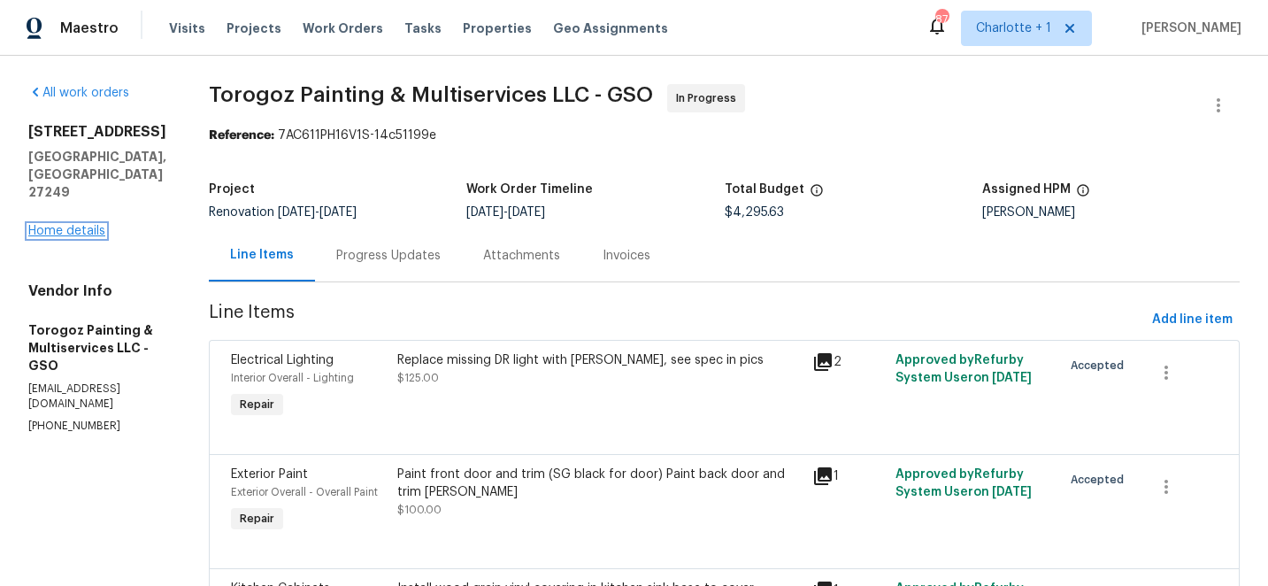
click at [86, 225] on link "Home details" at bounding box center [66, 231] width 77 height 12
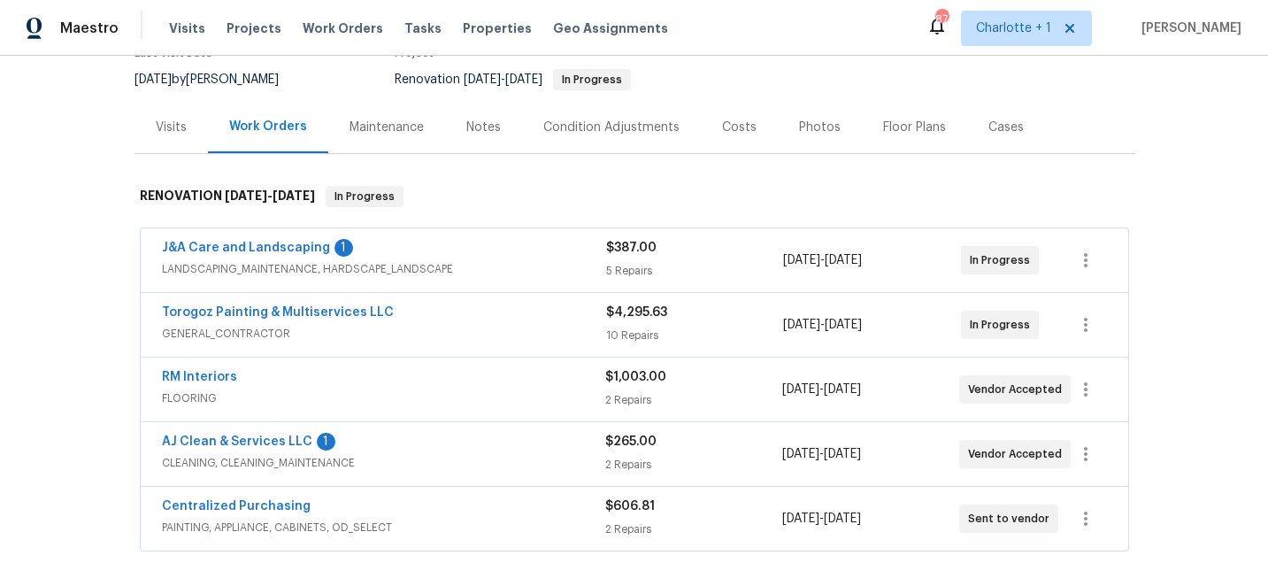
scroll to position [114, 0]
